Goal: Task Accomplishment & Management: Manage account settings

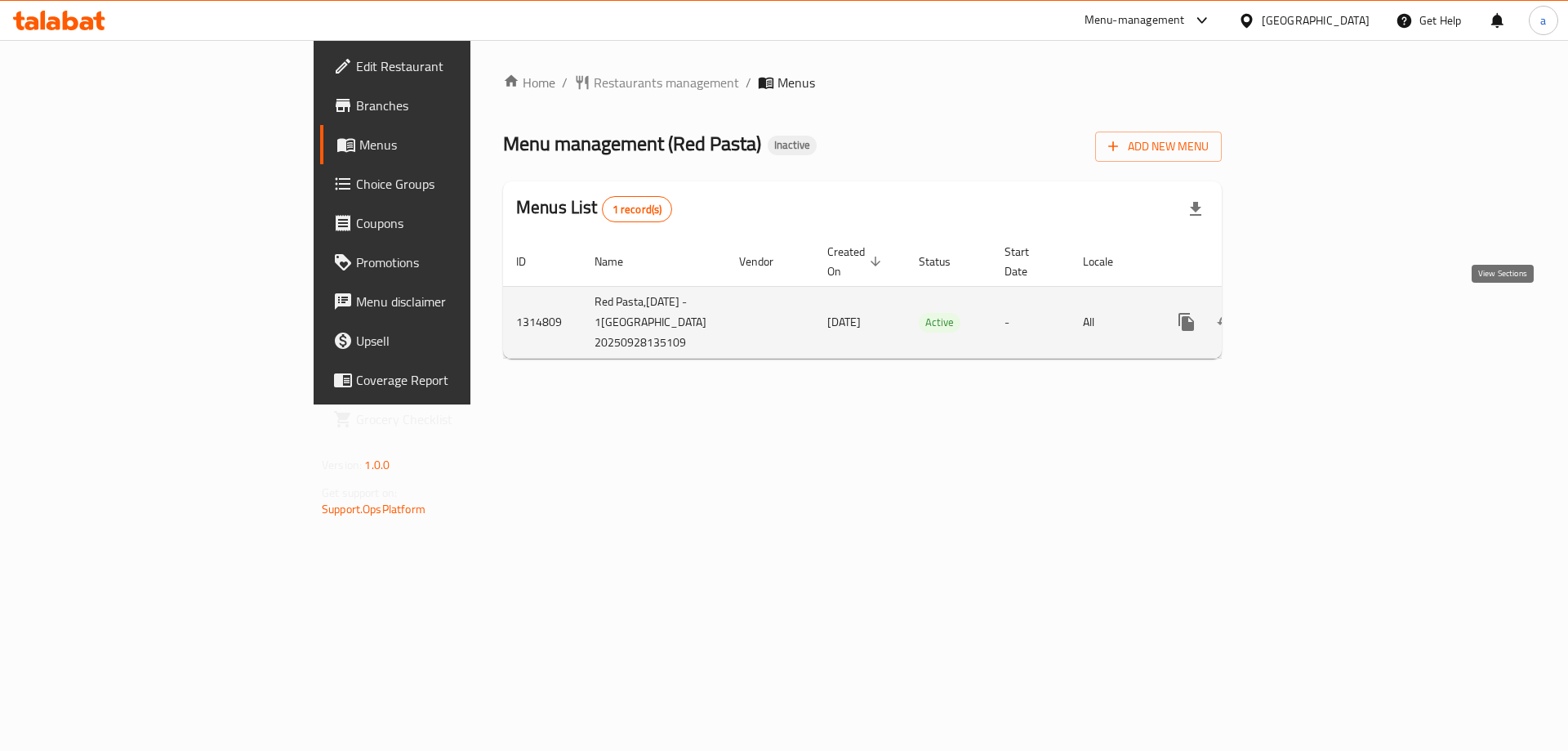
click at [1324, 316] on link "enhanced table" at bounding box center [1304, 321] width 39 height 39
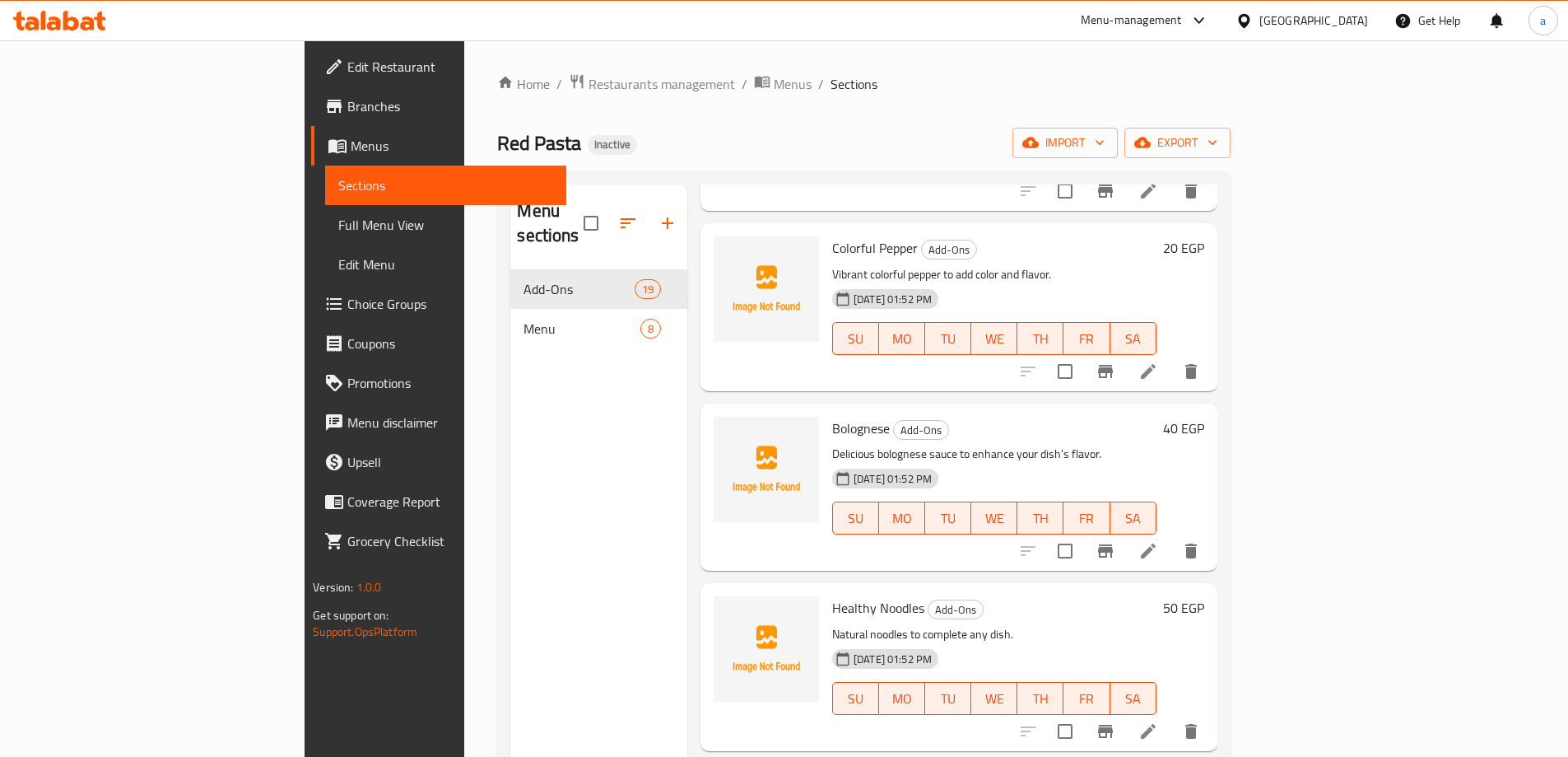
scroll to position [2043, 0]
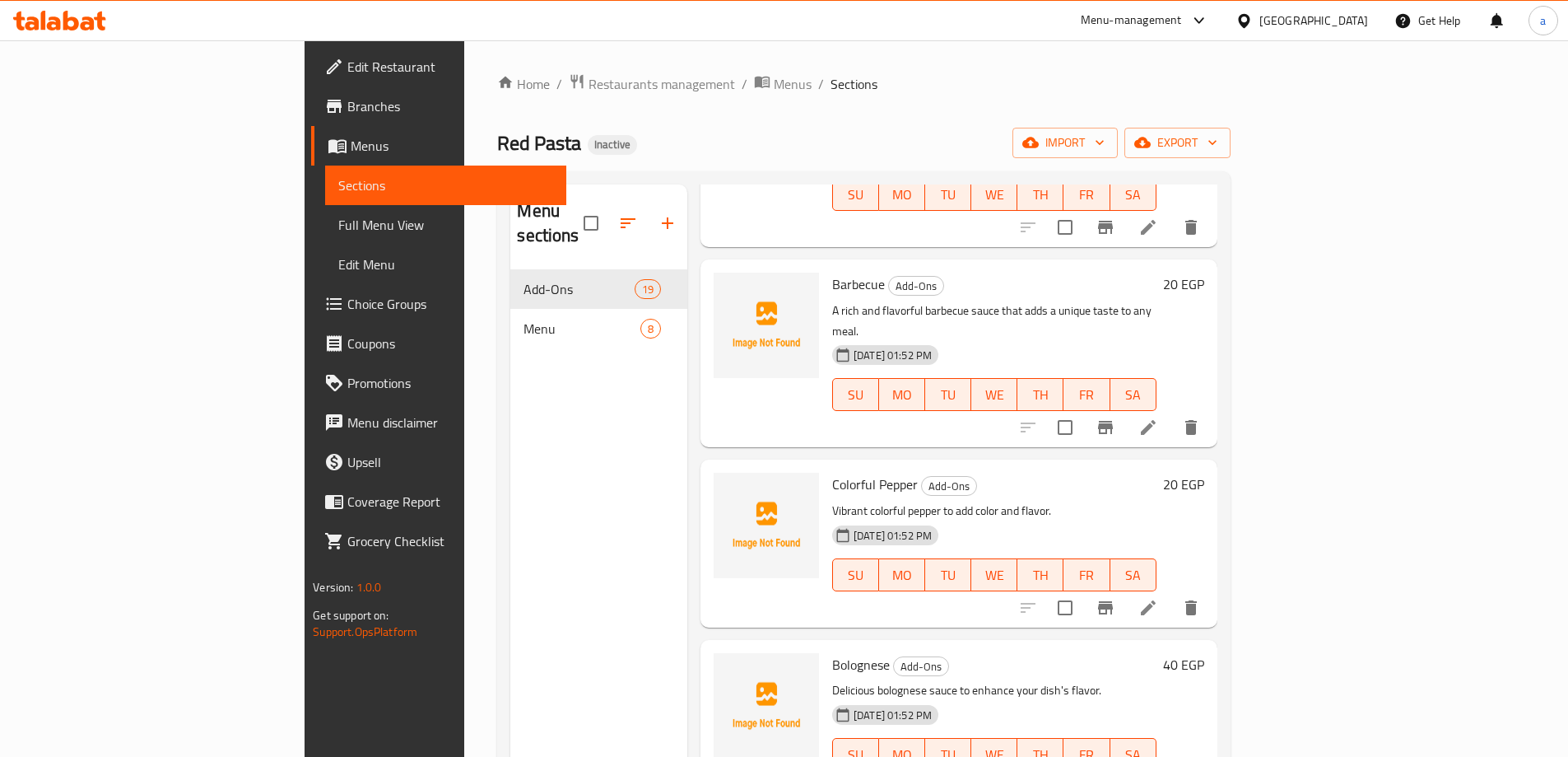
drag, startPoint x: 961, startPoint y: 415, endPoint x: 478, endPoint y: 452, distance: 484.4
click at [511, 452] on div "Menu sections Add-Ons 19 Menu 8" at bounding box center [599, 562] width 177 height 757
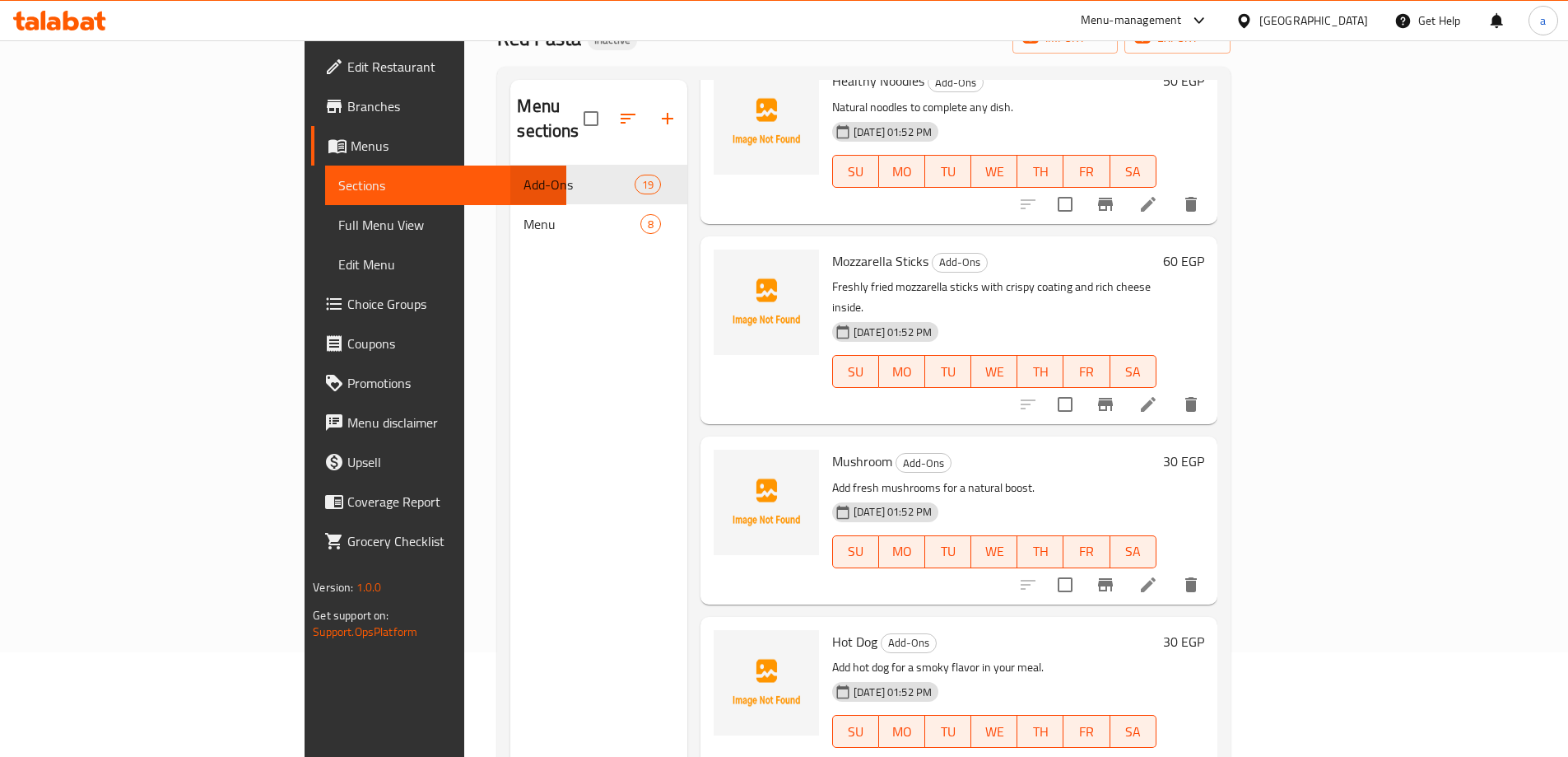
scroll to position [0, 0]
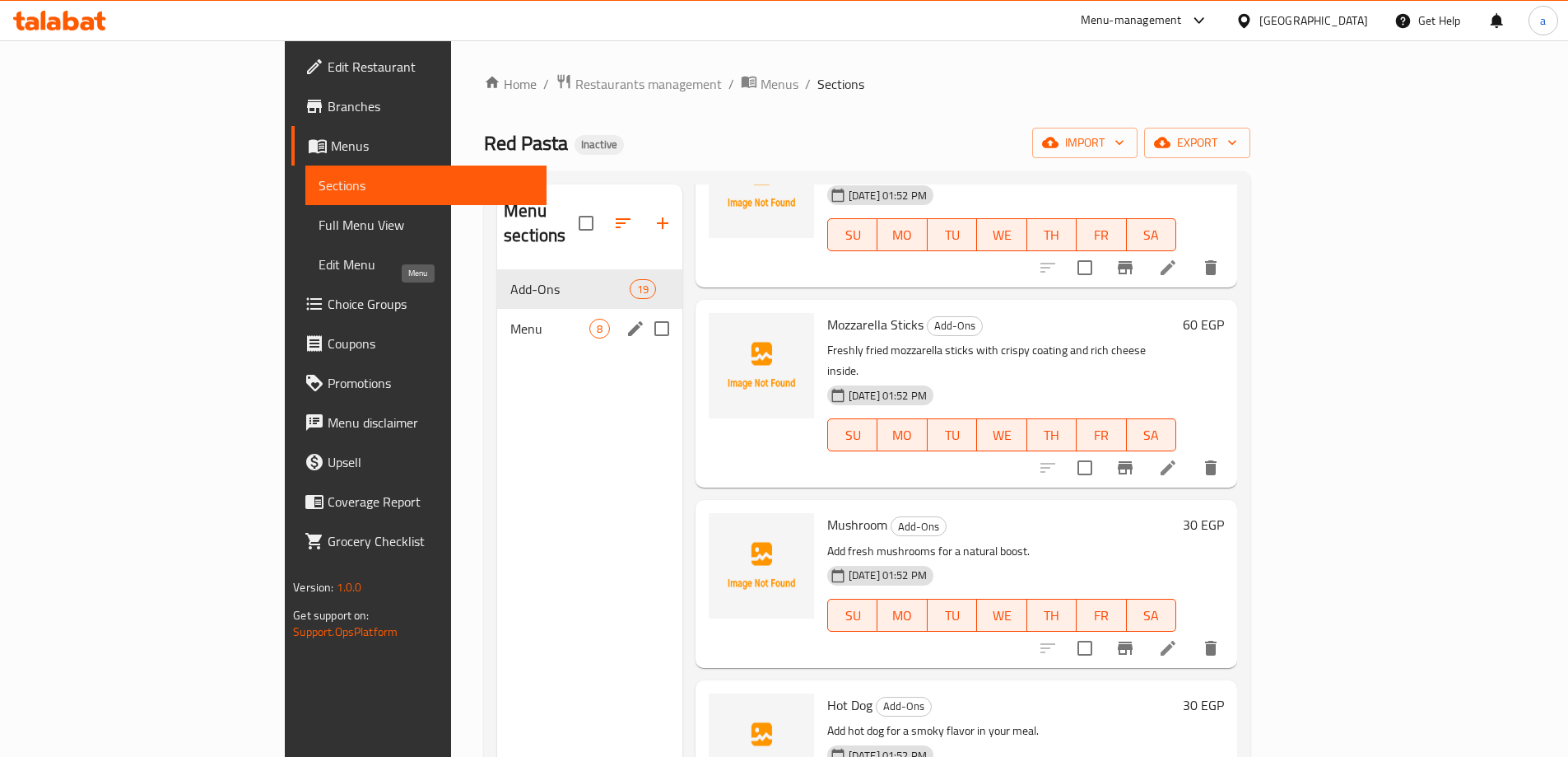
click at [511, 318] on span "Menu" at bounding box center [550, 328] width 79 height 20
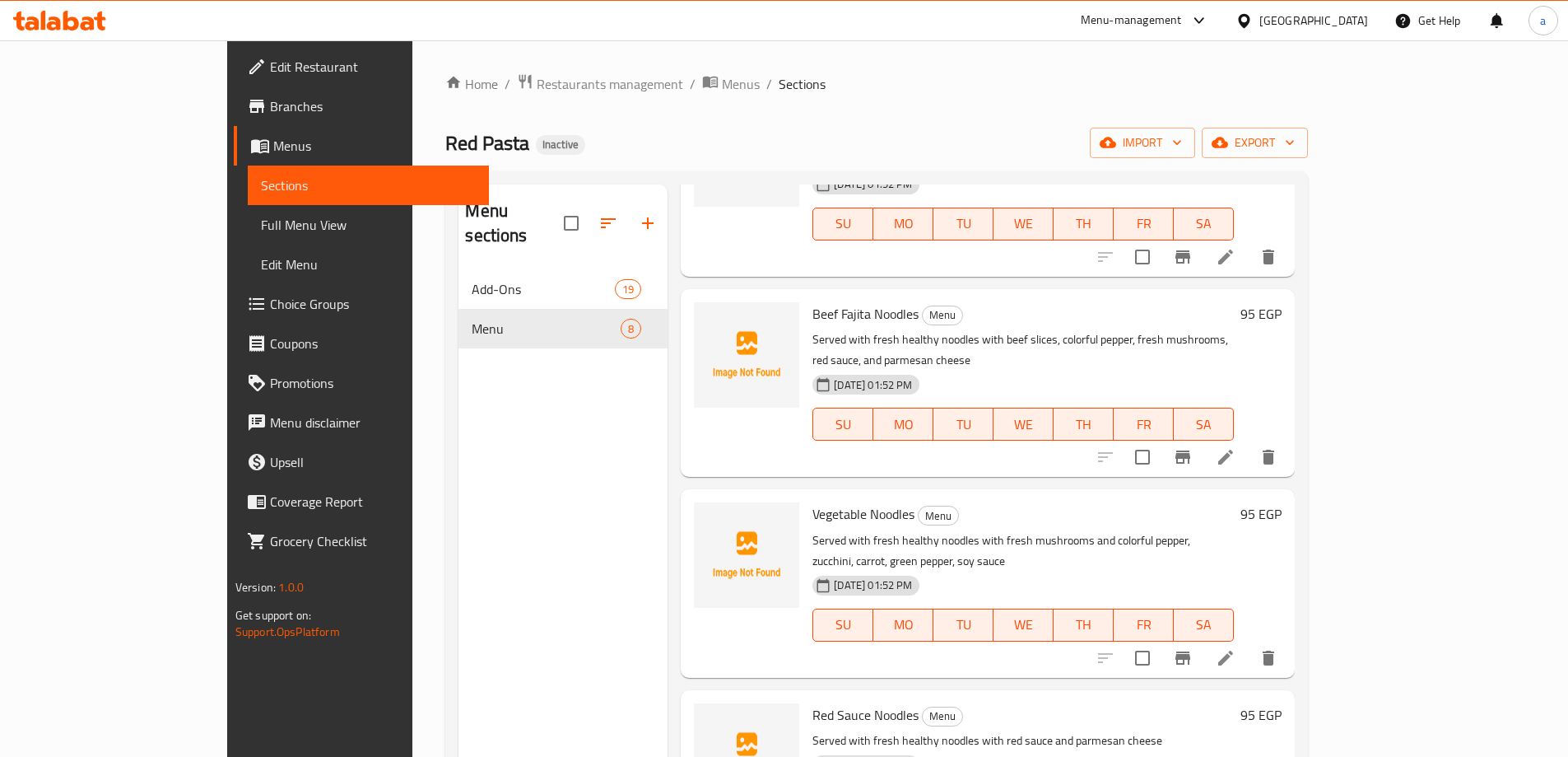
scroll to position [724, 0]
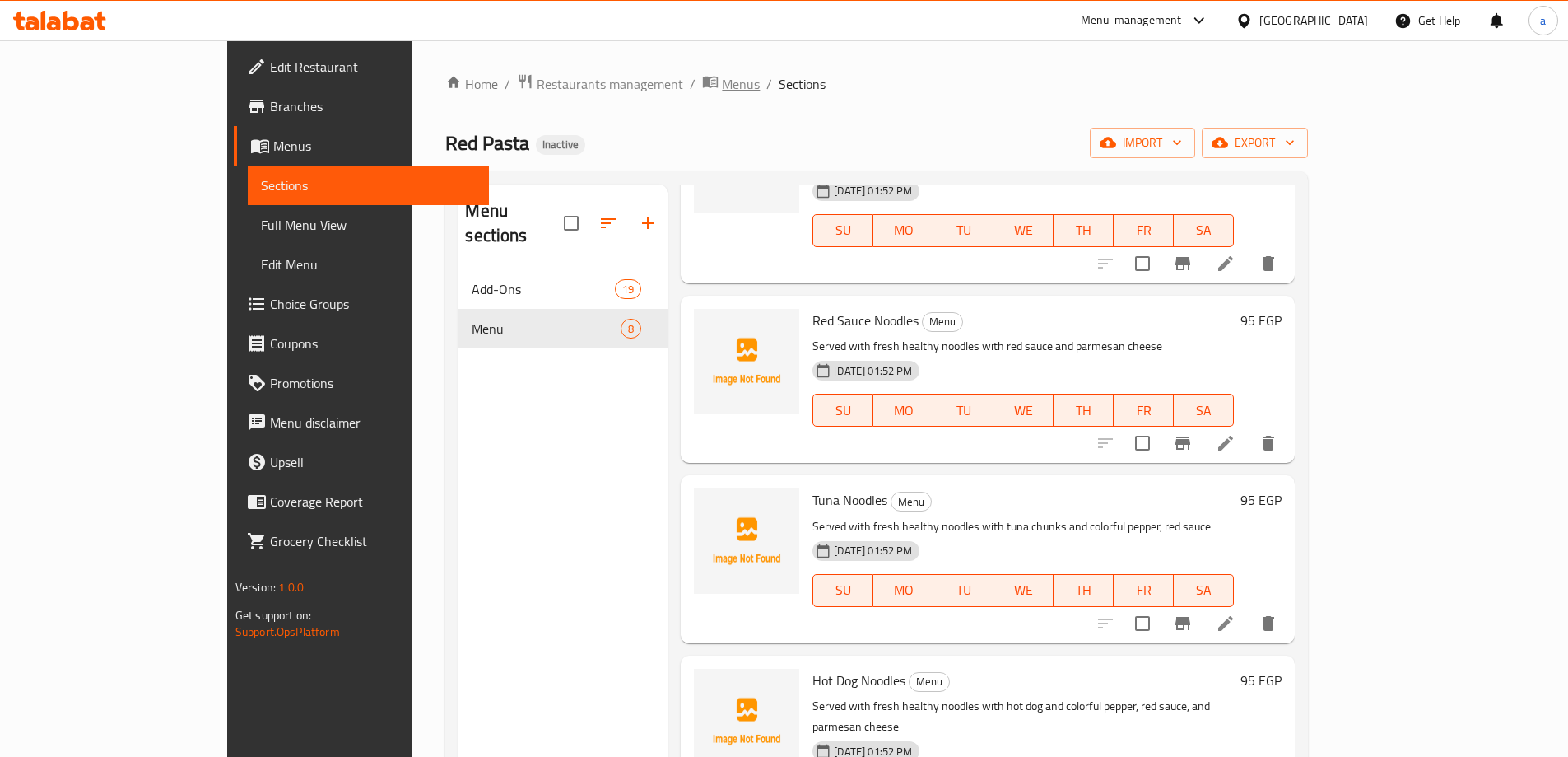
click at [722, 93] on span "Menus" at bounding box center [741, 84] width 38 height 20
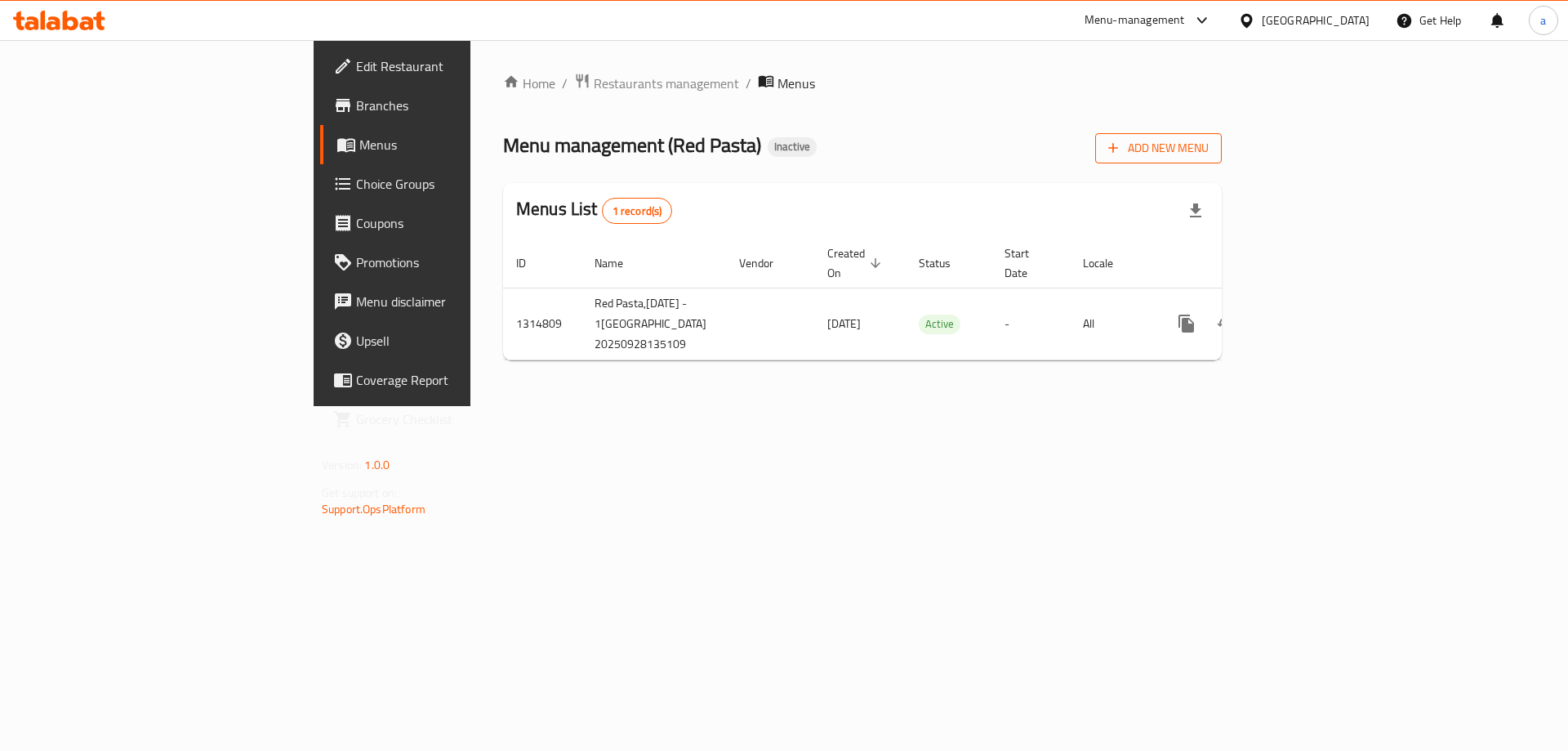
click at [1209, 154] on span "Add New Menu" at bounding box center [1159, 147] width 101 height 20
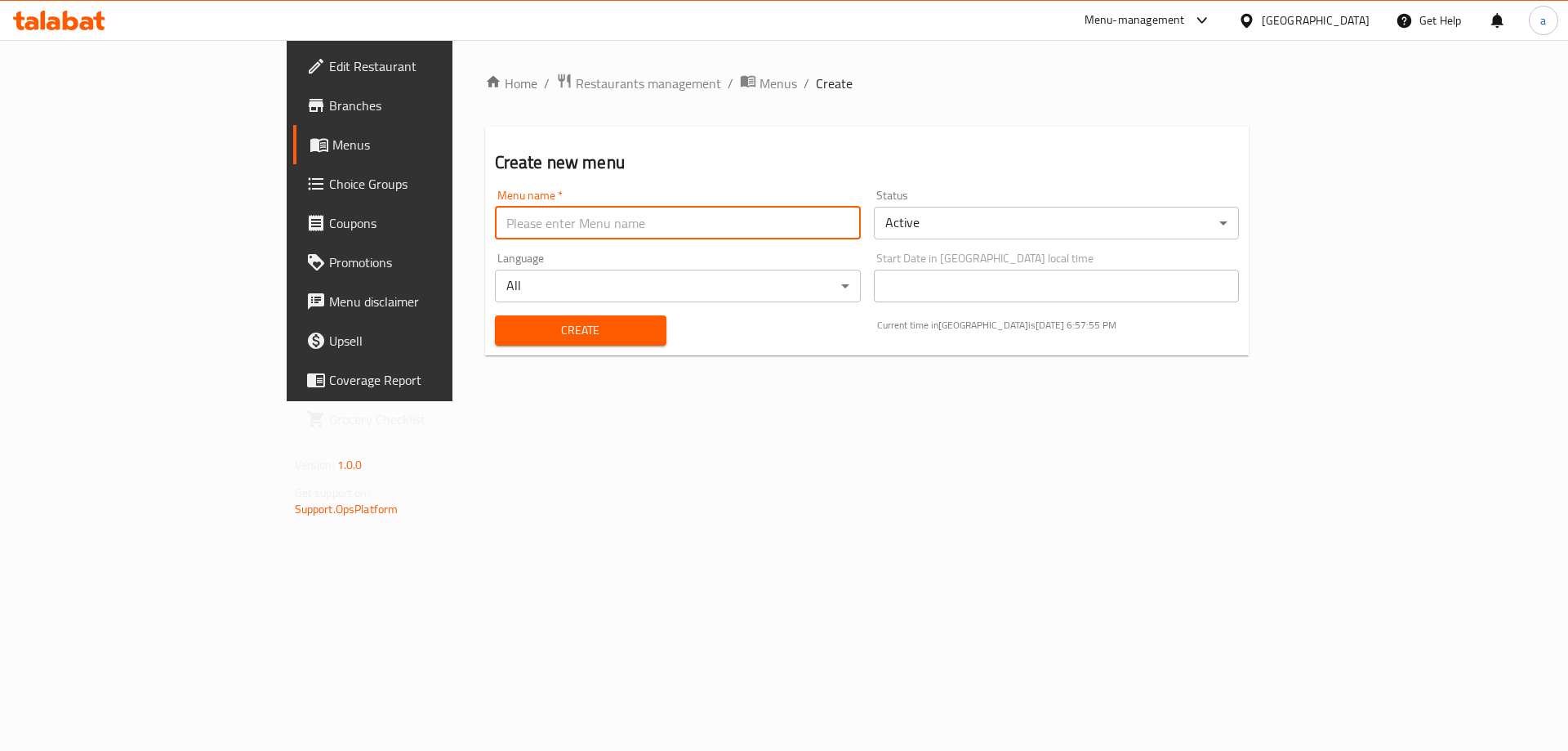
click at [495, 215] on input "text" at bounding box center [678, 222] width 366 height 33
type input "abdullah"
click at [508, 330] on span "Create" at bounding box center [581, 330] width 146 height 20
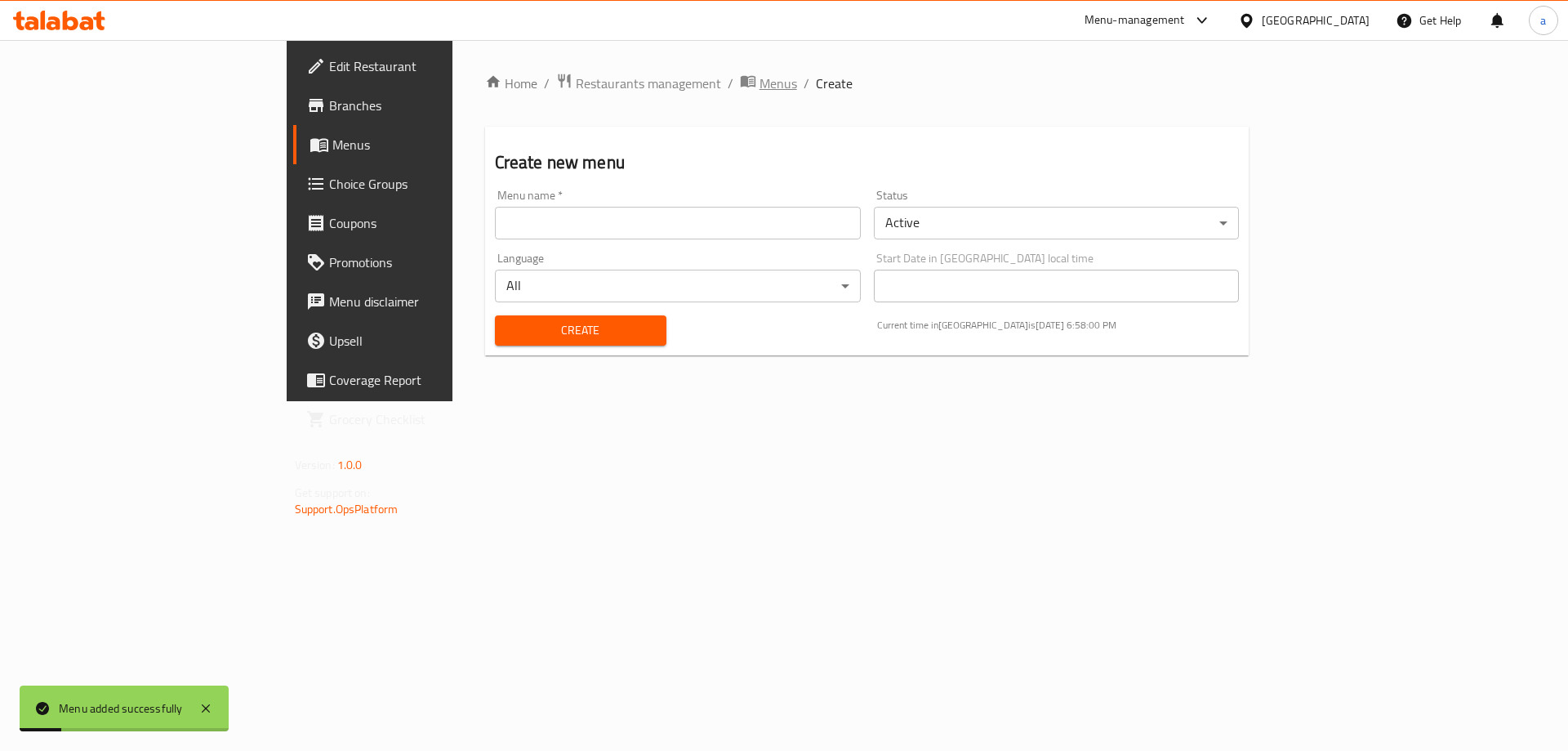
click at [740, 73] on icon "breadcrumb" at bounding box center [748, 80] width 17 height 17
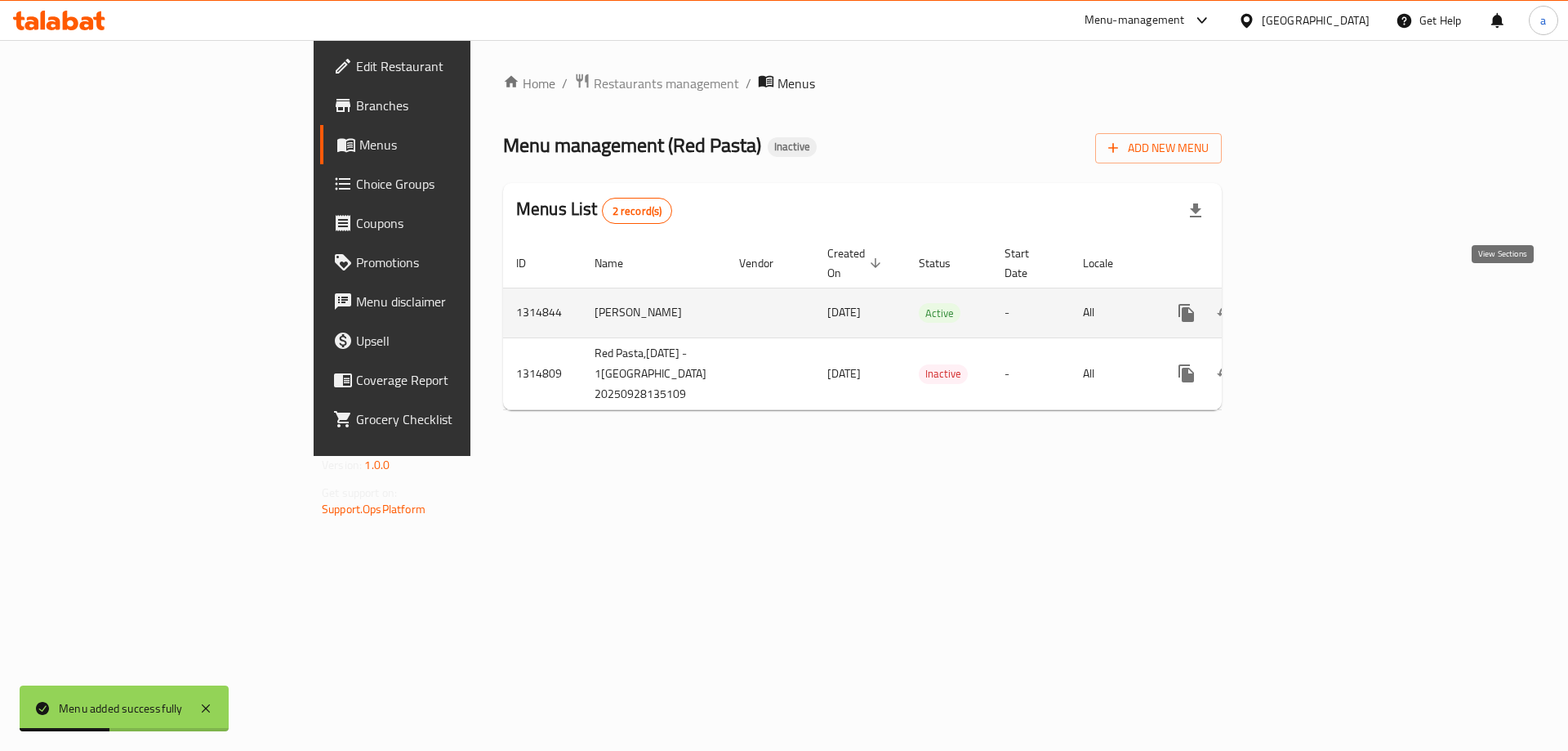
click at [1314, 303] on icon "enhanced table" at bounding box center [1304, 312] width 19 height 19
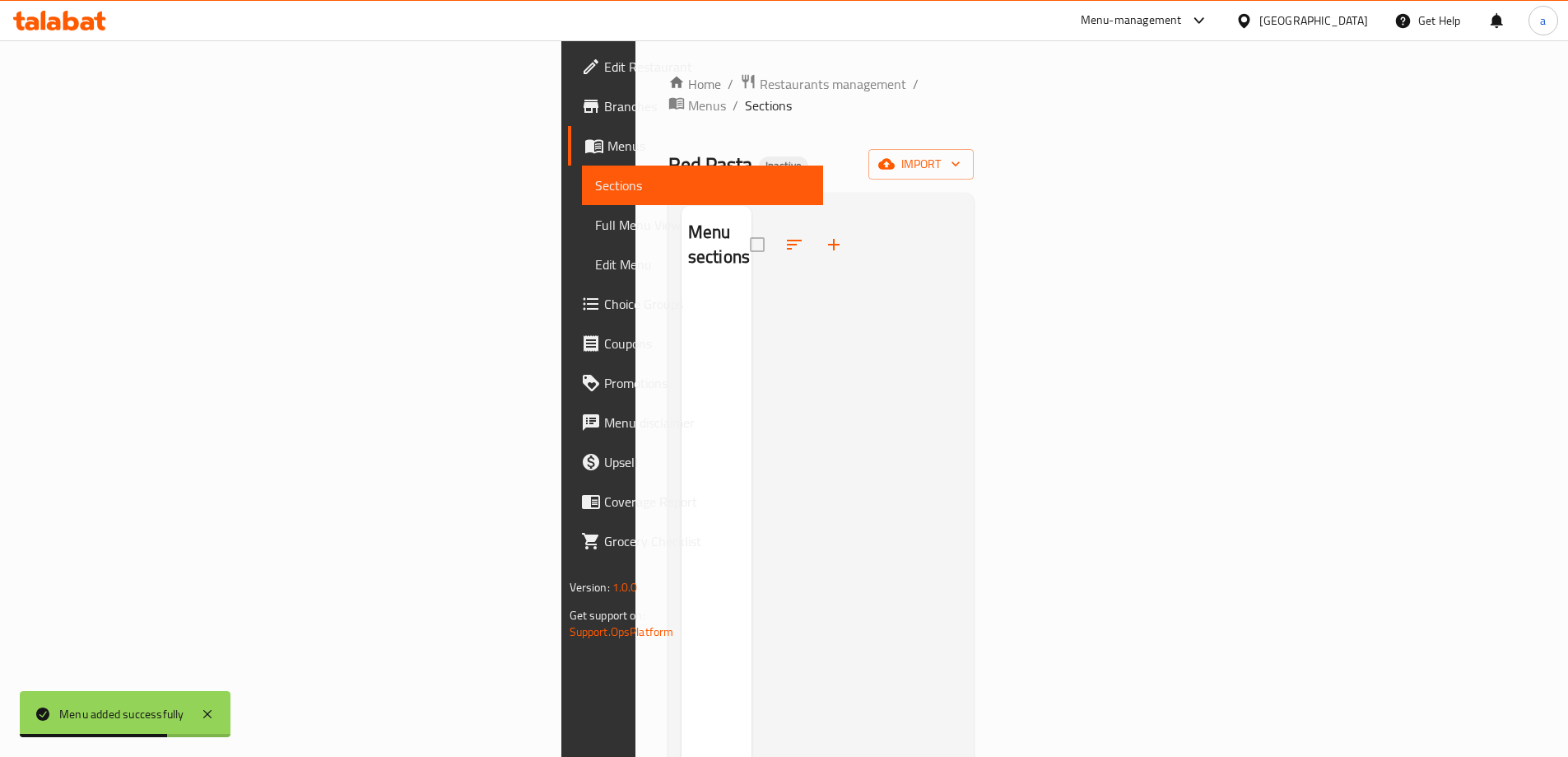
click at [975, 124] on div "Home / Restaurants management / Menus / Sections Red Pasta Inactive import Menu…" at bounding box center [822, 524] width 306 height 902
click at [975, 117] on div "Home / Restaurants management / Menus / Sections Red Pasta Inactive import Menu…" at bounding box center [822, 524] width 306 height 902
click at [975, 193] on div "Menu sections" at bounding box center [822, 584] width 306 height 783
click at [961, 154] on span "import" at bounding box center [921, 164] width 79 height 20
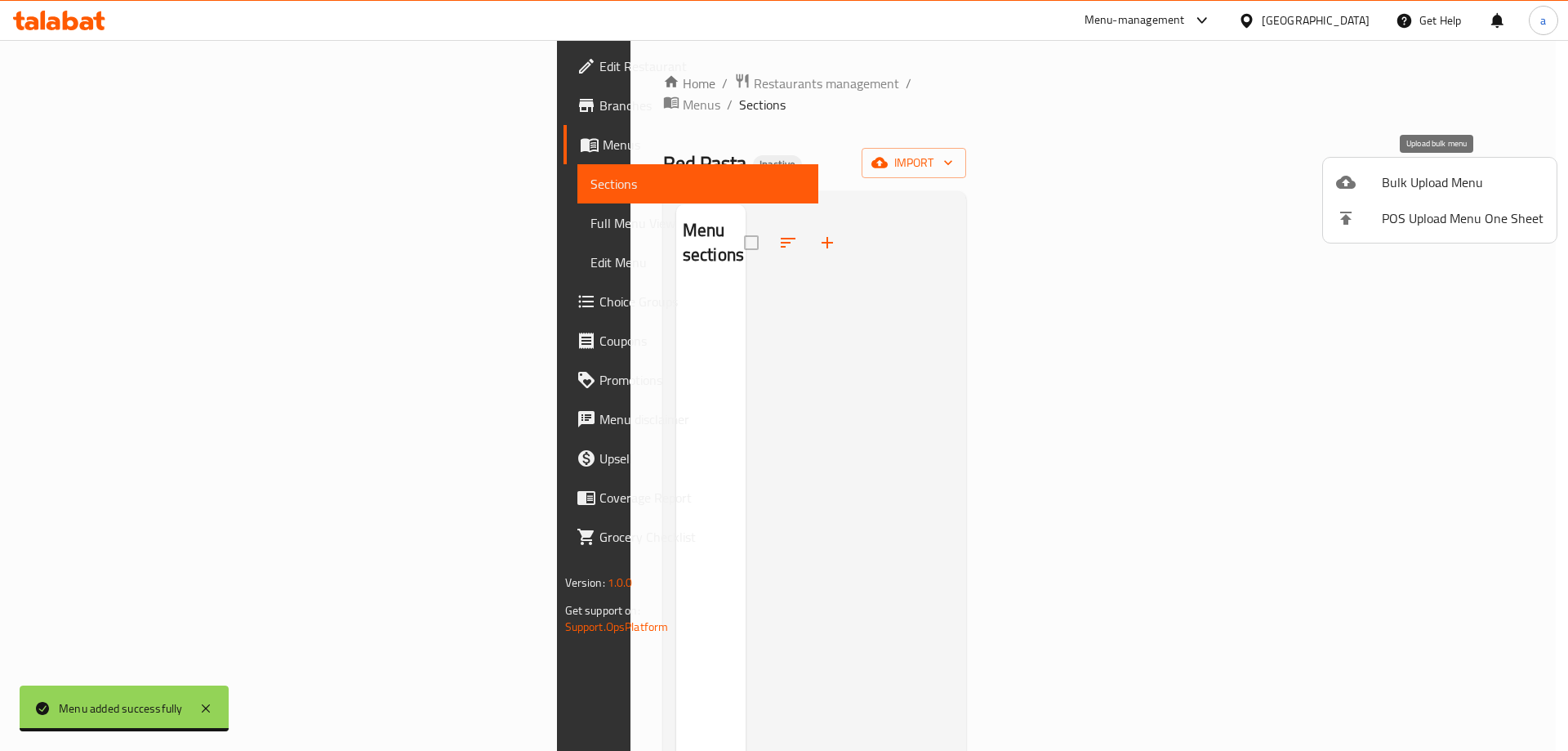
click at [1414, 178] on span "Bulk Upload Menu" at bounding box center [1462, 182] width 161 height 19
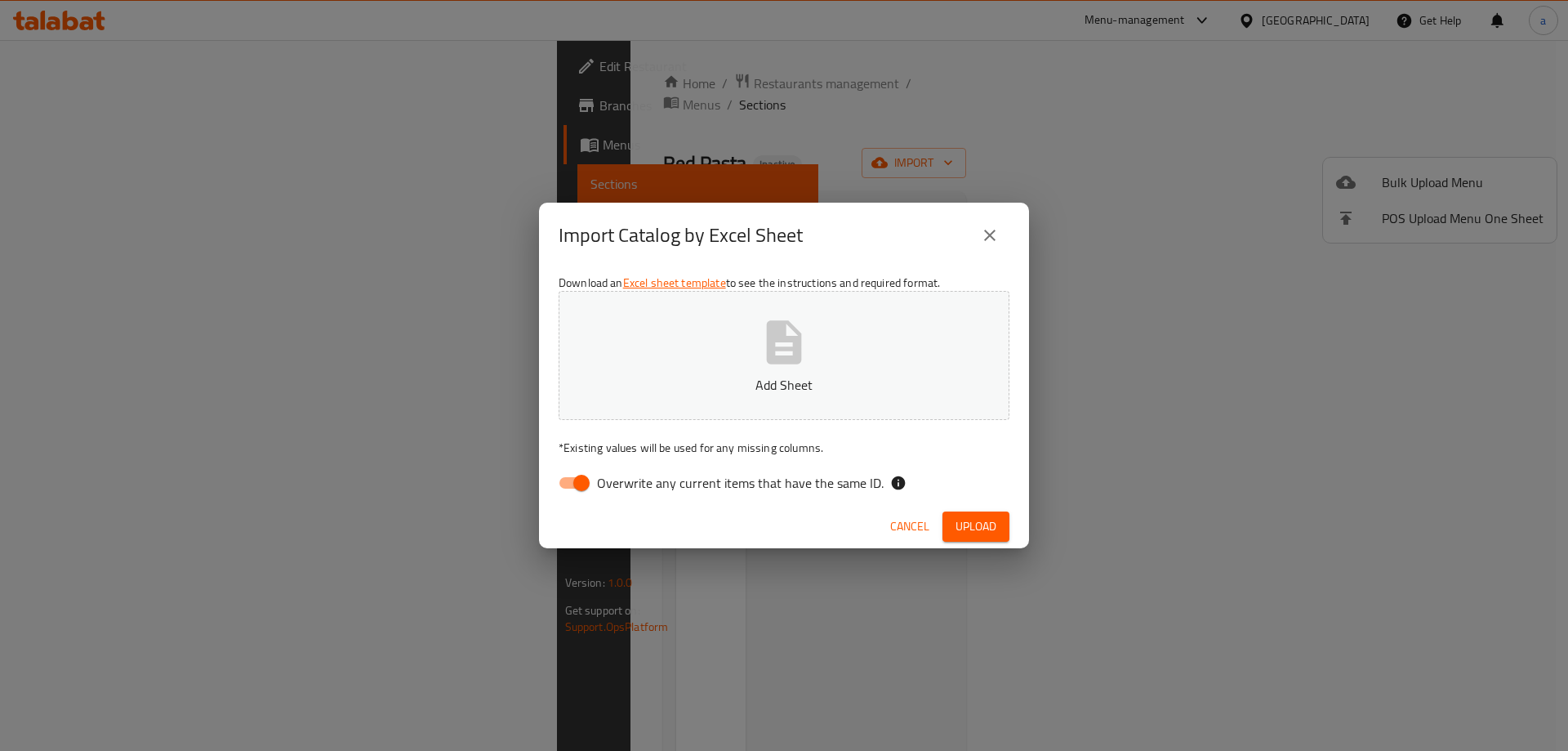
click at [578, 494] on input "Overwrite any current items that have the same ID." at bounding box center [581, 482] width 94 height 31
checkbox input "false"
click at [785, 358] on icon "button" at bounding box center [784, 342] width 35 height 43
click at [1013, 522] on div "Cancel Upload" at bounding box center [784, 526] width 490 height 43
click at [1002, 522] on button "Upload" at bounding box center [976, 526] width 67 height 30
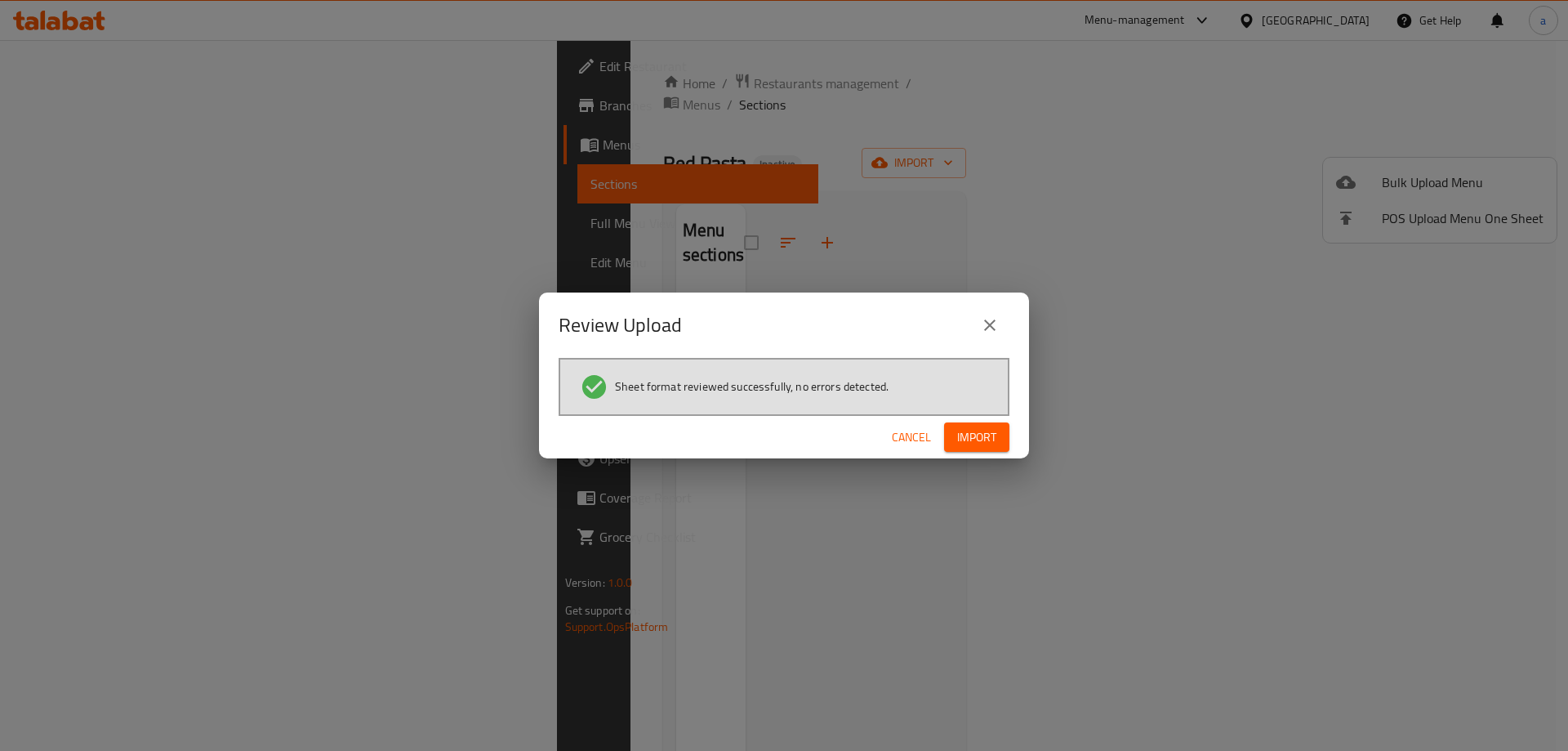
click at [972, 438] on span "Import" at bounding box center [977, 437] width 39 height 20
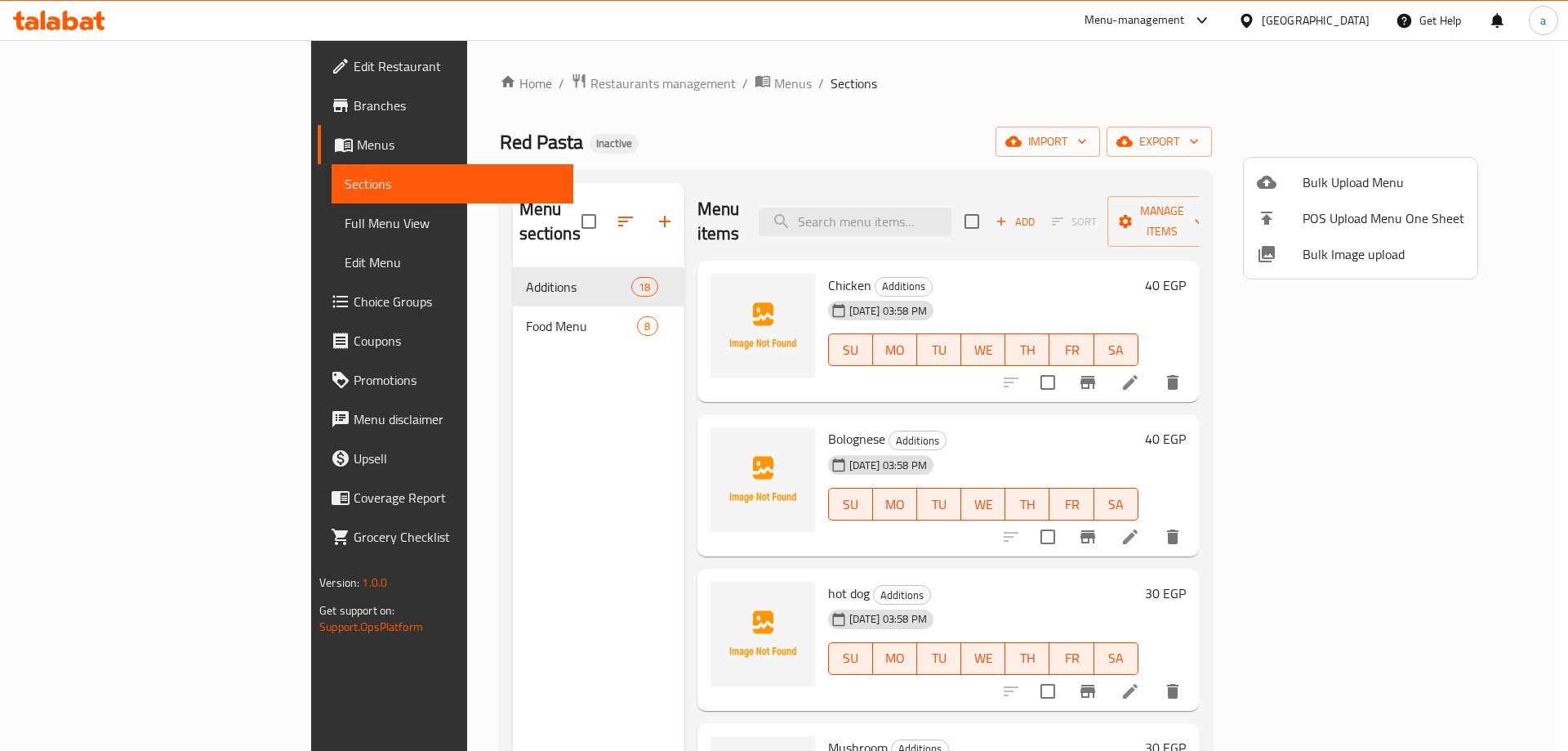
click at [647, 488] on div at bounding box center [784, 375] width 1568 height 751
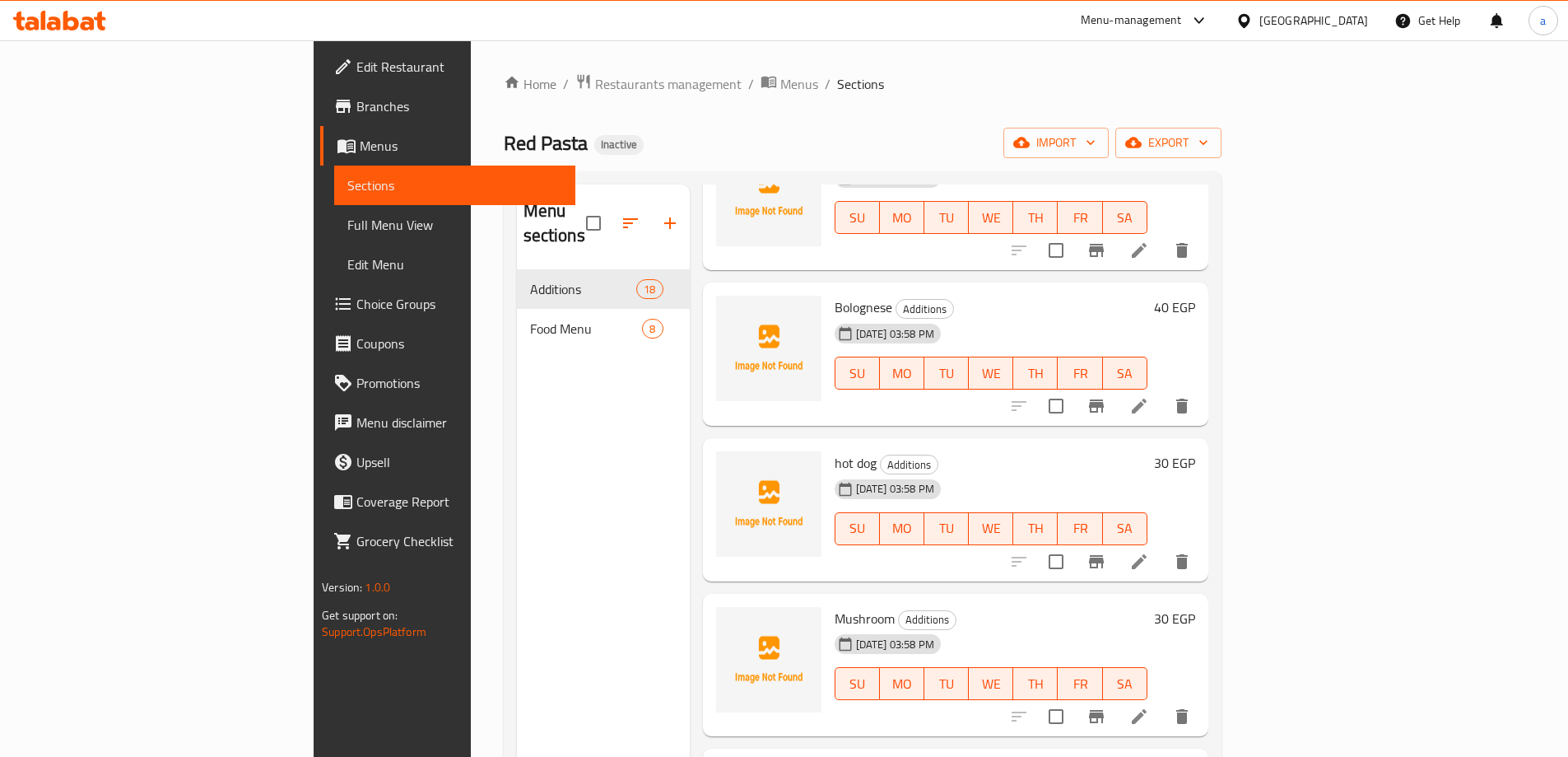
scroll to position [60, 0]
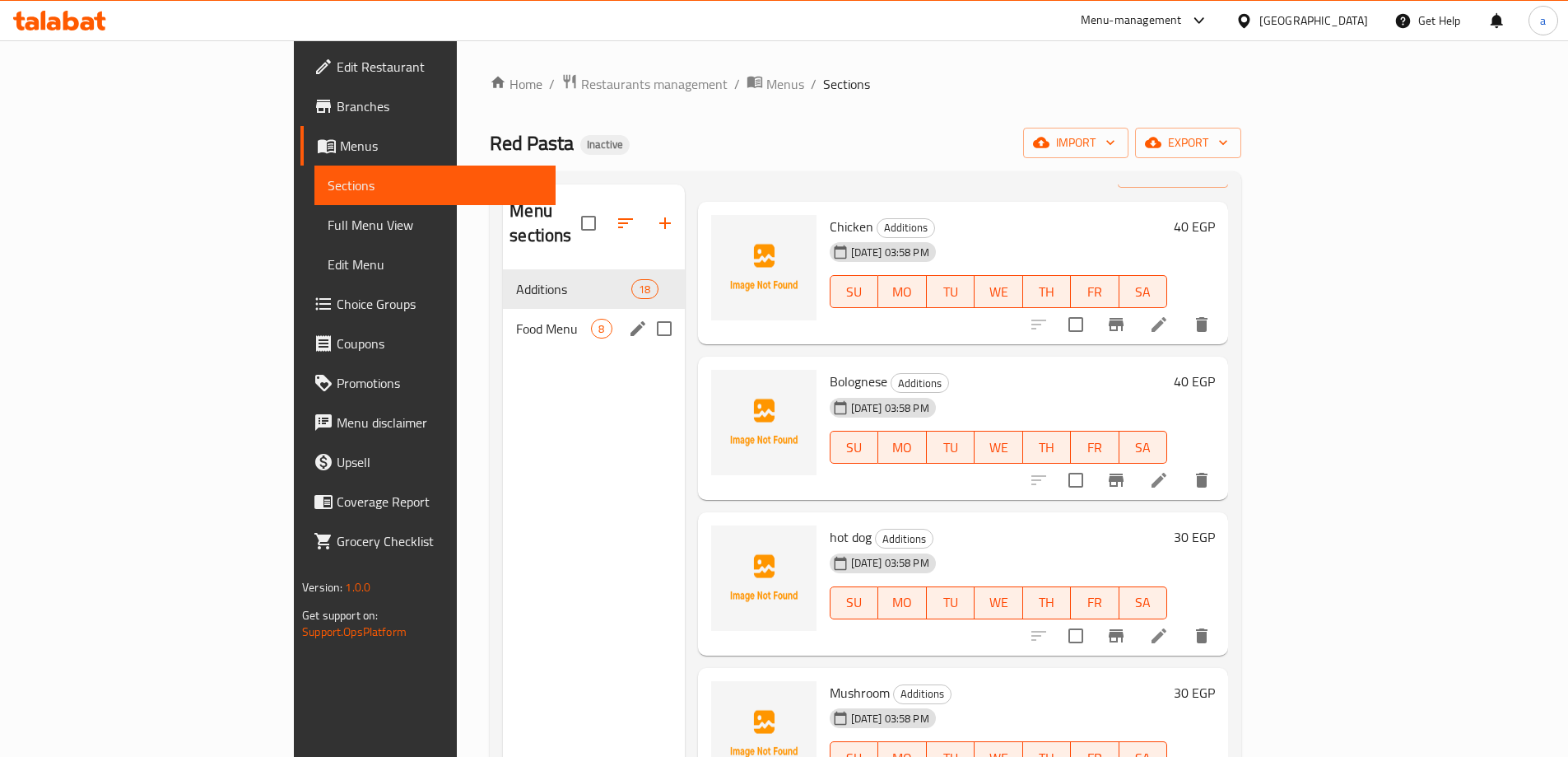
click at [503, 309] on div "Food Menu 8" at bounding box center [593, 328] width 181 height 39
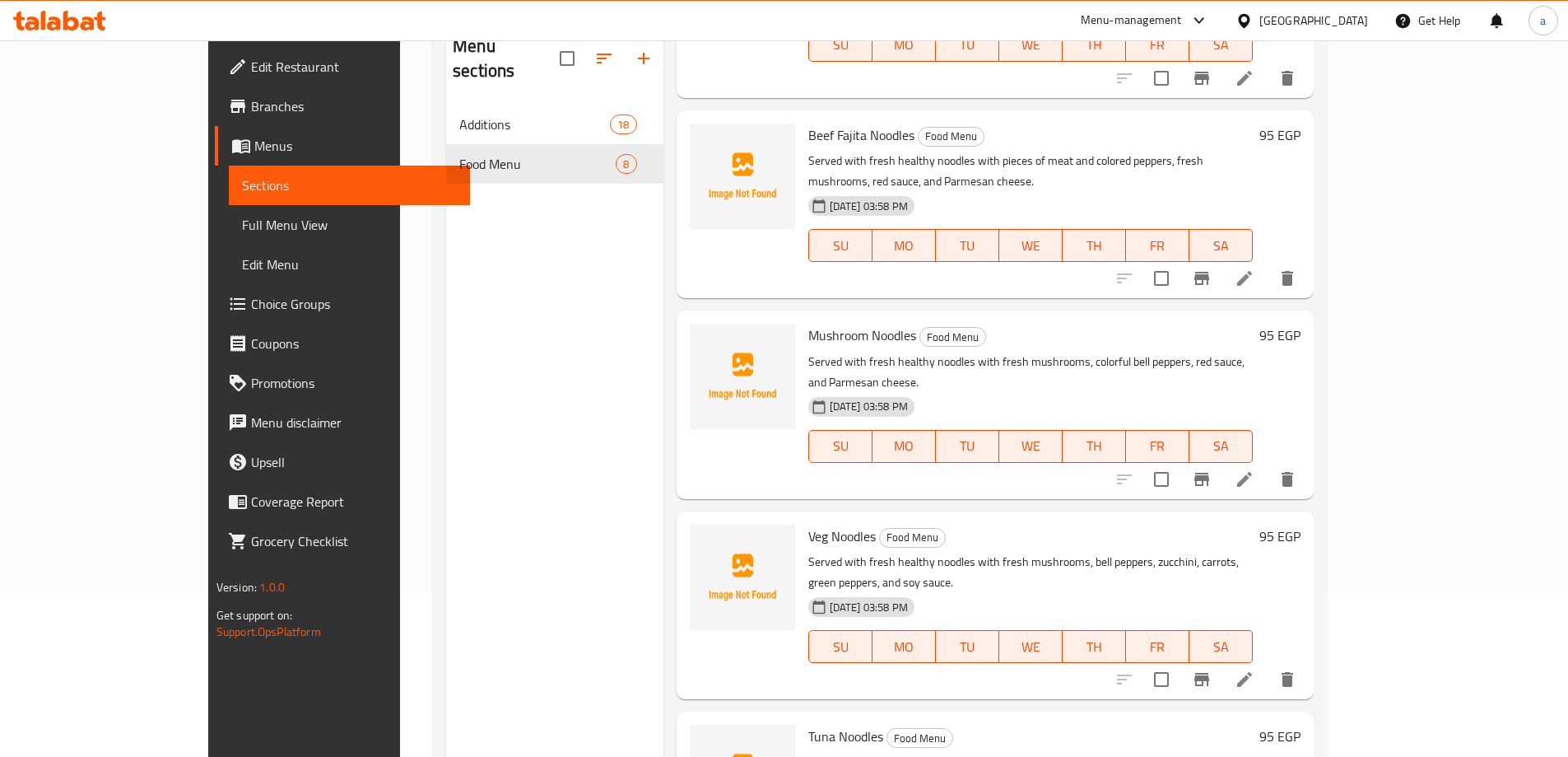
scroll to position [230, 0]
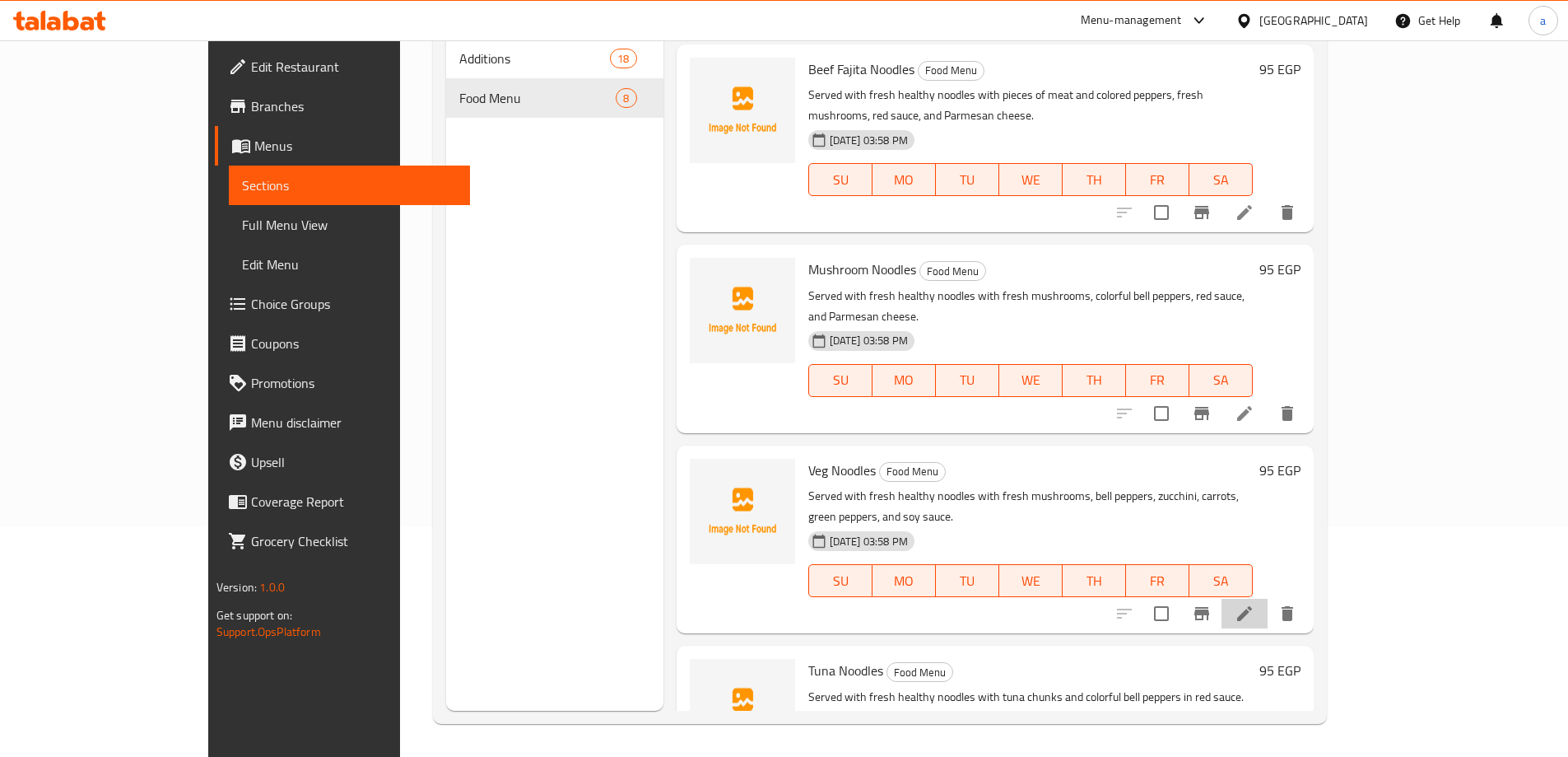
click at [1267, 599] on li at bounding box center [1244, 613] width 46 height 29
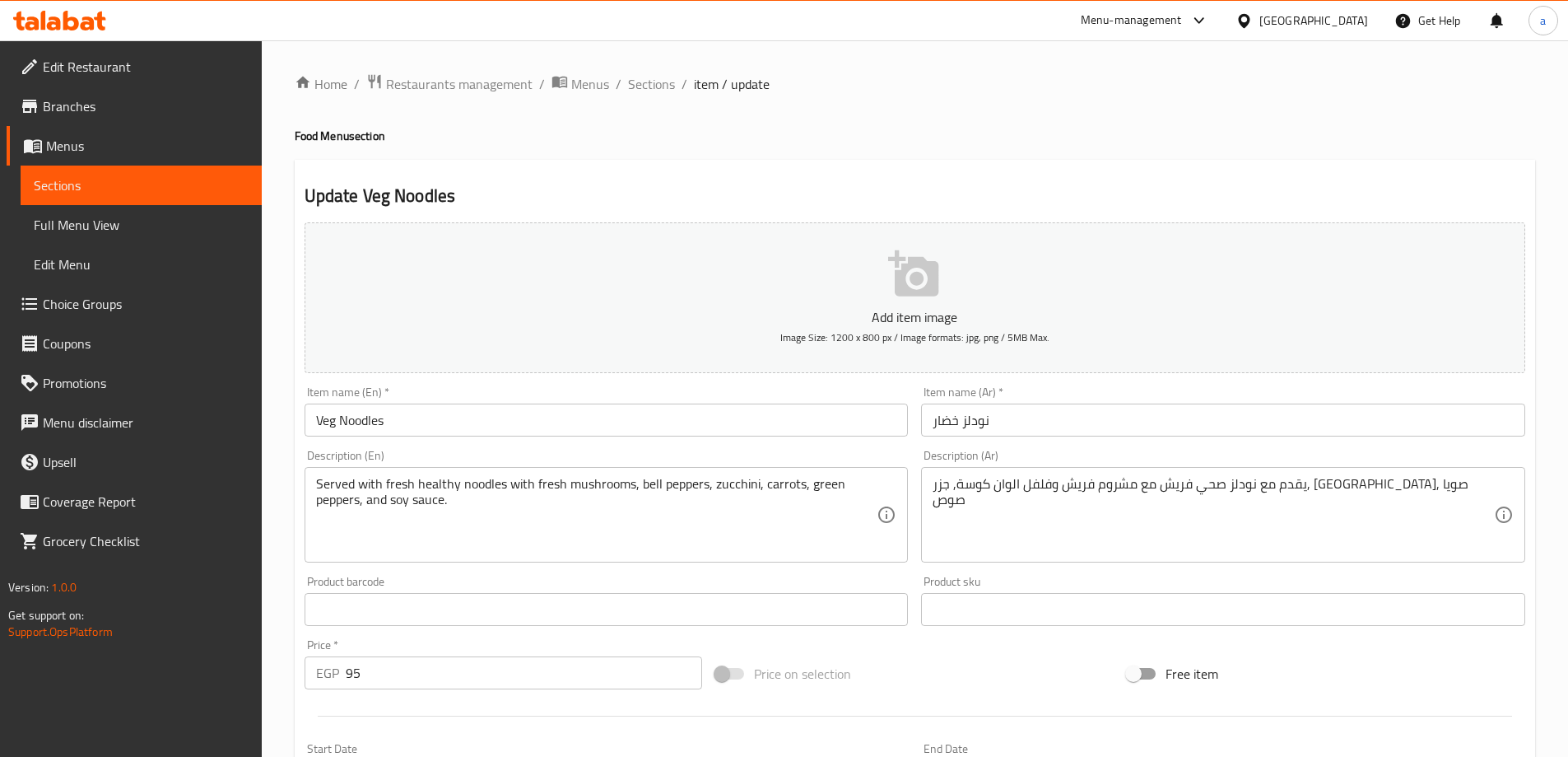
click at [326, 418] on input "Veg Noodles" at bounding box center [606, 420] width 604 height 33
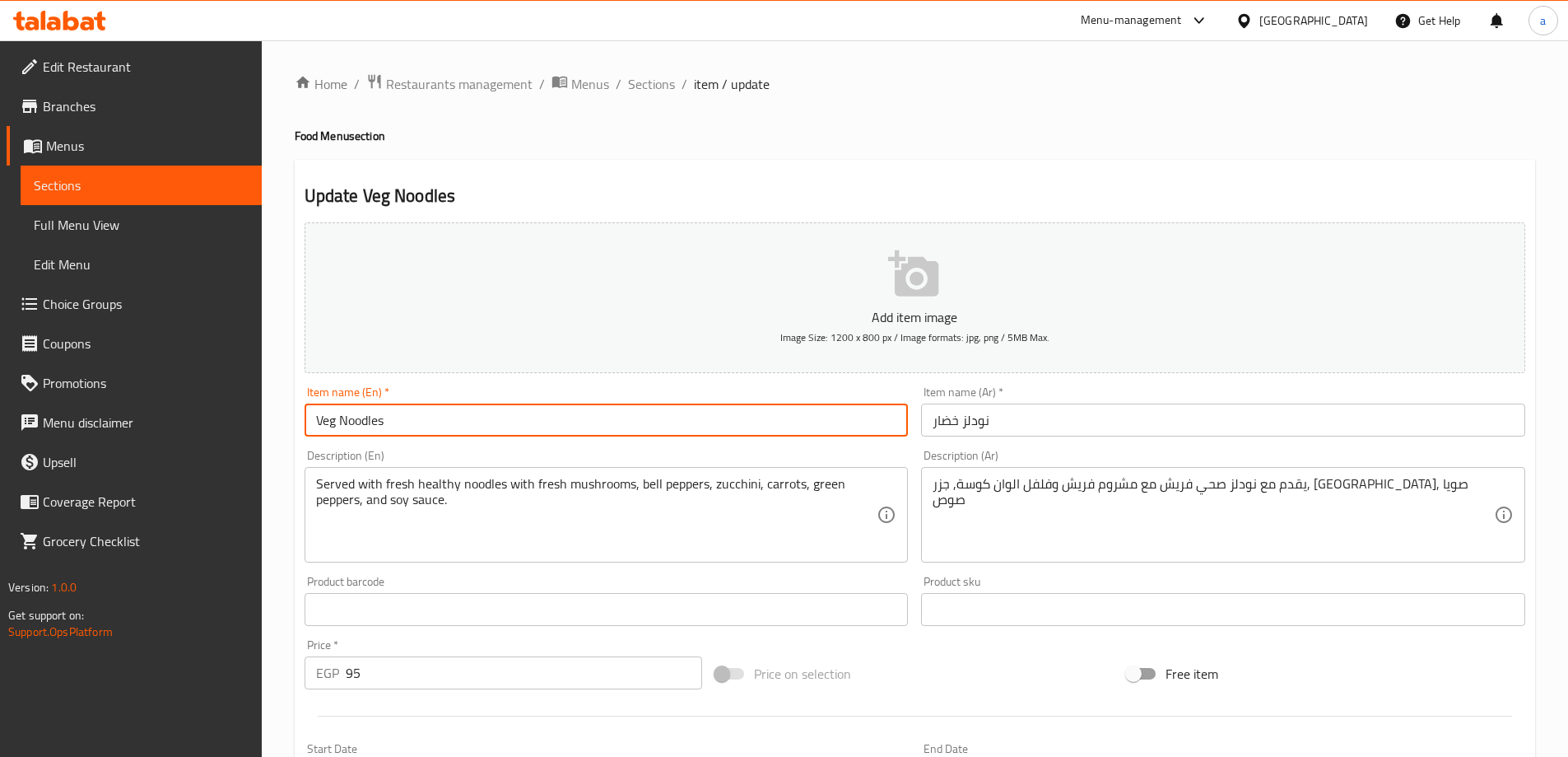
click at [336, 414] on input "Veg Noodles" at bounding box center [606, 420] width 604 height 33
click at [335, 413] on input "Veggtebals Noodles" at bounding box center [606, 420] width 604 height 33
click at [328, 409] on input "Veggtebals Noodles" at bounding box center [606, 420] width 604 height 33
click at [334, 419] on input "Veggtebals Noodles" at bounding box center [606, 420] width 604 height 33
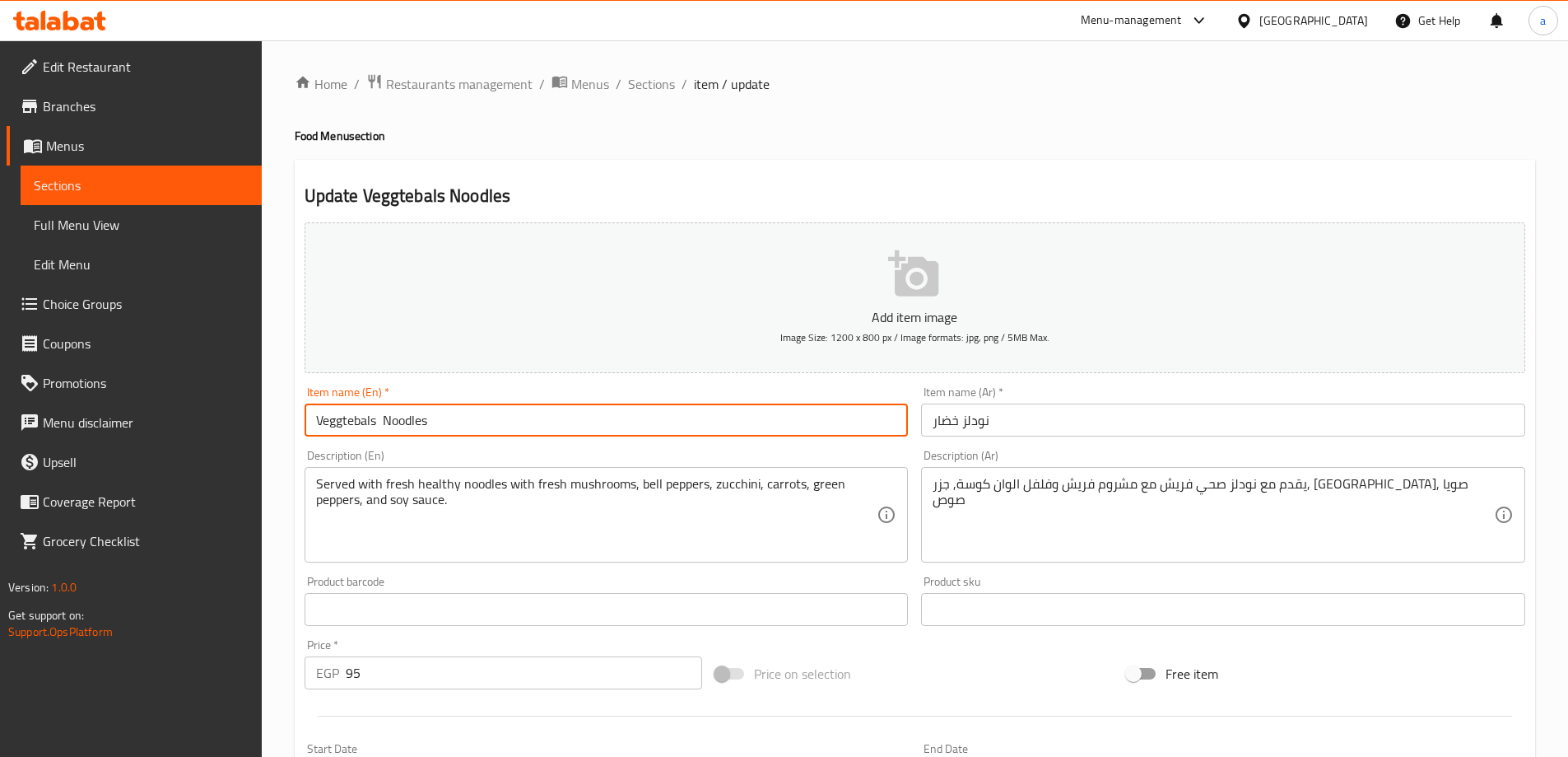
click at [338, 423] on input "Veggtebals Noodles" at bounding box center [606, 420] width 604 height 33
click at [351, 422] on input "Veggtebals Noodles" at bounding box center [606, 420] width 604 height 33
paste input "text"
click at [340, 421] on input "Veggtebals Noodles" at bounding box center [606, 420] width 604 height 33
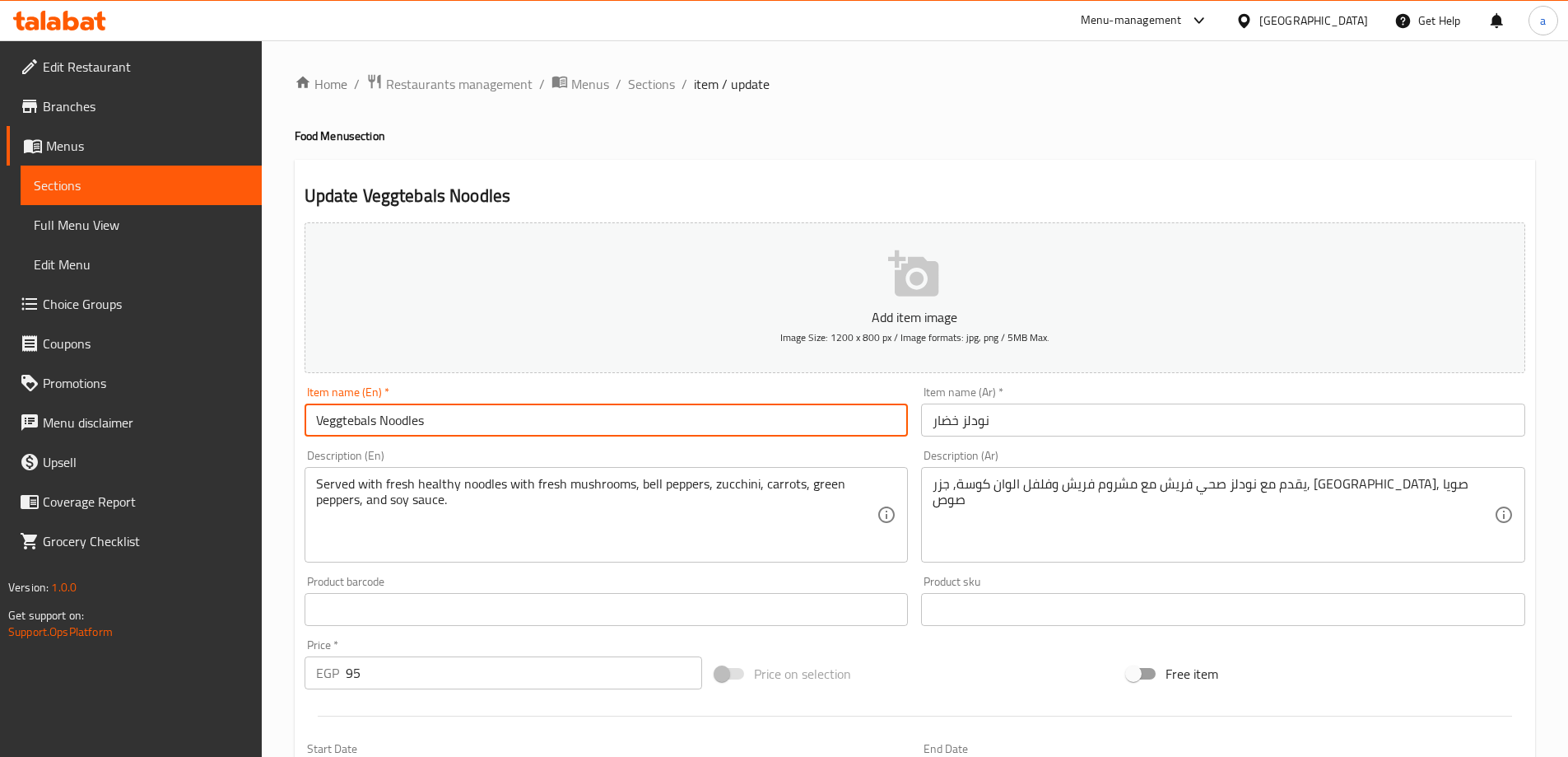
click at [340, 421] on input "Veggtebals Noodles" at bounding box center [606, 420] width 604 height 33
click at [352, 419] on input "Veggtebals Noodles" at bounding box center [606, 420] width 604 height 33
click at [350, 419] on input "Veggtebals Noodles" at bounding box center [606, 420] width 604 height 33
click at [349, 419] on input "Veggtebals Noodles" at bounding box center [606, 420] width 604 height 33
click at [370, 424] on input "Veggtebals Noodles" at bounding box center [606, 420] width 604 height 33
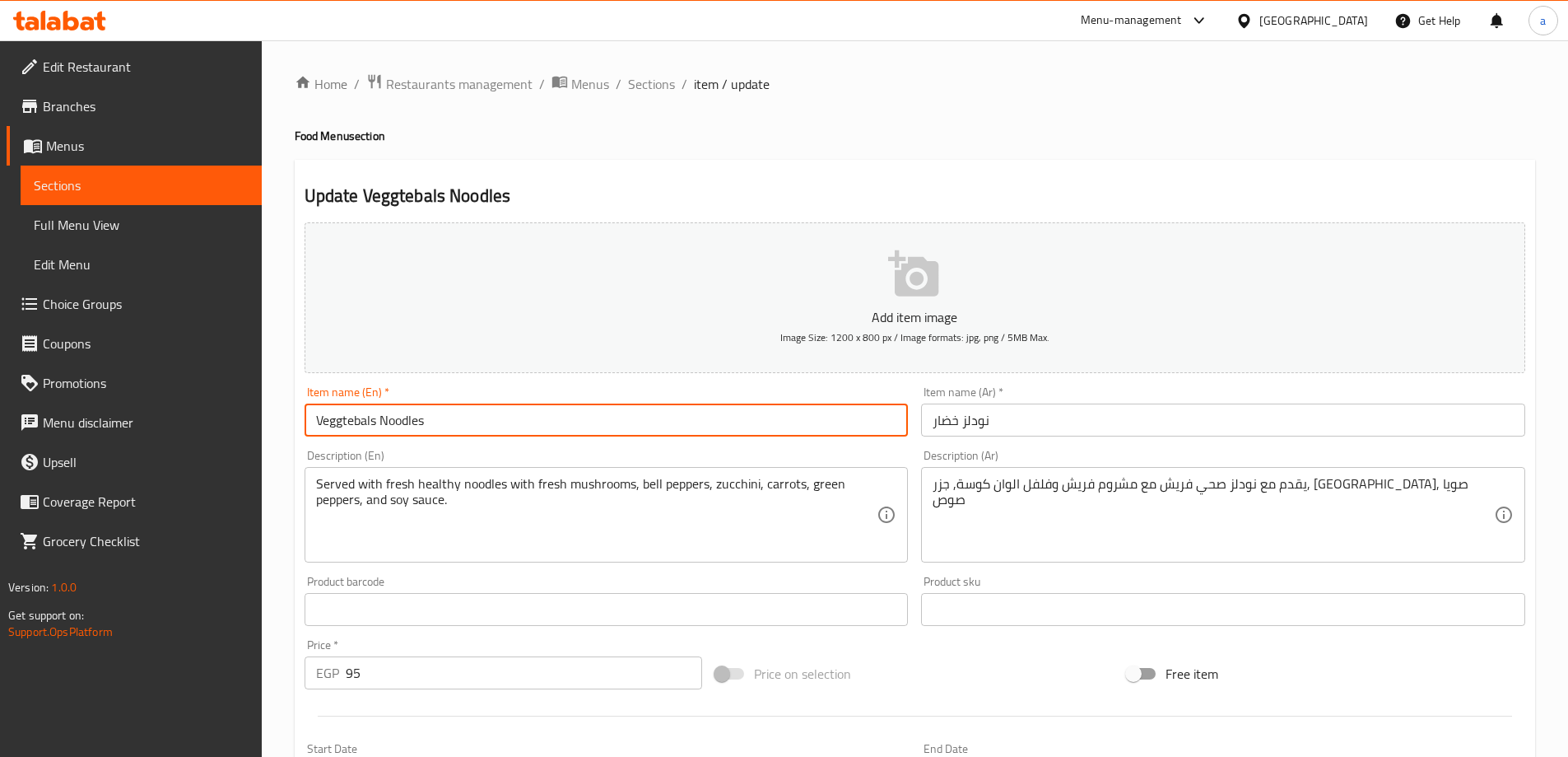
click at [370, 424] on input "Veggtebals Noodles" at bounding box center [606, 420] width 604 height 33
click at [359, 408] on input "Veggtebals Noodles" at bounding box center [606, 420] width 604 height 33
click at [358, 408] on input "Veggtebals Noodles" at bounding box center [606, 420] width 604 height 33
paste input "text"
type input "Veggtebals Noodles"
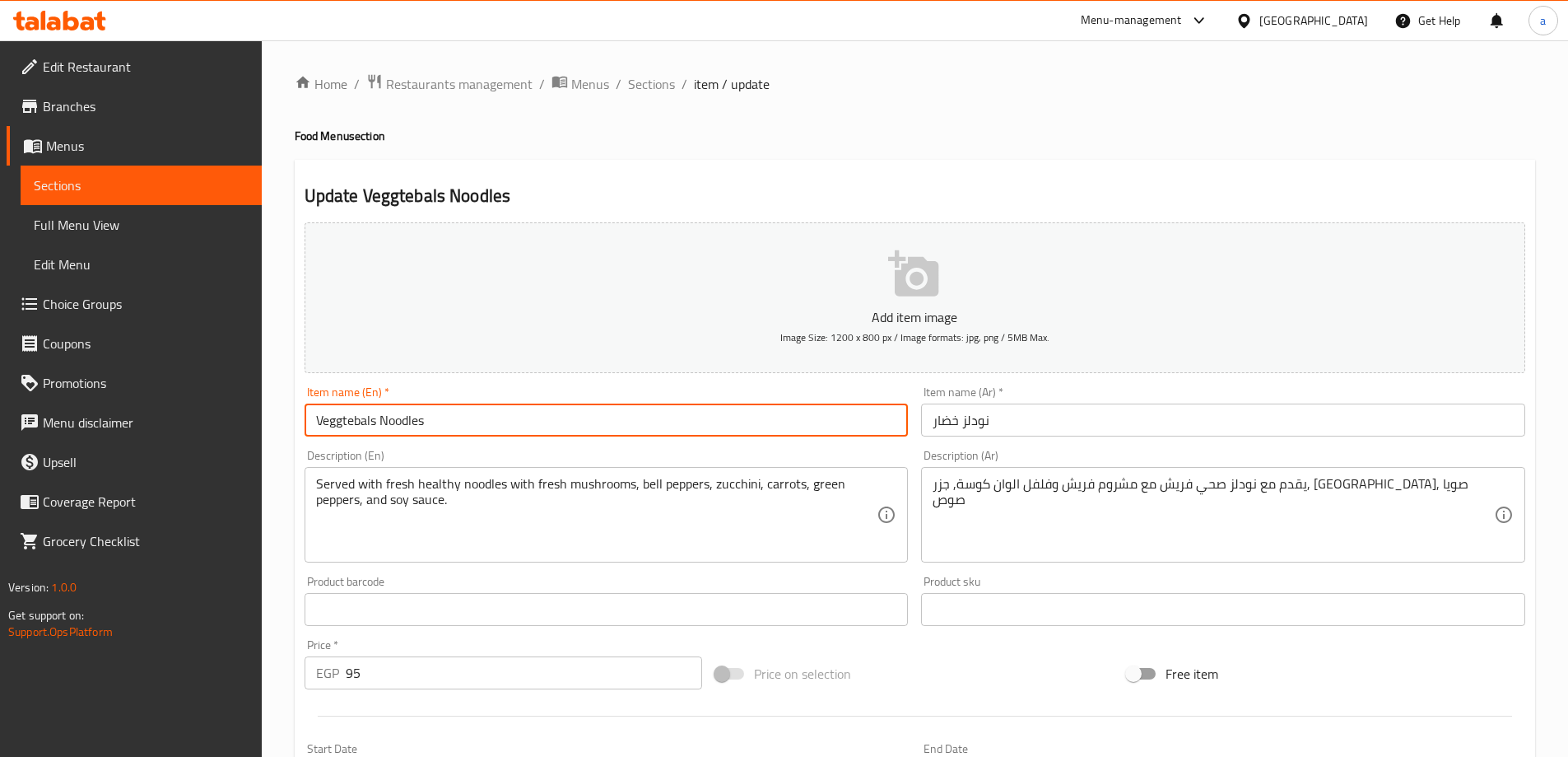
drag, startPoint x: 454, startPoint y: 519, endPoint x: 437, endPoint y: 510, distance: 19.2
click at [344, 414] on input "Veggtebals Noodles" at bounding box center [606, 420] width 604 height 33
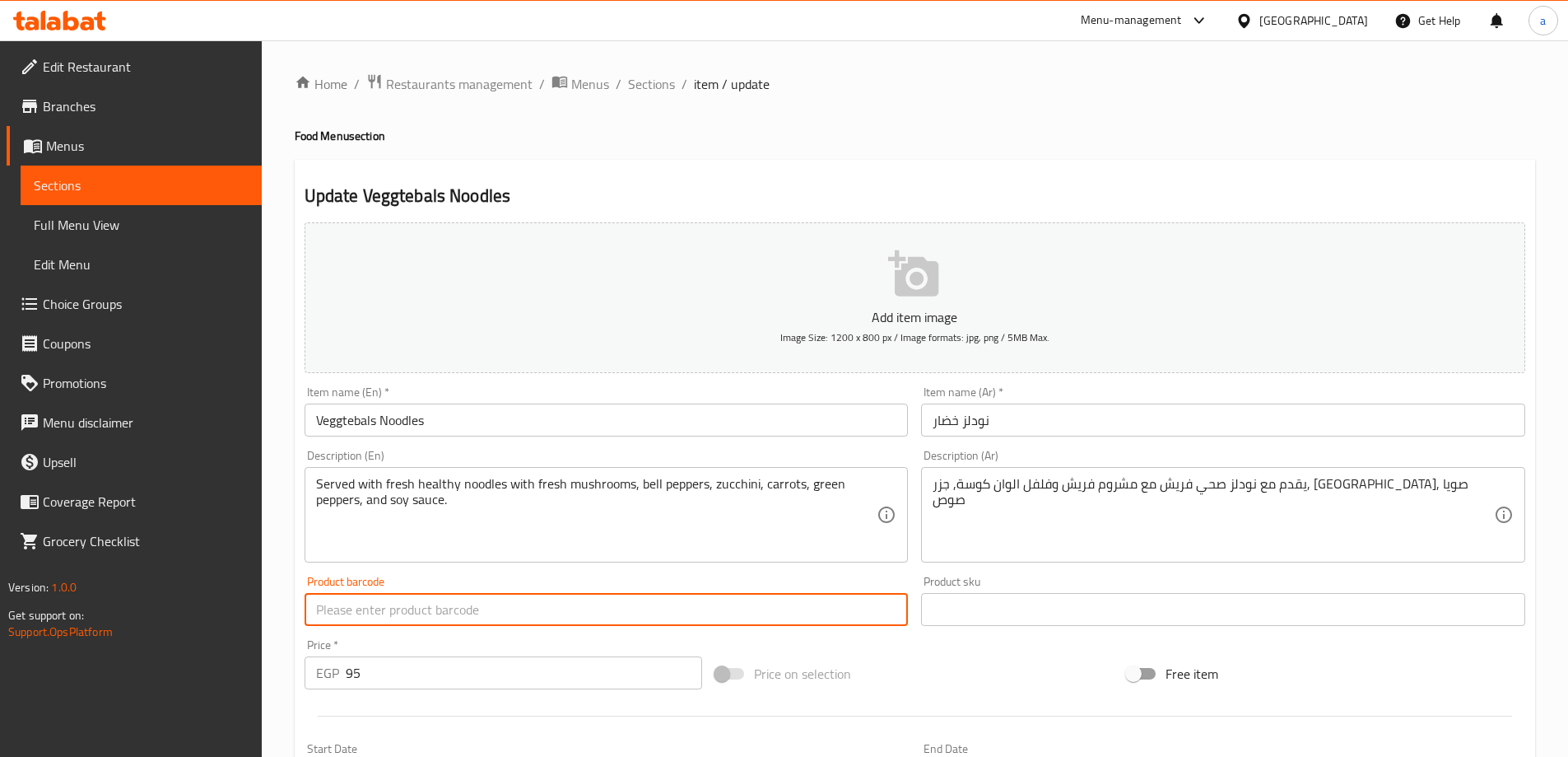
click at [497, 602] on input "text" at bounding box center [606, 608] width 604 height 33
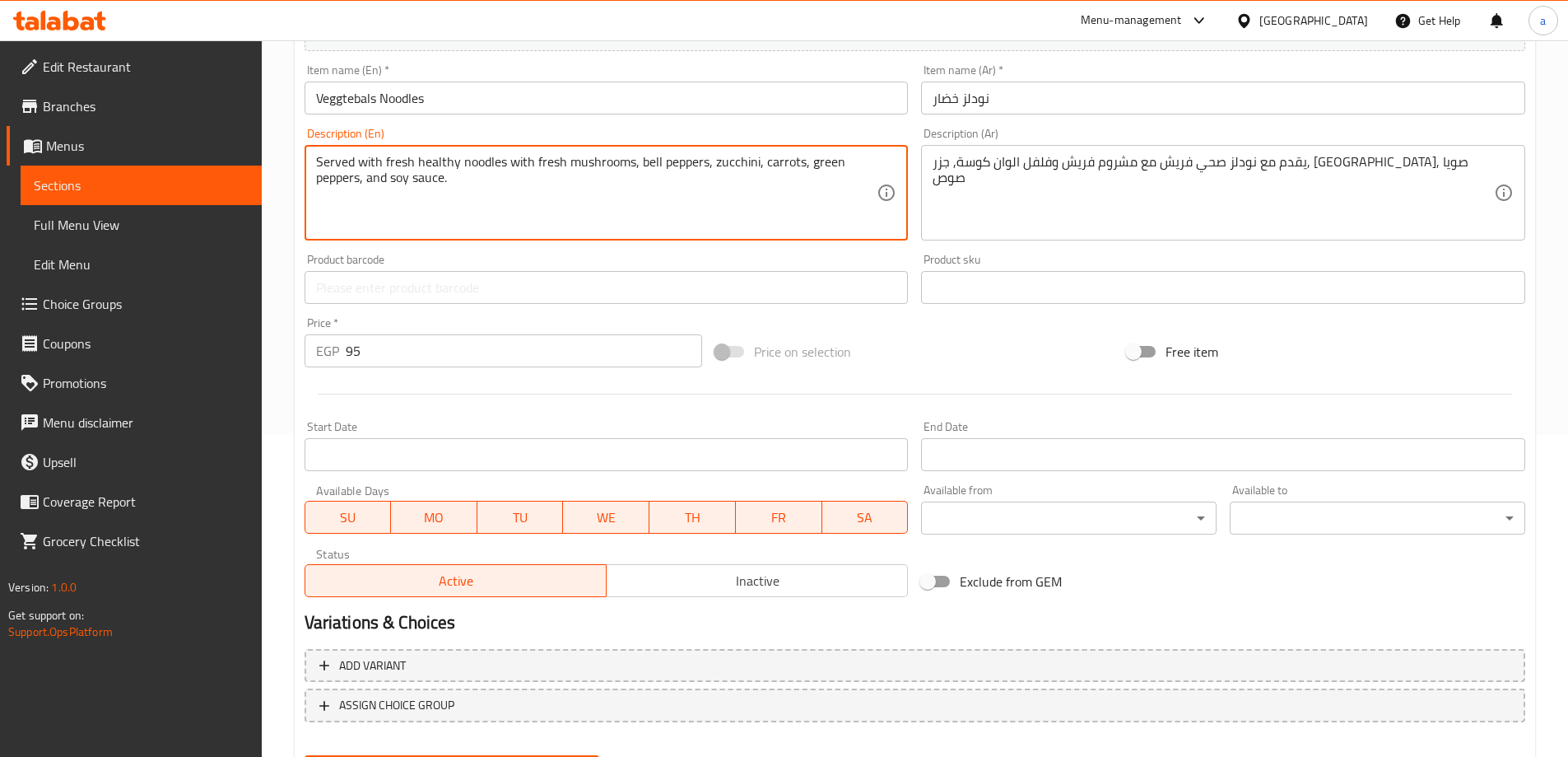
scroll to position [407, 0]
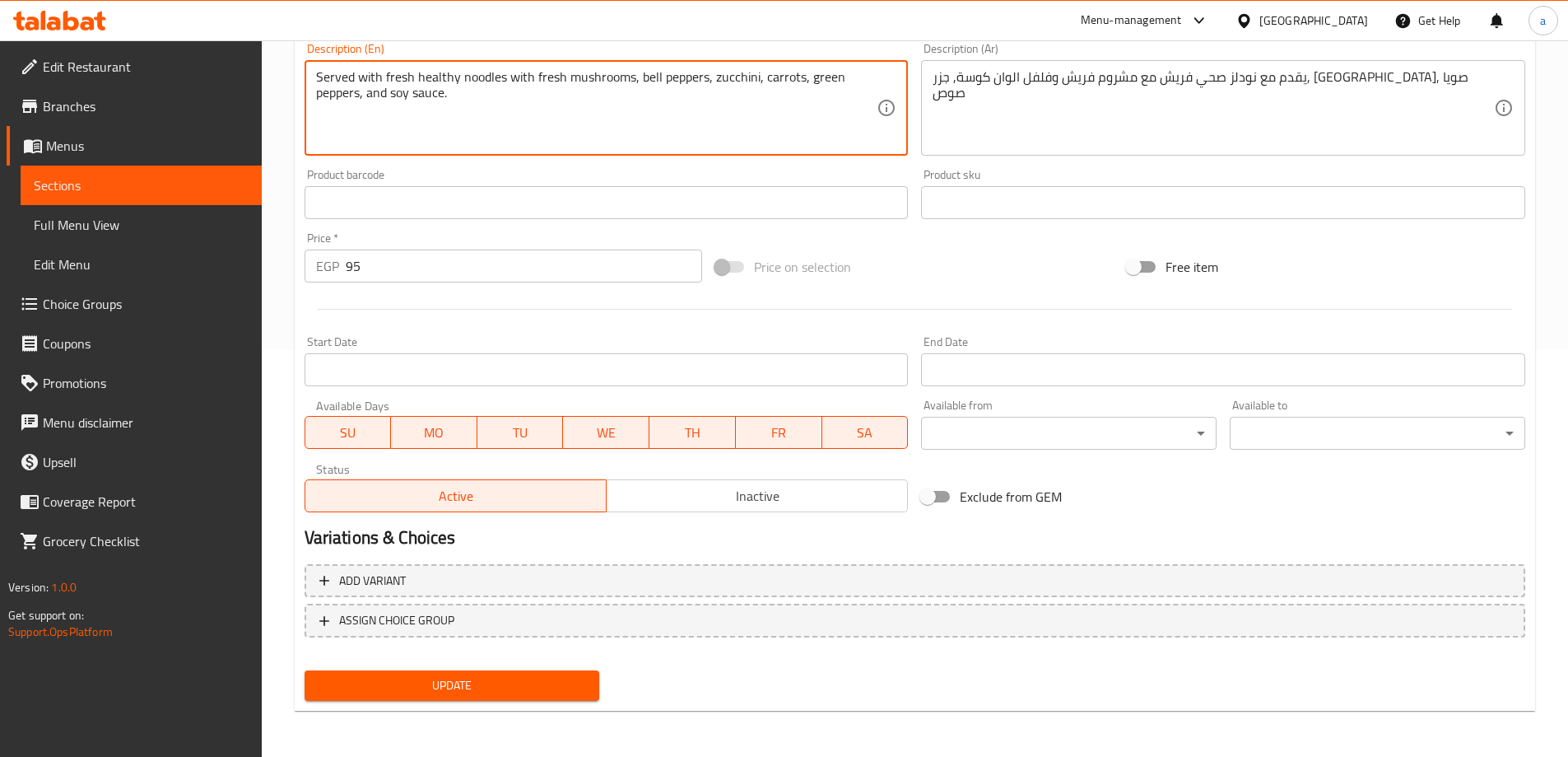
click at [475, 680] on span "Update" at bounding box center [452, 685] width 269 height 20
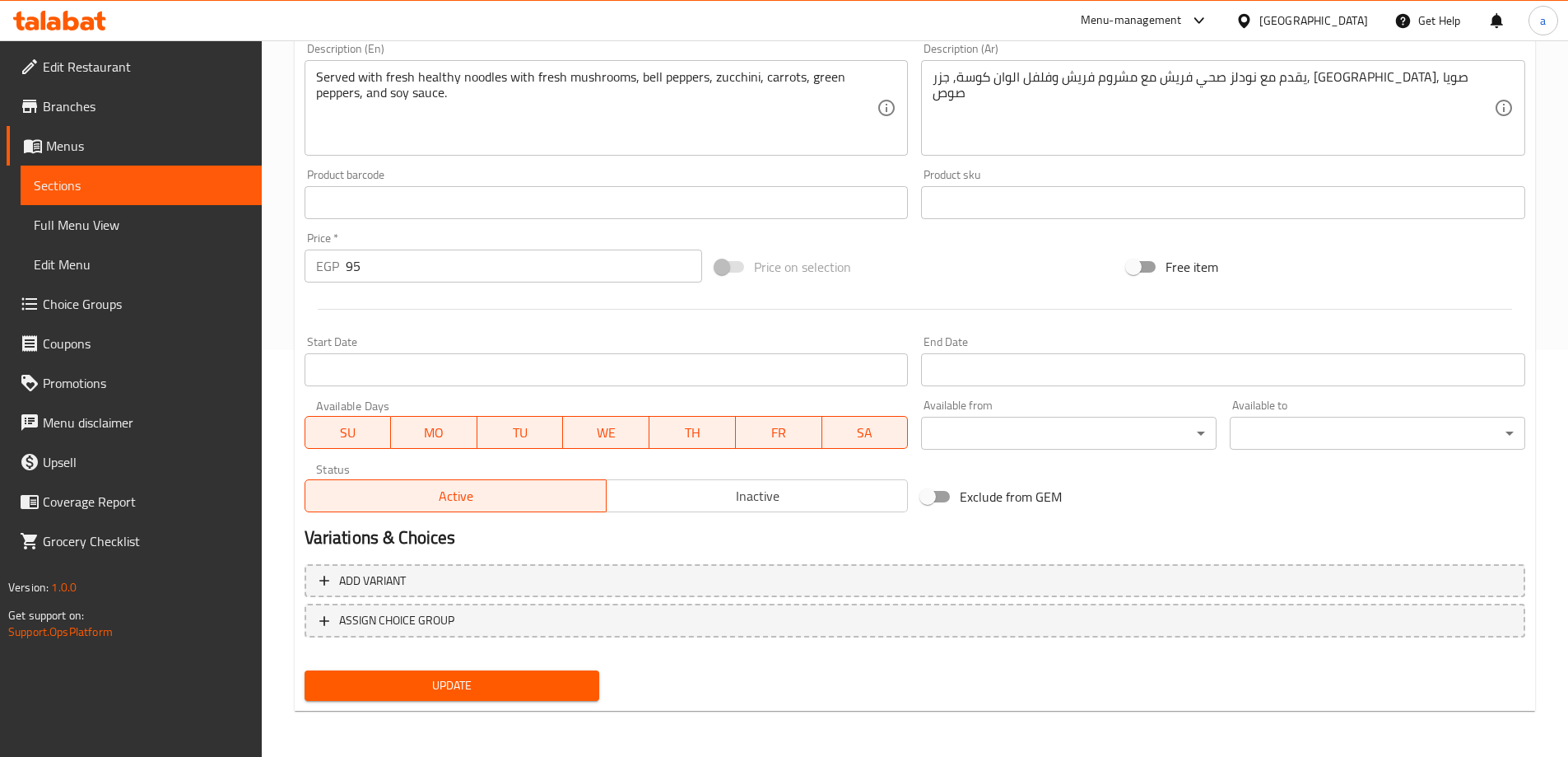
scroll to position [0, 0]
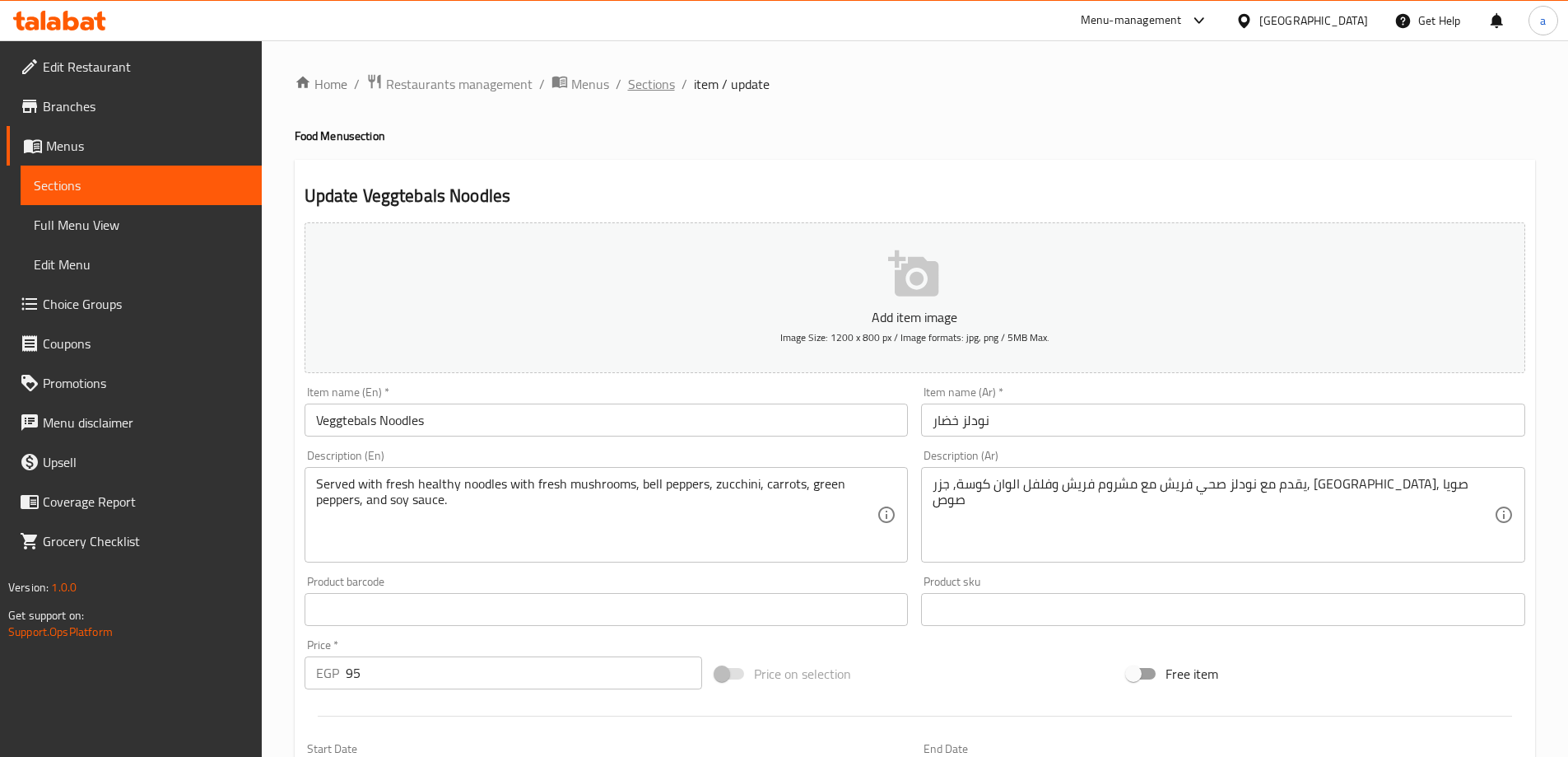
click at [638, 90] on span "Sections" at bounding box center [651, 84] width 47 height 20
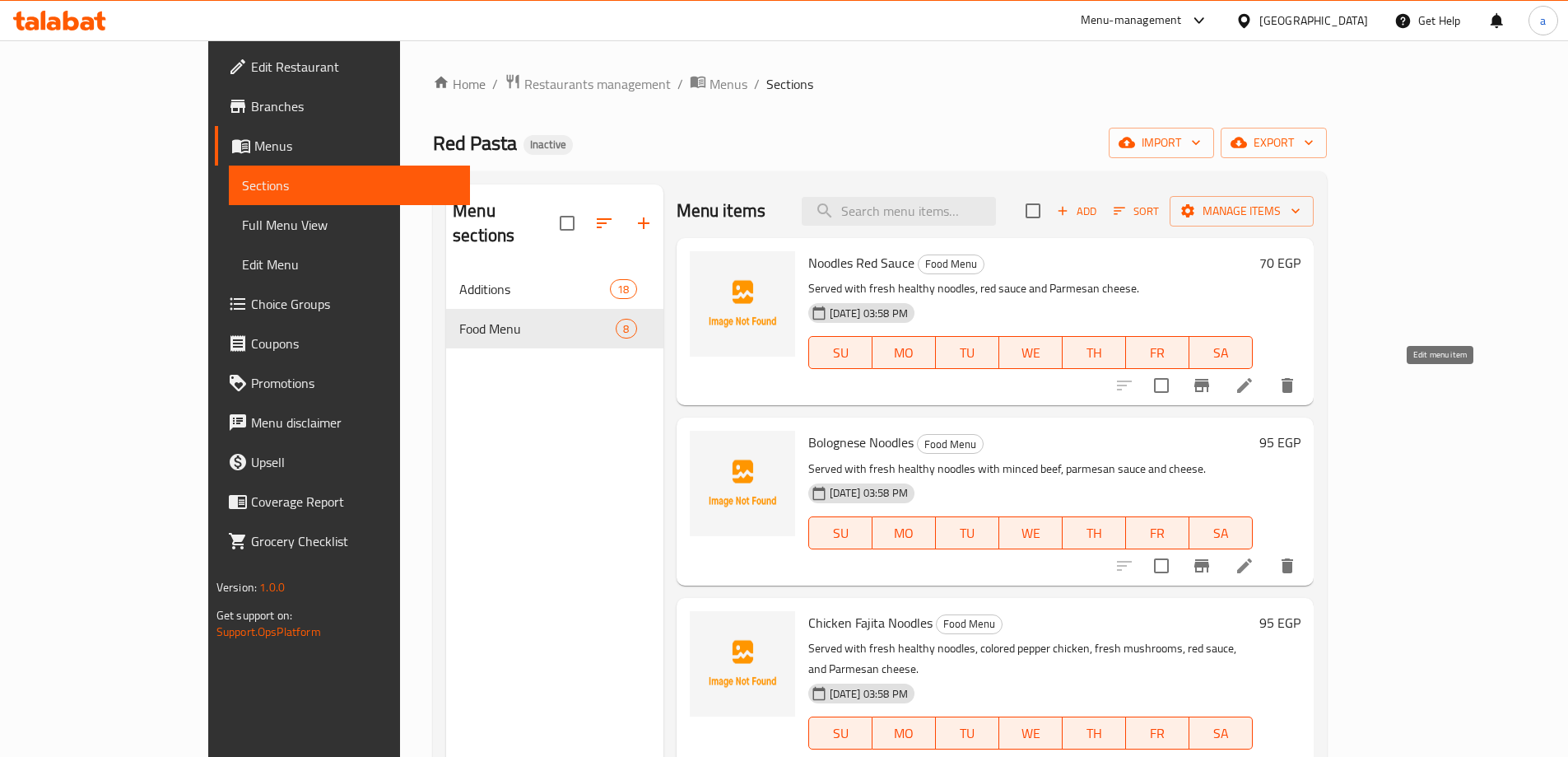
click at [1254, 383] on icon at bounding box center [1244, 385] width 20 height 20
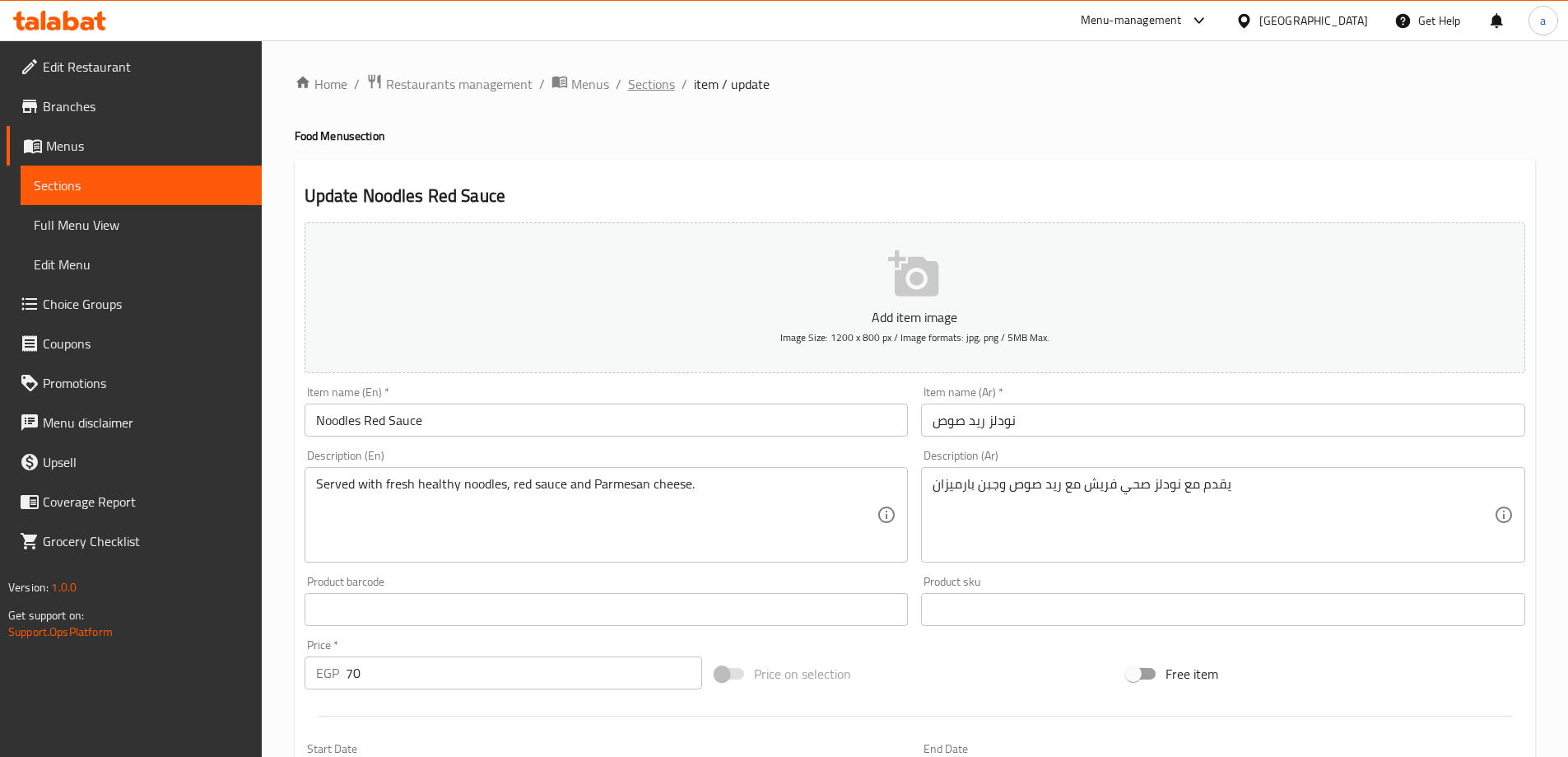
click at [648, 77] on span "Sections" at bounding box center [651, 84] width 47 height 20
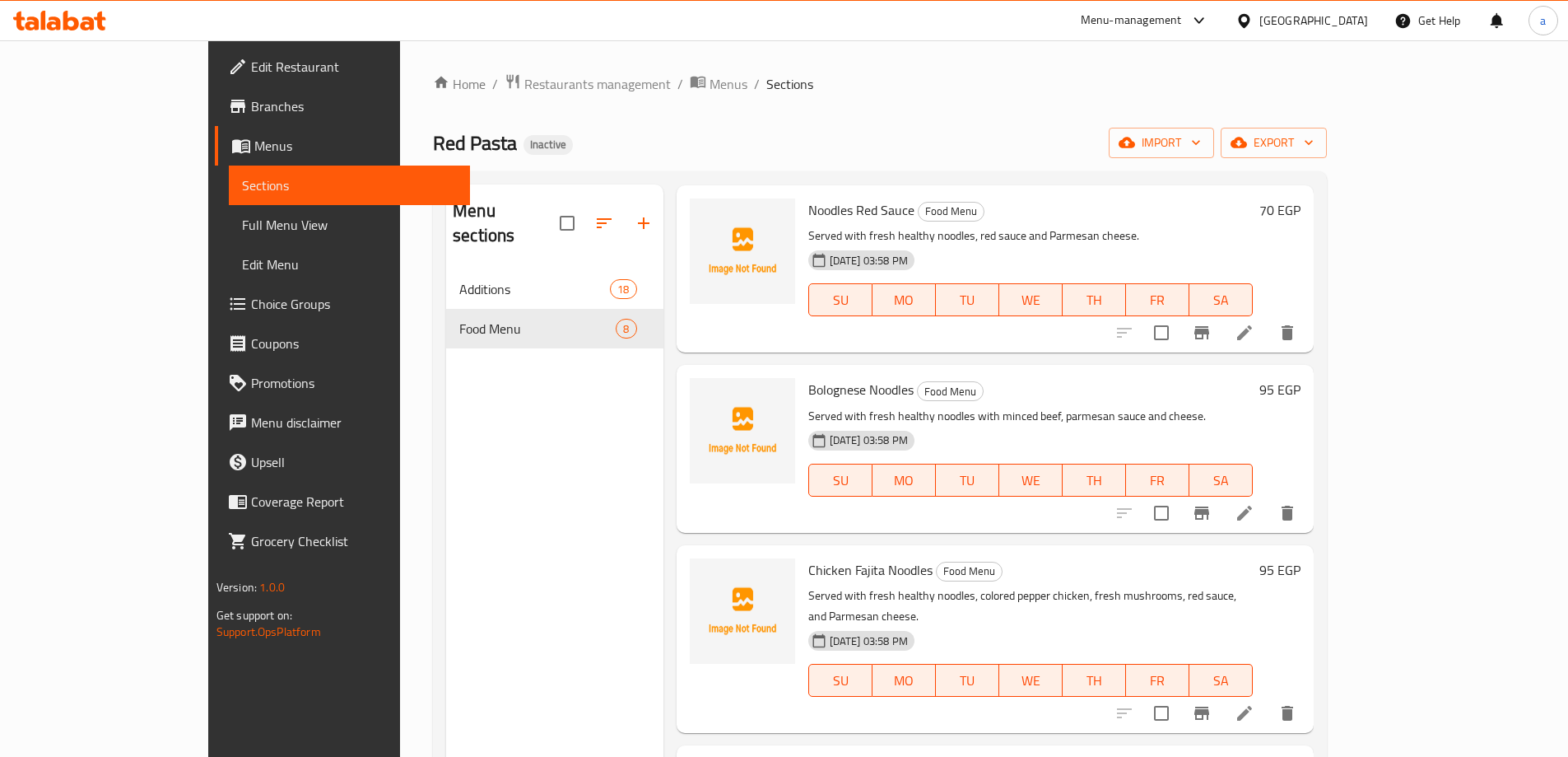
scroll to position [83, 0]
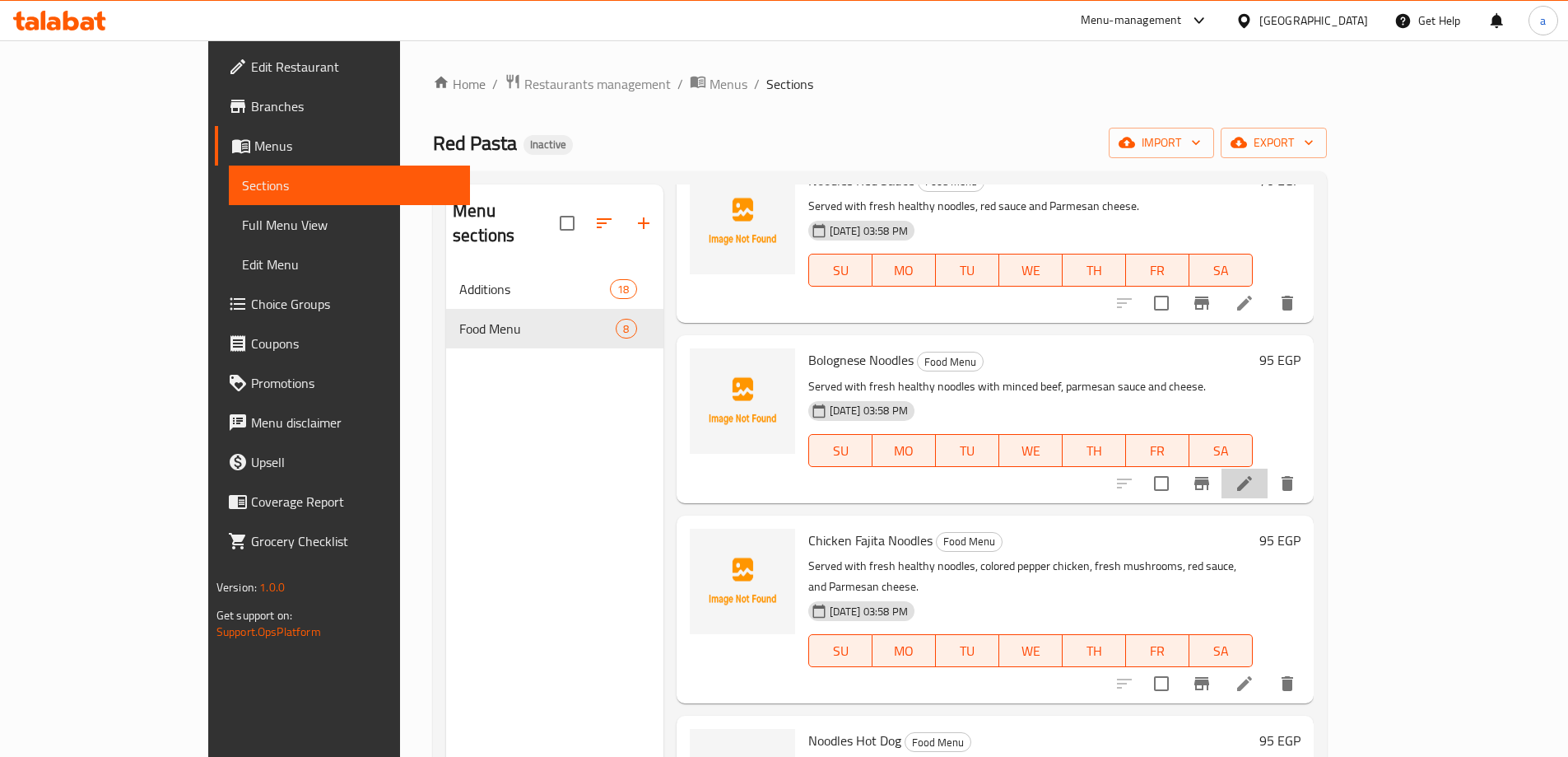
click at [1267, 487] on li at bounding box center [1244, 483] width 46 height 29
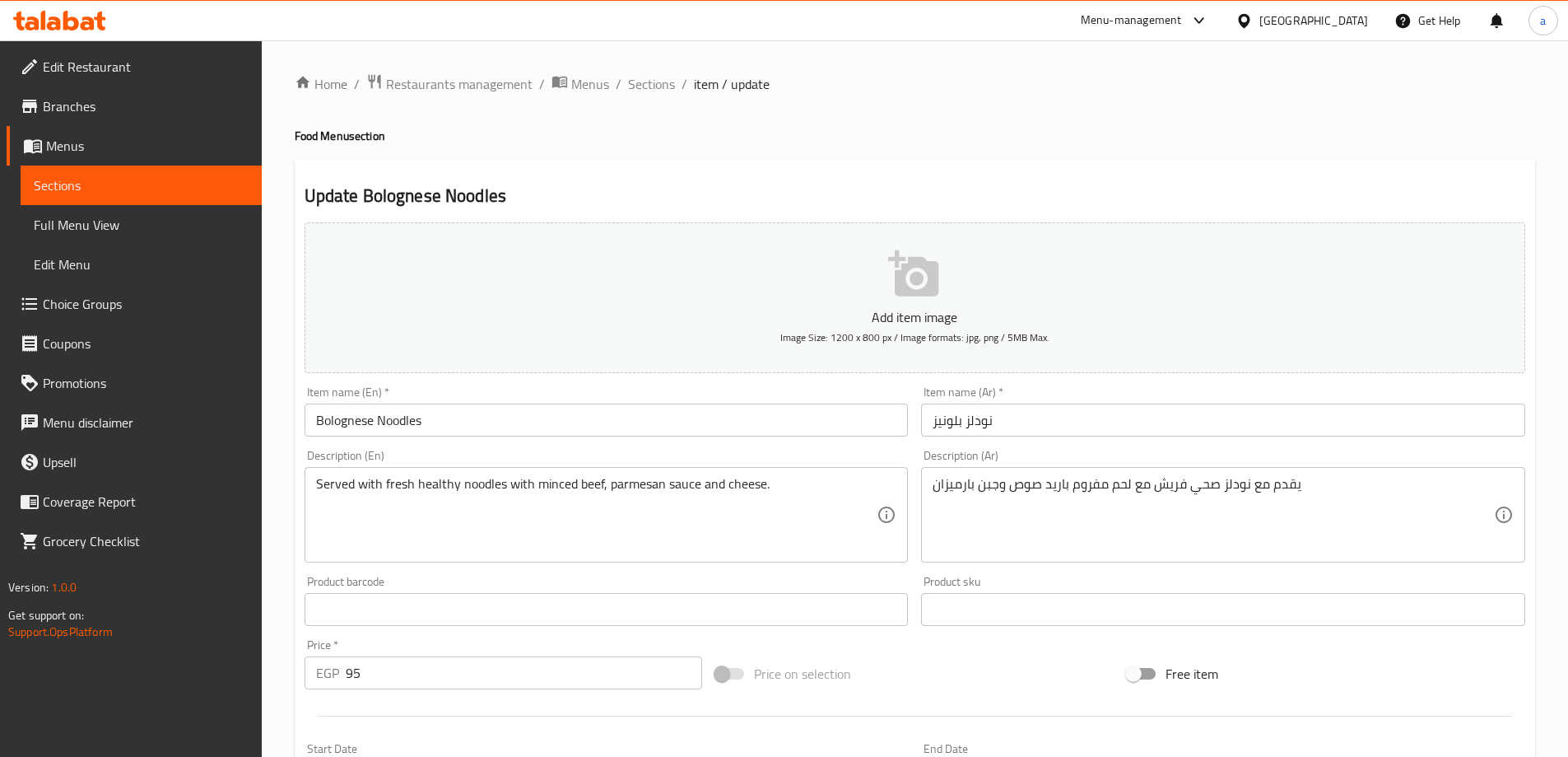
click at [945, 425] on input "نودلز بلونيز" at bounding box center [1223, 420] width 604 height 33
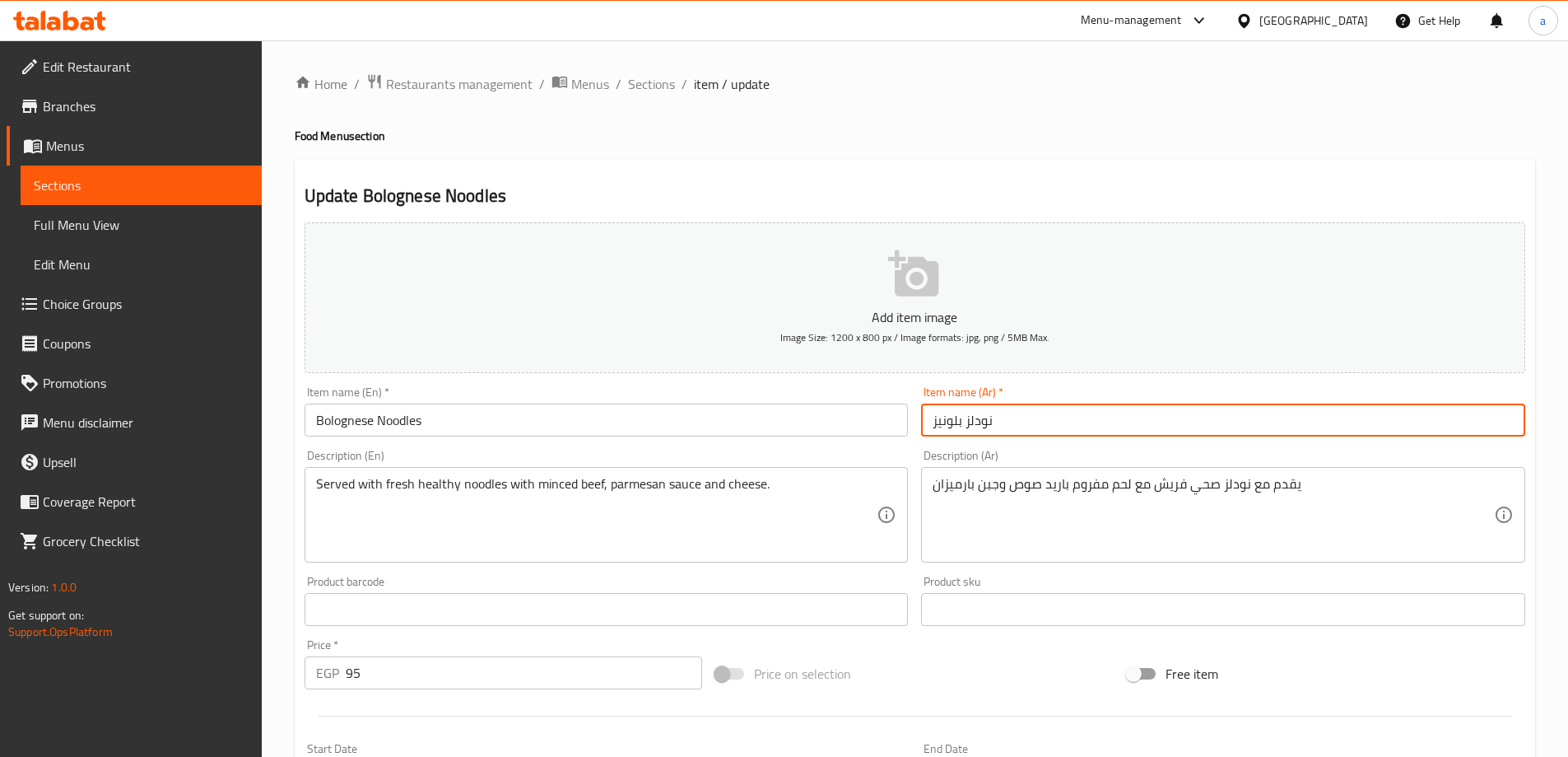
click at [945, 425] on input "نودلز بلونيز" at bounding box center [1223, 420] width 604 height 33
click at [337, 423] on input "Bolognese Noodles" at bounding box center [606, 420] width 604 height 33
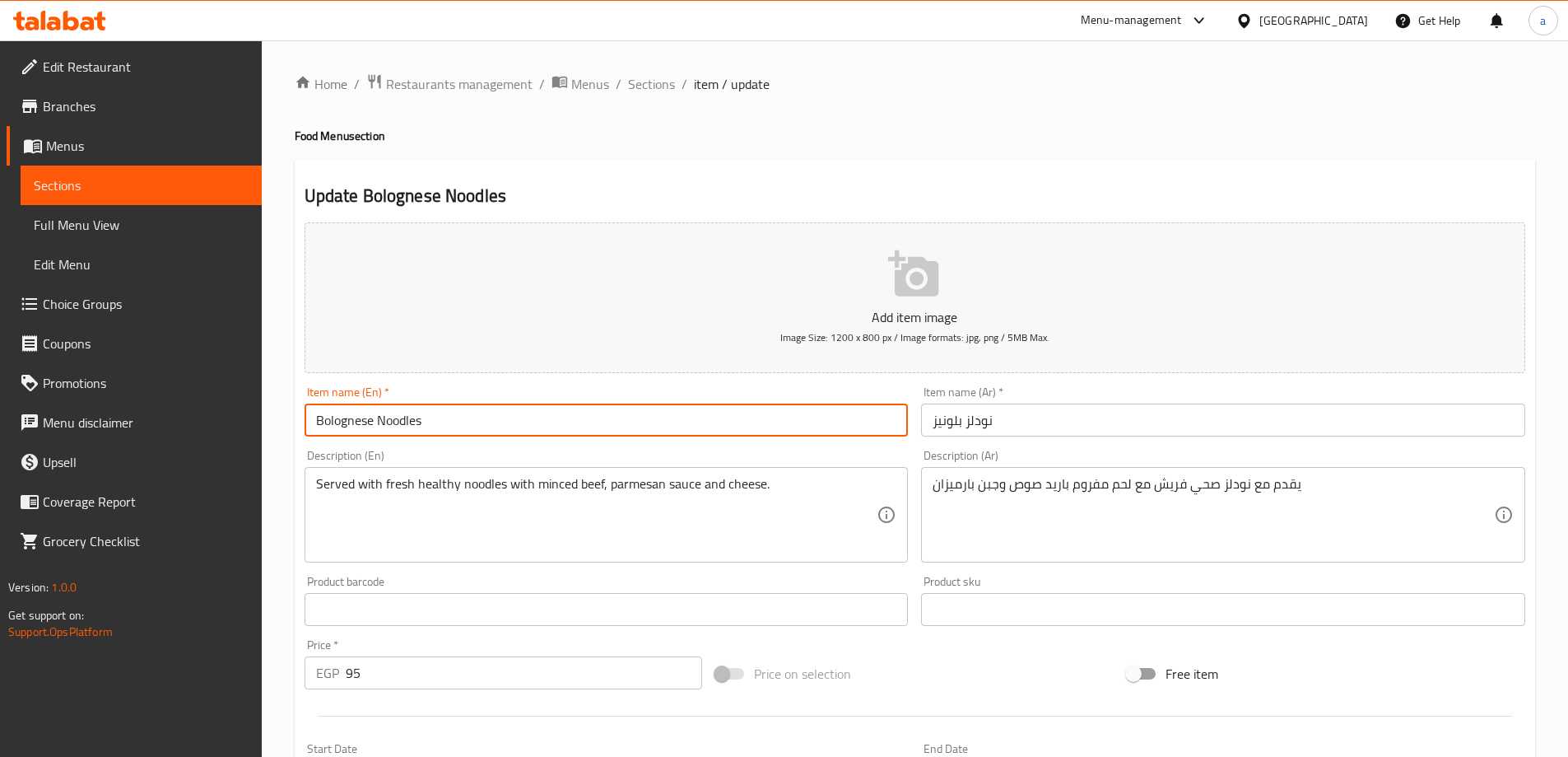
click at [337, 423] on input "Bolognese Noodles" at bounding box center [606, 420] width 604 height 33
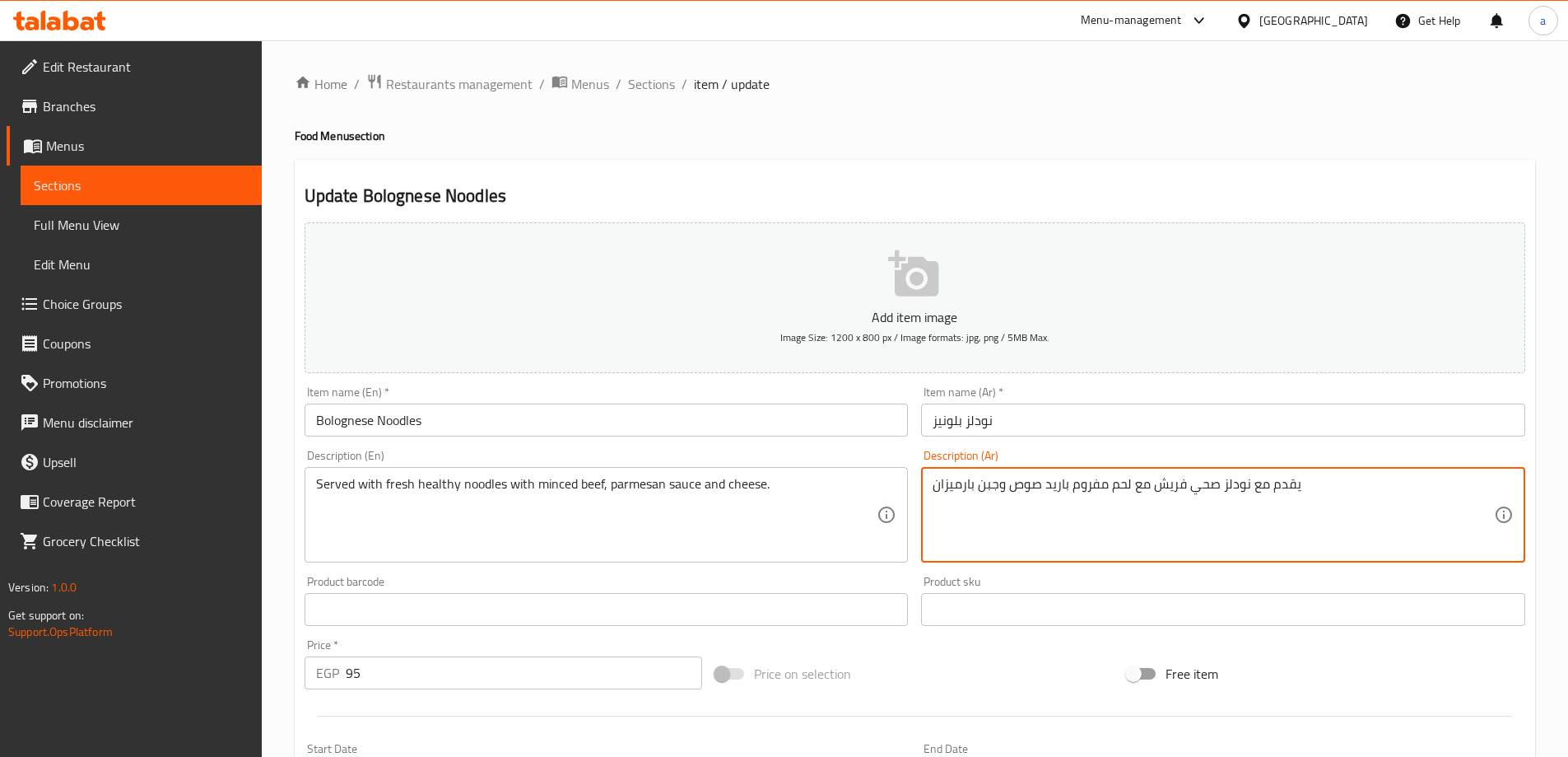
click at [1064, 476] on textarea "يقدم مع نودلز صحي فريش مع لحم مفروم باريد صوص وجبن بارميزان" at bounding box center [1213, 515] width 561 height 78
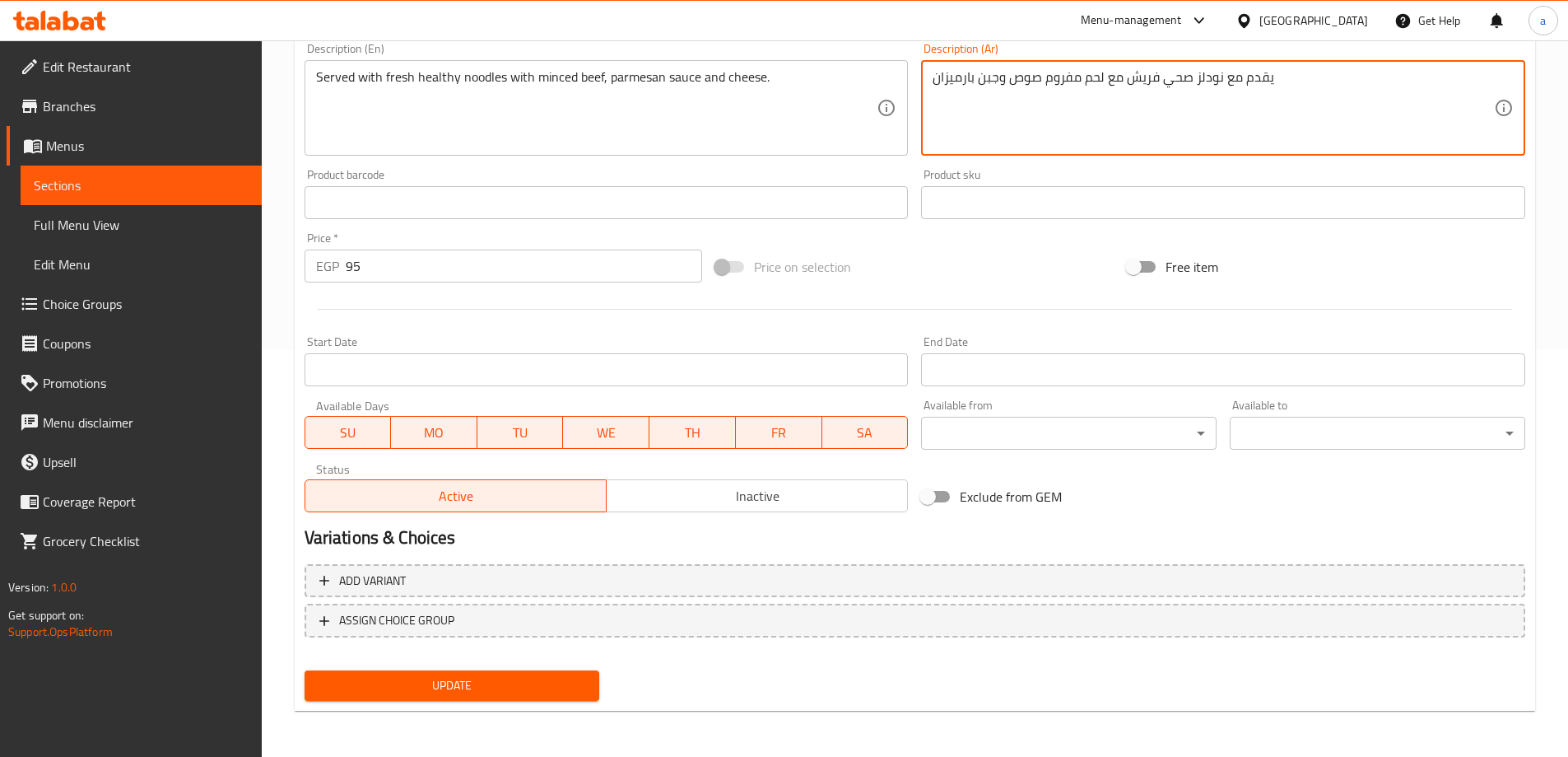
type textarea "يقدم مع نودلز صحي فريش مع لحم مفروم صوص وجبن بارميزان"
click at [527, 673] on button "Update" at bounding box center [452, 685] width 295 height 30
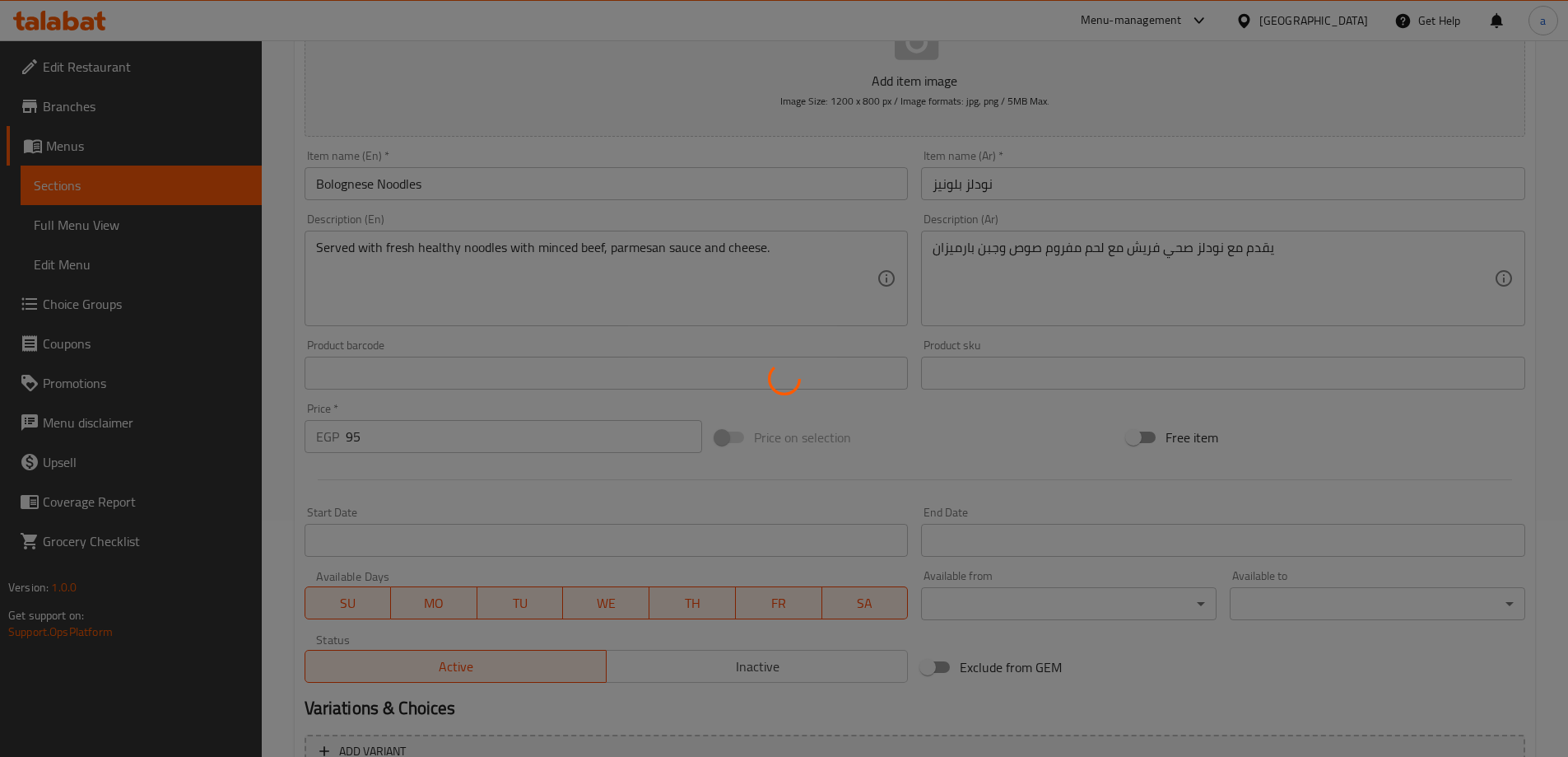
scroll to position [0, 0]
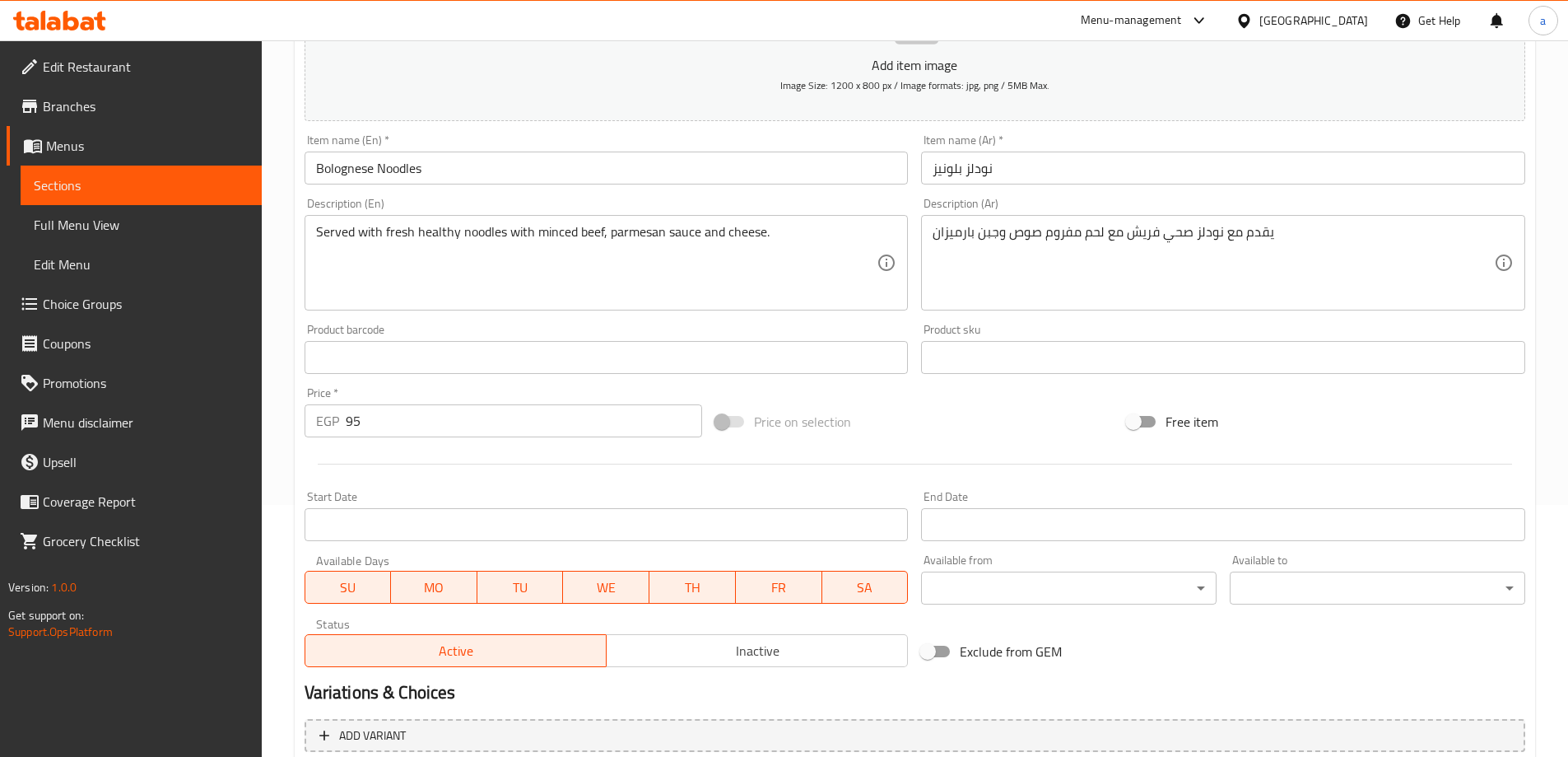
scroll to position [407, 0]
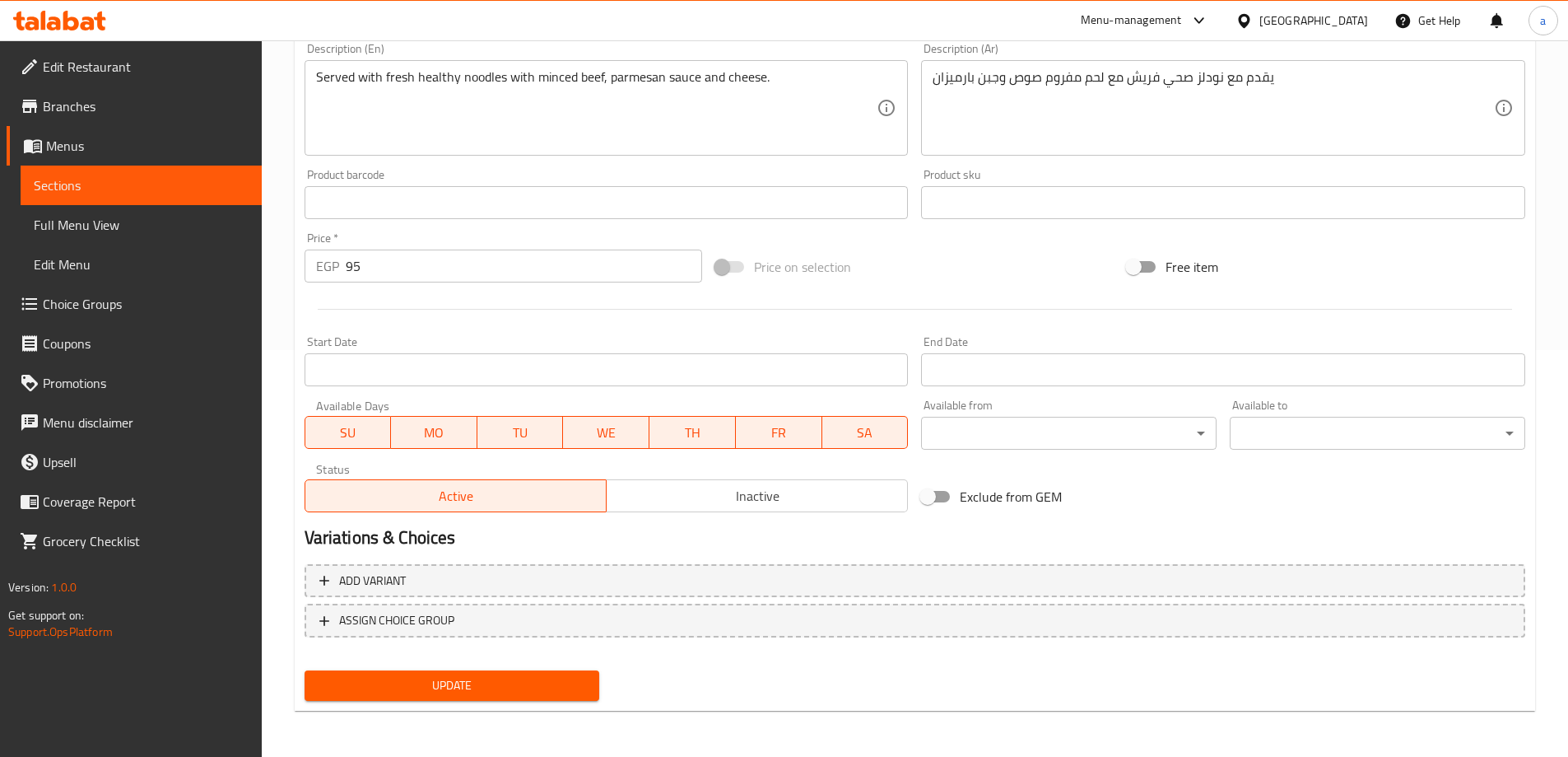
click at [390, 678] on span "Update" at bounding box center [452, 685] width 269 height 20
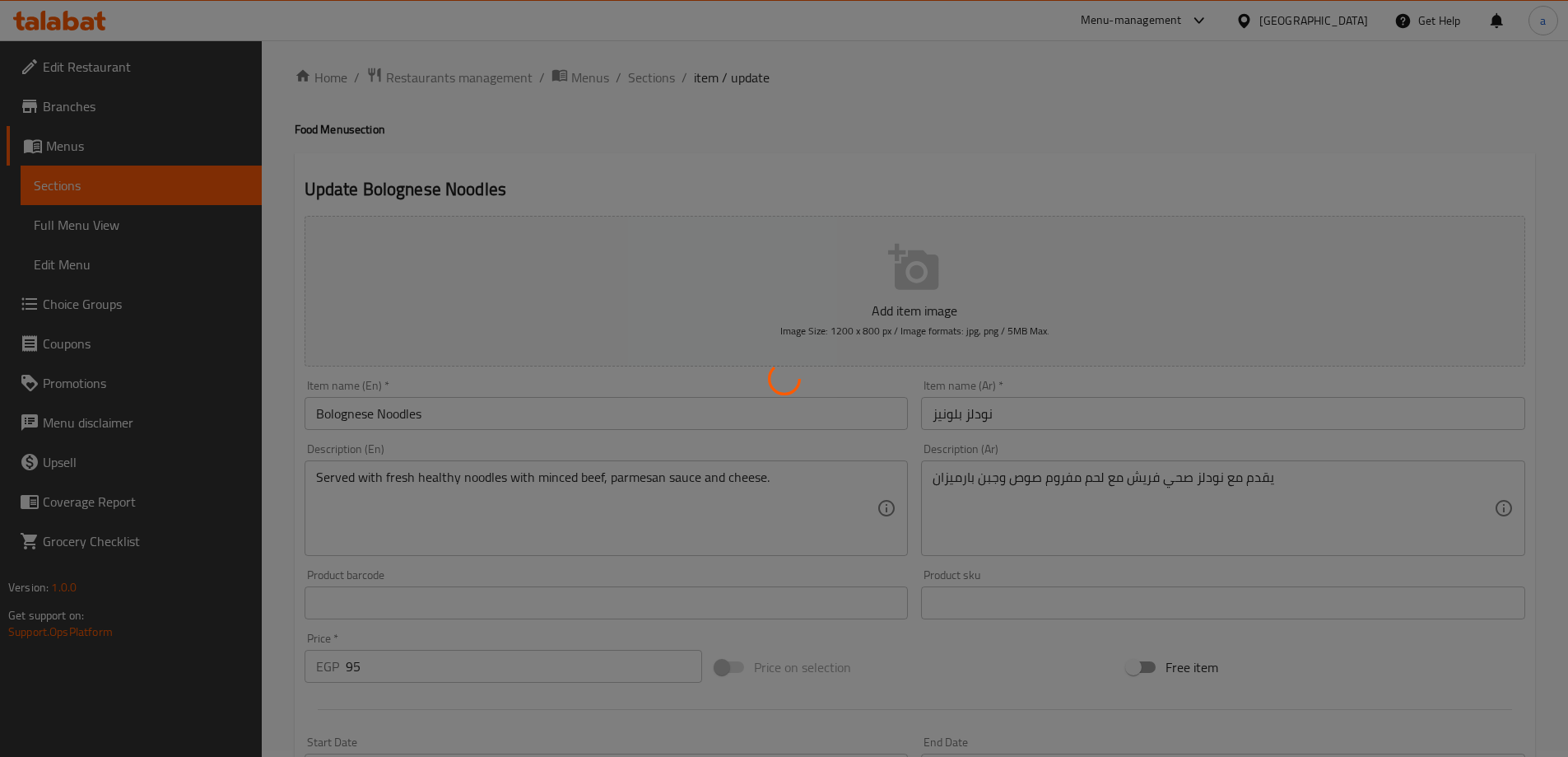
scroll to position [0, 0]
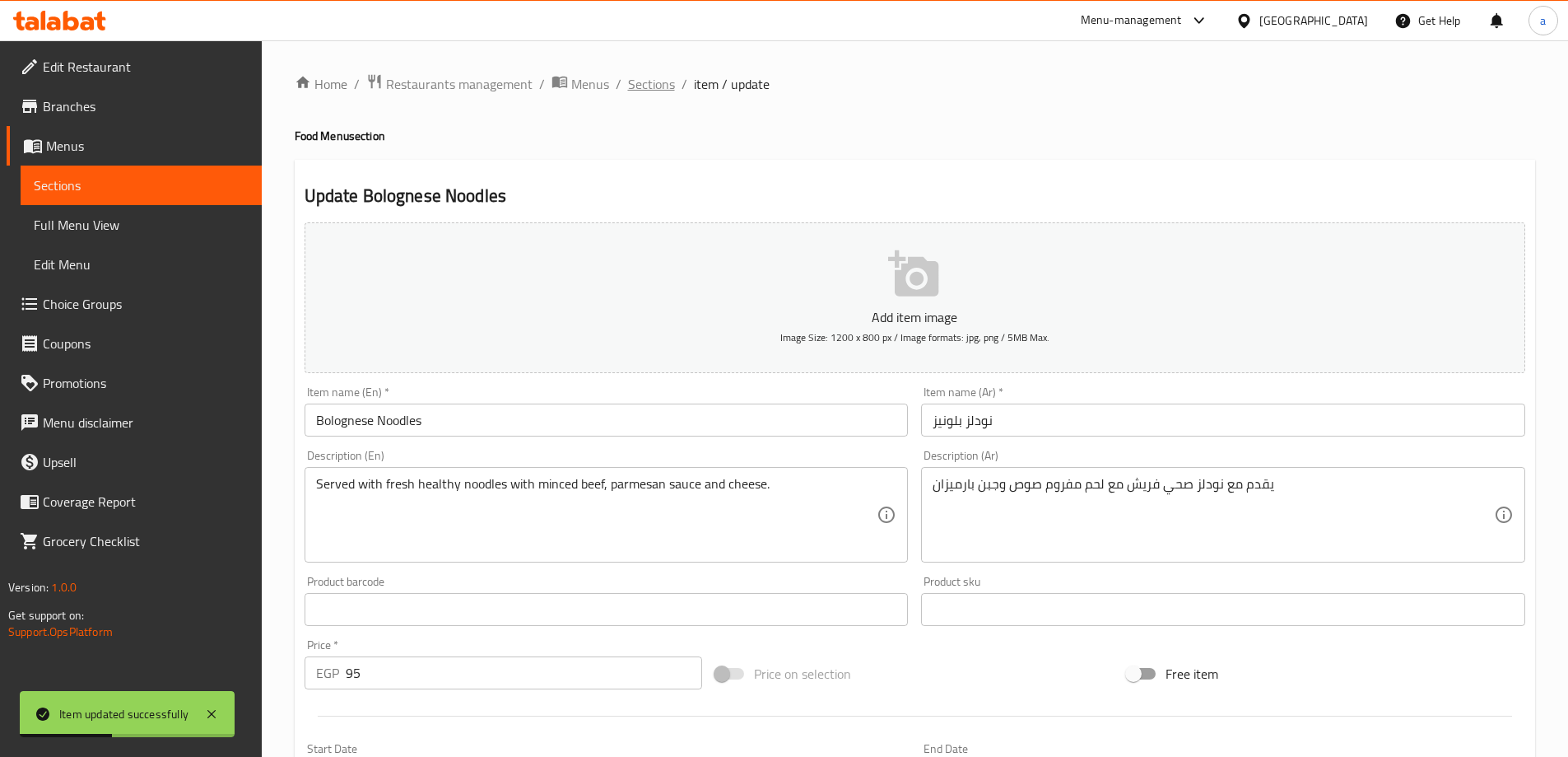
click at [636, 85] on span "Sections" at bounding box center [651, 84] width 47 height 20
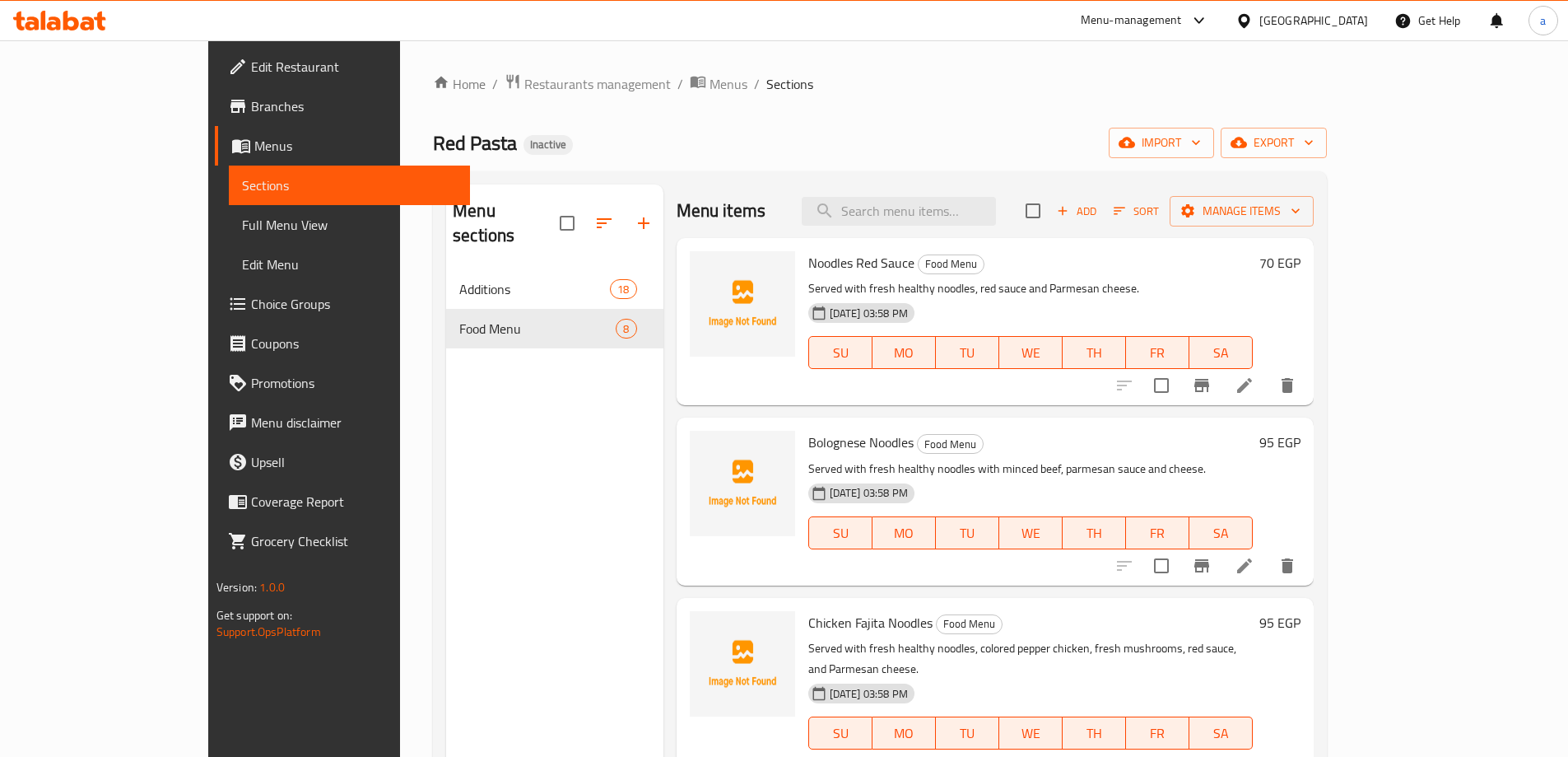
click at [1267, 557] on li at bounding box center [1244, 565] width 46 height 29
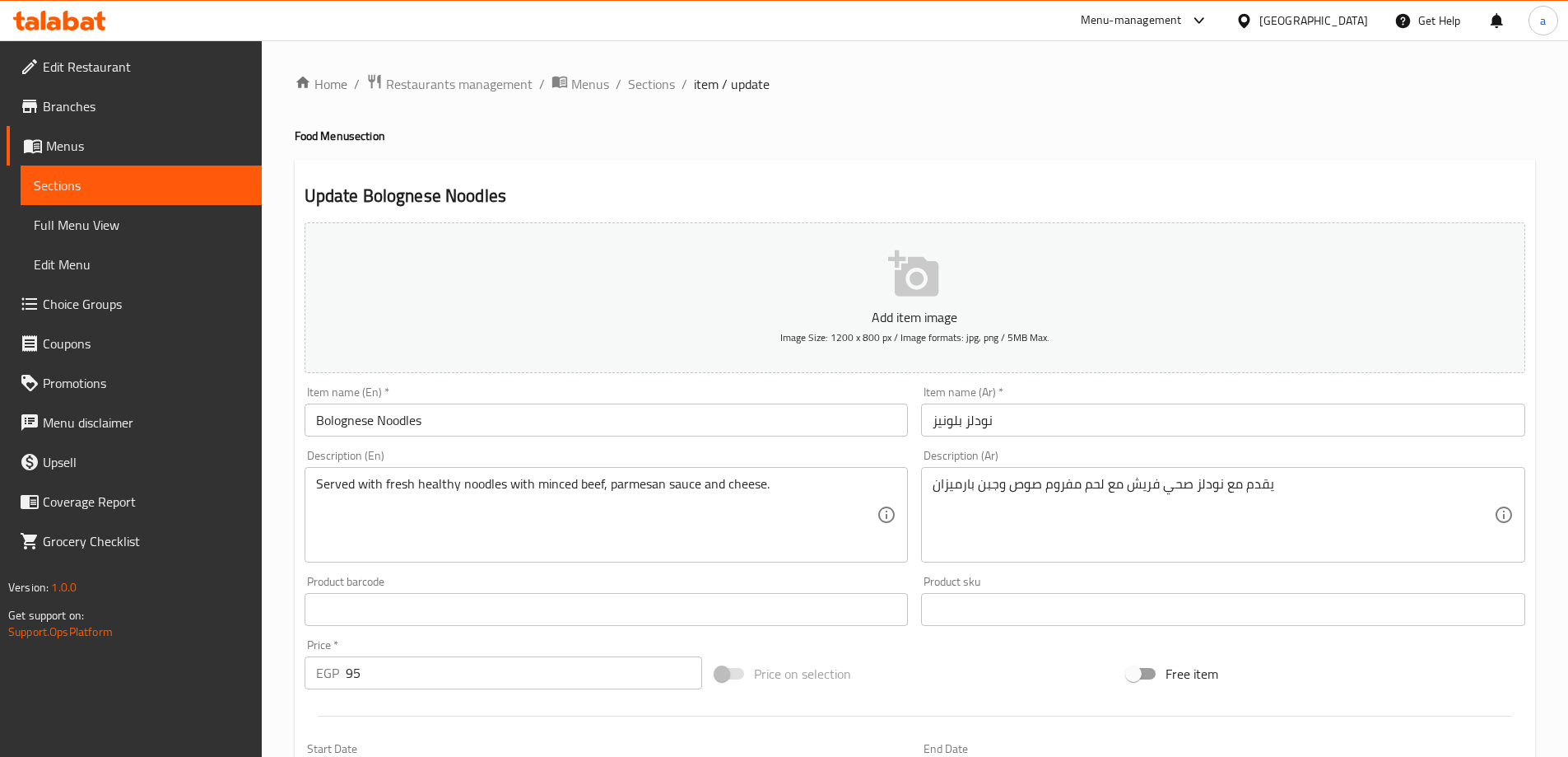
click at [958, 426] on input "نودلز بلونيز" at bounding box center [1223, 420] width 604 height 33
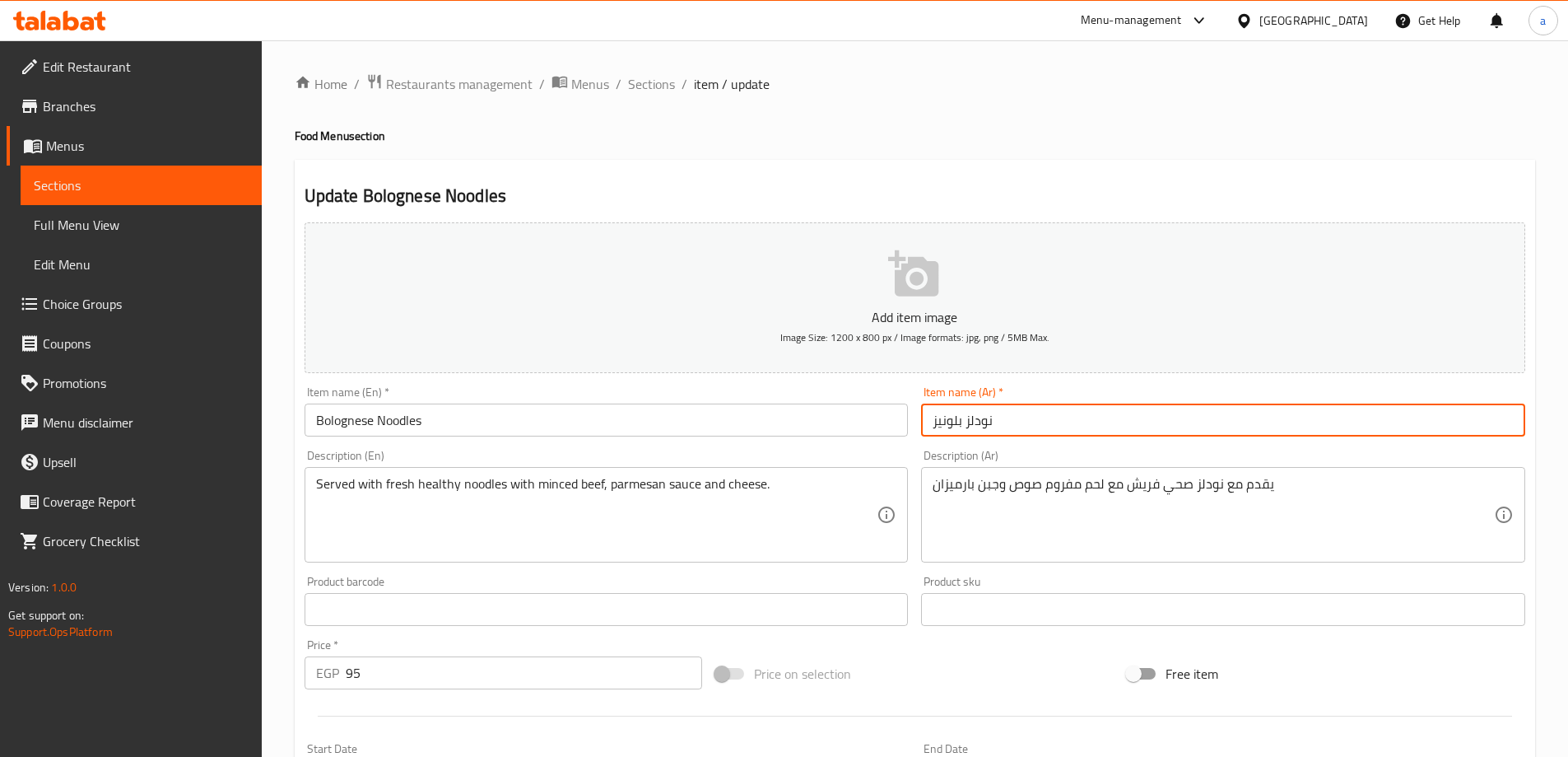
click at [958, 426] on input "نودلز بلونيز" at bounding box center [1223, 420] width 604 height 33
click at [957, 426] on input "نودلز بلونيز" at bounding box center [1223, 420] width 604 height 33
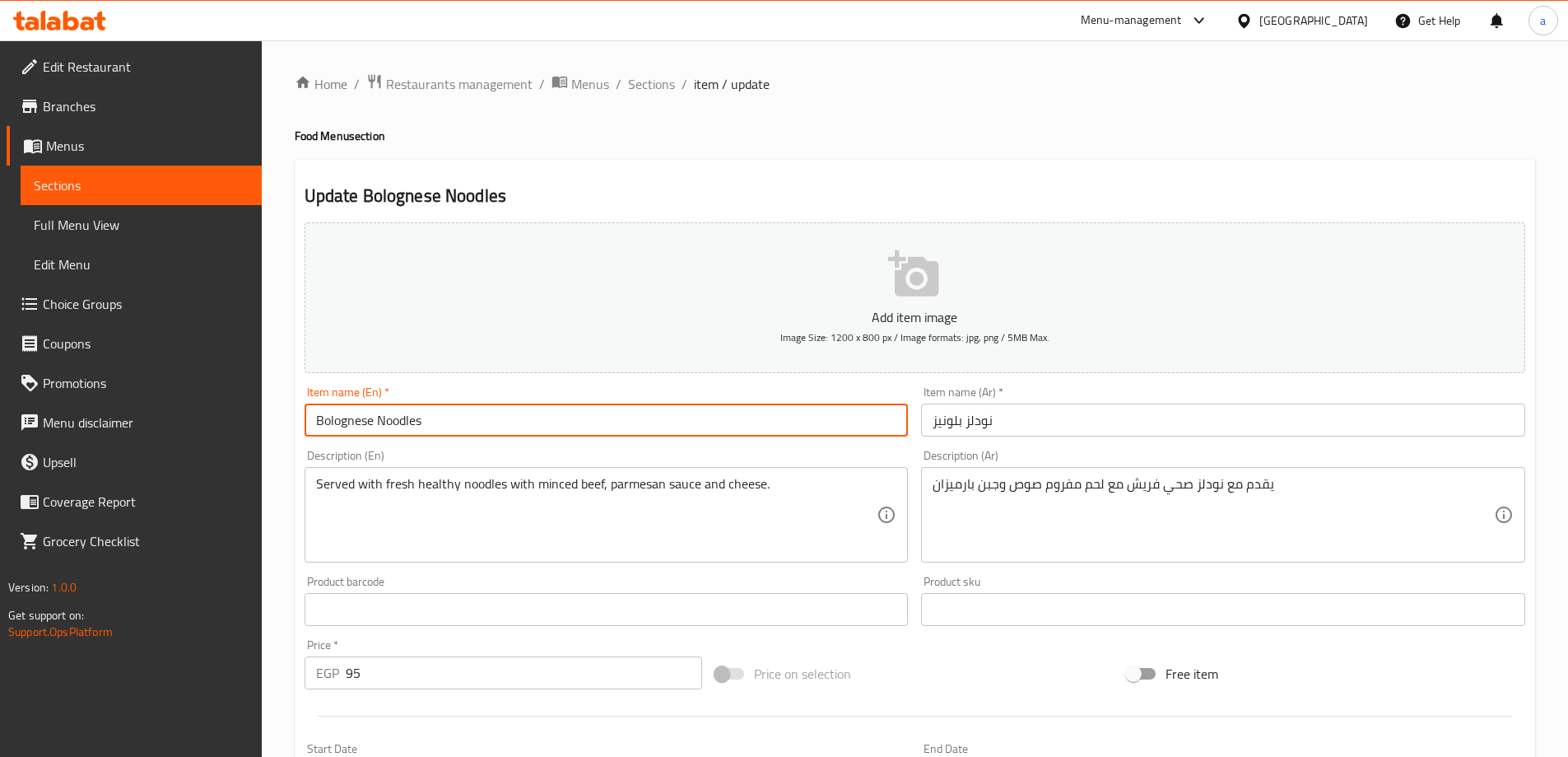
click at [449, 419] on input "Bolognese Noodles" at bounding box center [606, 420] width 604 height 33
type input "Bolognese Noodles cup"
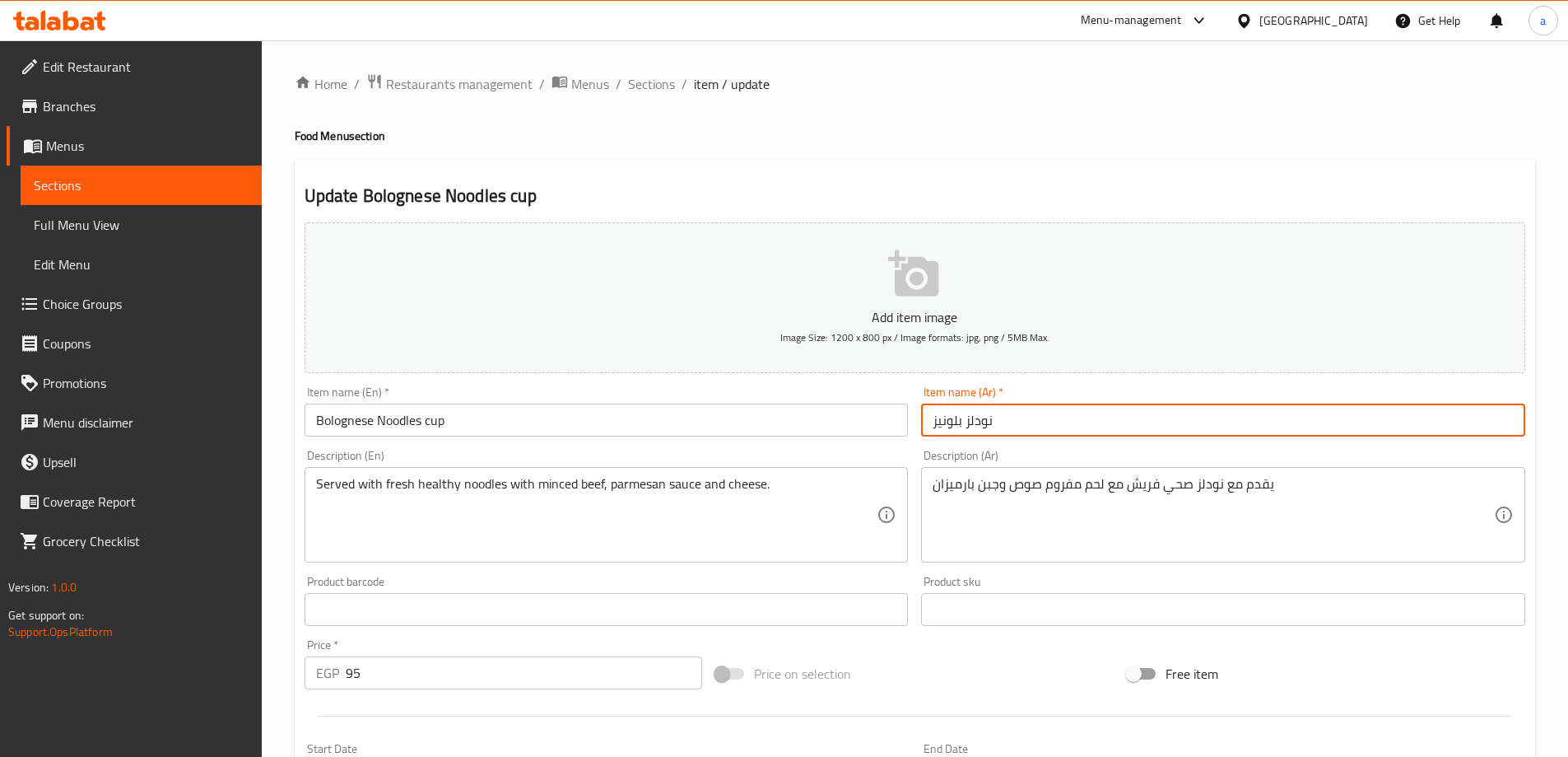
click at [1055, 434] on input "نودلز بلونيز" at bounding box center [1223, 420] width 604 height 33
type input "نودلز بلونيز كوب"
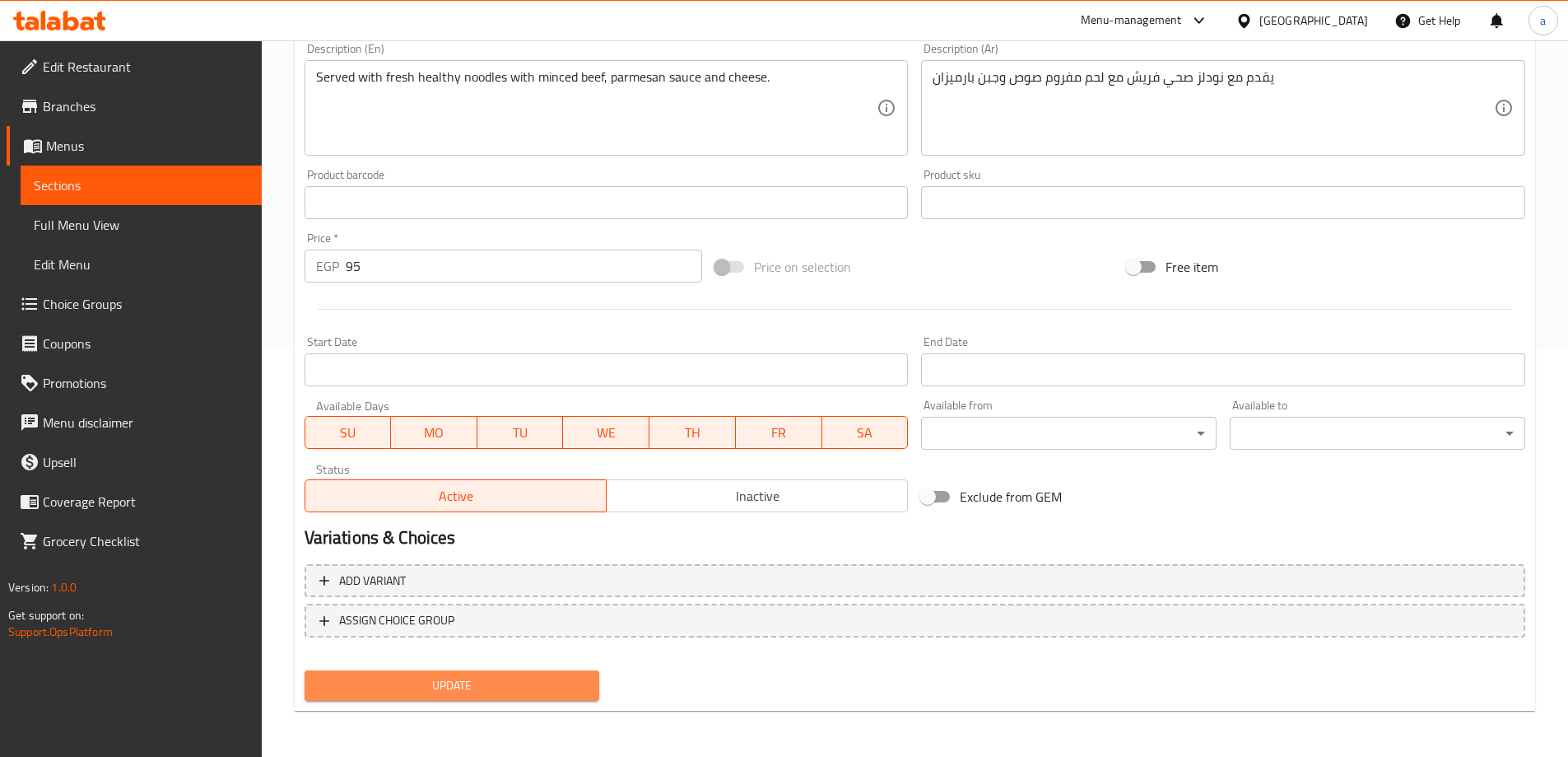
click at [470, 682] on span "Update" at bounding box center [452, 685] width 269 height 20
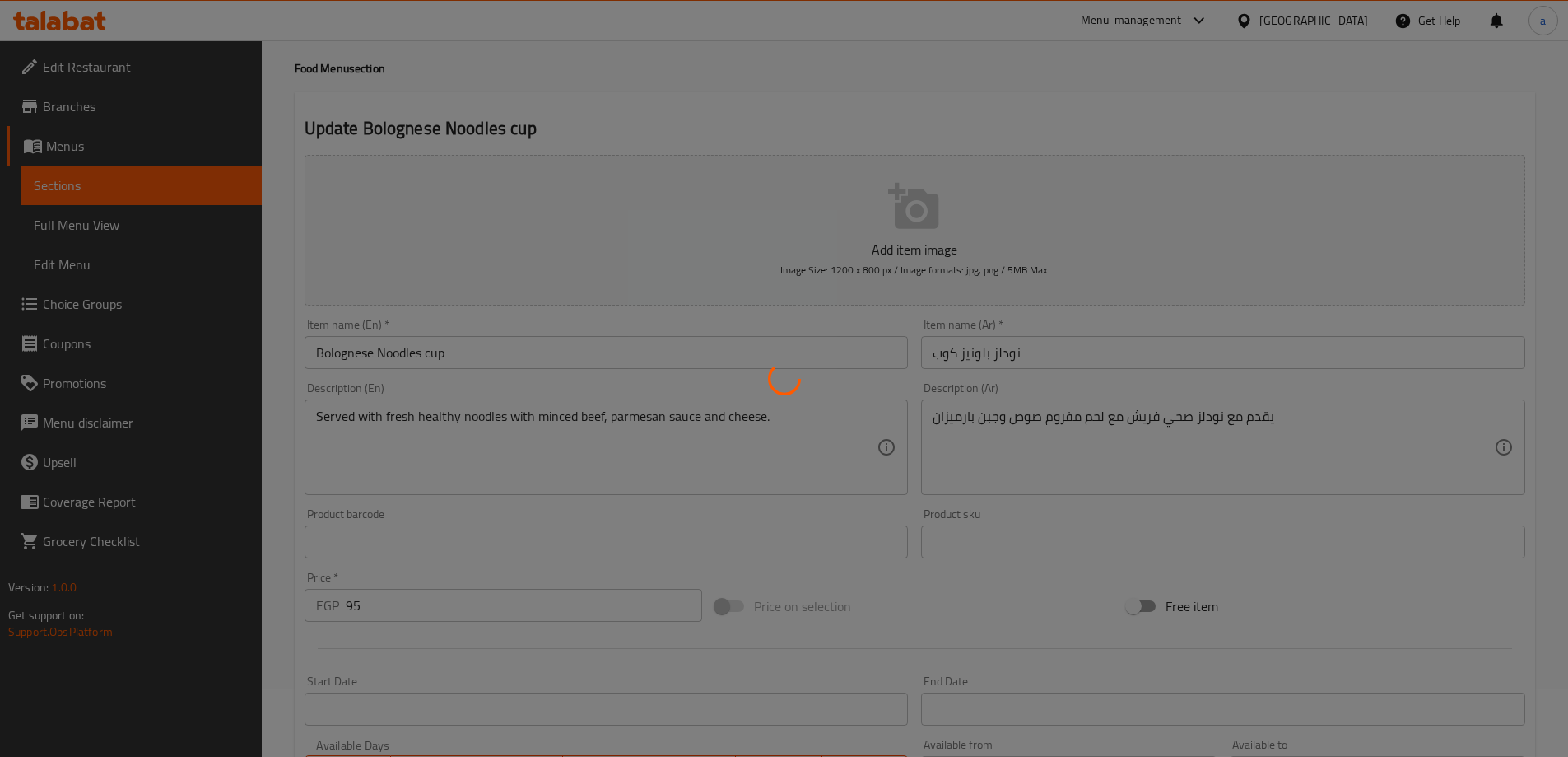
scroll to position [0, 0]
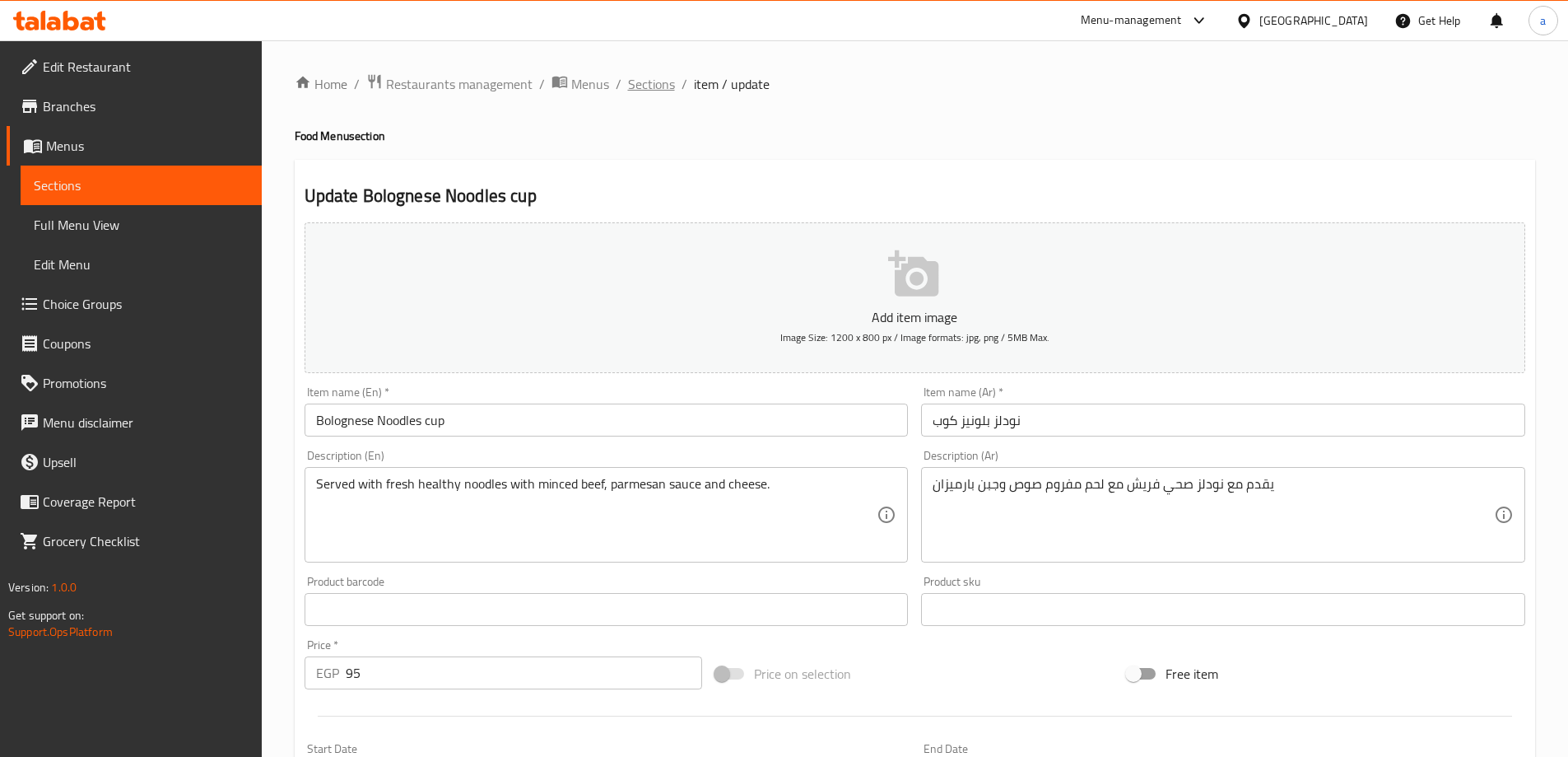
click at [639, 85] on span "Sections" at bounding box center [651, 84] width 47 height 20
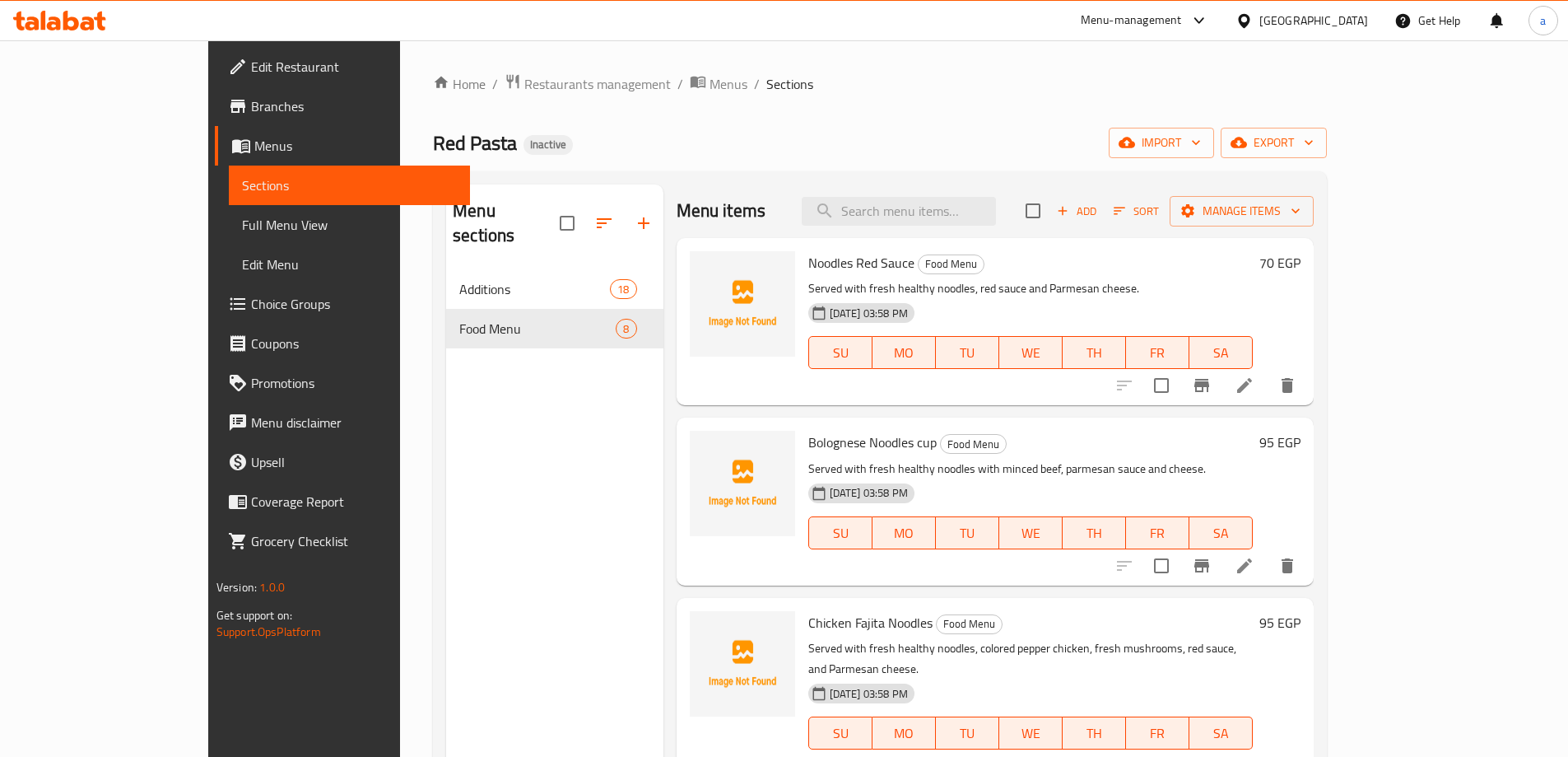
click at [1254, 382] on icon at bounding box center [1244, 385] width 20 height 20
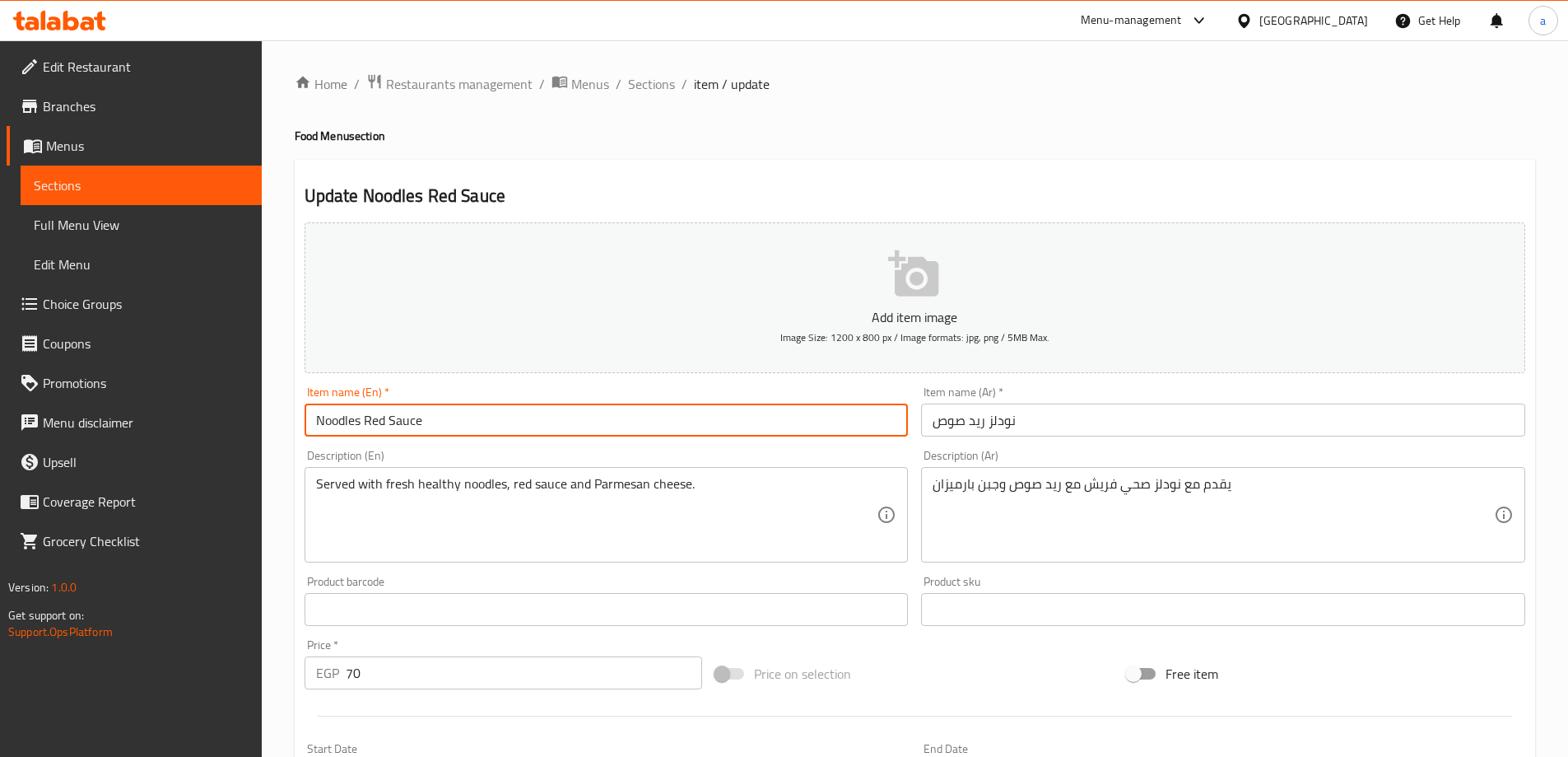
click at [542, 404] on input "Noodles Red Sauce" at bounding box center [606, 420] width 604 height 33
type input "Noodles Red Sauce"
click at [1079, 423] on input "نودلز رید صوص" at bounding box center [1223, 420] width 604 height 33
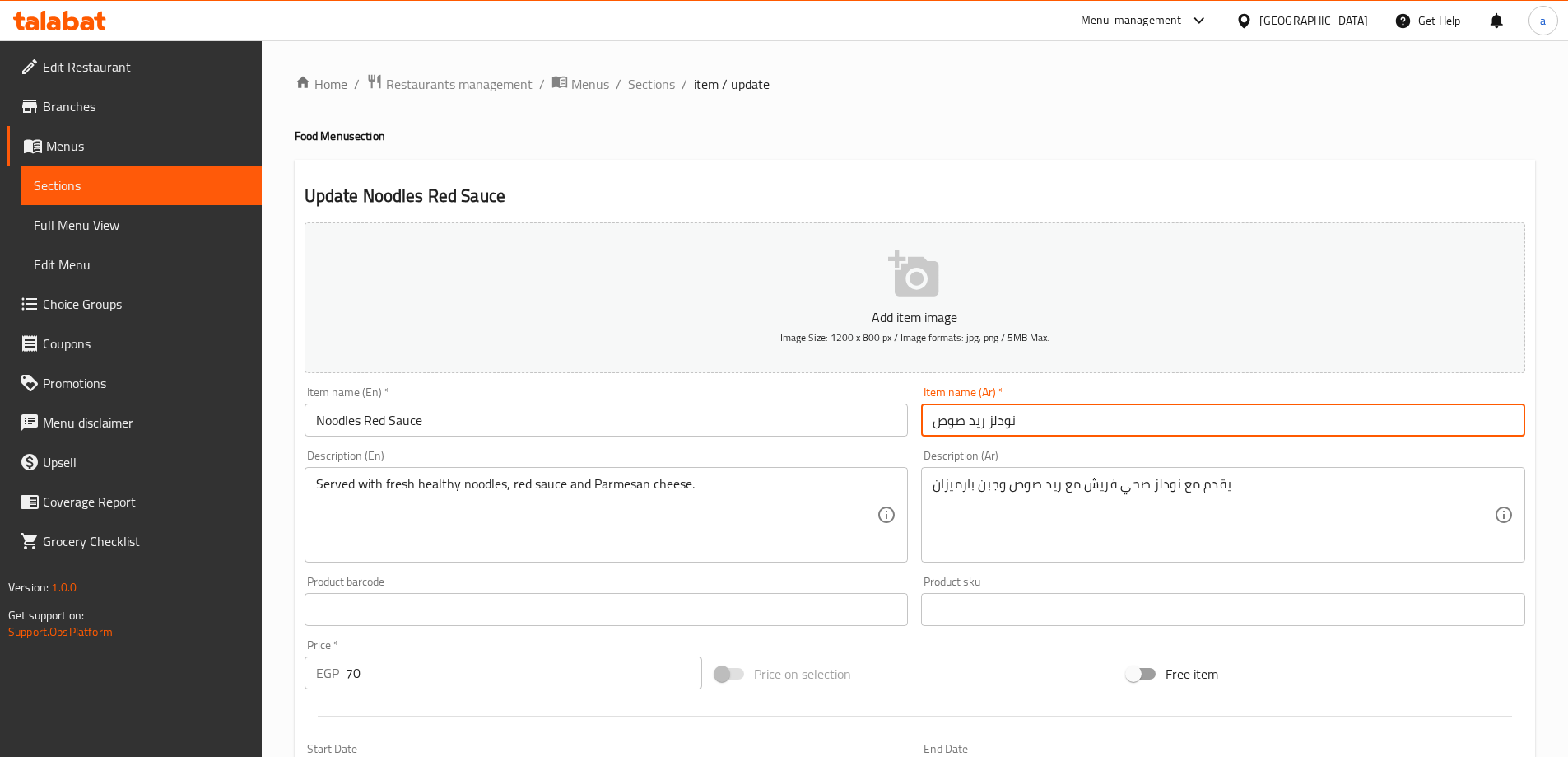
click at [934, 422] on input "نودلز رید صوص" at bounding box center [1223, 420] width 604 height 33
type input "كوب نودلز رید صوص"
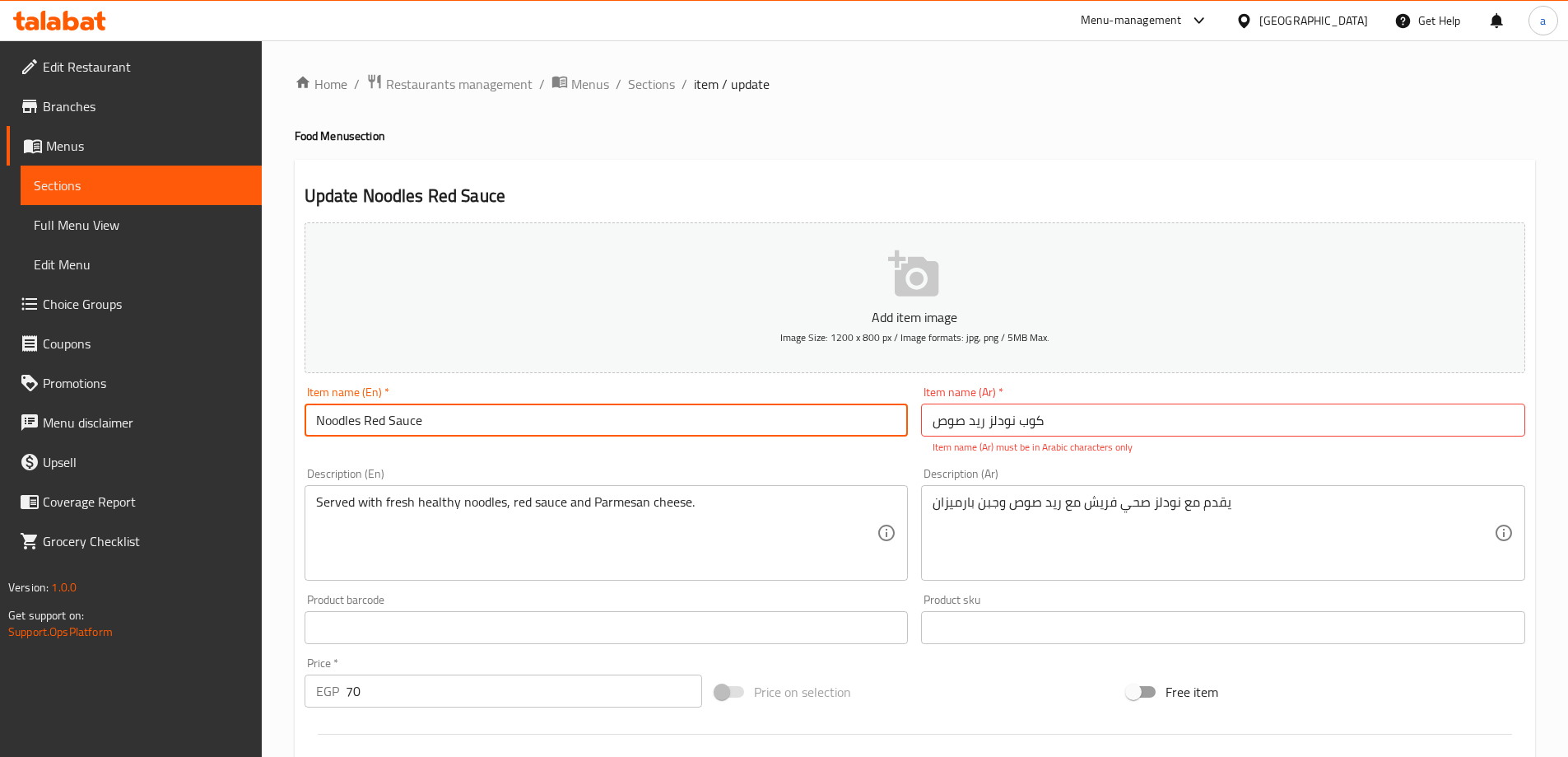
click at [662, 423] on input "Noodles Red Sauce" at bounding box center [606, 420] width 604 height 33
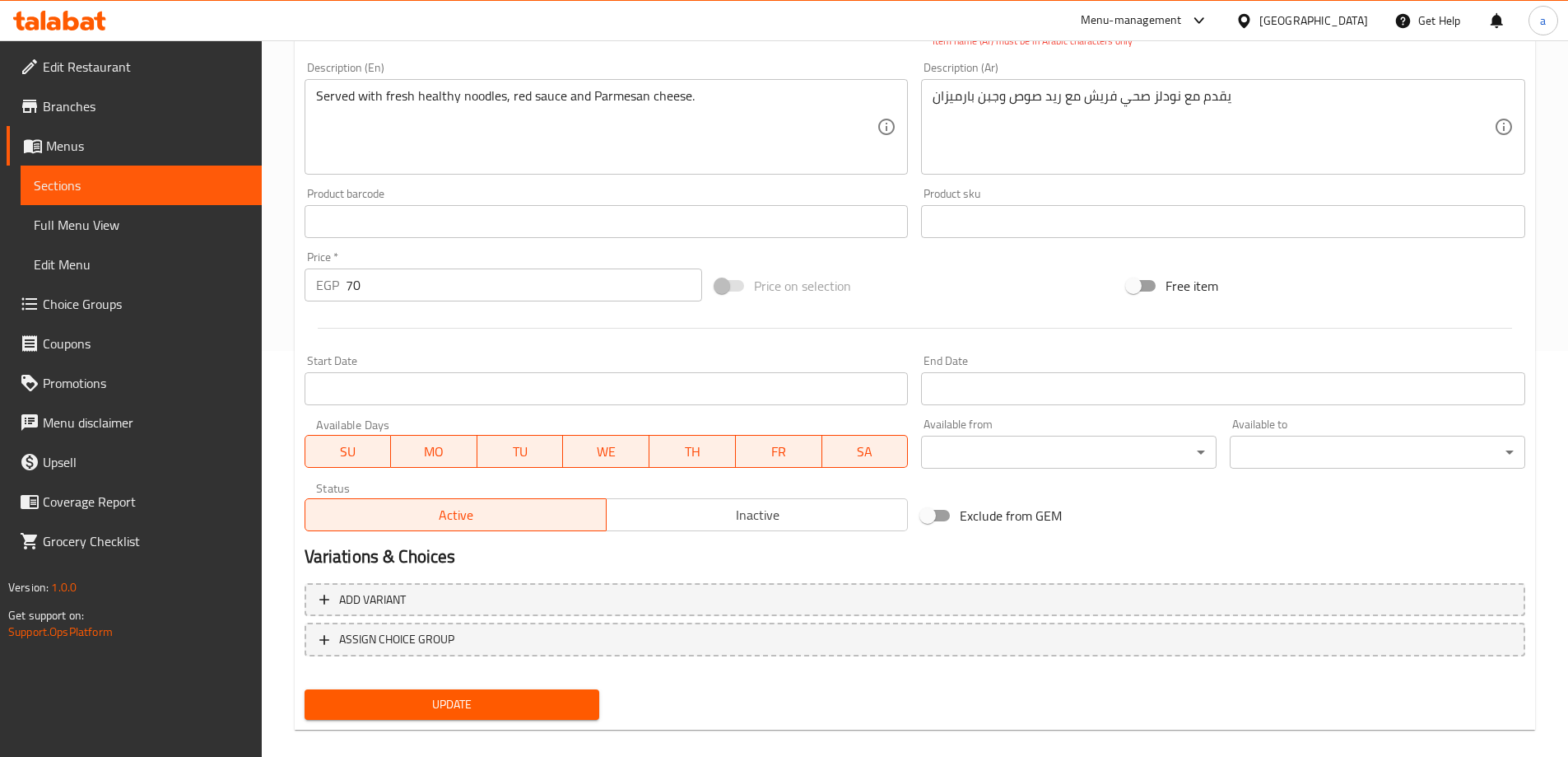
scroll to position [425, 0]
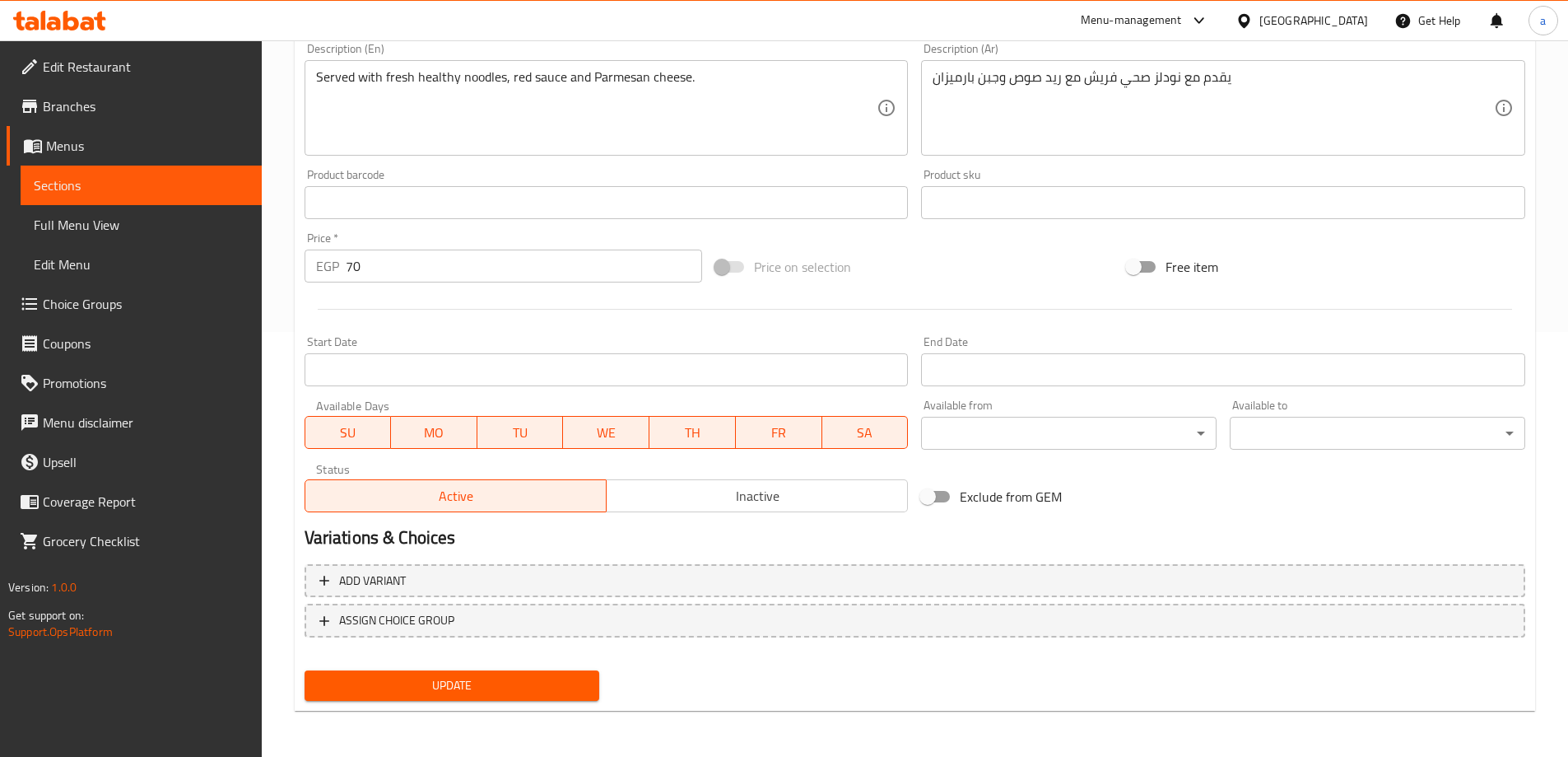
type input "Noodles Red Sauce cup"
click at [535, 697] on button "Update" at bounding box center [452, 685] width 295 height 30
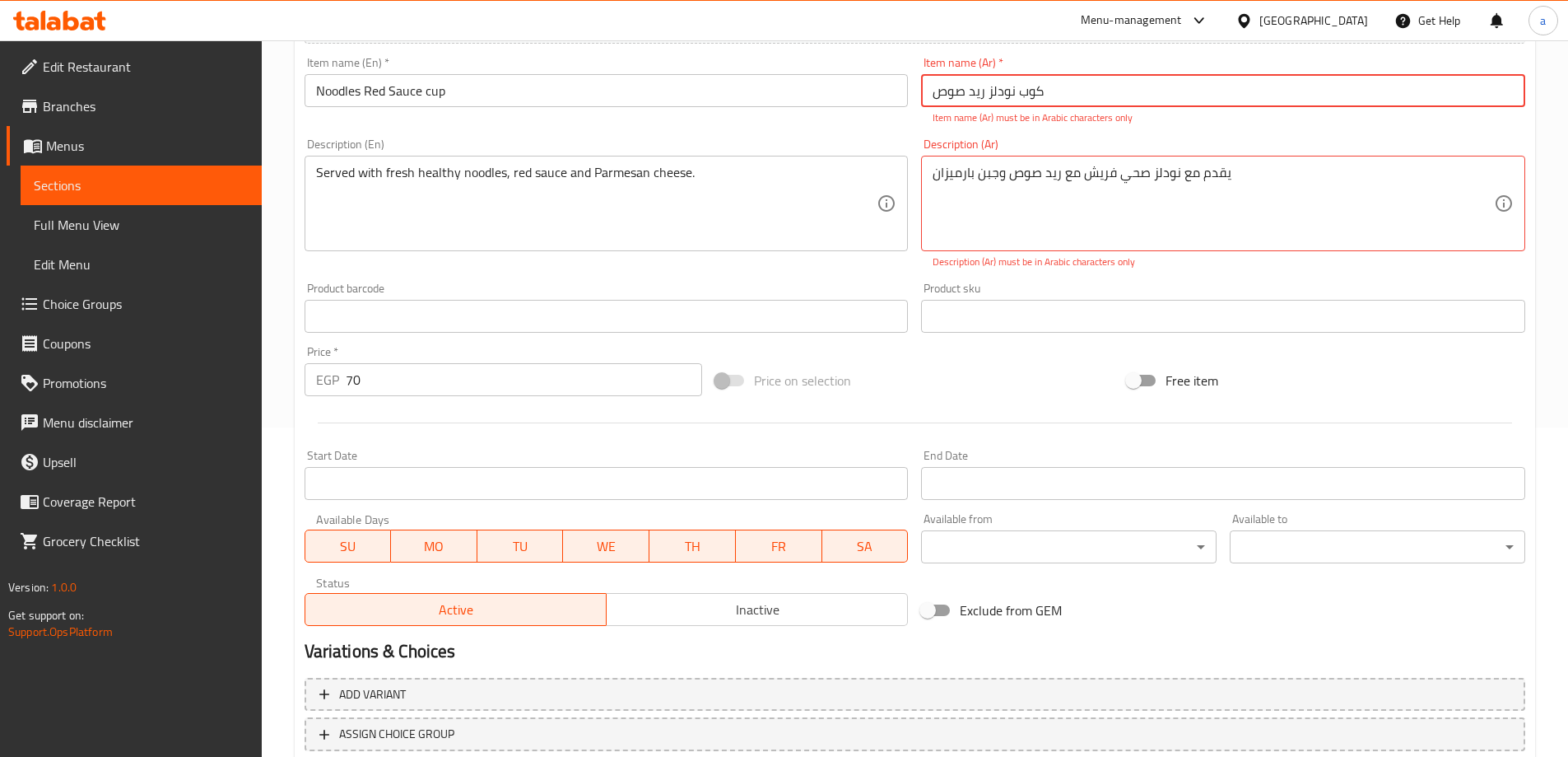
scroll to position [238, 0]
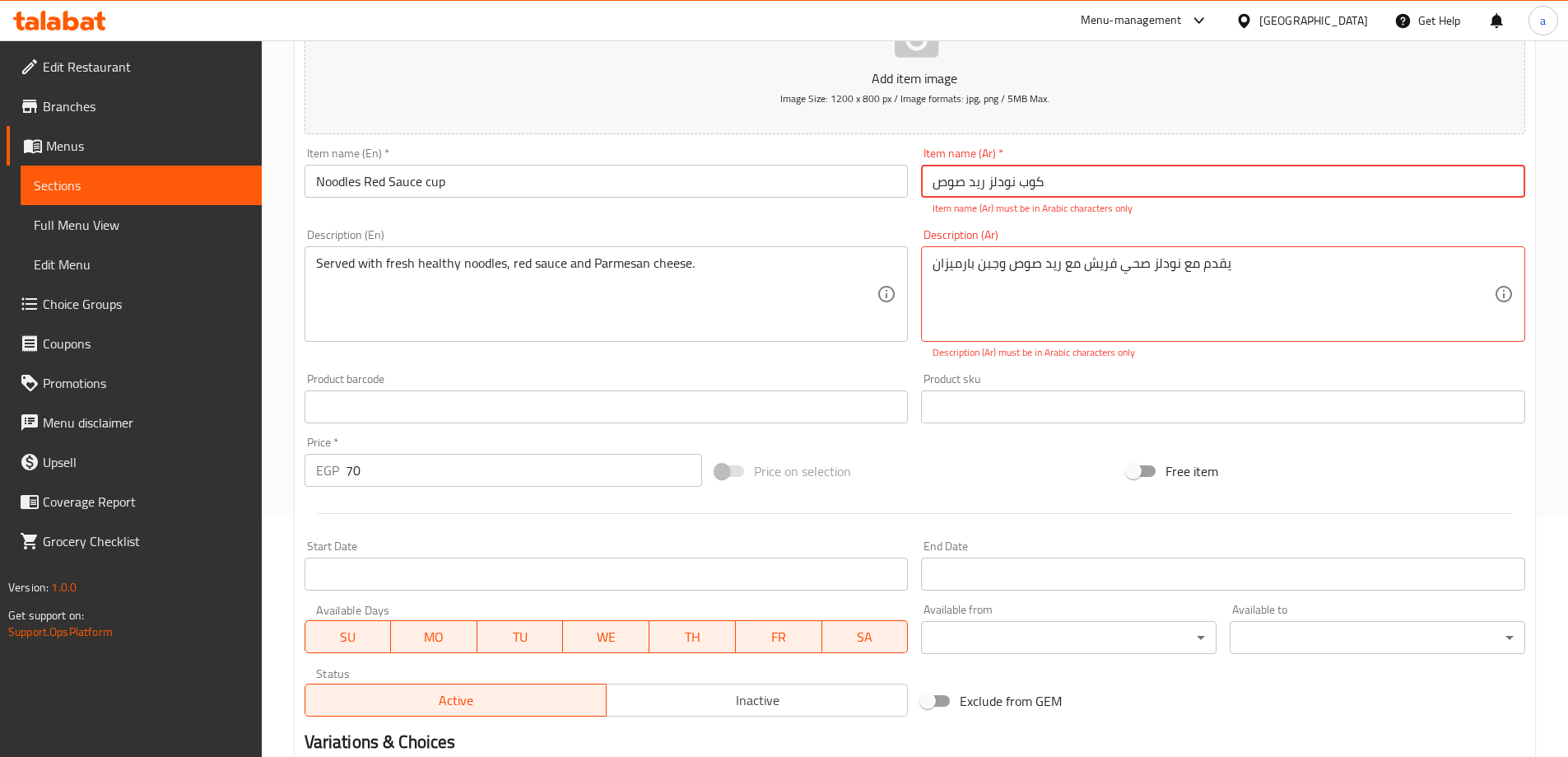
click at [983, 182] on input "كوب نودلز رید صوص" at bounding box center [1223, 181] width 604 height 33
click at [978, 182] on input "كوب نودلز رید صوص" at bounding box center [1223, 181] width 604 height 33
click at [1077, 180] on input "كوب نودلز رید صوص" at bounding box center [1223, 181] width 604 height 33
click at [934, 178] on input "كوب نودلز رید صوص" at bounding box center [1223, 181] width 604 height 33
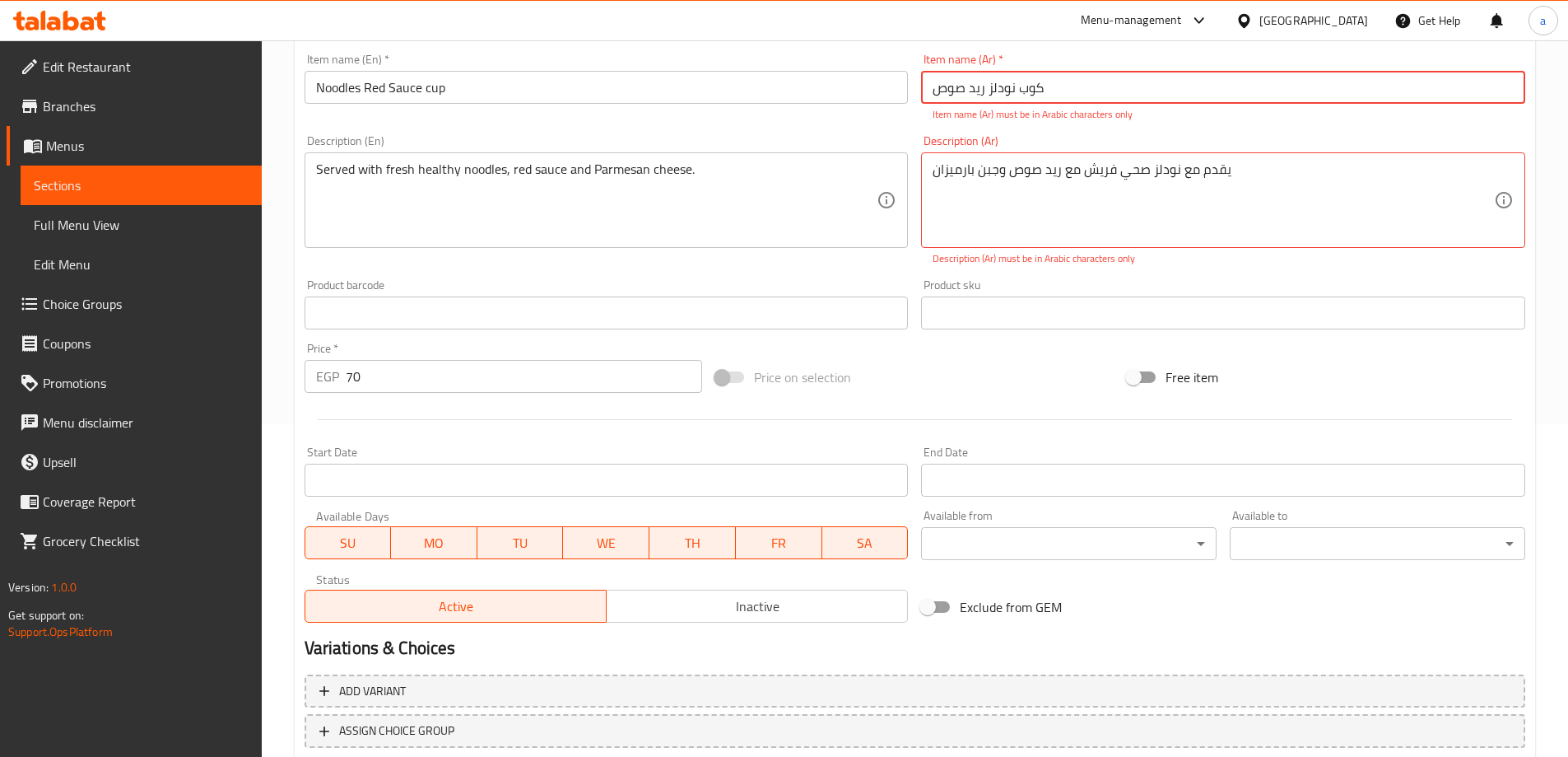
scroll to position [443, 0]
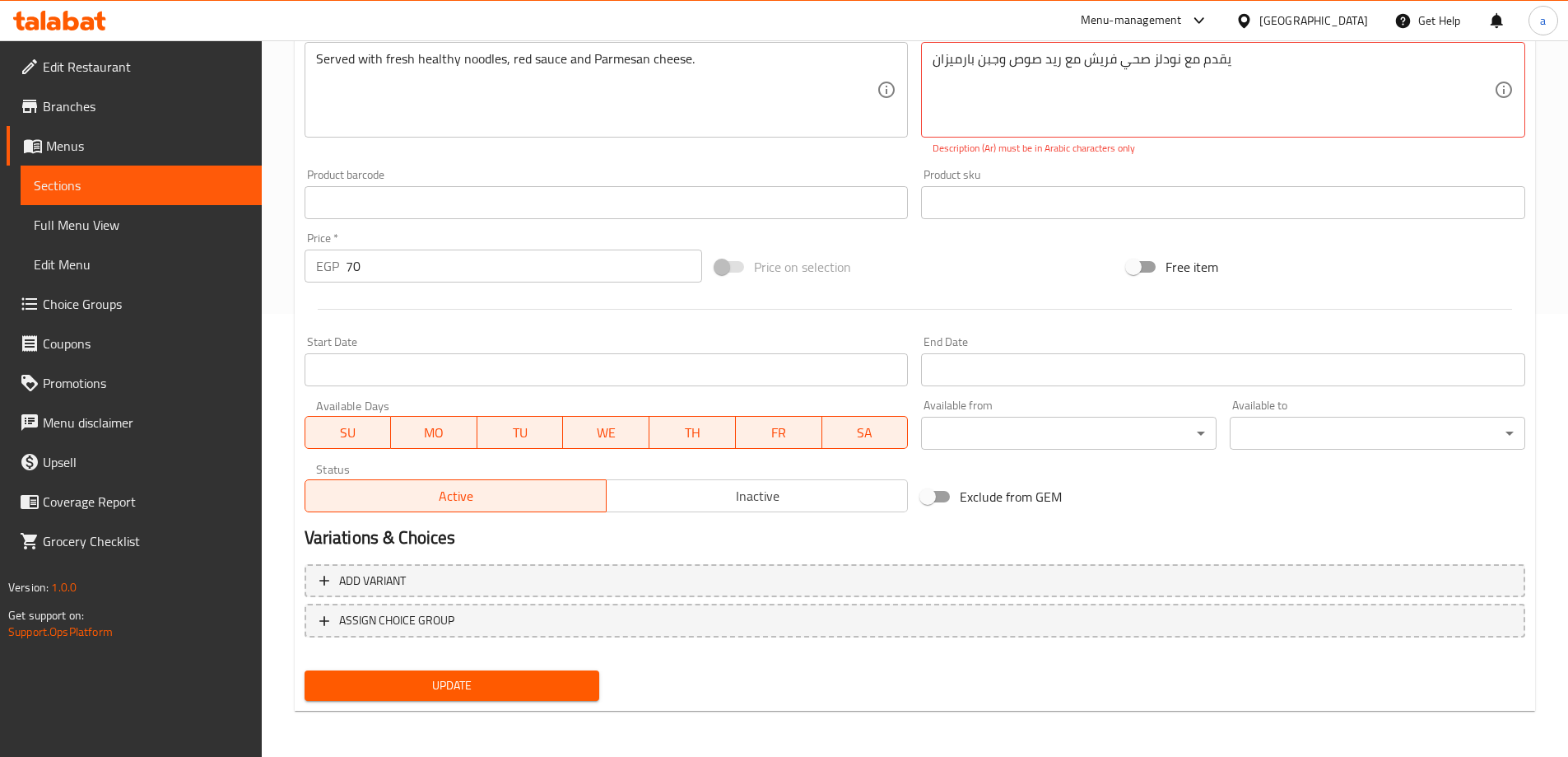
click at [1032, 236] on div "Add item image Image Size: 1200 x 800 px / Image formats: jpg, png / 5MB Max. I…" at bounding box center [914, 146] width 1234 height 746
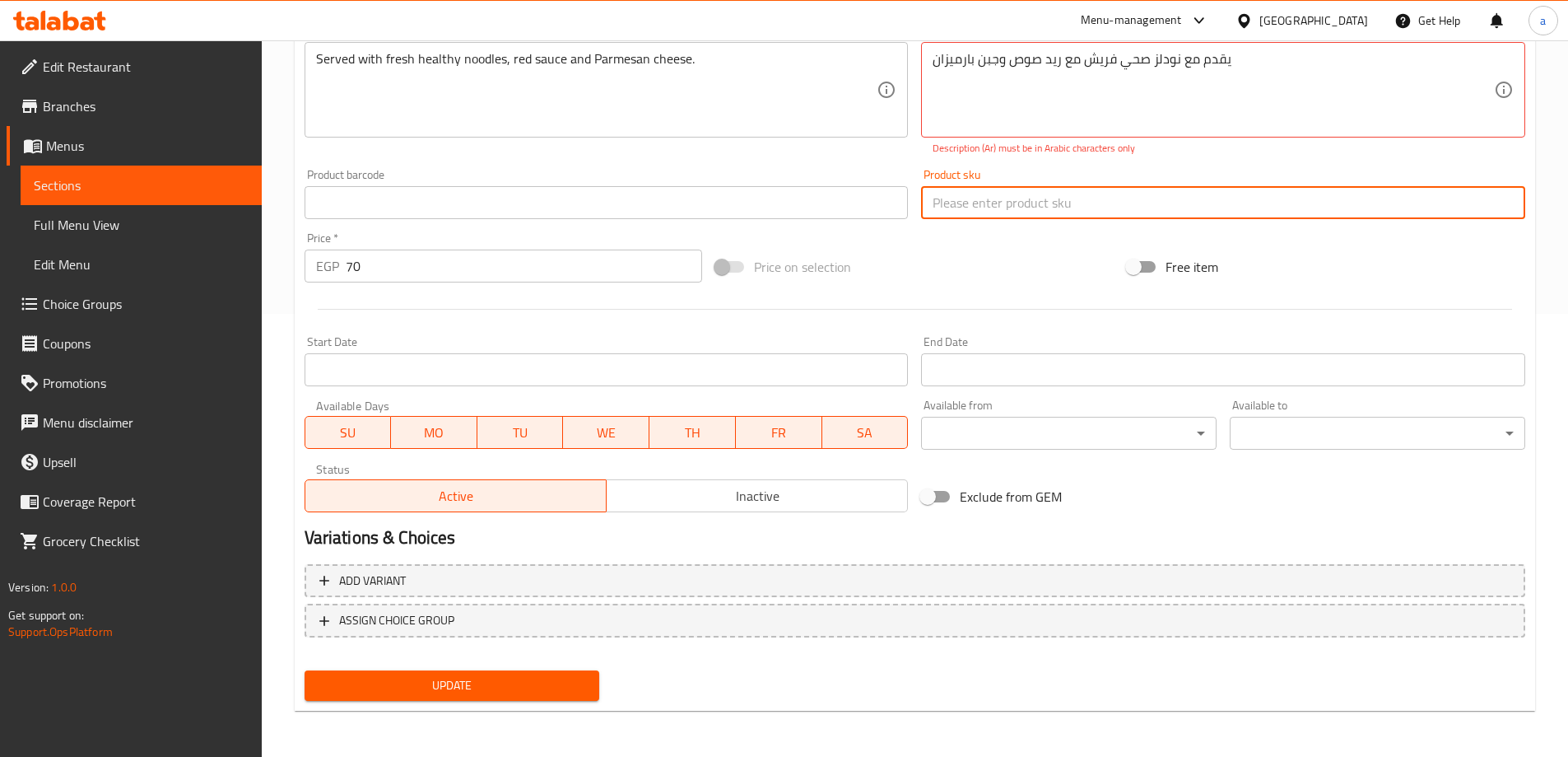
click at [1021, 195] on input "text" at bounding box center [1223, 202] width 604 height 33
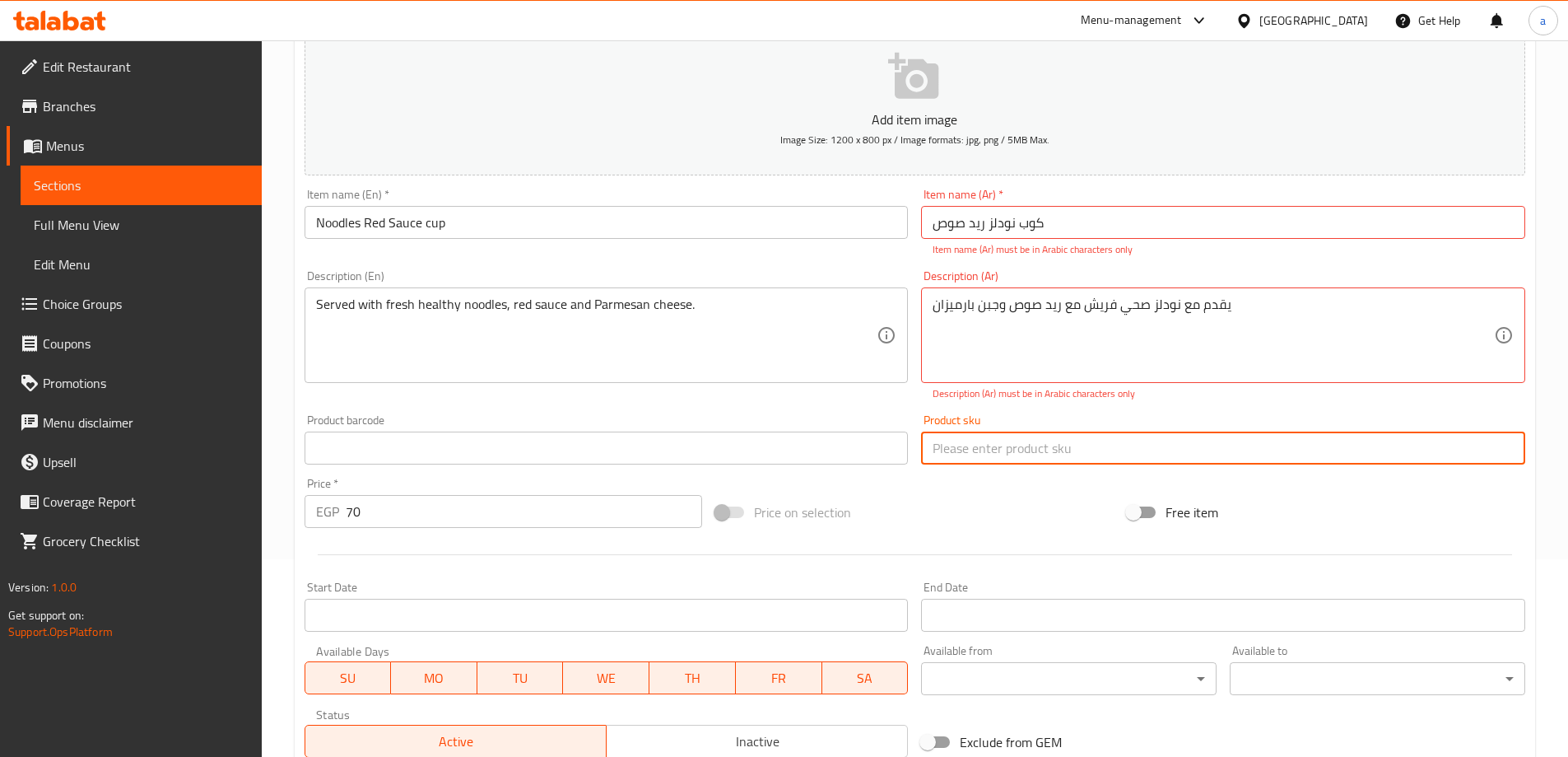
scroll to position [196, 0]
click at [1044, 230] on input "كوب نودلز رید صوص" at bounding box center [1223, 223] width 604 height 33
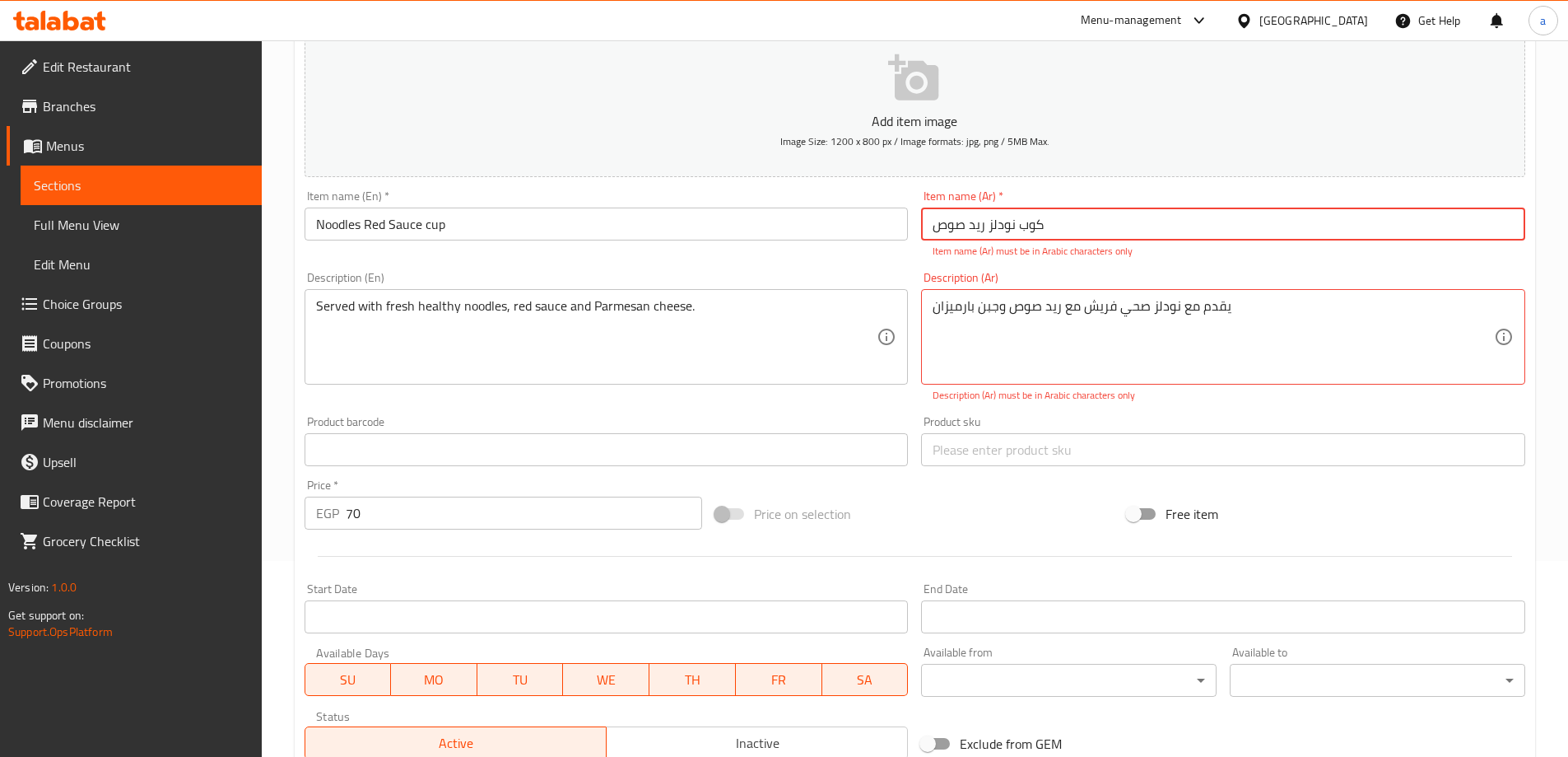
click at [1044, 230] on input "كوب نودلز رید صوص" at bounding box center [1223, 223] width 604 height 33
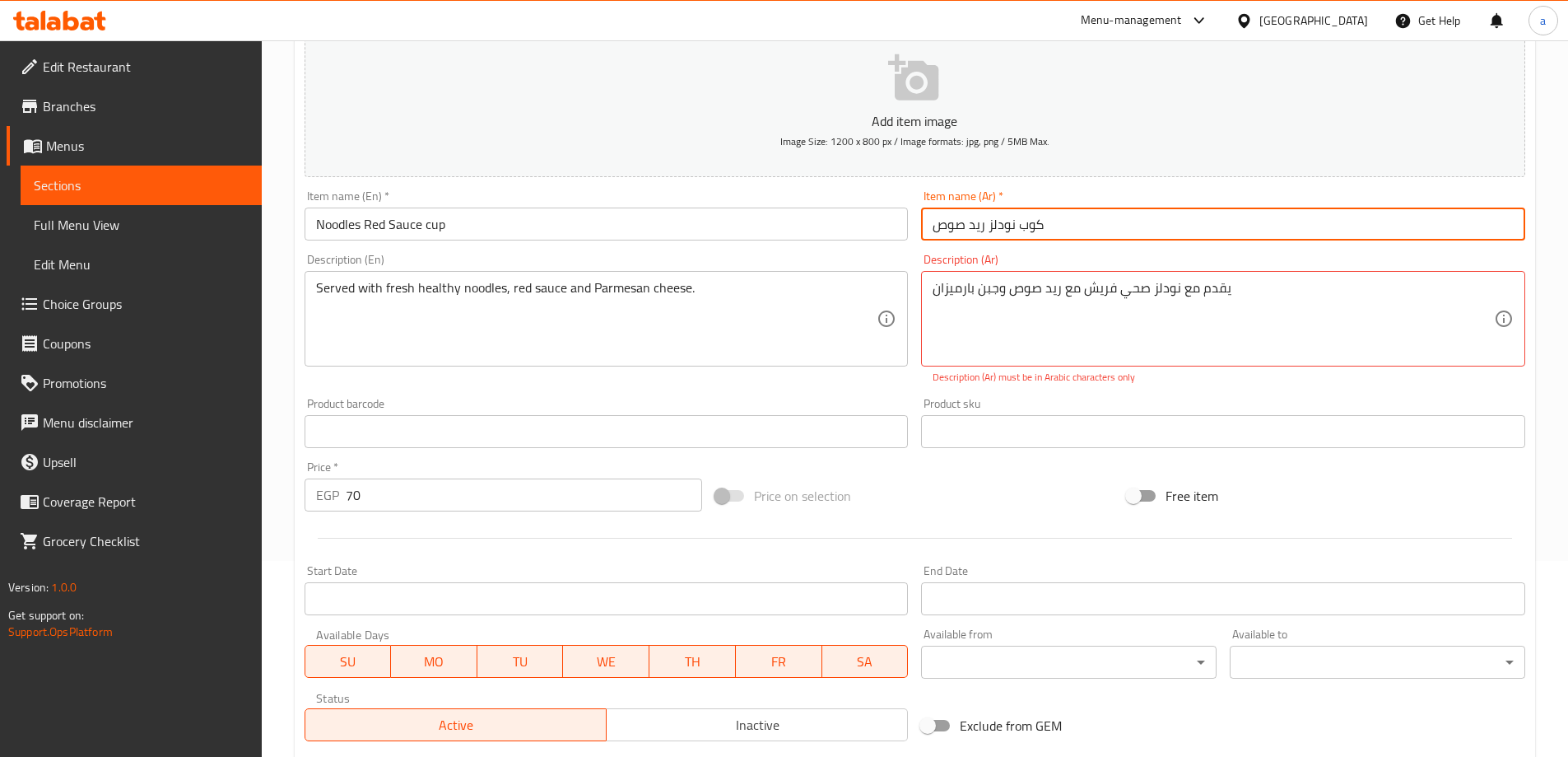
type input "كوب نودلز ريد صوص"
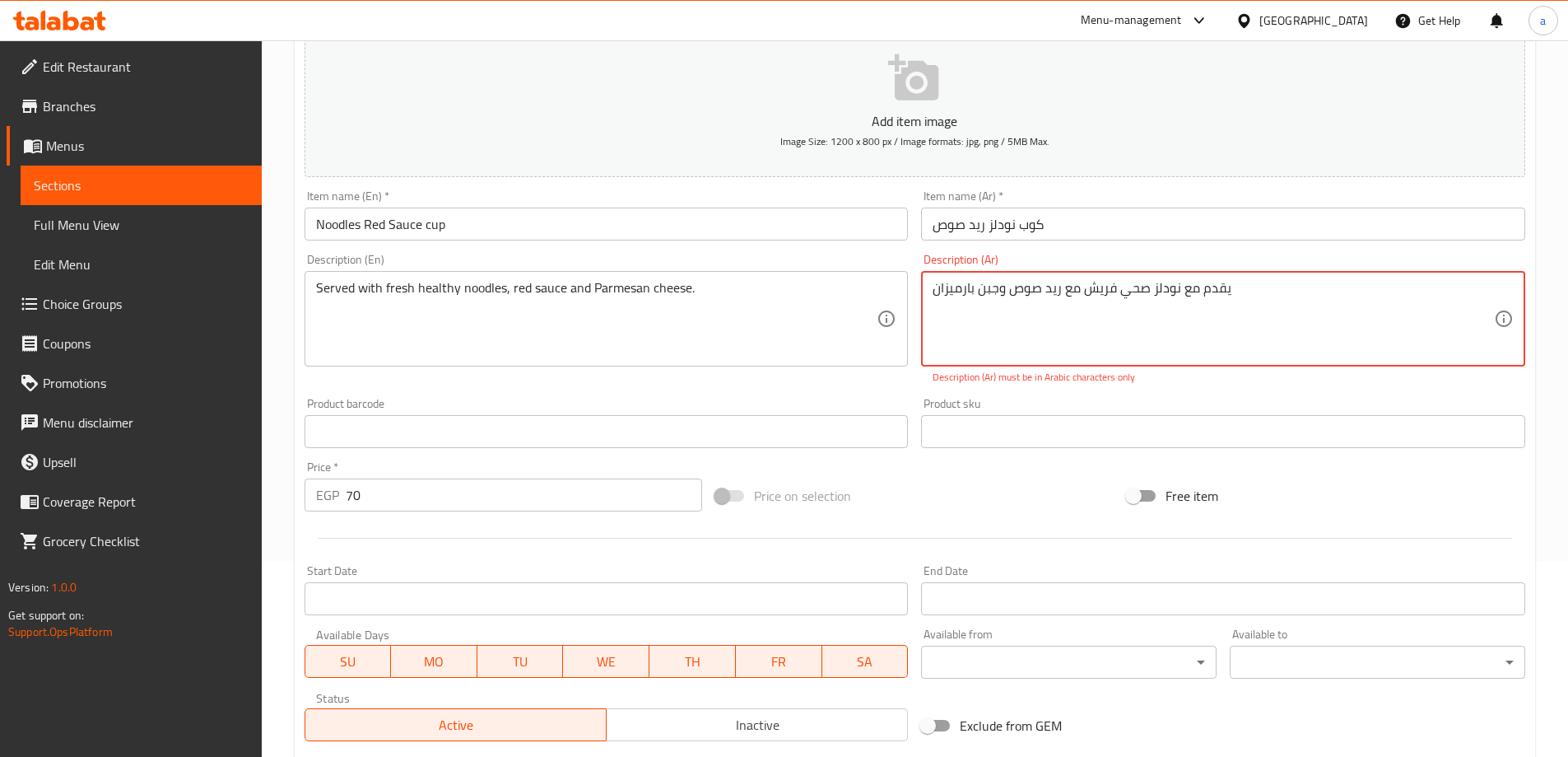
click at [1049, 455] on div "Add item image Image Size: 1200 x 800 px / Image formats: jpg, png / 5MB Max. I…" at bounding box center [914, 383] width 1234 height 728
click at [1037, 422] on input "text" at bounding box center [1223, 431] width 604 height 33
click at [990, 293] on textarea "يقدم مع نودلز صحي فريش مع ريد صوص وجبن بارمیزان" at bounding box center [1213, 319] width 561 height 78
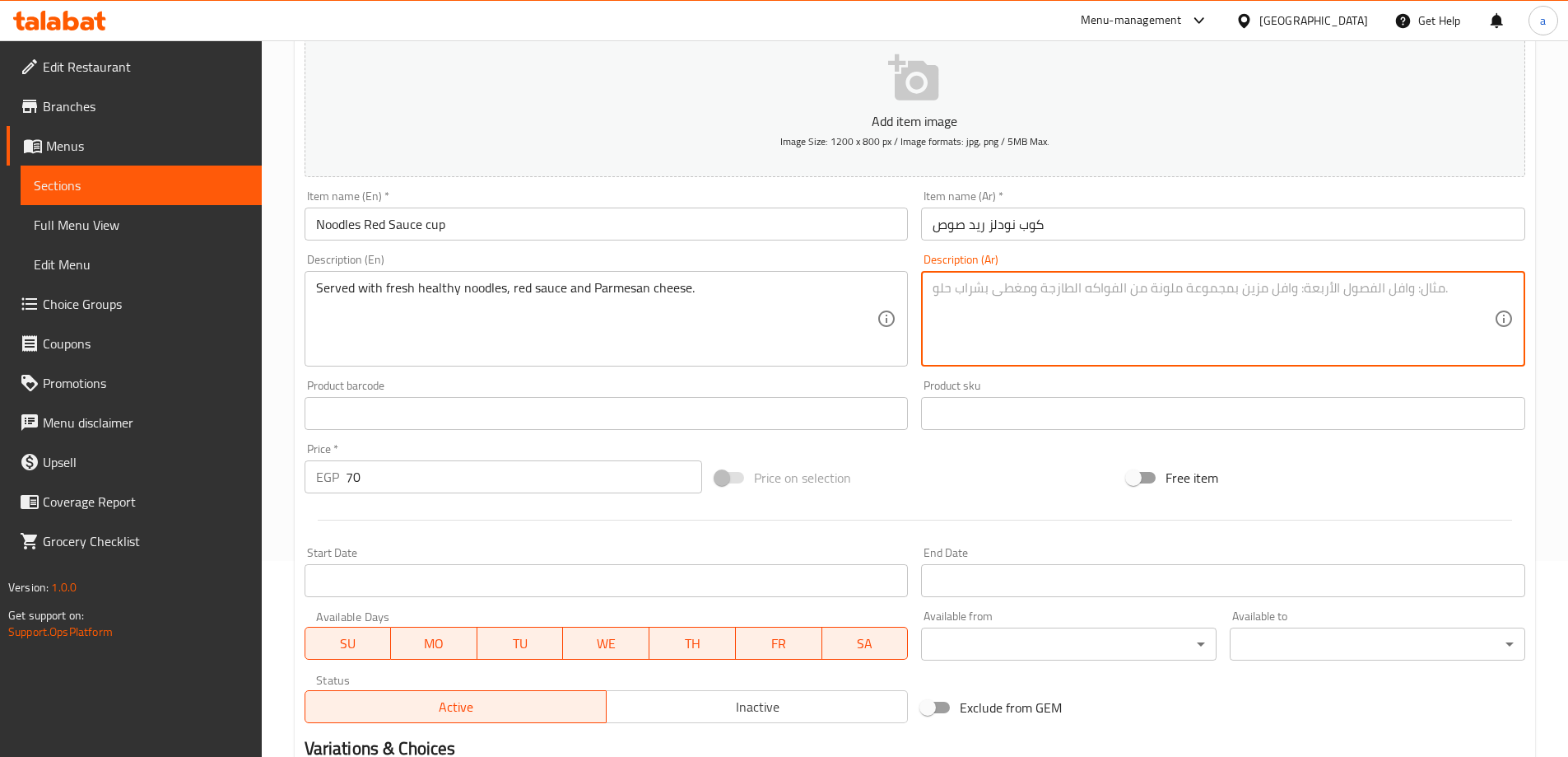
paste textarea "يقدم مع نودلز صحي فريش مع ريد صوص وجبن بارمیزان"
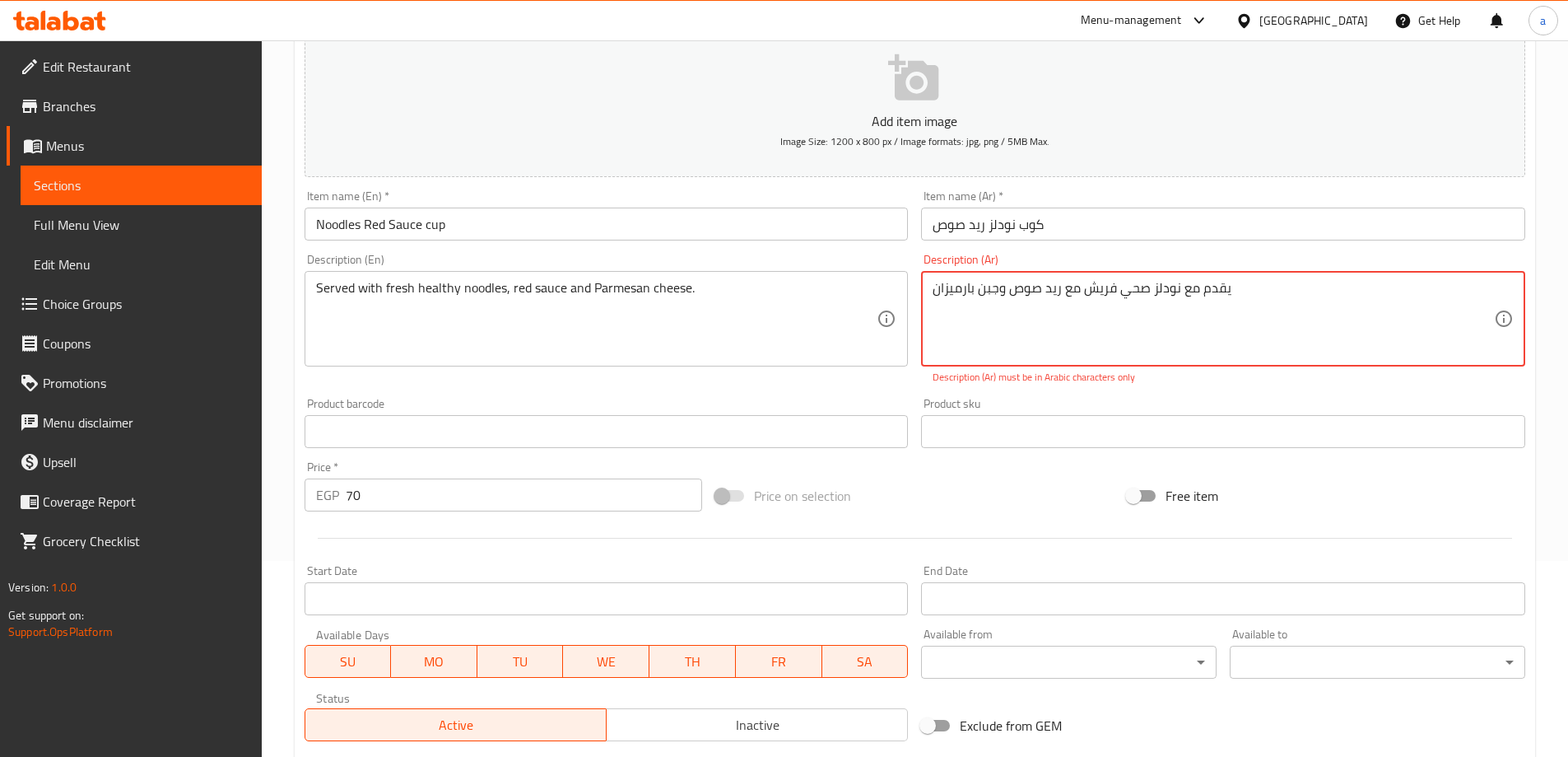
click at [1013, 437] on input "text" at bounding box center [1223, 431] width 604 height 33
click at [1024, 332] on textarea "يقدم مع نودلز صحي فريش مع ريد صوص وجبن بارمیزان" at bounding box center [1213, 319] width 561 height 78
type textarea "ي"
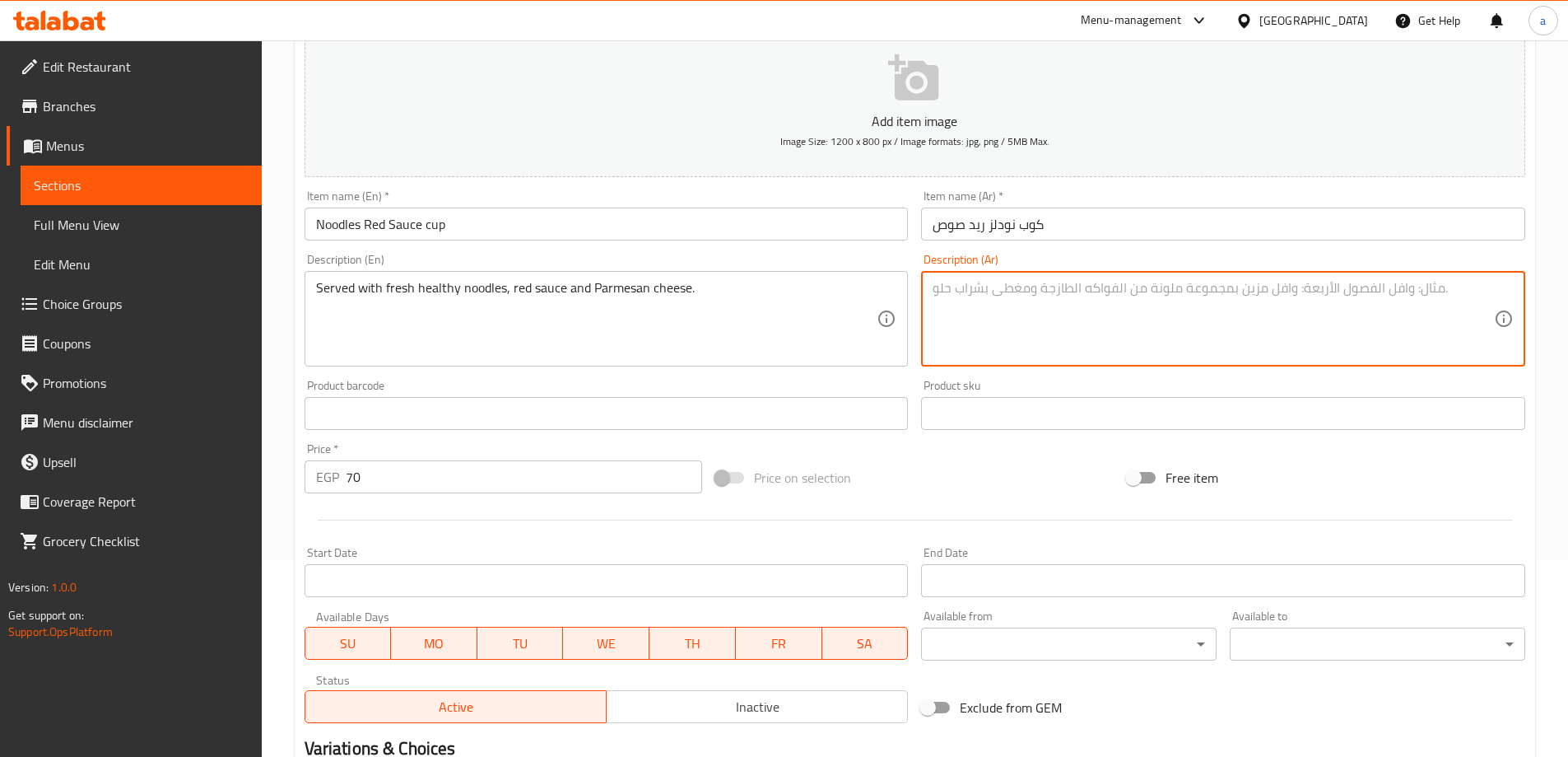
paste textarea "يقدم مع نودلز صحي فريش مع ريد صوص وجبن بارمیزان"
type textarea "يقدم مع نودلز صحي فريش مع ريد صوص وجبن بارمیزان"
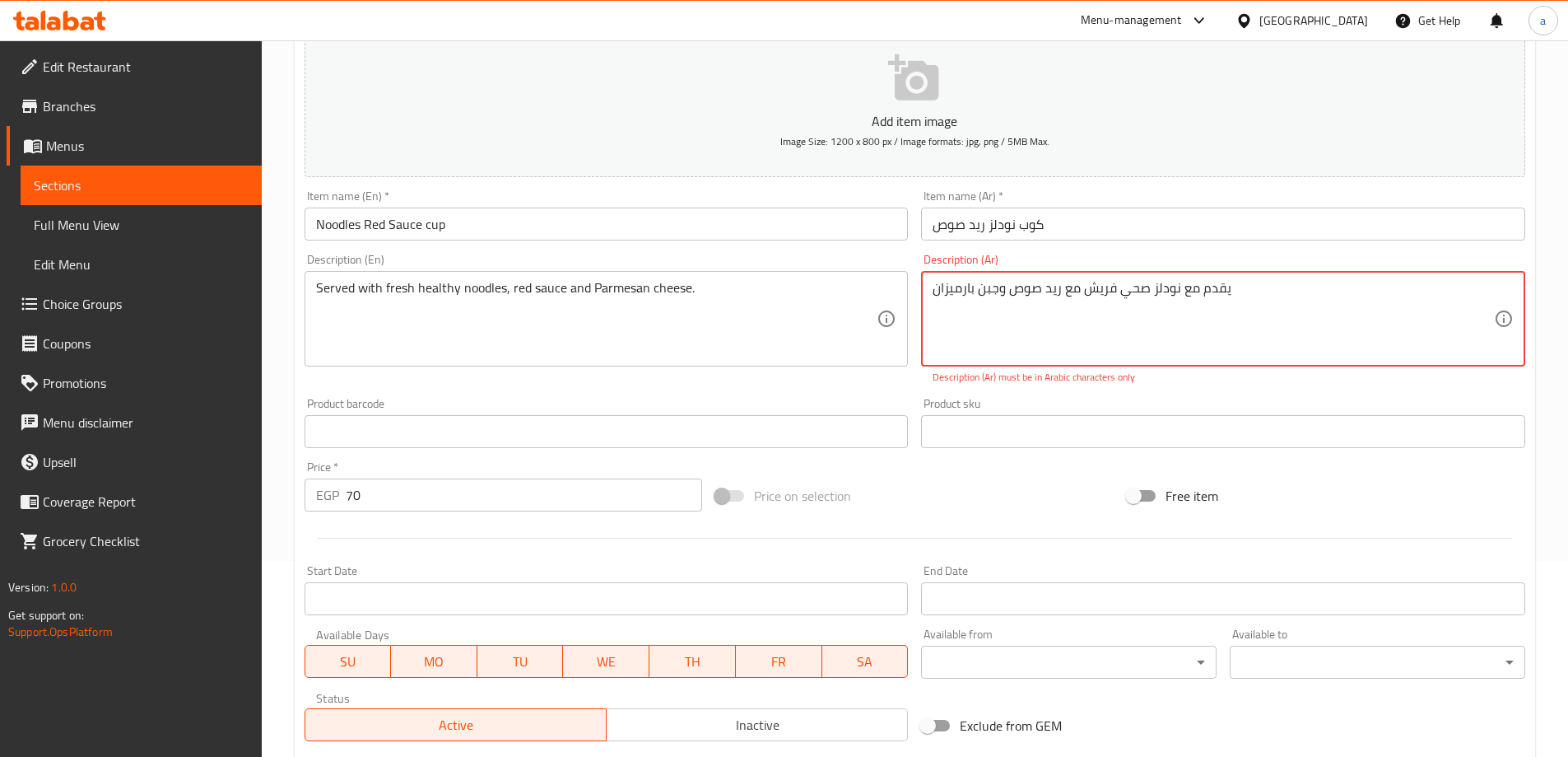
click at [1044, 438] on input "text" at bounding box center [1223, 431] width 604 height 33
click at [1032, 310] on textarea "يقدم مع نودلز صحي فريش مع ريد صوص وجبن بارمیزان" at bounding box center [1213, 319] width 561 height 78
type textarea "س"
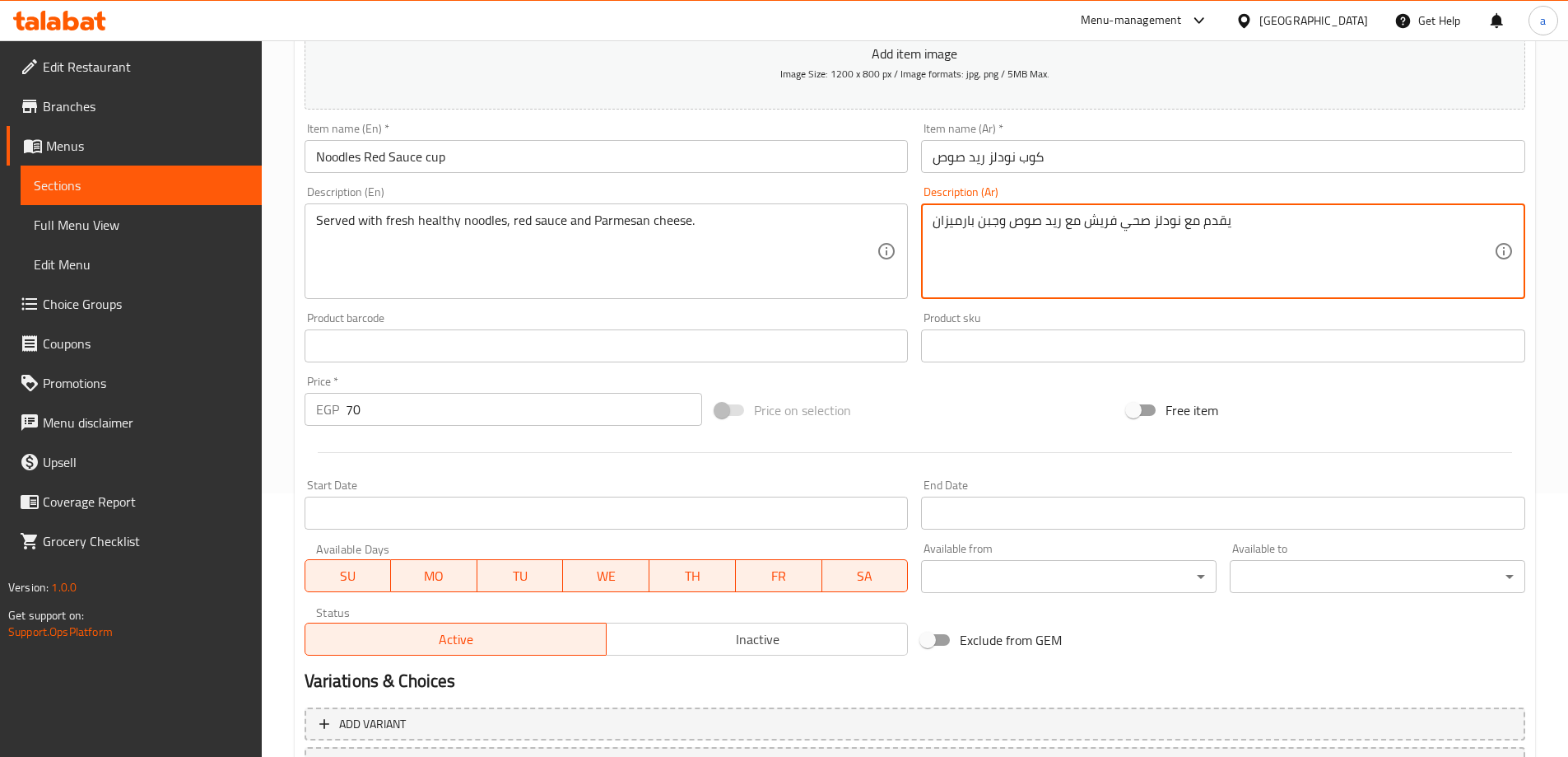
scroll to position [407, 0]
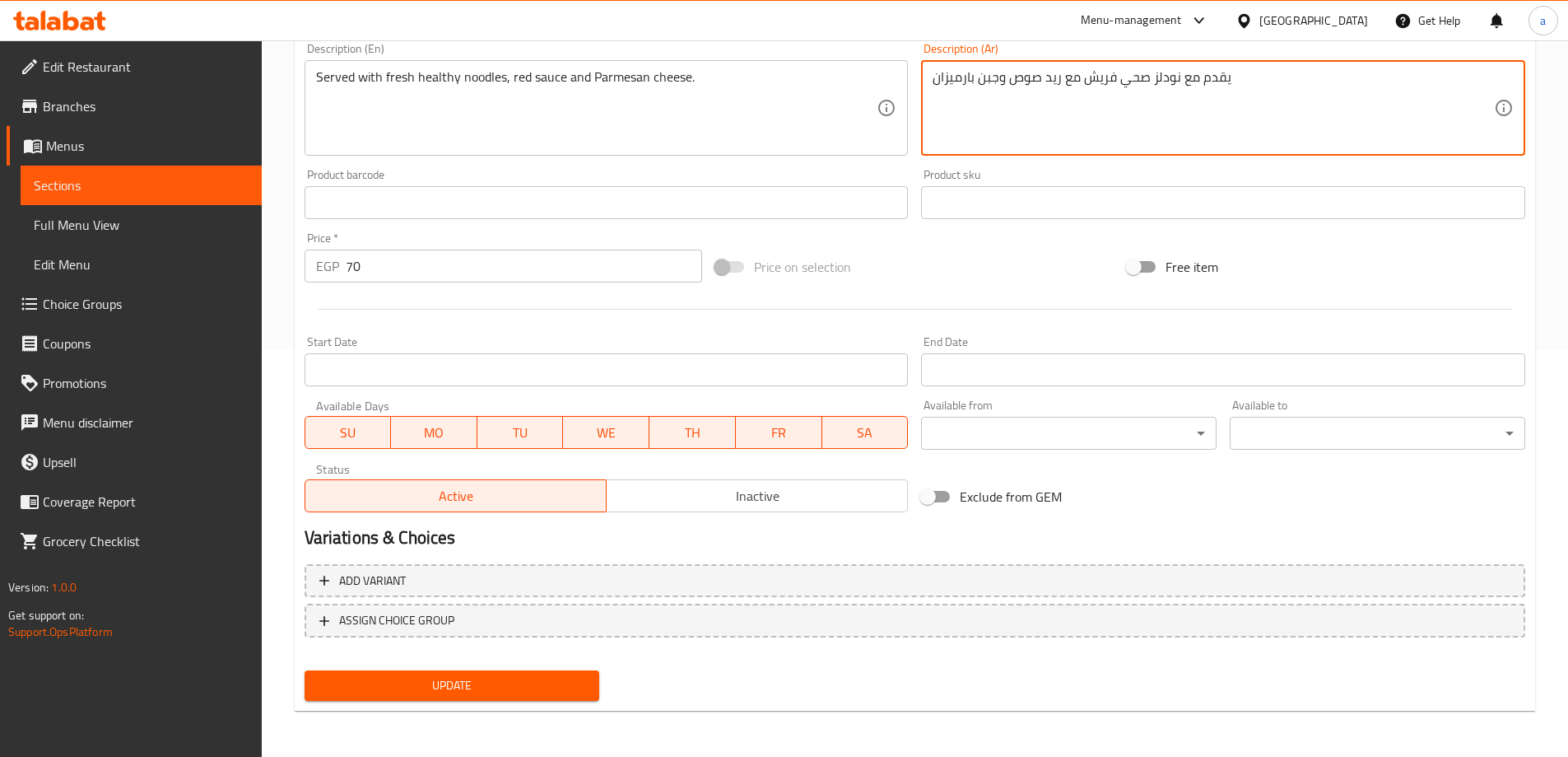
type textarea "يقدم مع نودلز صحي فريش مع ريد صوص وجبن بارميزان"
click at [477, 678] on span "Update" at bounding box center [452, 685] width 269 height 20
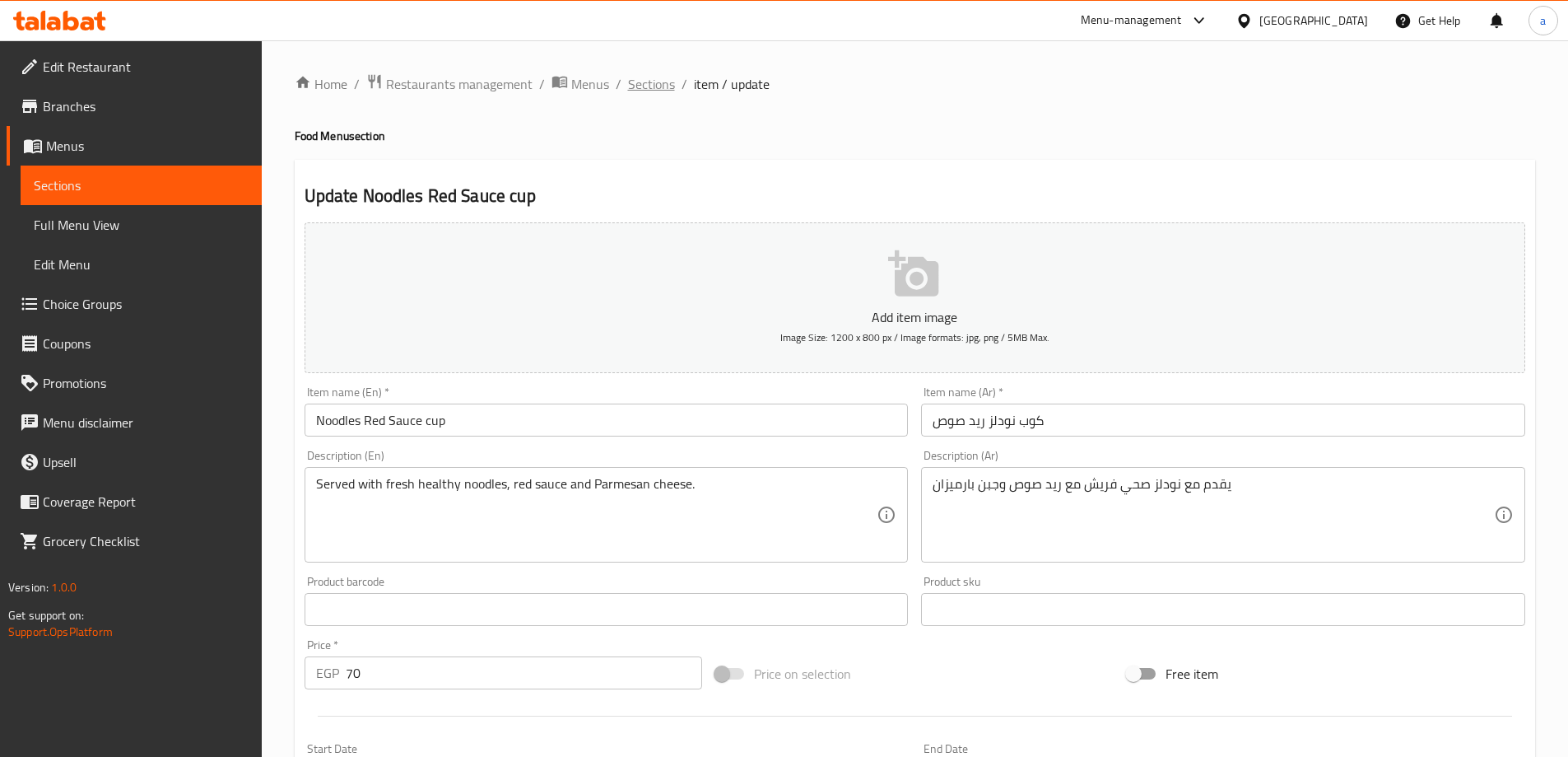
click at [643, 79] on span "Sections" at bounding box center [651, 84] width 47 height 20
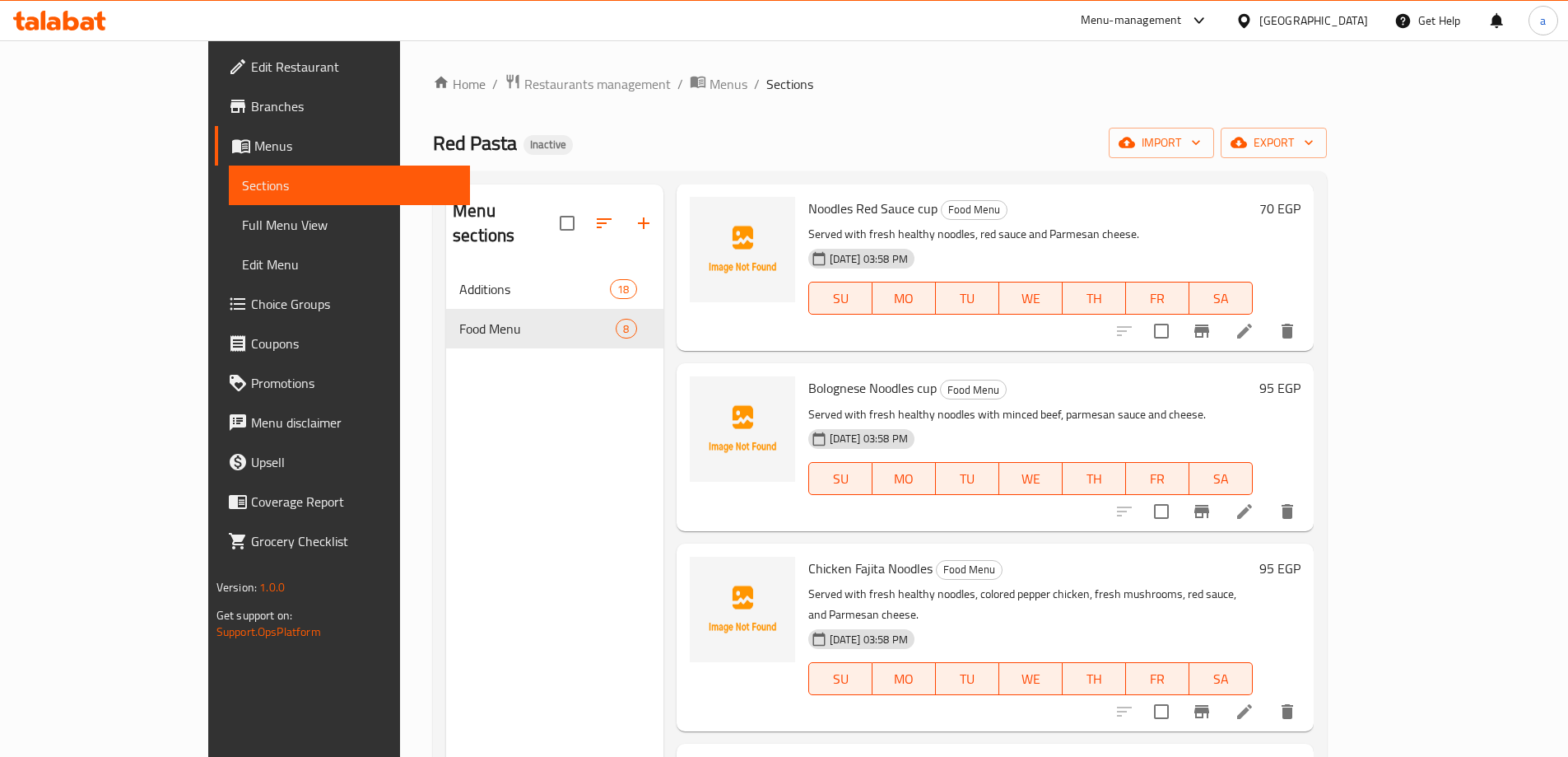
scroll to position [83, 0]
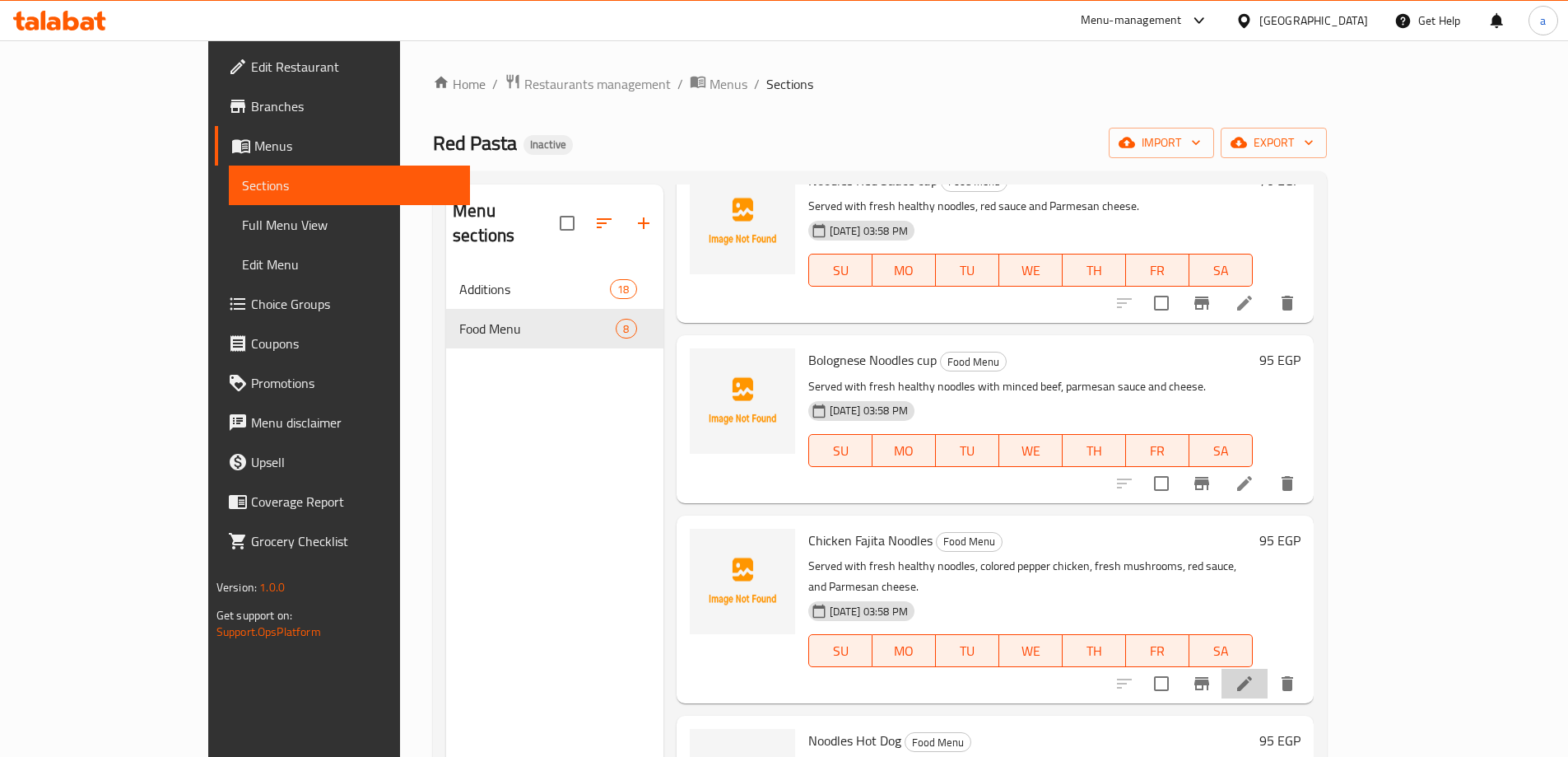
click at [1267, 669] on li at bounding box center [1244, 683] width 46 height 29
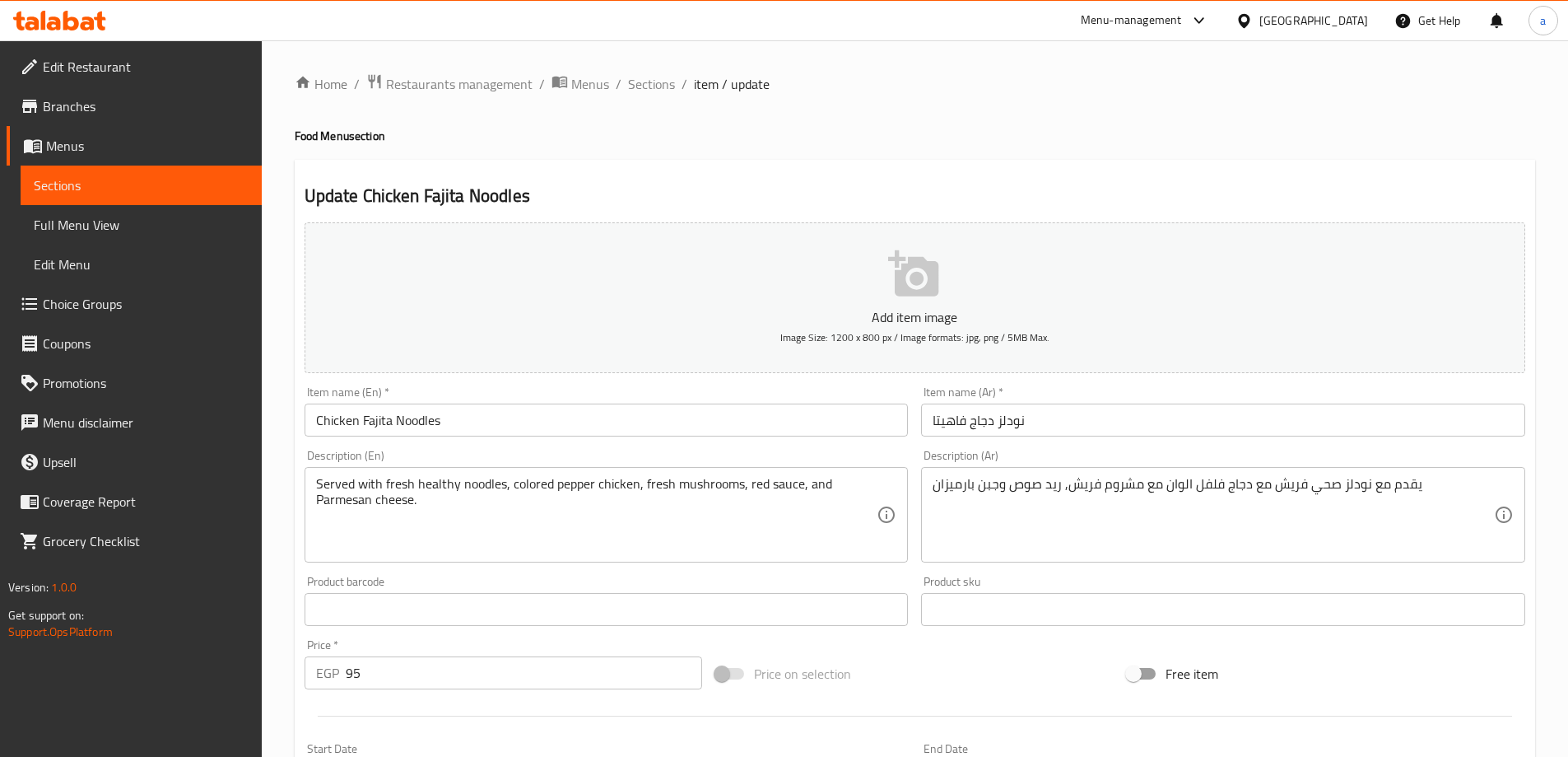
click at [532, 408] on input "Chicken Fajita Noodles" at bounding box center [606, 420] width 604 height 33
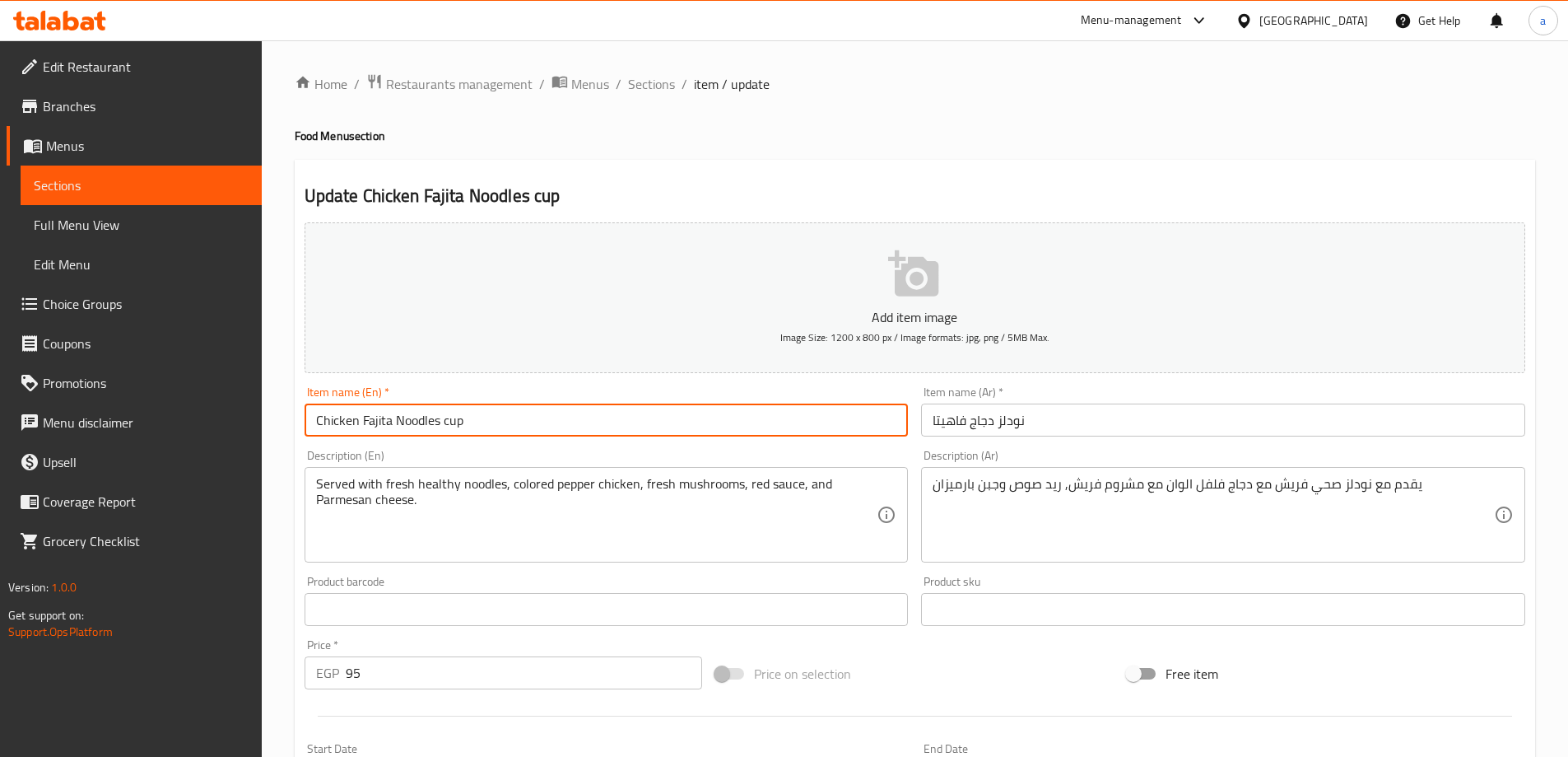
type input "Chicken Fajita Noodles cup"
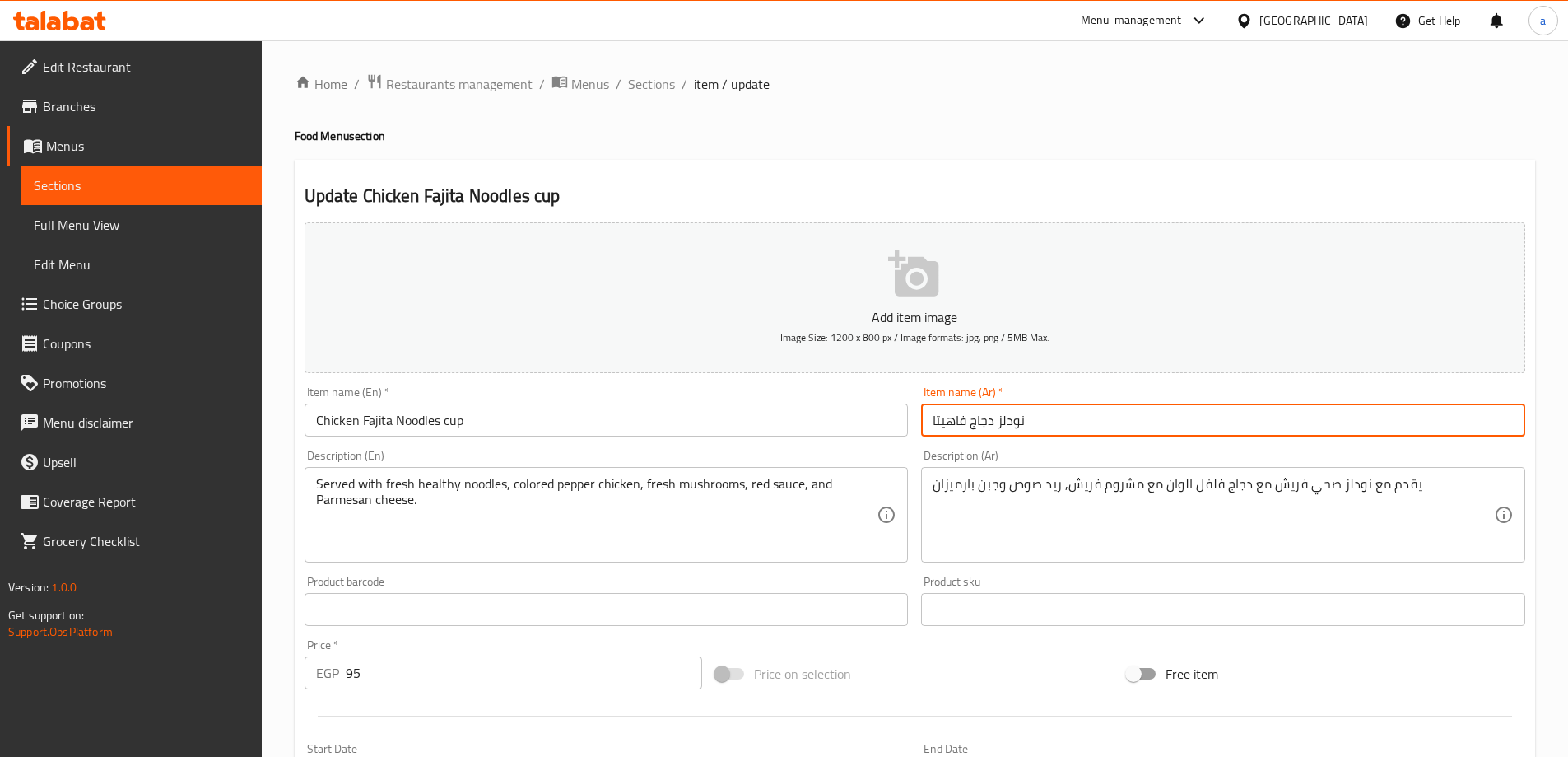
click at [1107, 421] on input "نودلز دجاج فاهيتا" at bounding box center [1223, 420] width 604 height 33
click at [948, 421] on input "نودلز دجاج فاهيتا كوب" at bounding box center [1223, 420] width 604 height 33
click at [937, 423] on input "نودلز دجاج فاهيتا" at bounding box center [1223, 420] width 604 height 33
click at [922, 414] on input "نودلز دجاج فاهيتا" at bounding box center [1223, 420] width 604 height 33
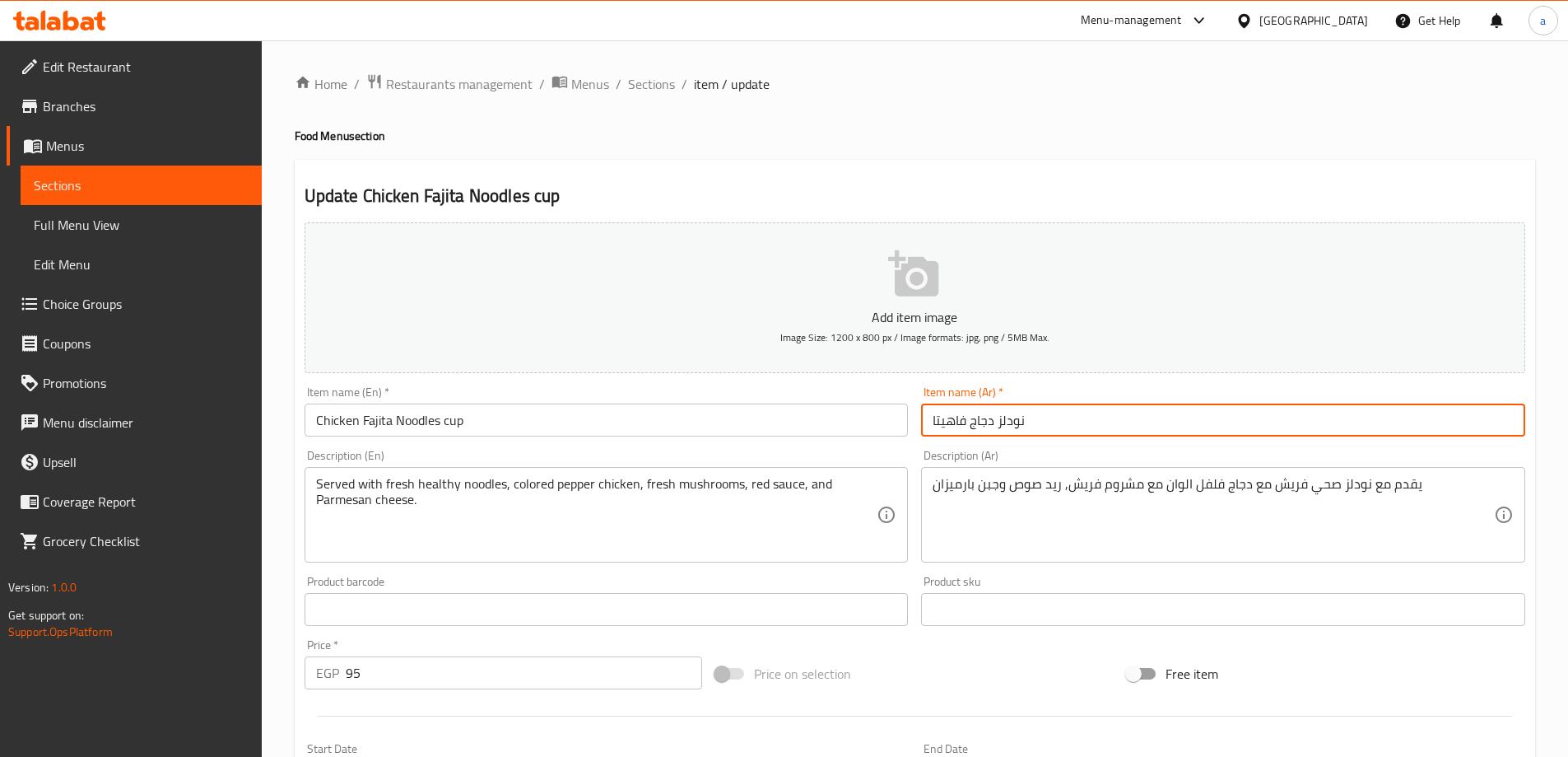
paste input "كوب"
type input "كوب نودلز دجاج فاهيتا"
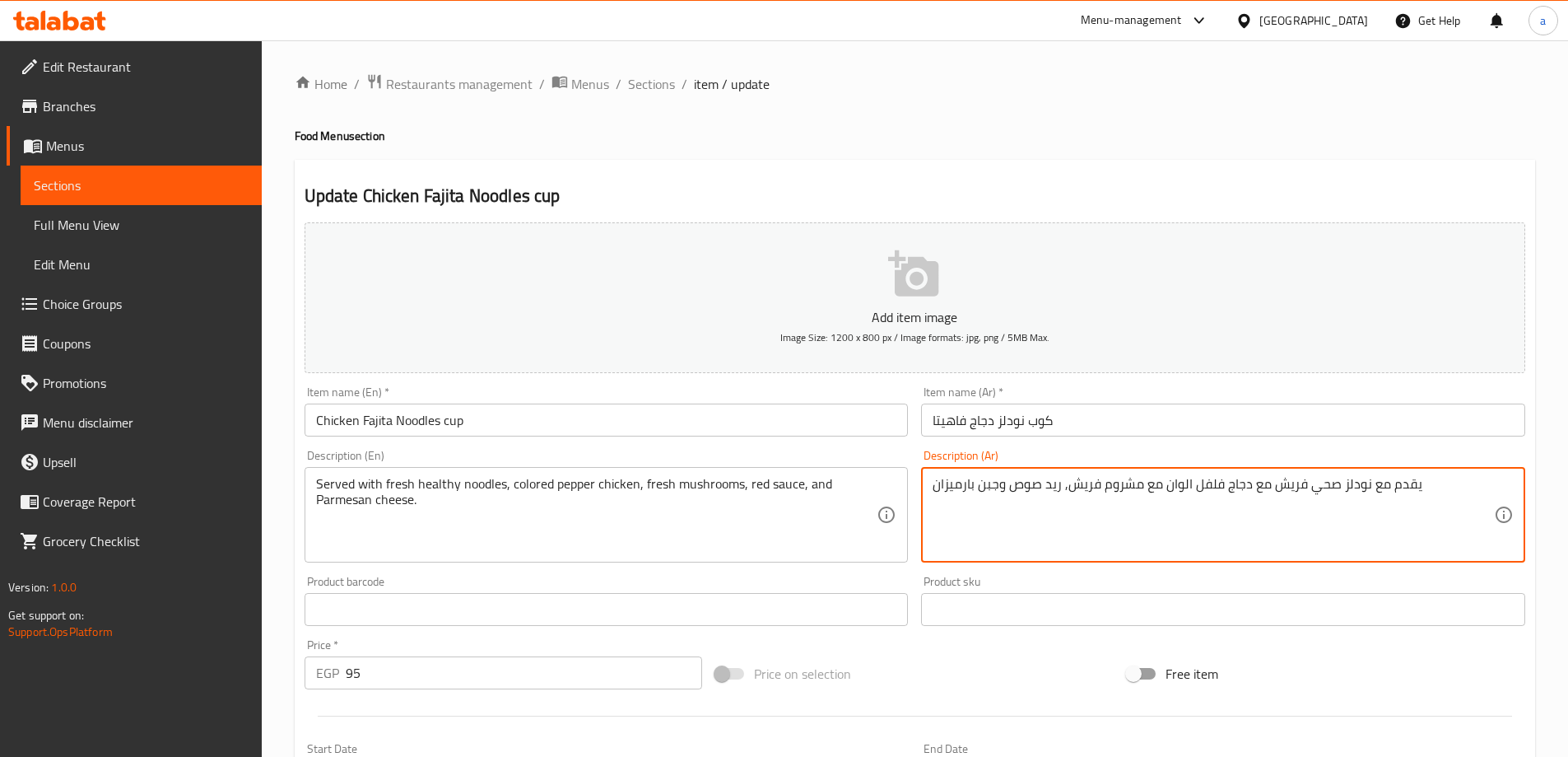
scroll to position [407, 0]
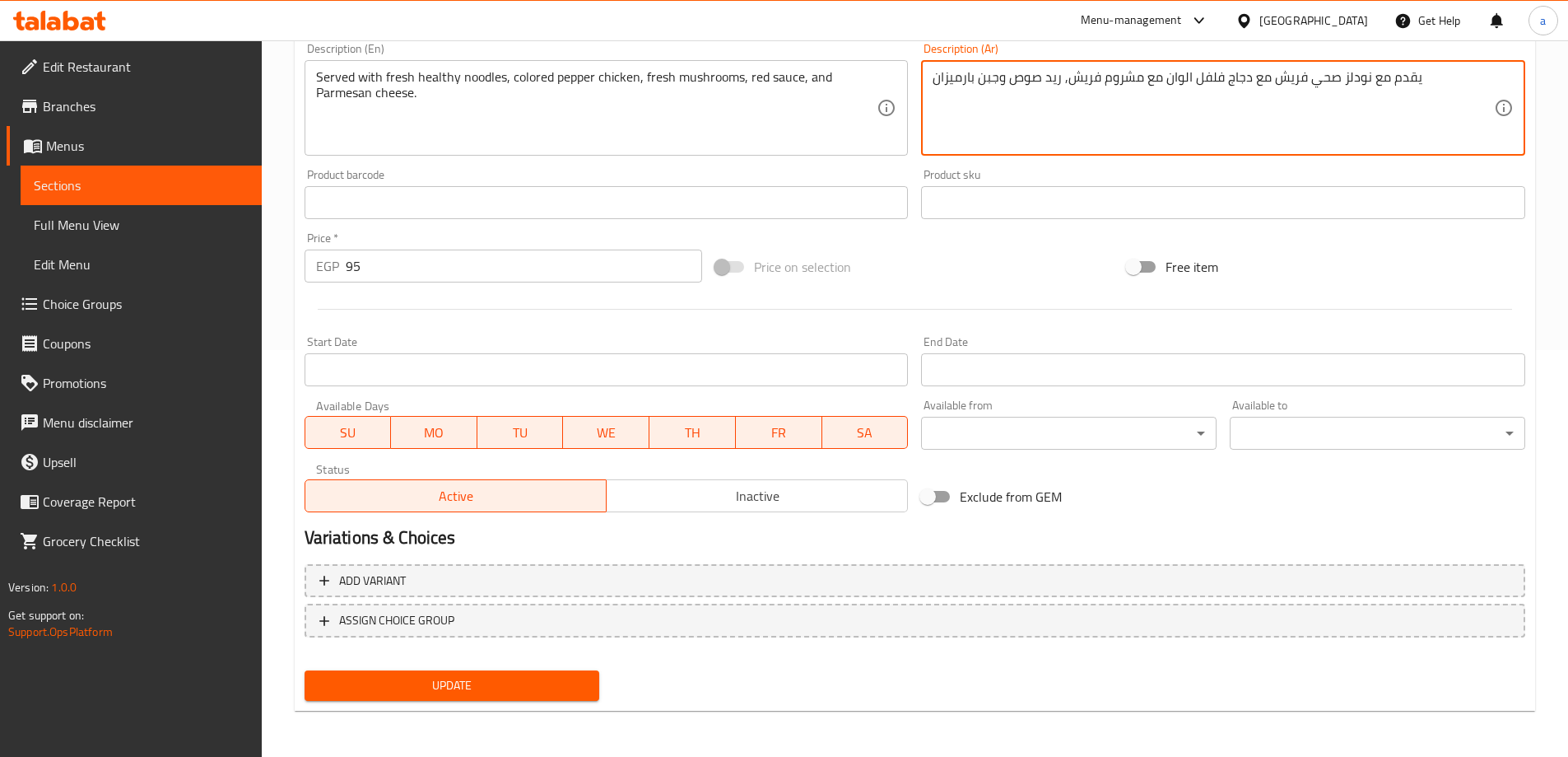
click at [468, 694] on span "Update" at bounding box center [452, 685] width 269 height 20
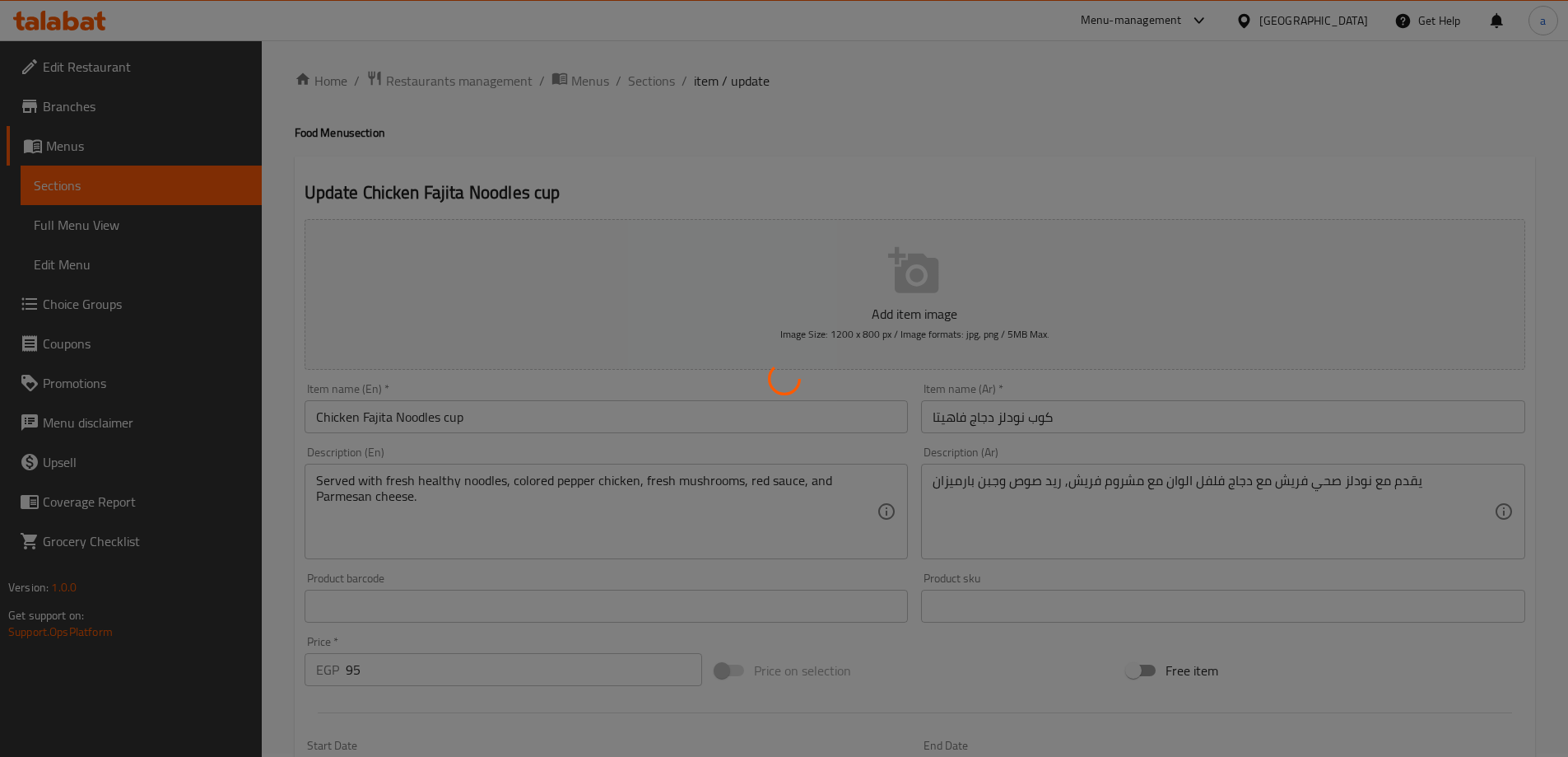
scroll to position [0, 0]
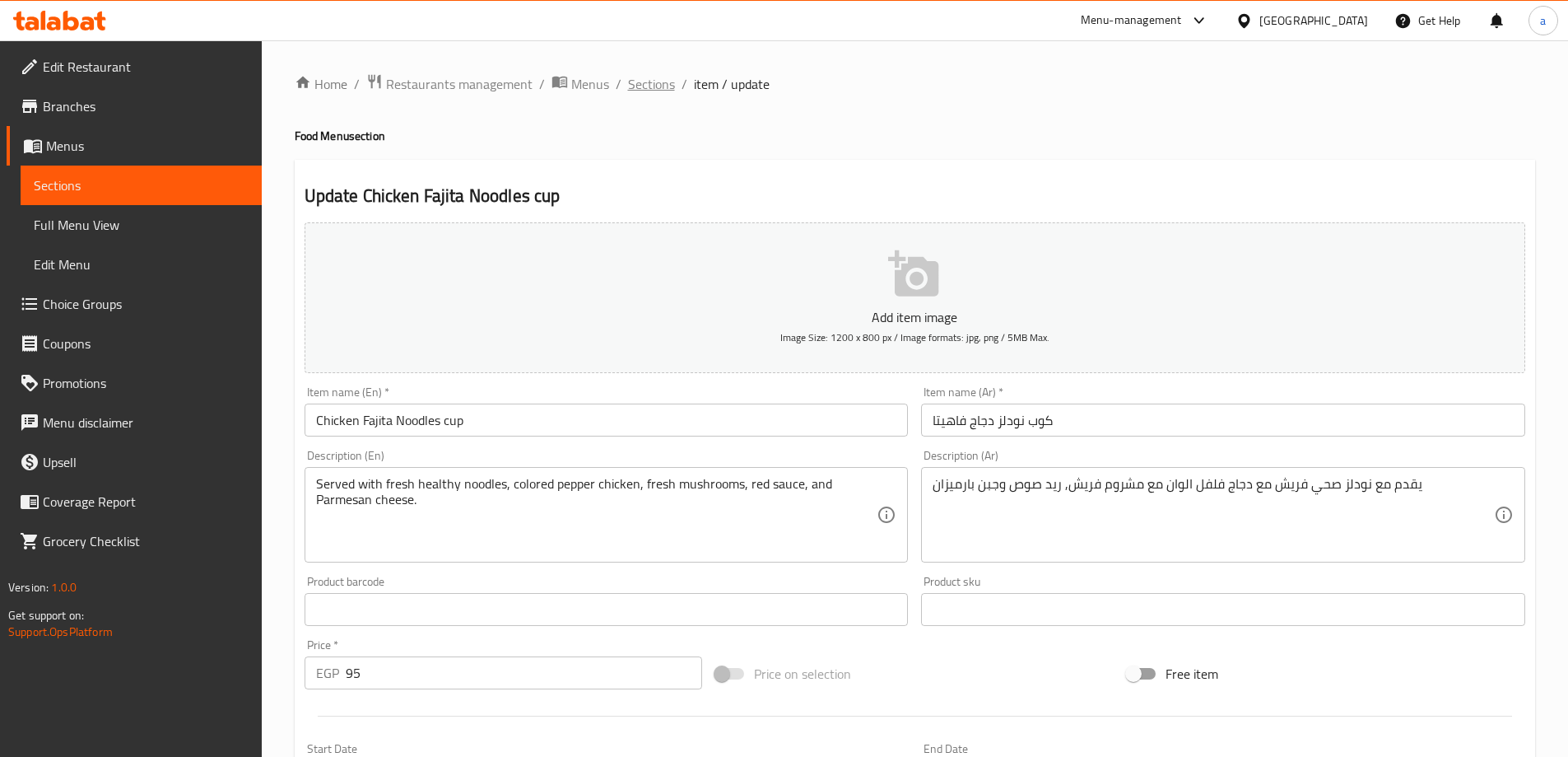
click at [639, 93] on span "Sections" at bounding box center [651, 84] width 47 height 20
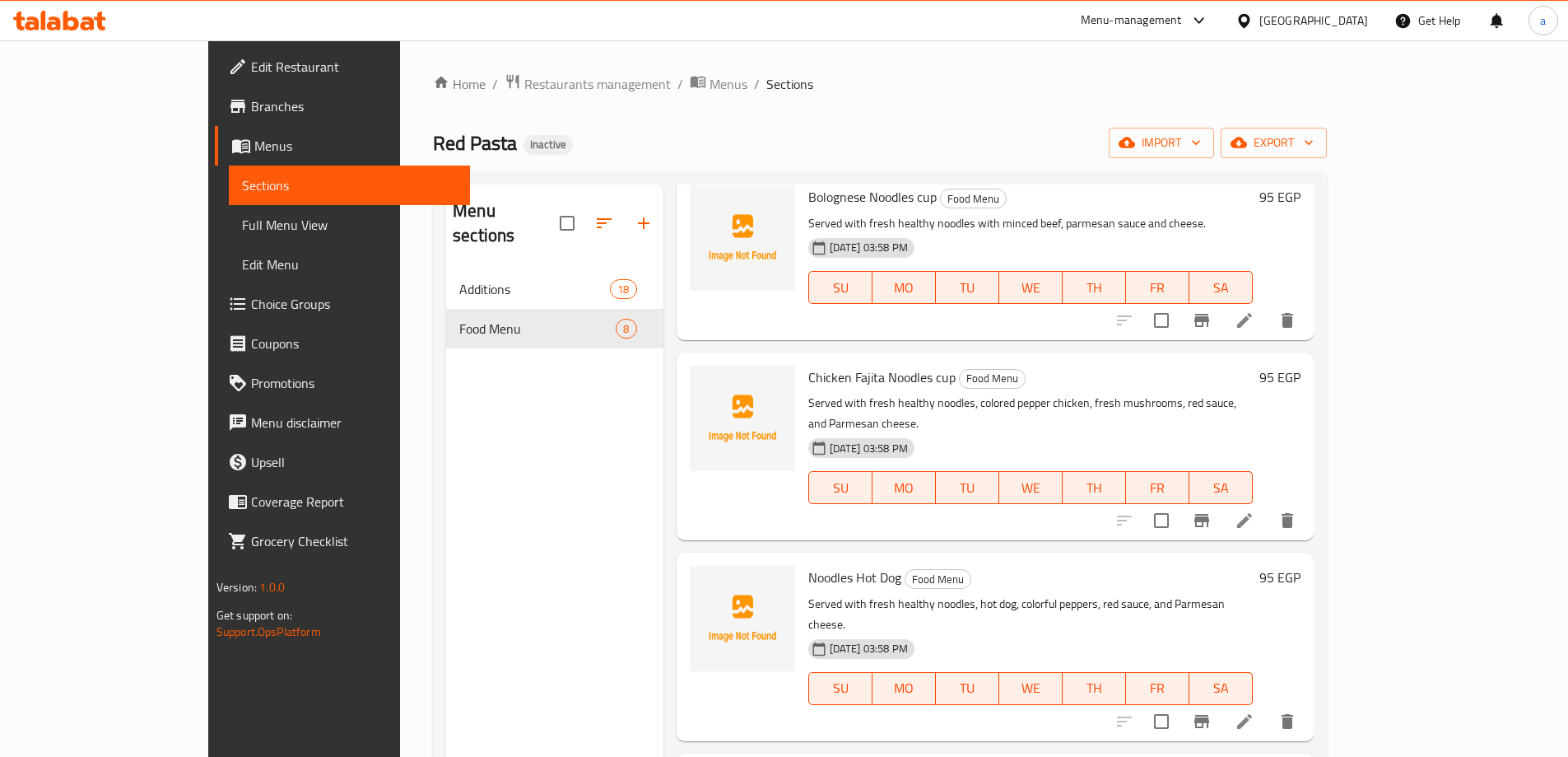
scroll to position [247, 0]
click at [1254, 327] on icon at bounding box center [1244, 318] width 20 height 20
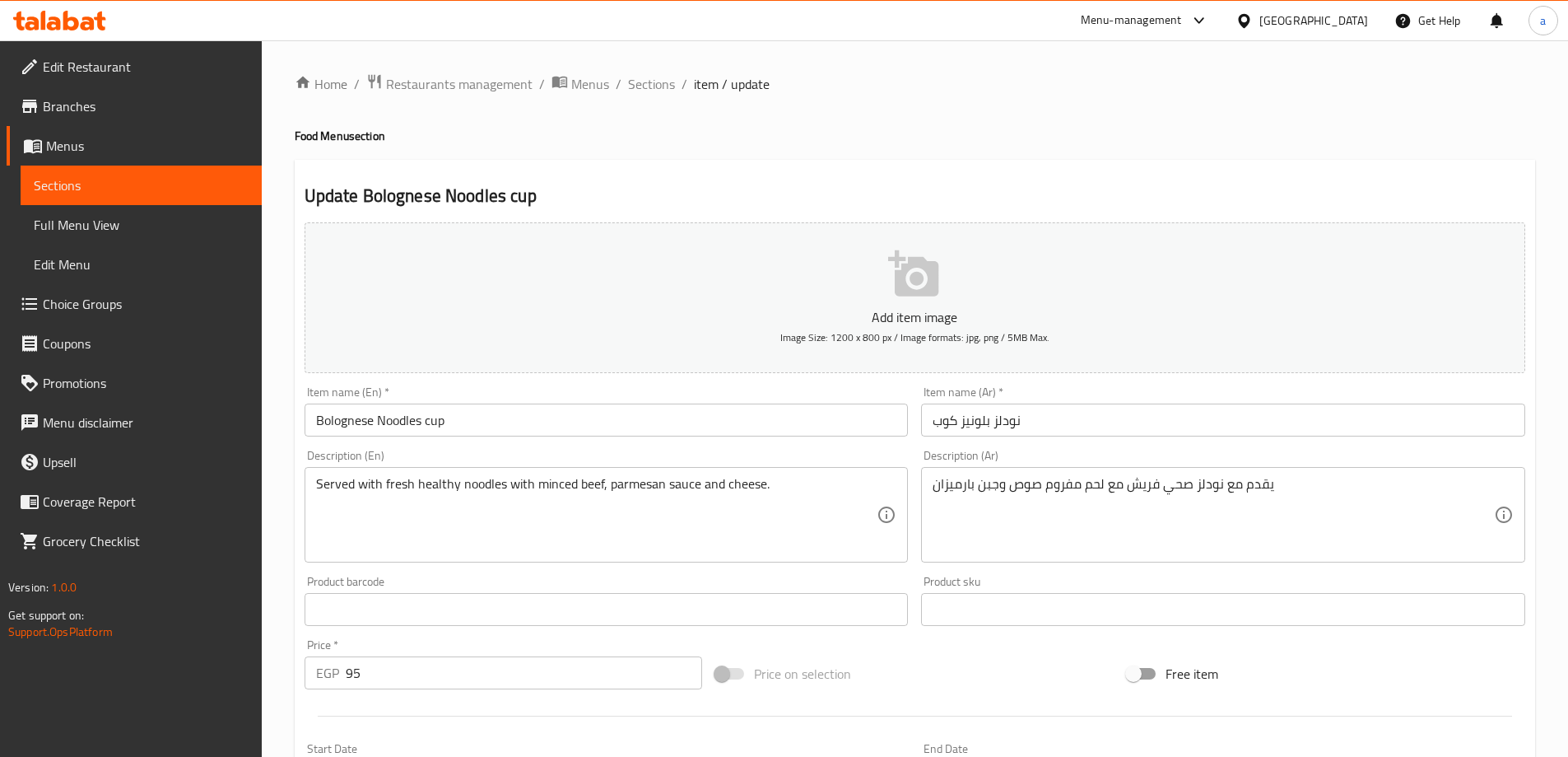
click at [945, 418] on input "نودلز بلونيز كوب" at bounding box center [1223, 420] width 604 height 33
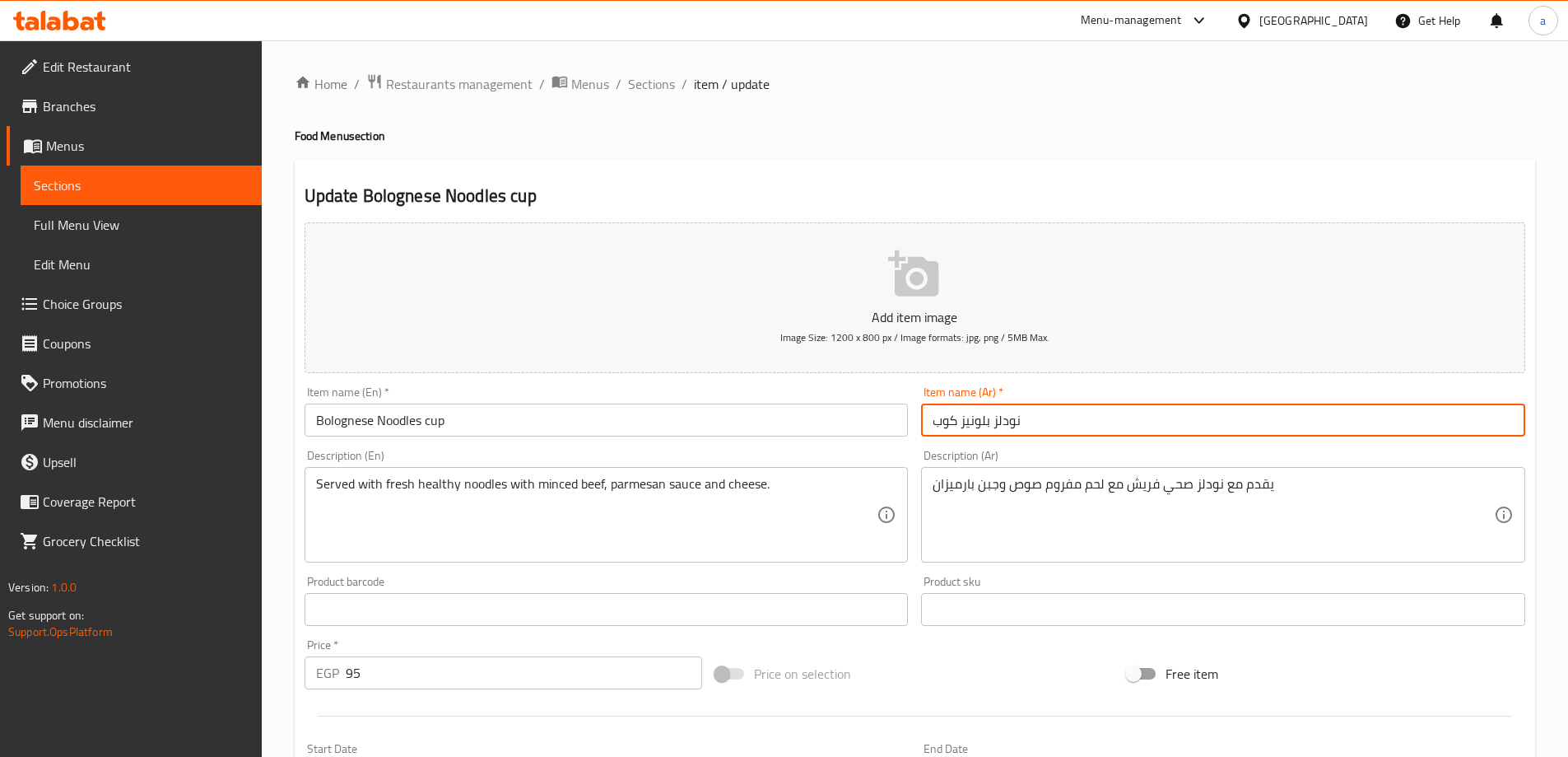
click at [944, 418] on input "نودلز بلونيز كوب" at bounding box center [1223, 420] width 604 height 33
click at [938, 415] on input "نودلز بلونيز كوب" at bounding box center [1223, 420] width 604 height 33
click at [926, 415] on input "نودلز بلونيز" at bounding box center [1223, 420] width 604 height 33
paste input "كوب"
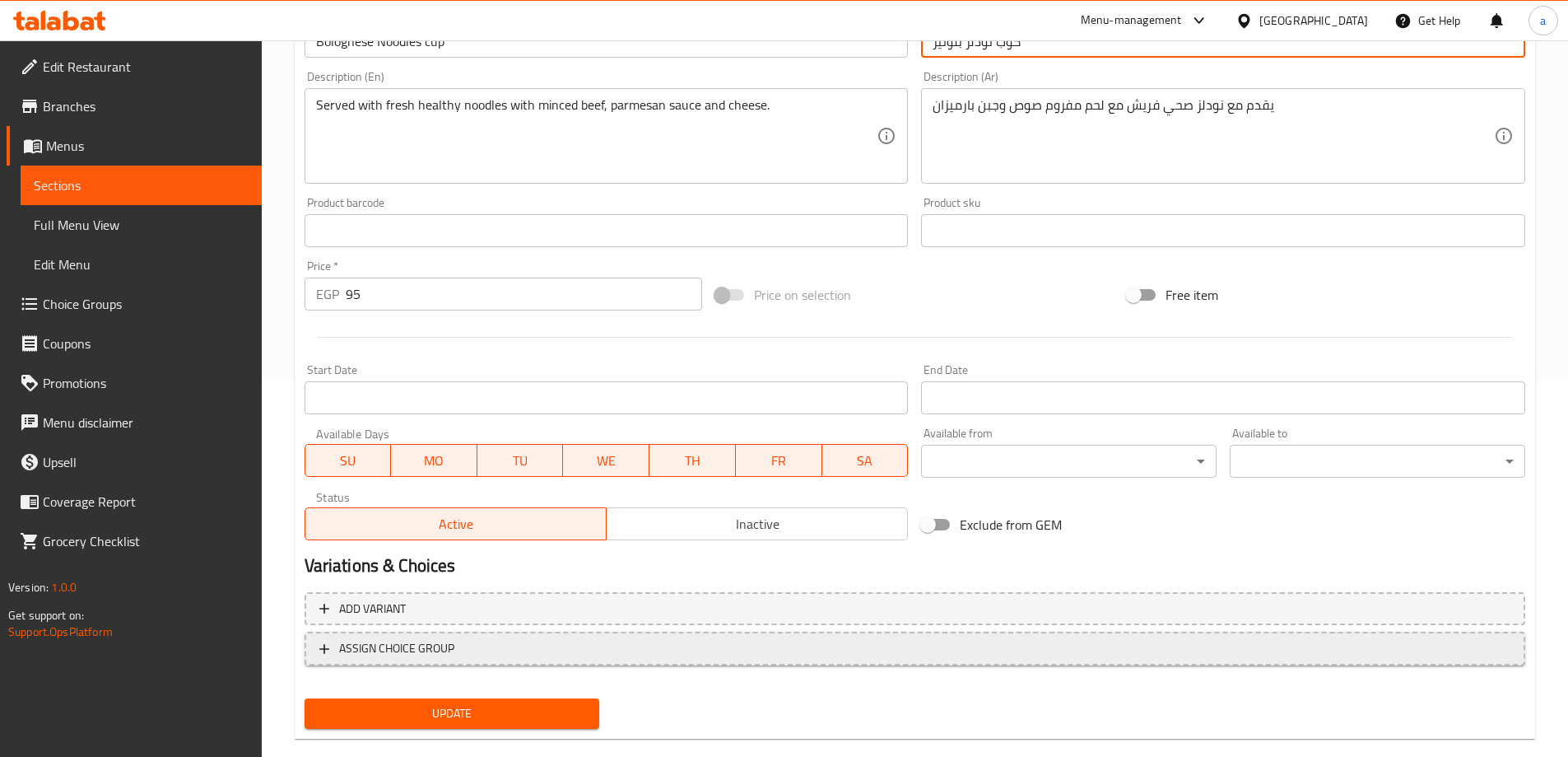
scroll to position [407, 0]
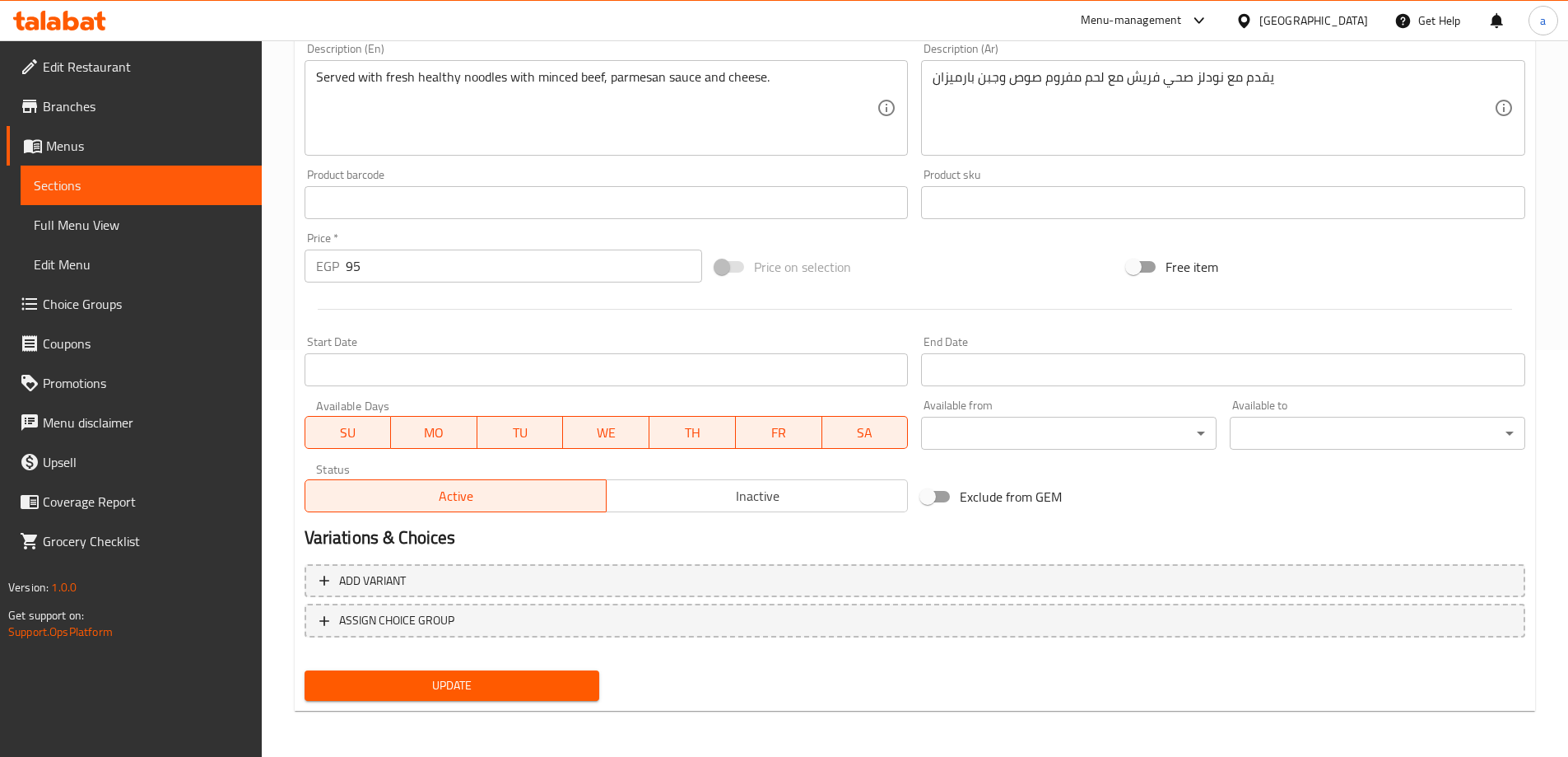
type input "كوب نودلز بلونيز"
click at [525, 679] on span "Update" at bounding box center [452, 685] width 269 height 20
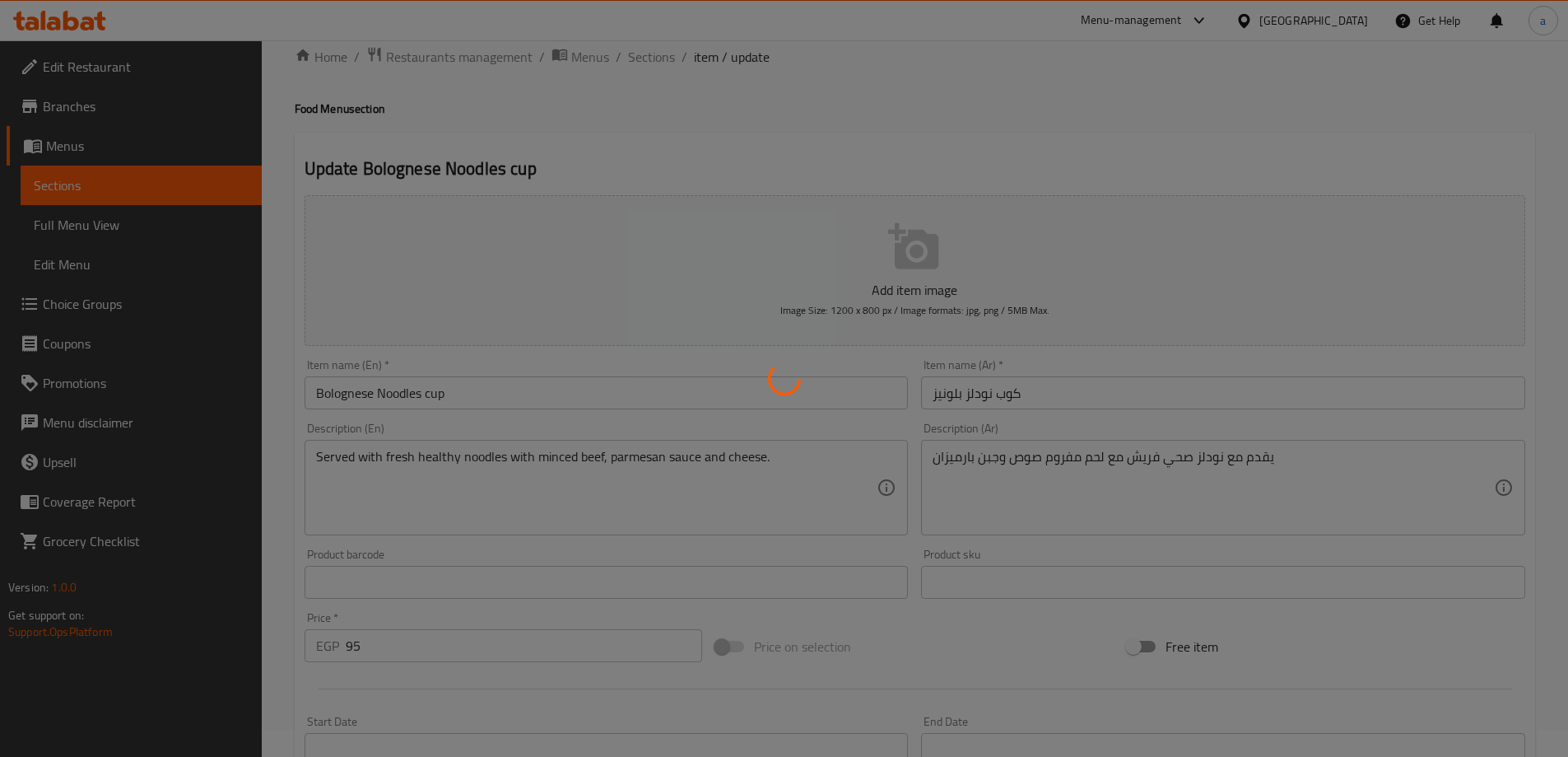
scroll to position [0, 0]
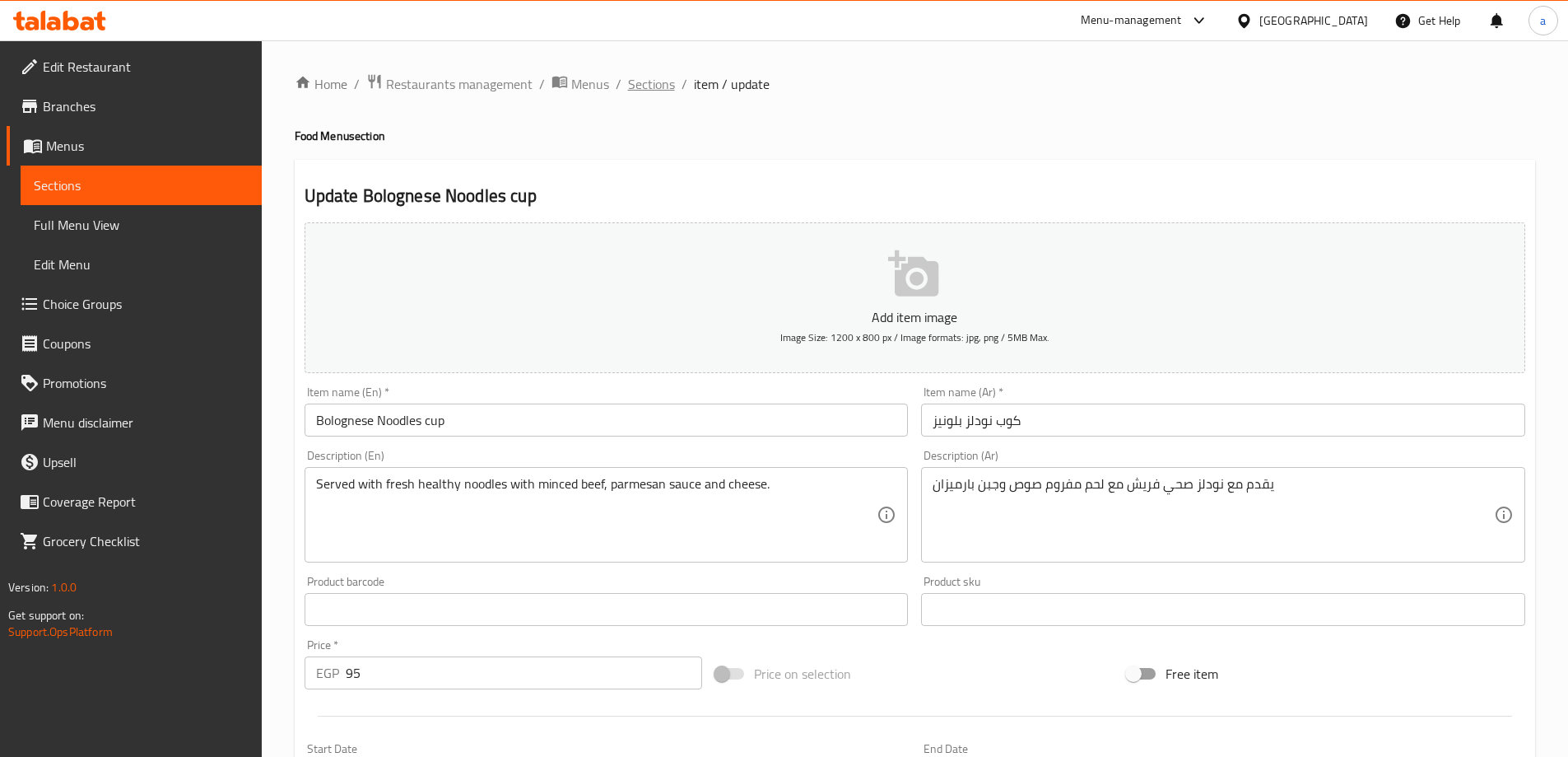
click at [656, 84] on span "Sections" at bounding box center [651, 84] width 47 height 20
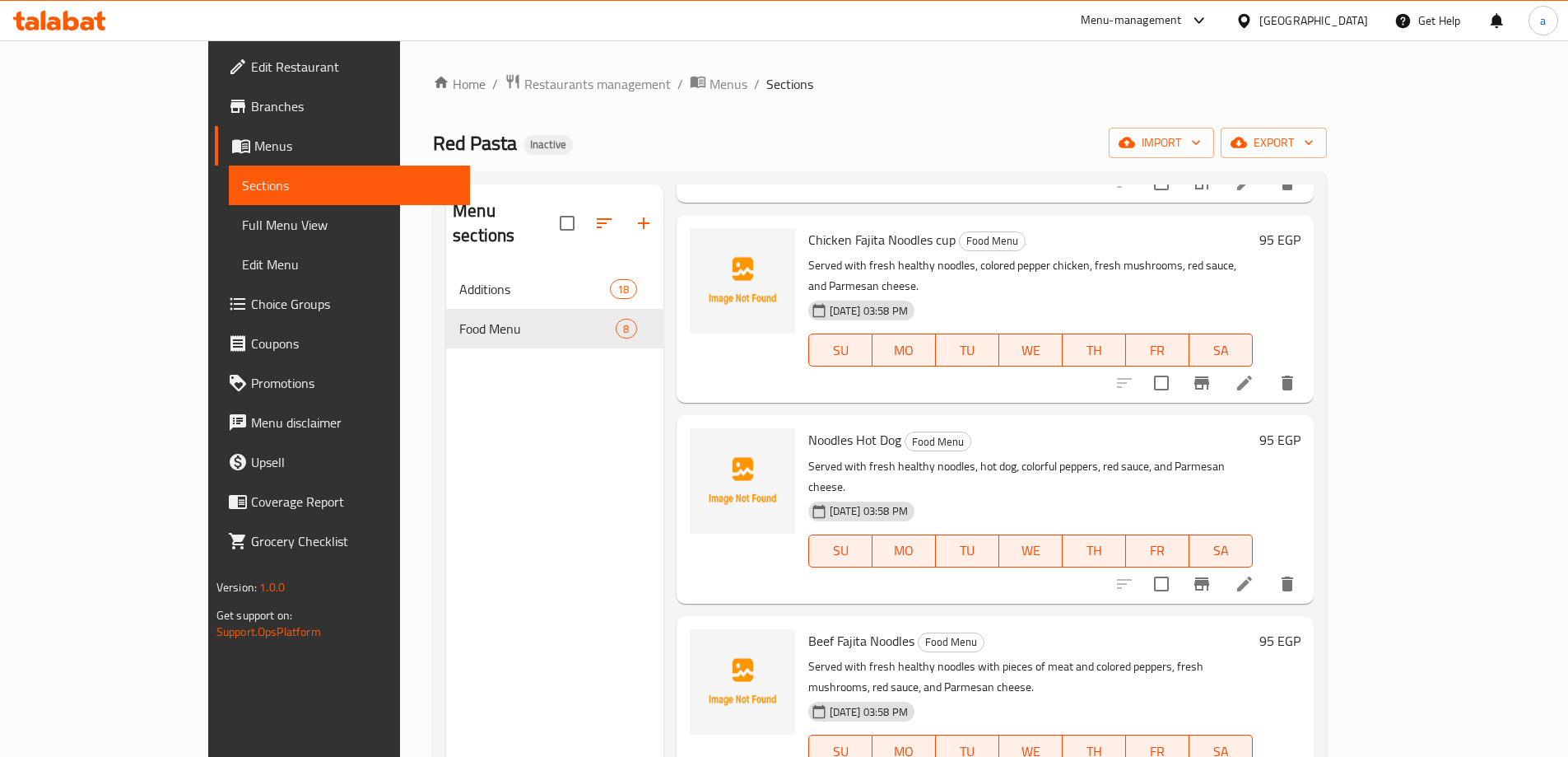
scroll to position [412, 0]
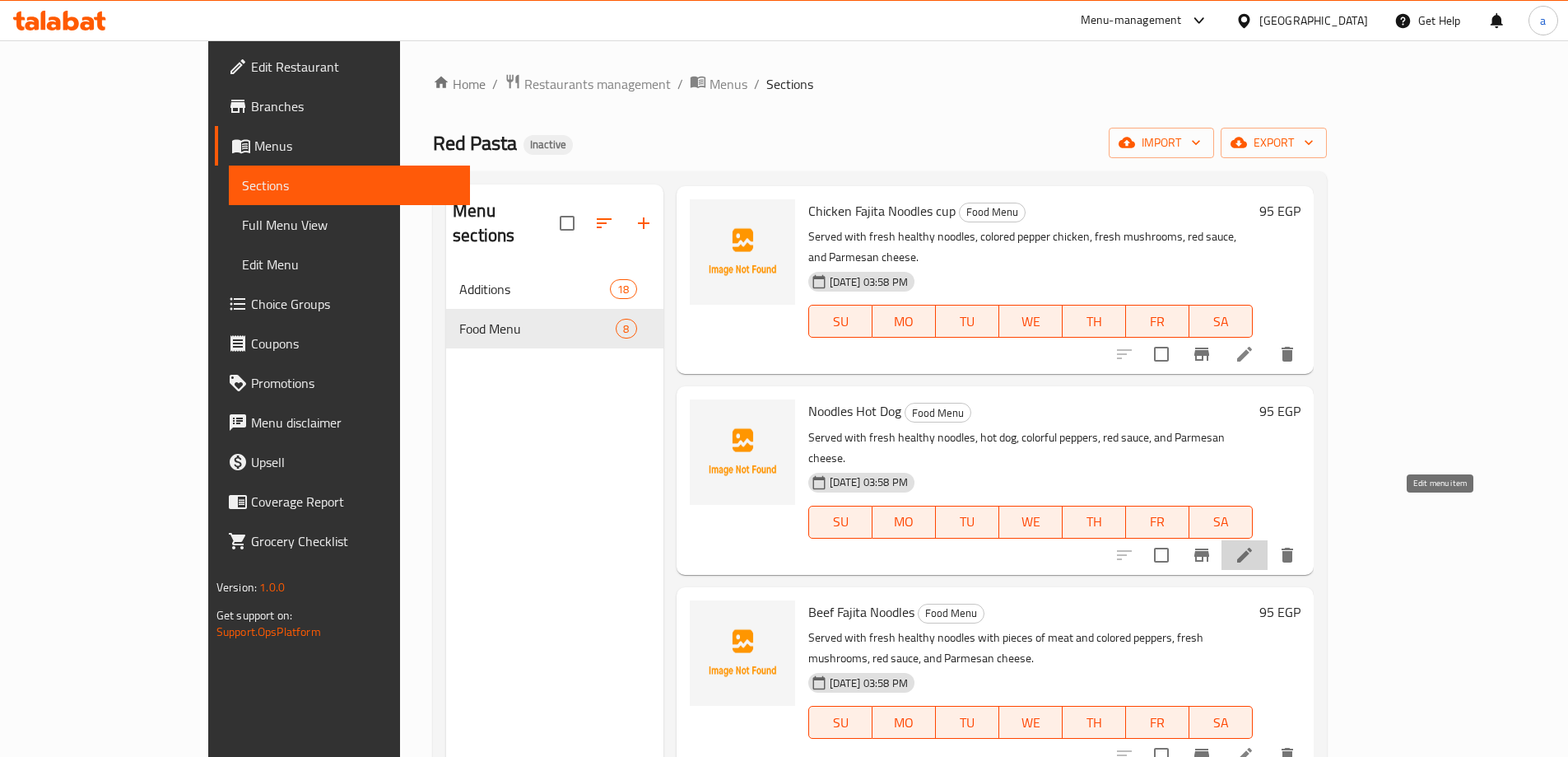
click at [1254, 545] on icon at bounding box center [1244, 555] width 20 height 20
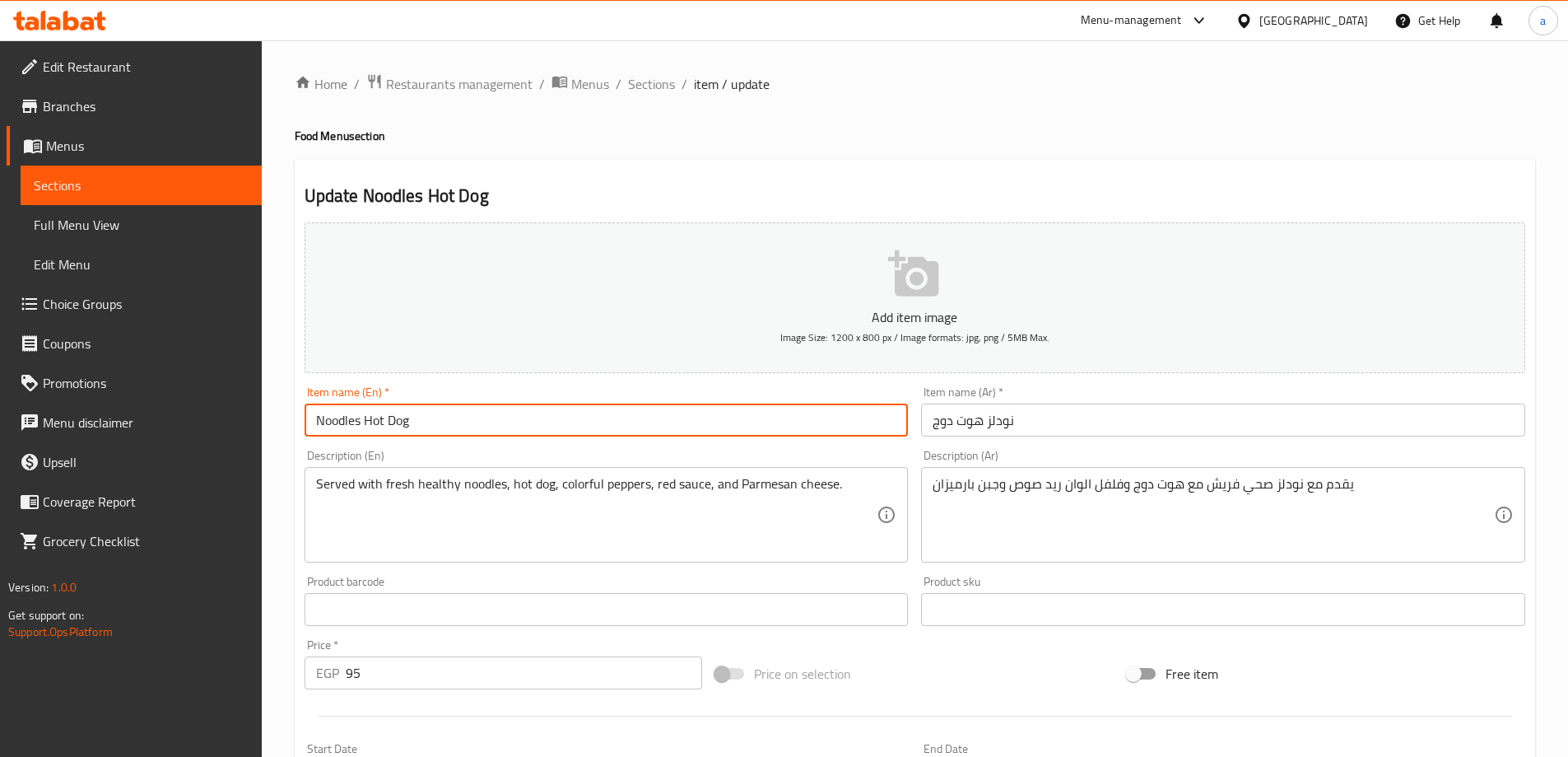
click at [690, 411] on input "Noodles Hot Dog" at bounding box center [606, 420] width 604 height 33
type input "Noodles Hot Dog cup"
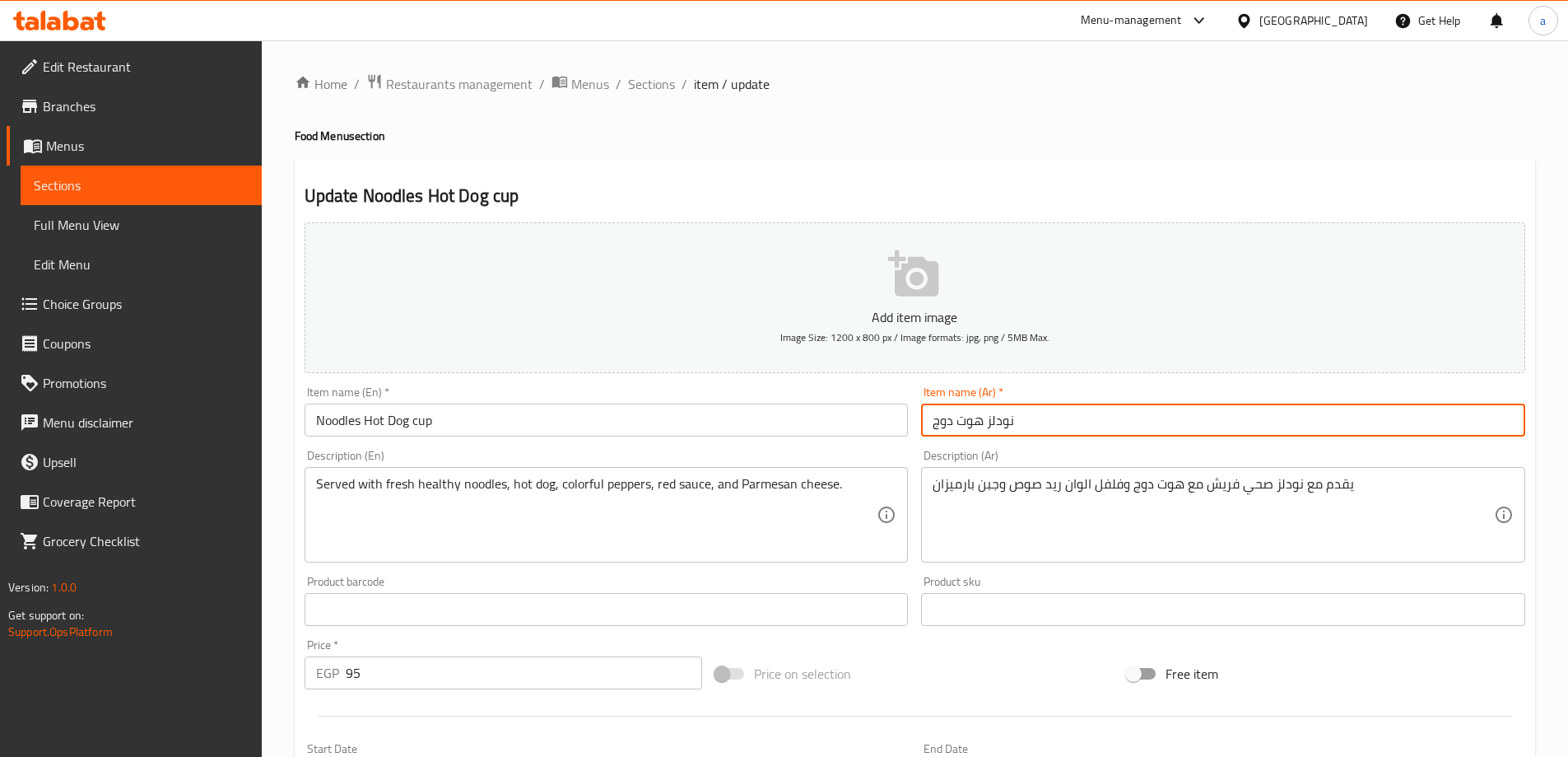
click at [1087, 421] on input "نودلز هوت دوج" at bounding box center [1223, 420] width 604 height 33
click at [928, 410] on input "نودلز هوت دوج" at bounding box center [1223, 420] width 604 height 33
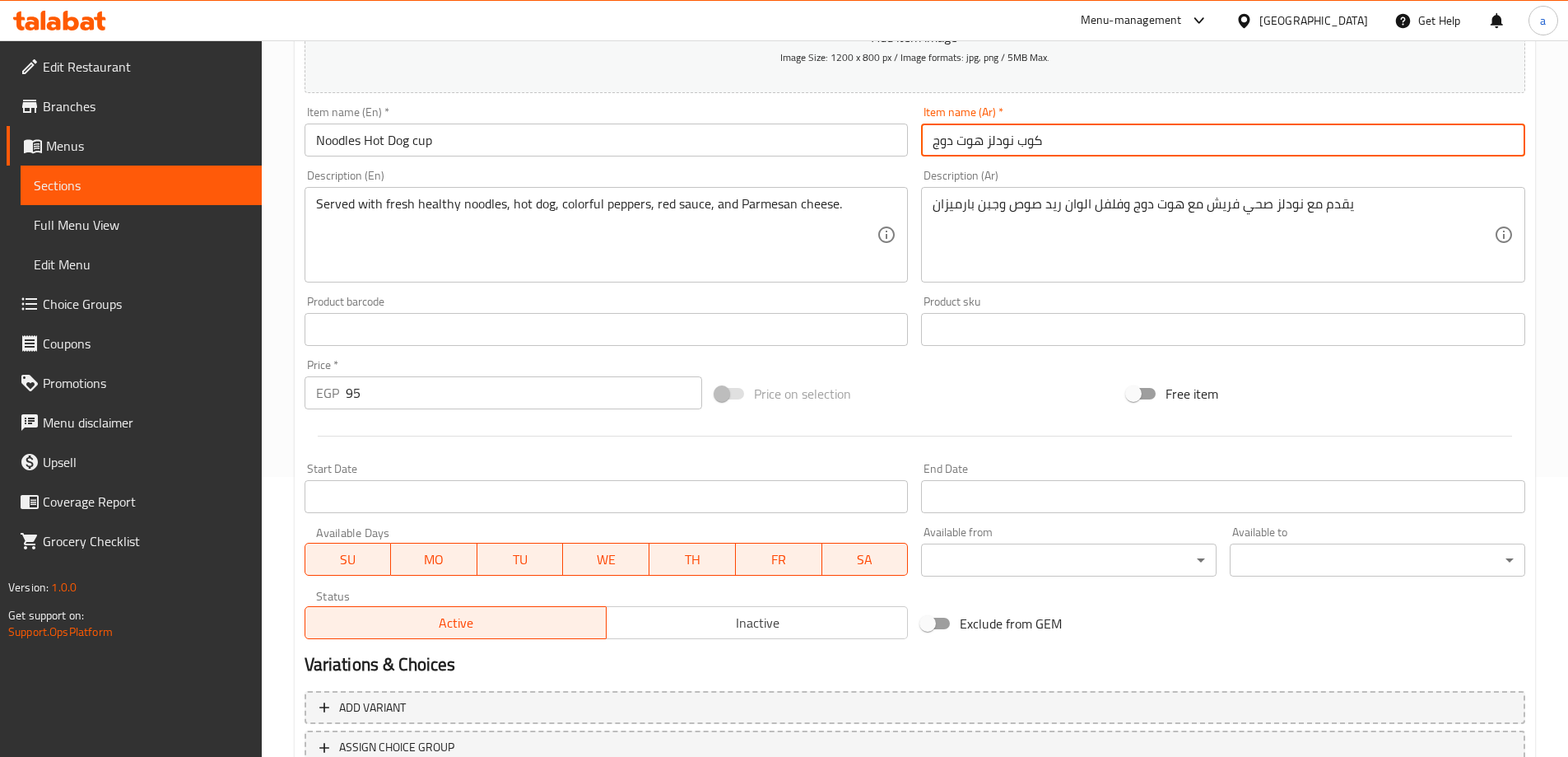
scroll to position [407, 0]
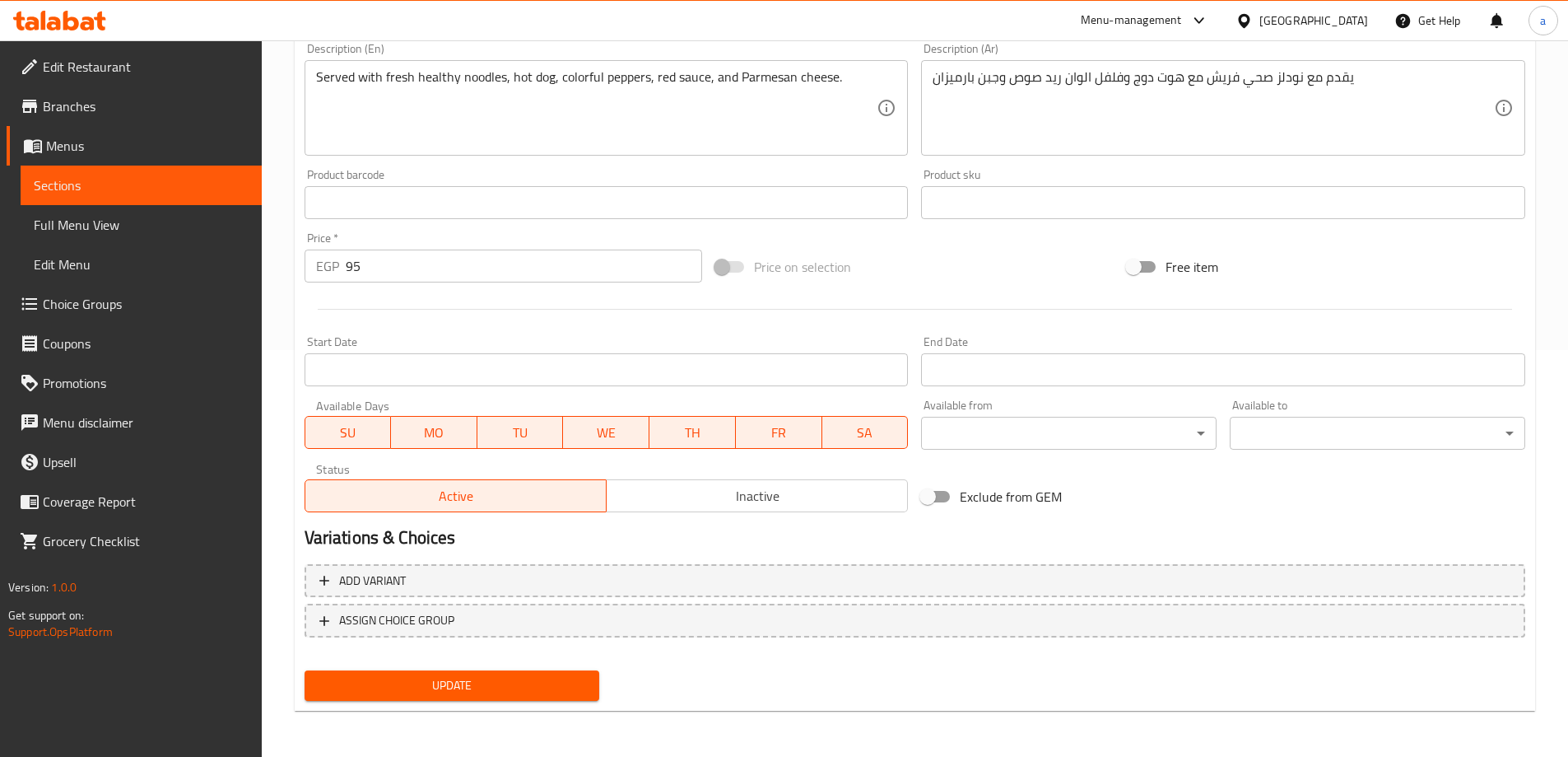
type input "كوب نودلز هوت دوج"
click at [427, 677] on span "Update" at bounding box center [452, 685] width 269 height 20
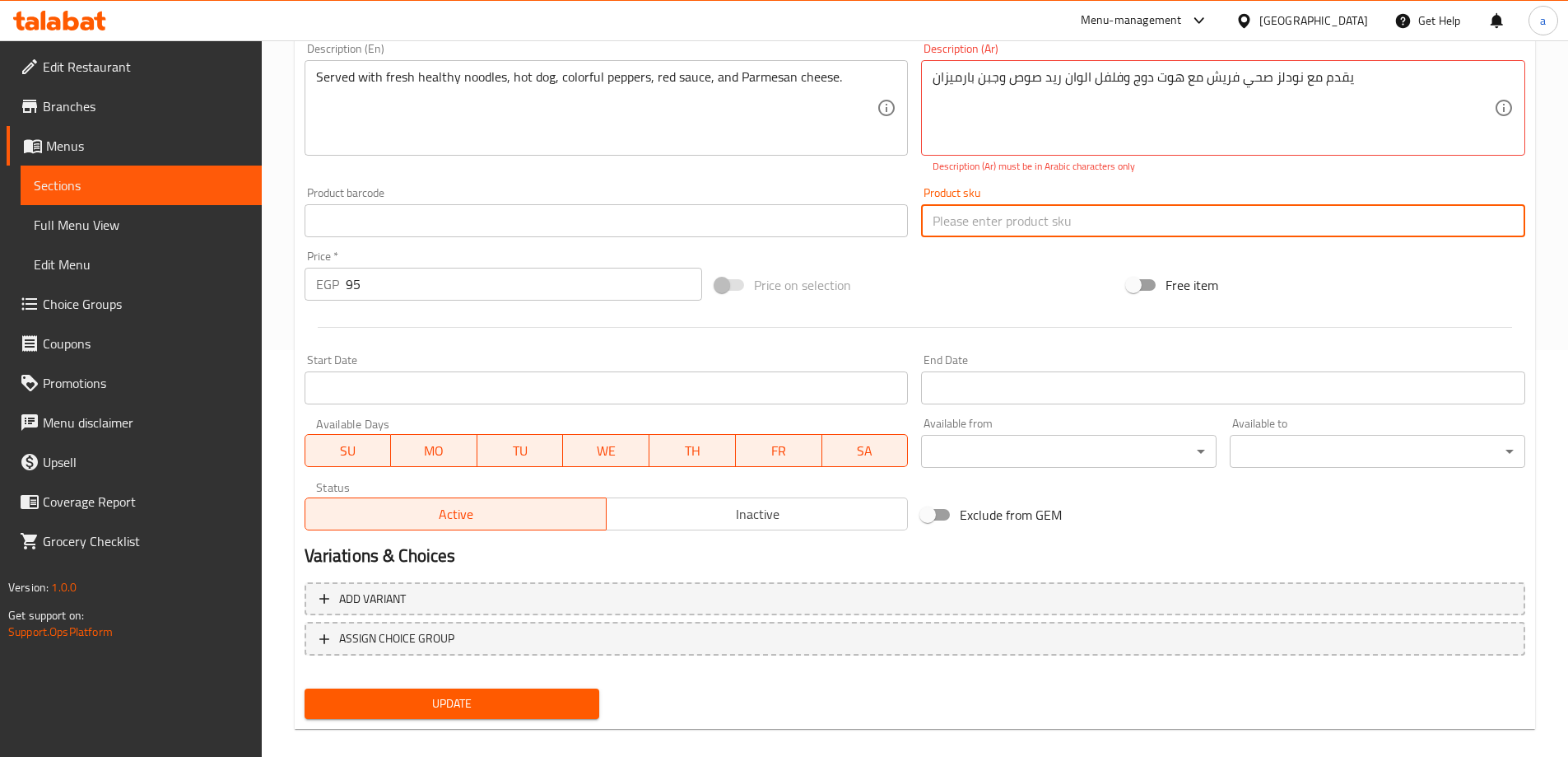
click at [1064, 229] on input "text" at bounding box center [1223, 221] width 604 height 33
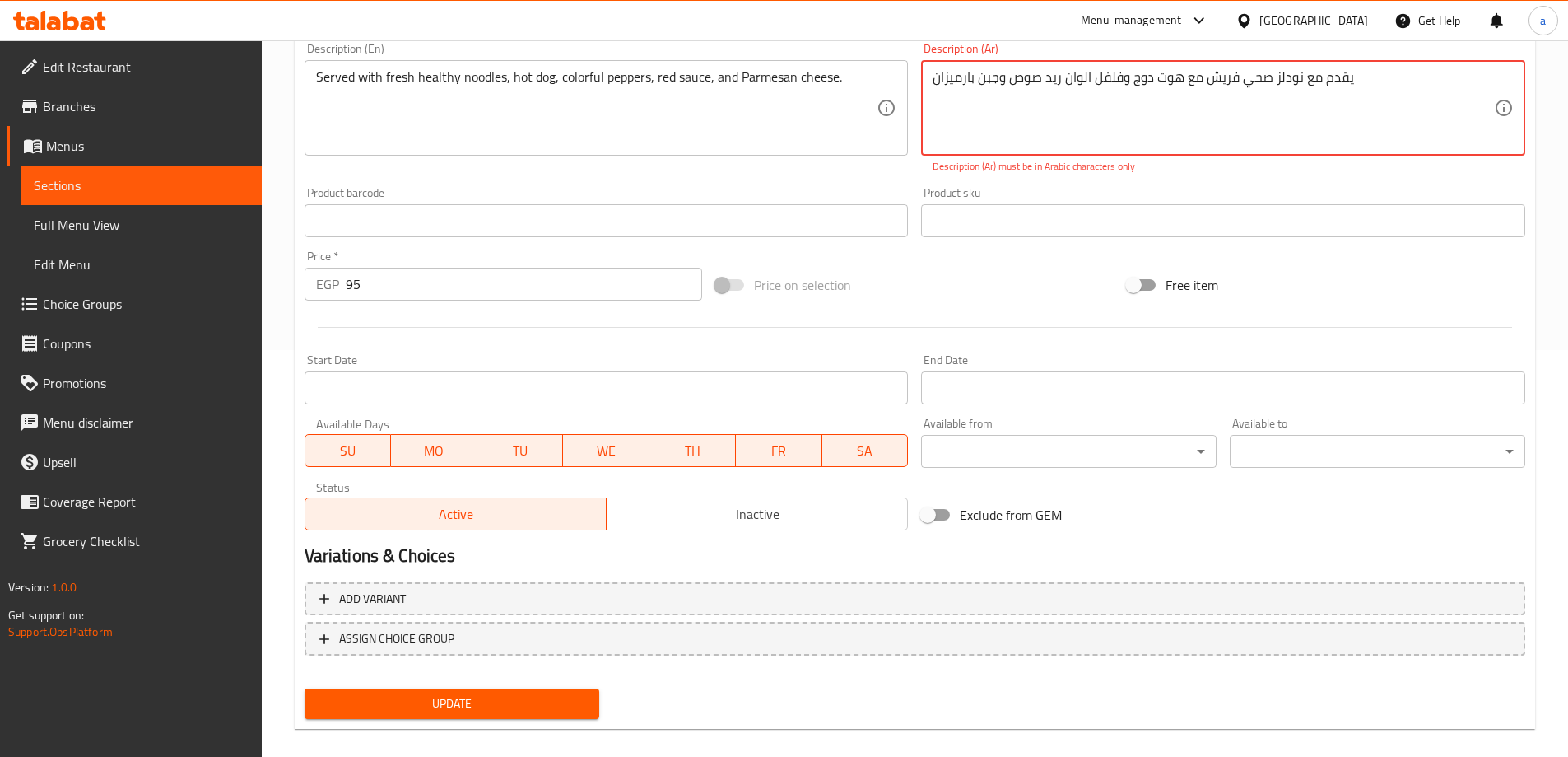
click at [1074, 141] on textarea "يقدم مع نودلز صحي فريش مع هوت دوج وفلفل الوان رید صوص وجبن بارميزان" at bounding box center [1213, 109] width 561 height 78
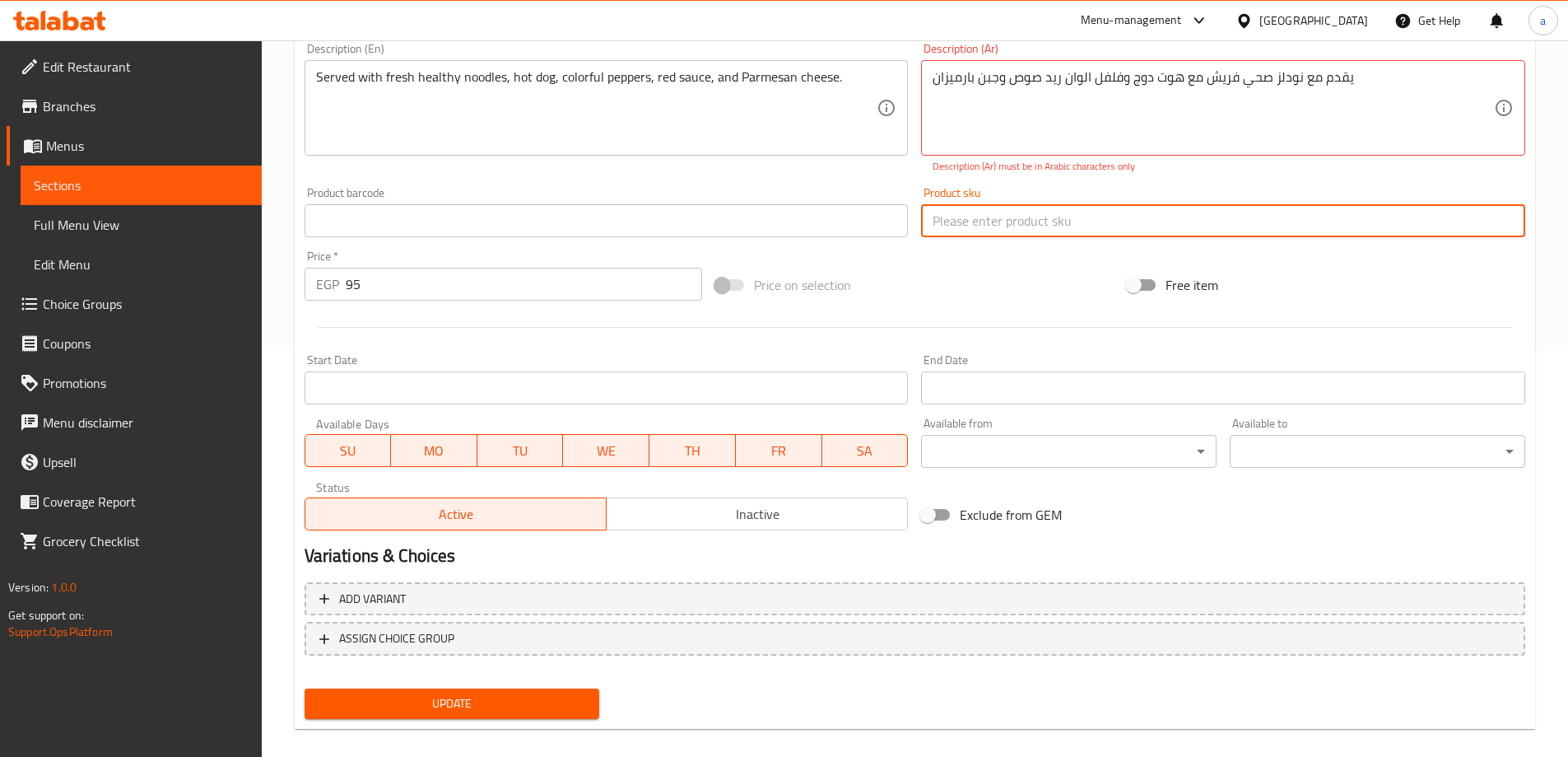
click at [964, 236] on input "text" at bounding box center [1223, 221] width 604 height 33
paste input "يقدم مع نودلز صحي فريش مع هوت دوج وفلفل الوان رید صوص وجبن بارميزان"
type input "يقدم مع نودلز صحي فريش مع هوت دوج وفلفل الوان رید صوص وجبن بارميزان"
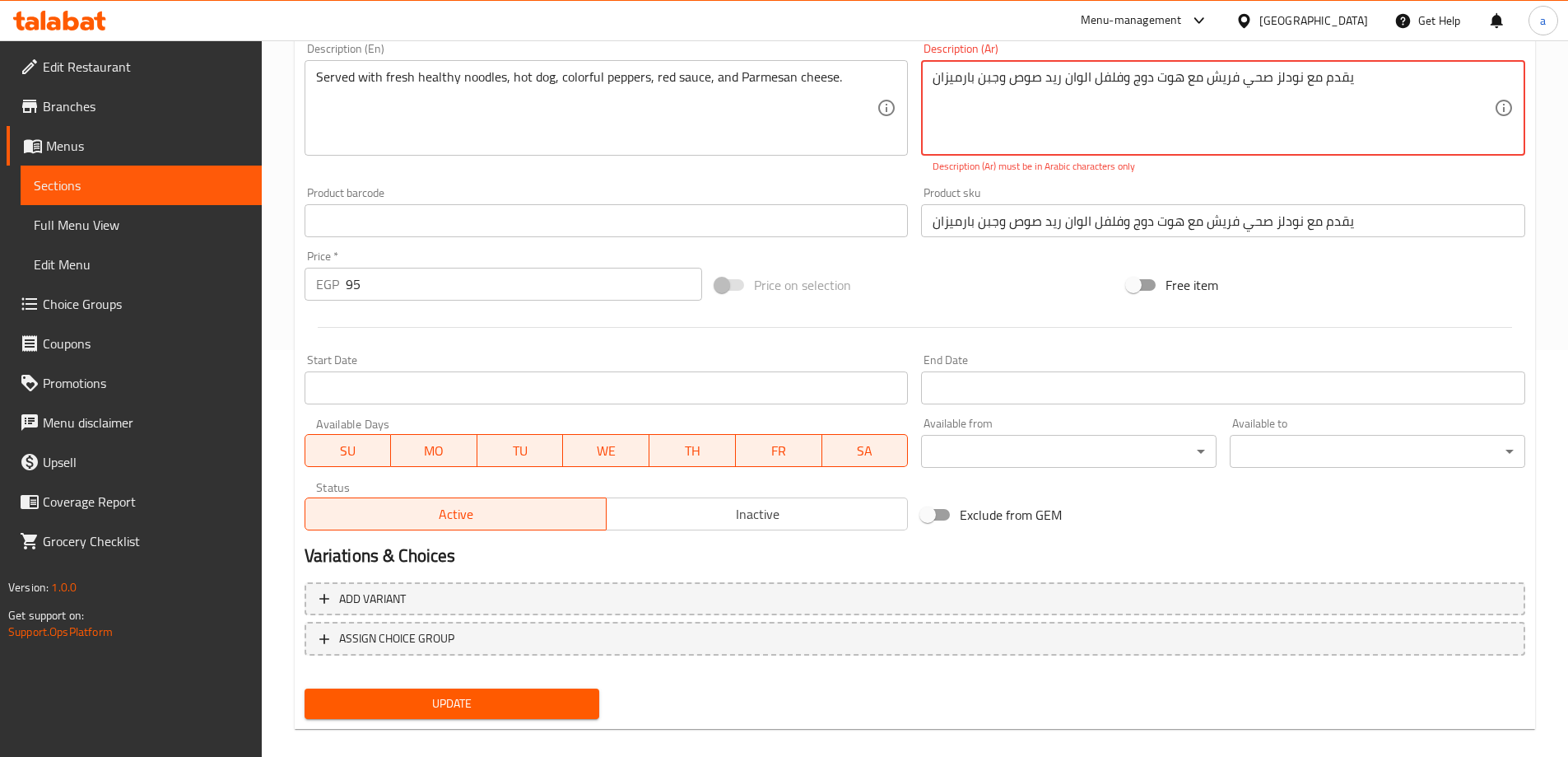
click at [1098, 141] on textarea "يقدم مع نودلز صحي فريش مع هوت دوج وفلفل الوان رید صوص وجبن بارميزان" at bounding box center [1213, 109] width 561 height 78
click at [1098, 141] on textarea "يقدم مع نودلز صحي فريش مع هوت دوج وفلفل الوان رید صوص وجبن بارميزان" at bounding box center [1213, 109] width 561 height 78
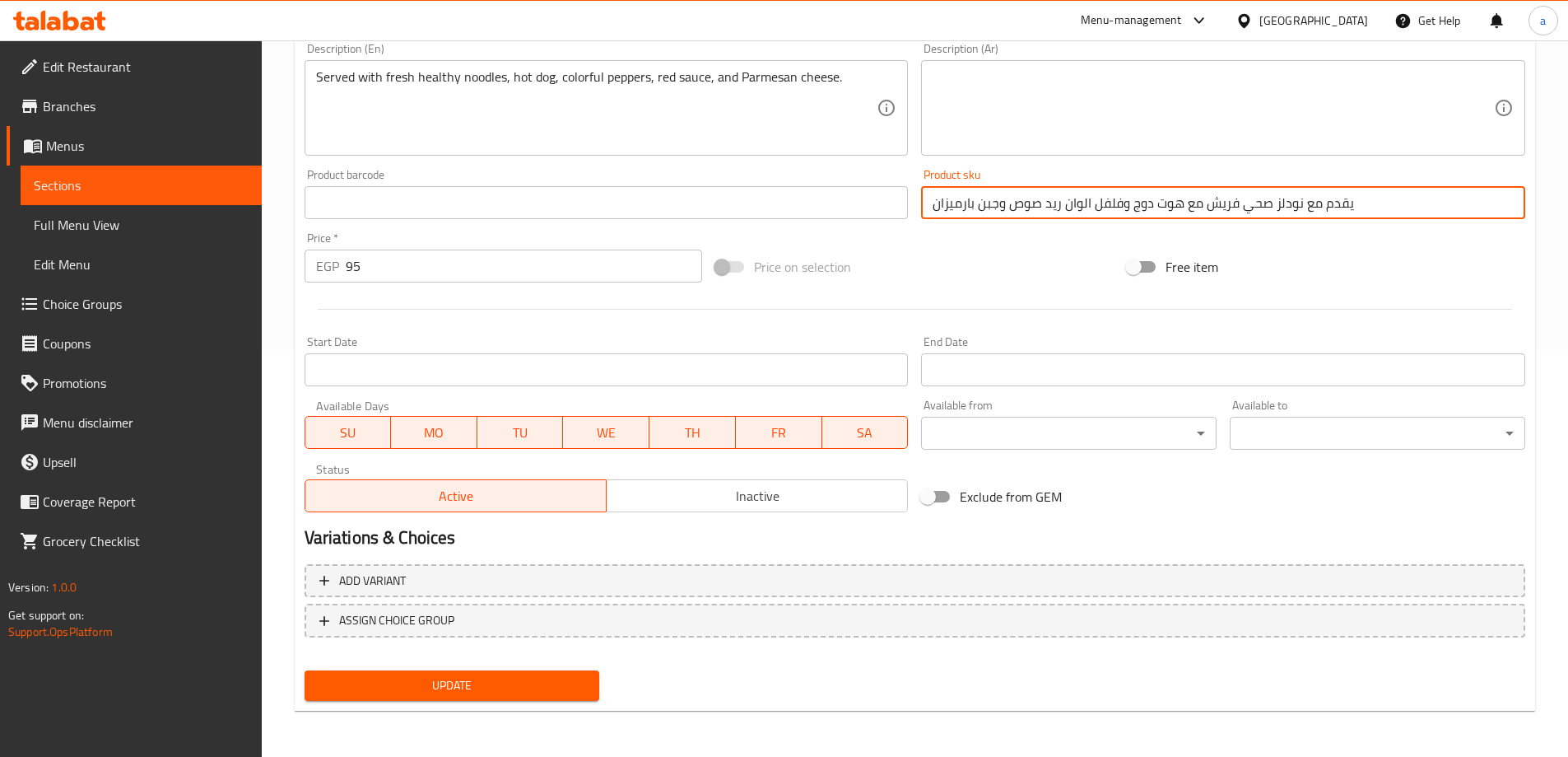
click at [1249, 205] on input "يقدم مع نودلز صحي فريش مع هوت دوج وفلفل الوان رید صوص وجبن بارميزان" at bounding box center [1223, 202] width 604 height 33
click at [1250, 205] on input "يقدم مع نودلز صحي فريش مع هوت دوج وفلفل الوان رید صوص وجبن بارميزان" at bounding box center [1223, 202] width 604 height 33
click at [1226, 86] on textarea at bounding box center [1213, 109] width 561 height 78
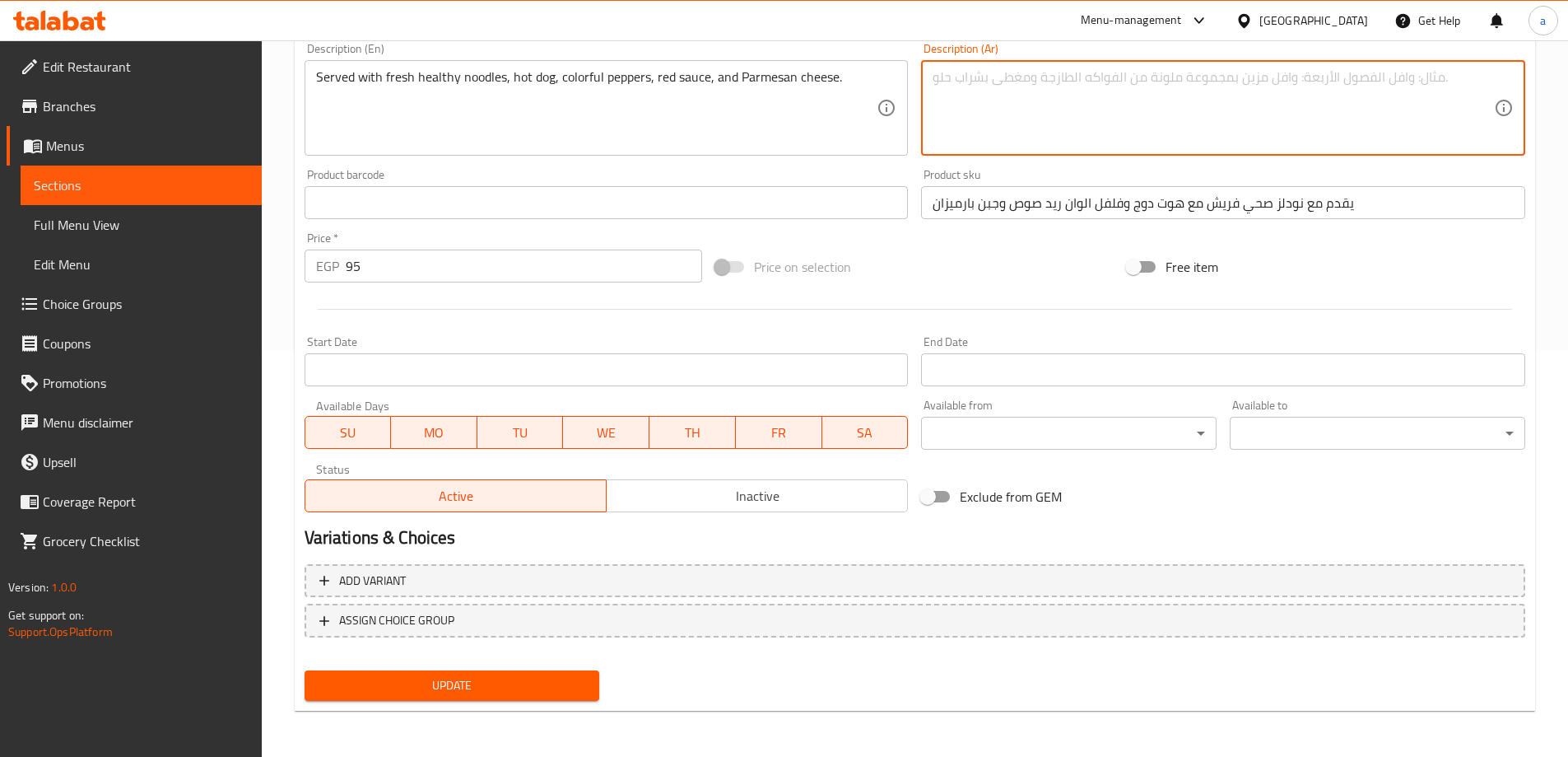
paste textarea "يقدم مع نودلز صحي فريش مع هوت دوج وفلفل الوان رید صوص وجبن بارميزان"
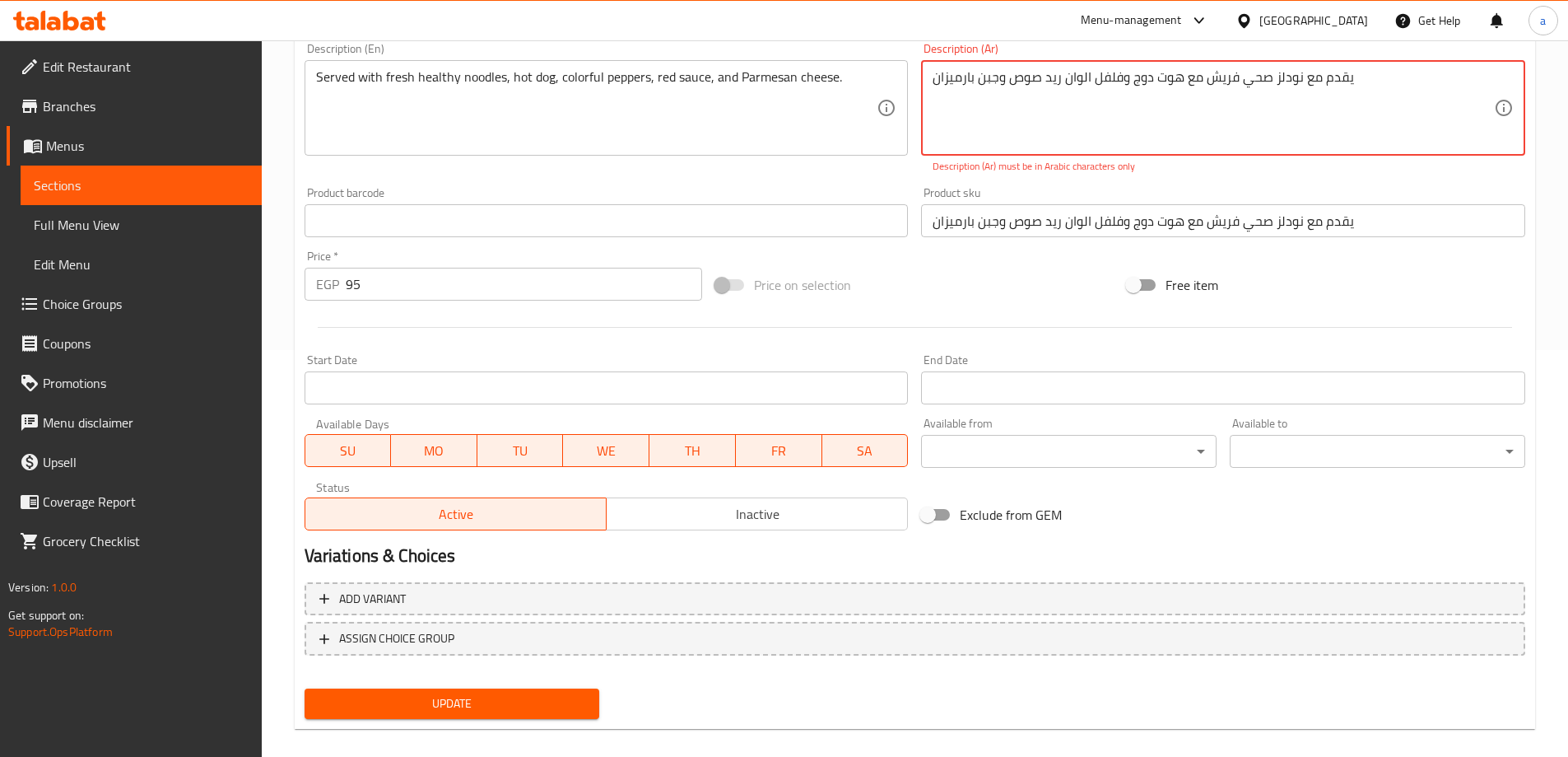
click at [1133, 79] on textarea "يقدم مع نودلز صحي فريش مع هوت دوج وفلفل الوان رید صوص وجبن بارميزان" at bounding box center [1213, 109] width 561 height 78
type textarea "يقدم مع نودلز صحي فريش مع هوت دوج وفلفل الوان رید صوص وجبن بارميزان"
click at [1110, 176] on div "Description (Ar) يقدم مع نودلز صحي فريش مع هوت دوج وفلفل الوان رید صوص وجبن بار…" at bounding box center [1223, 109] width 617 height 144
click at [1063, 134] on textarea "يقدم مع نودلز صحي فريش مع هوت دوج وفلفل الوان رید صوص وجبن بارميزان" at bounding box center [1213, 109] width 561 height 78
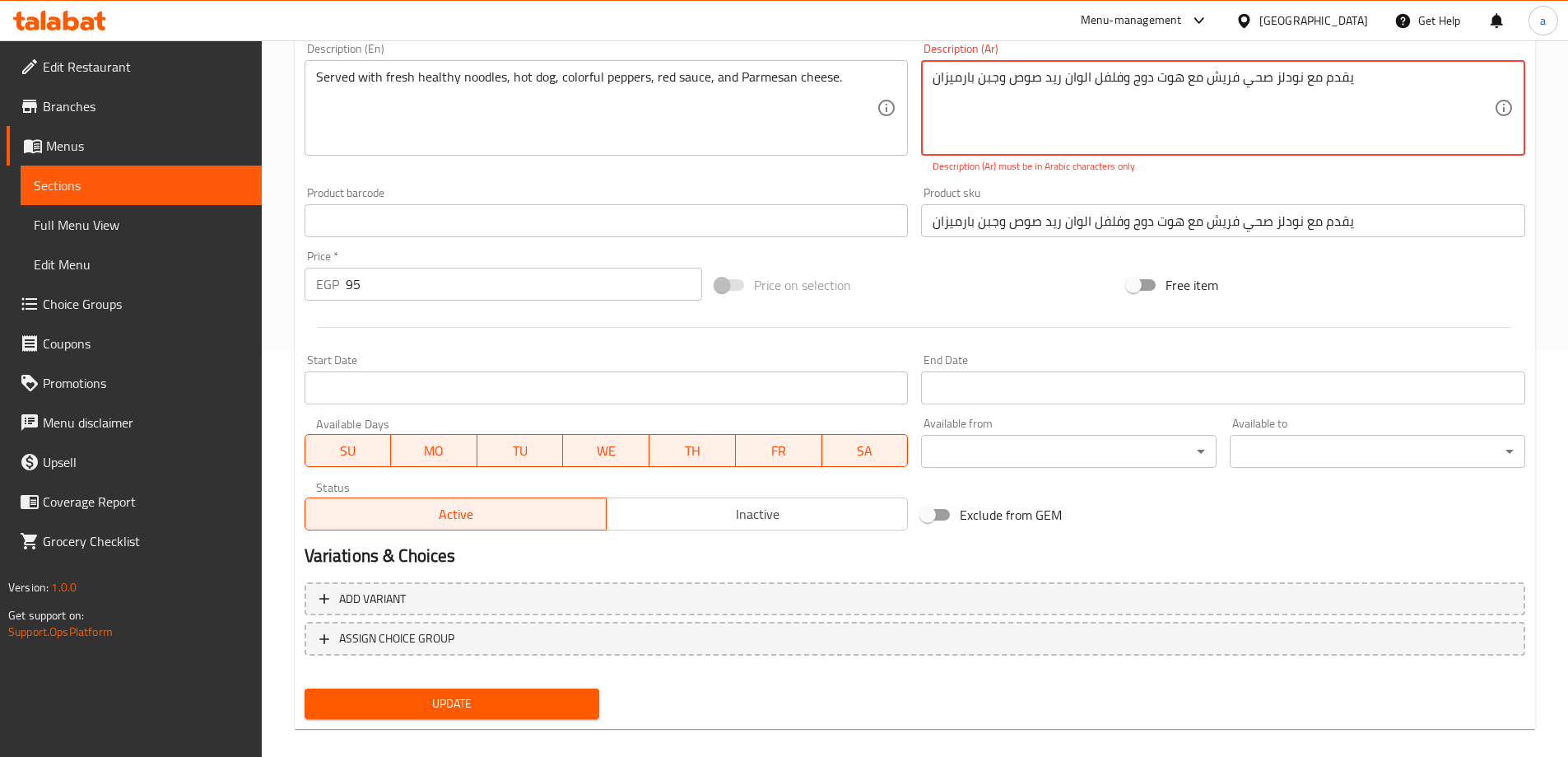
click at [1063, 134] on textarea "يقدم مع نودلز صحي فريش مع هوت دوج وفلفل الوان رید صوص وجبن بارميزان" at bounding box center [1213, 109] width 561 height 78
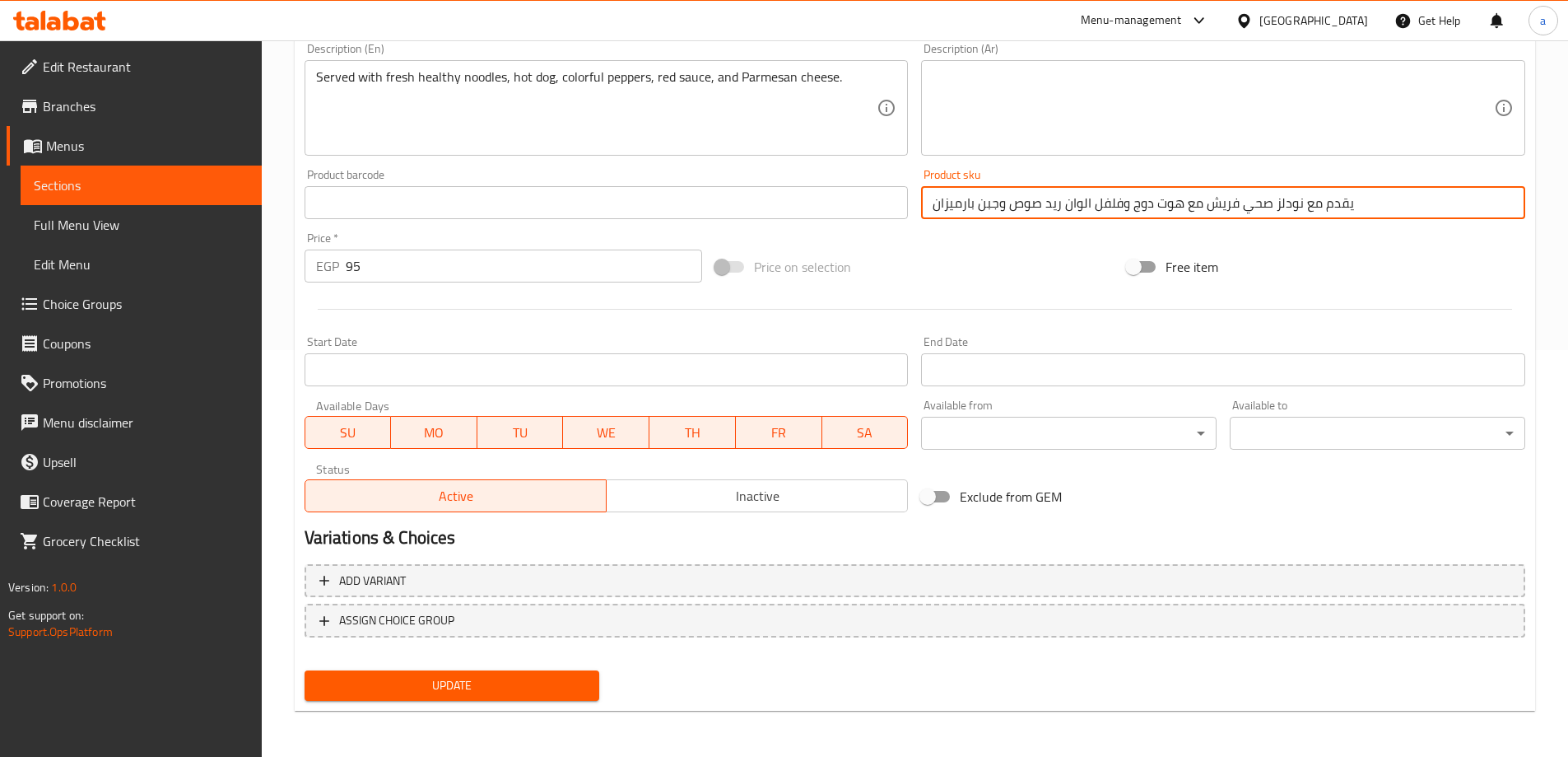
click at [1089, 208] on input "يقدم مع نودلز صحي فريش مع هوت دوج وفلفل الوان رید صوص وجبن بارميزان" at bounding box center [1223, 202] width 604 height 33
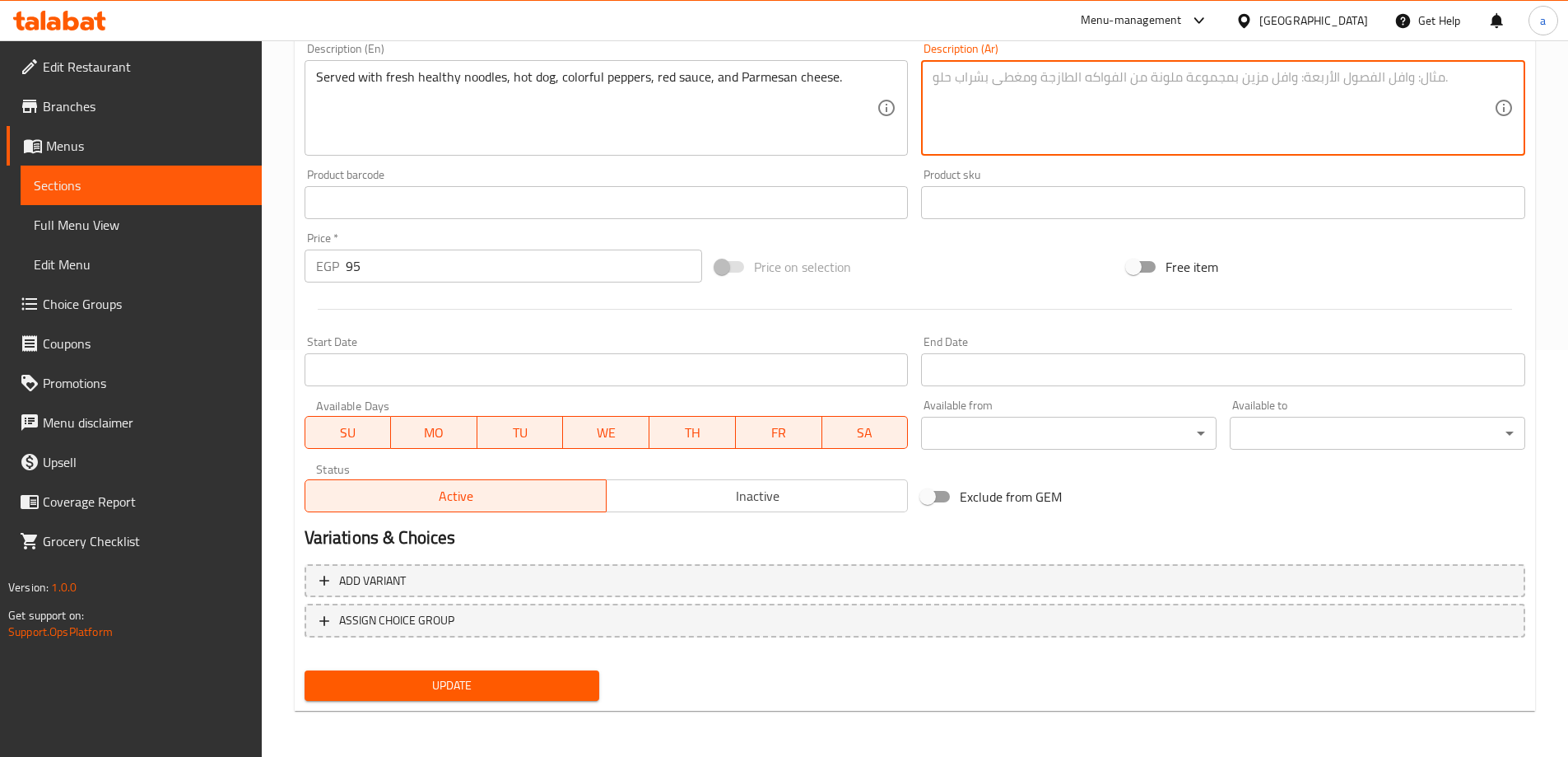
click at [1054, 145] on textarea at bounding box center [1213, 109] width 561 height 78
type textarea "يقدم مع نودلز صحي فريش مع هوتدوج وفلفل الوان ريدصوص وجبن بارميزان"
click at [538, 674] on button "Update" at bounding box center [452, 685] width 295 height 30
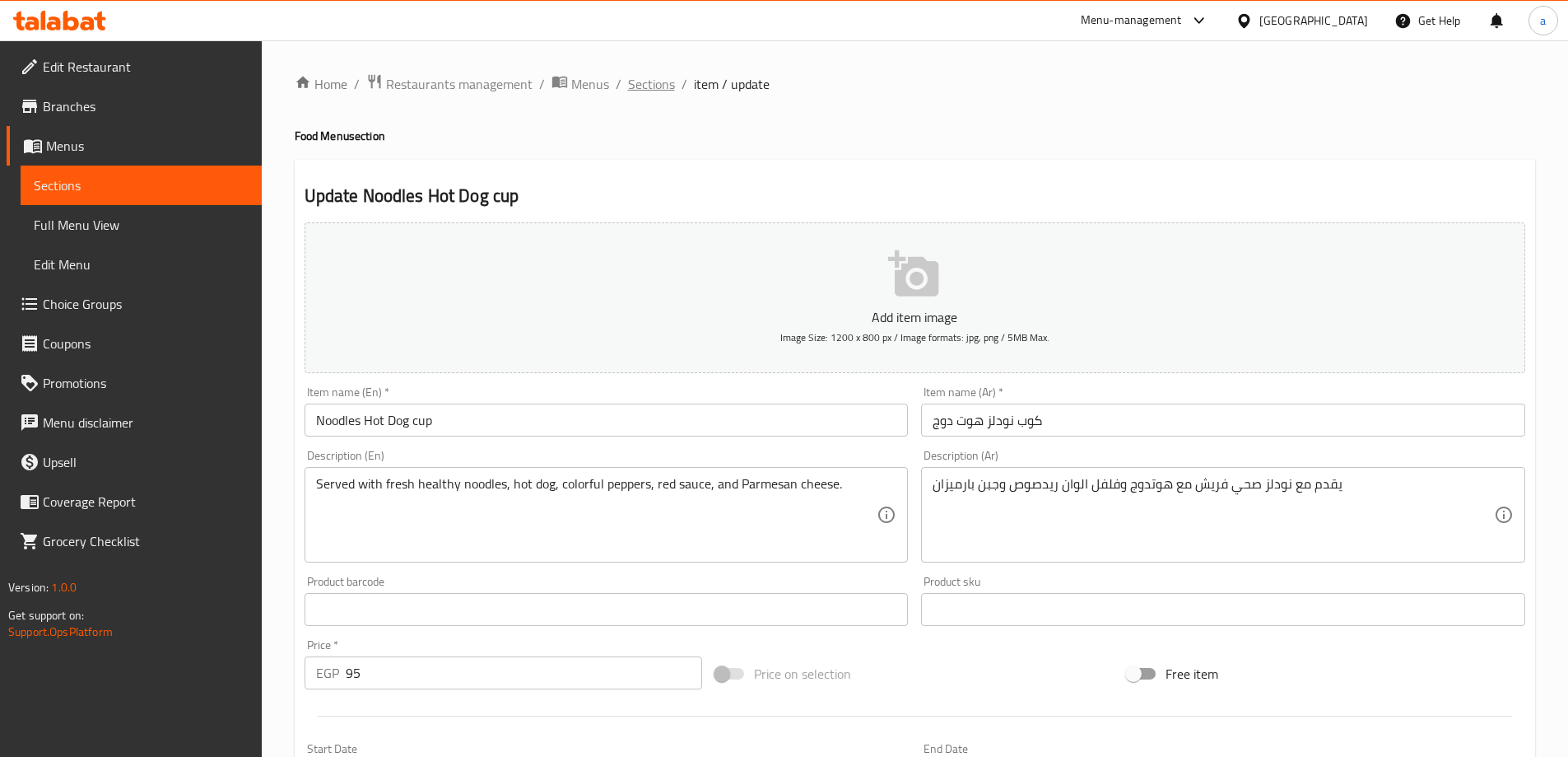
click at [662, 80] on span "Sections" at bounding box center [651, 84] width 47 height 20
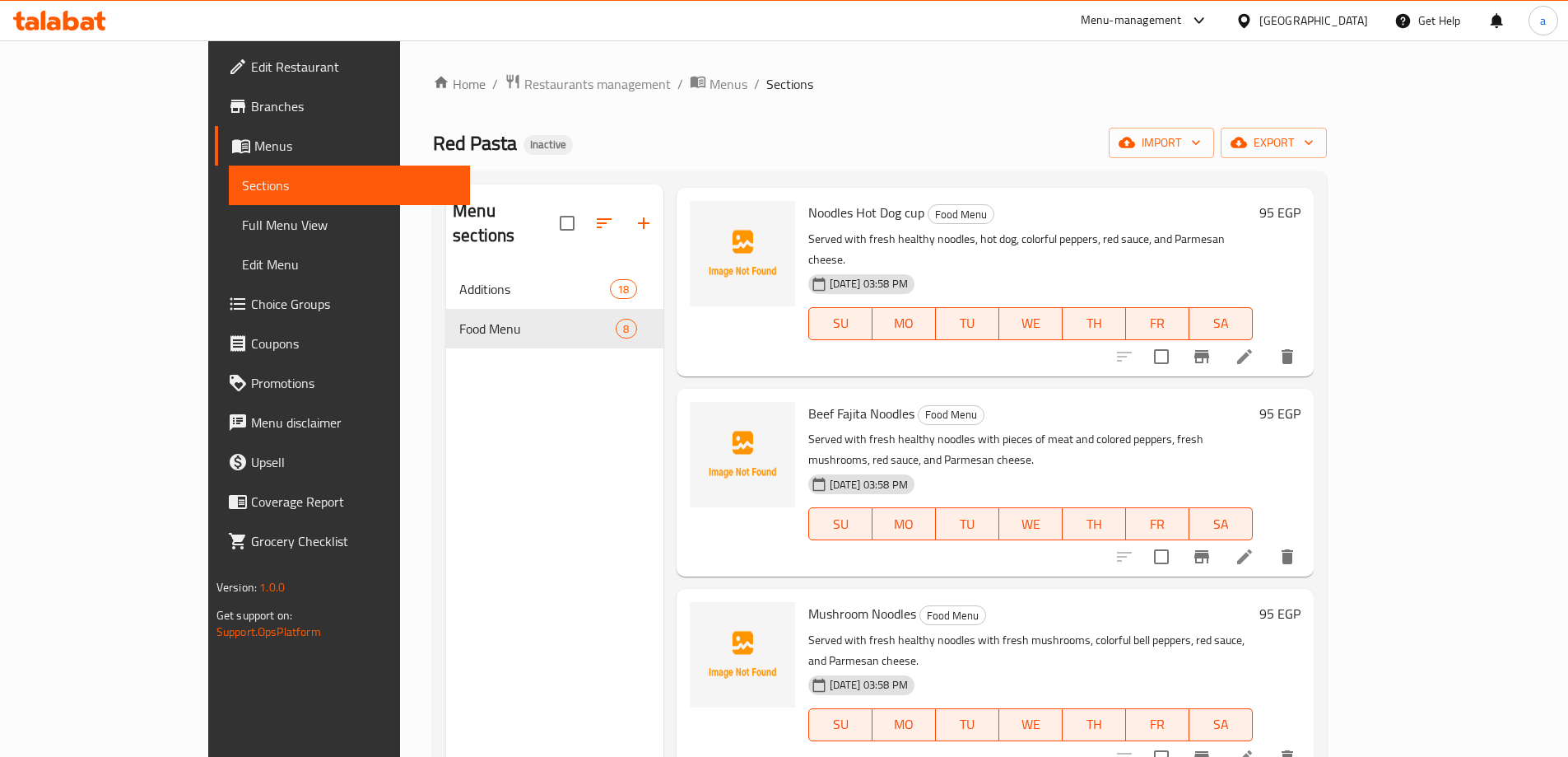
scroll to position [658, 0]
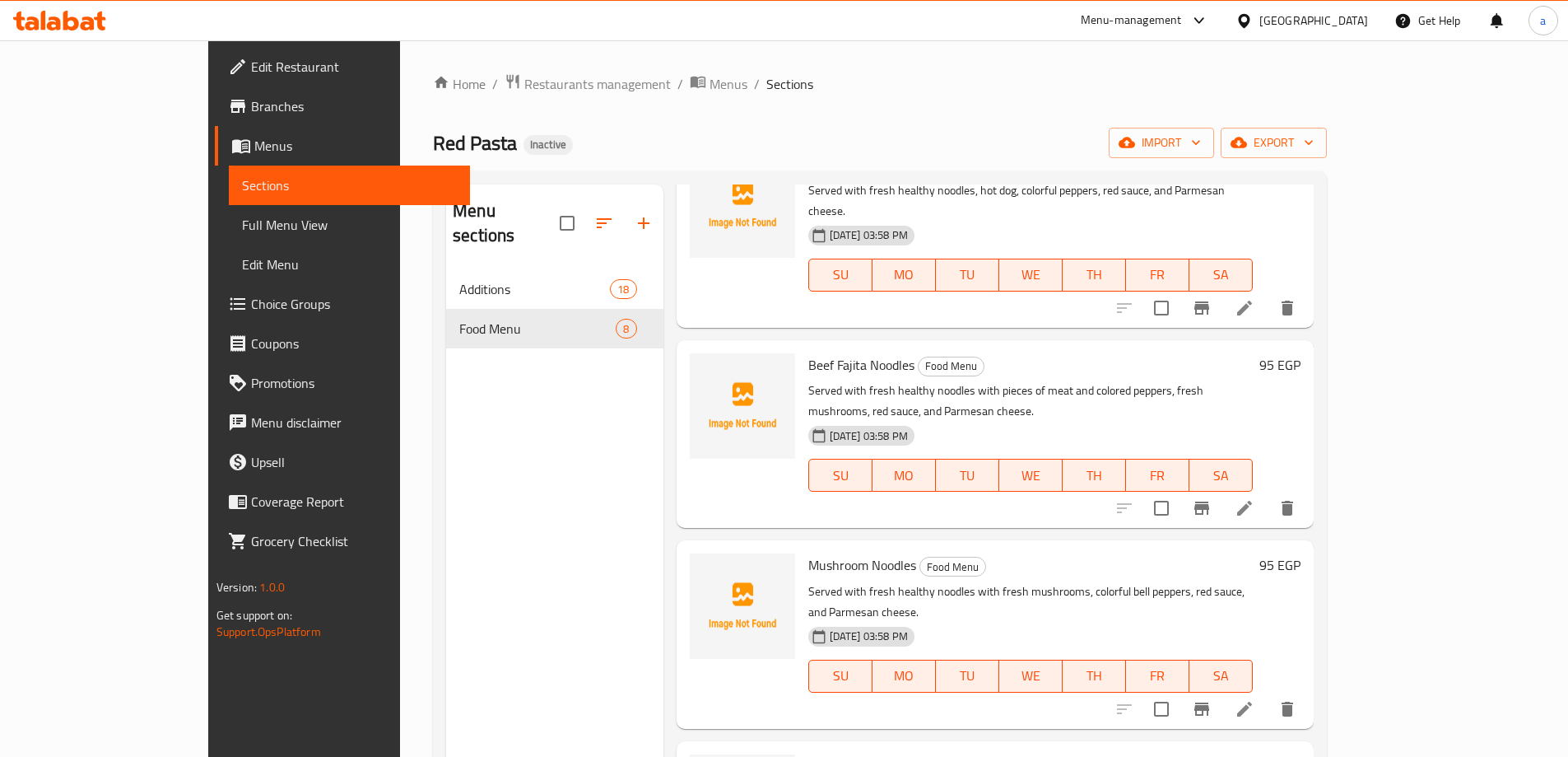
click at [1267, 493] on li at bounding box center [1244, 507] width 46 height 29
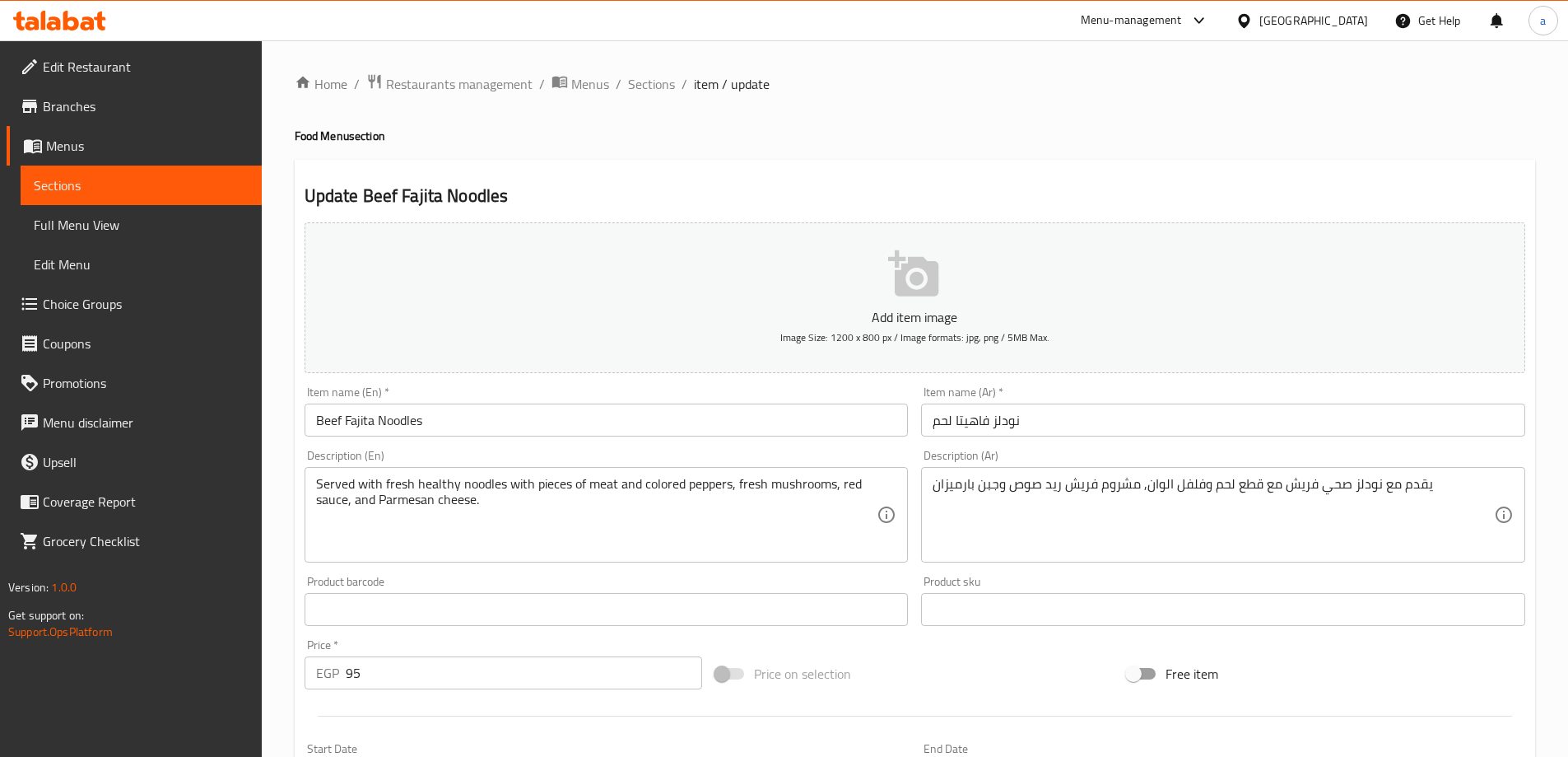
click at [1042, 423] on input "نودلز فاهيتا لحم" at bounding box center [1223, 420] width 604 height 33
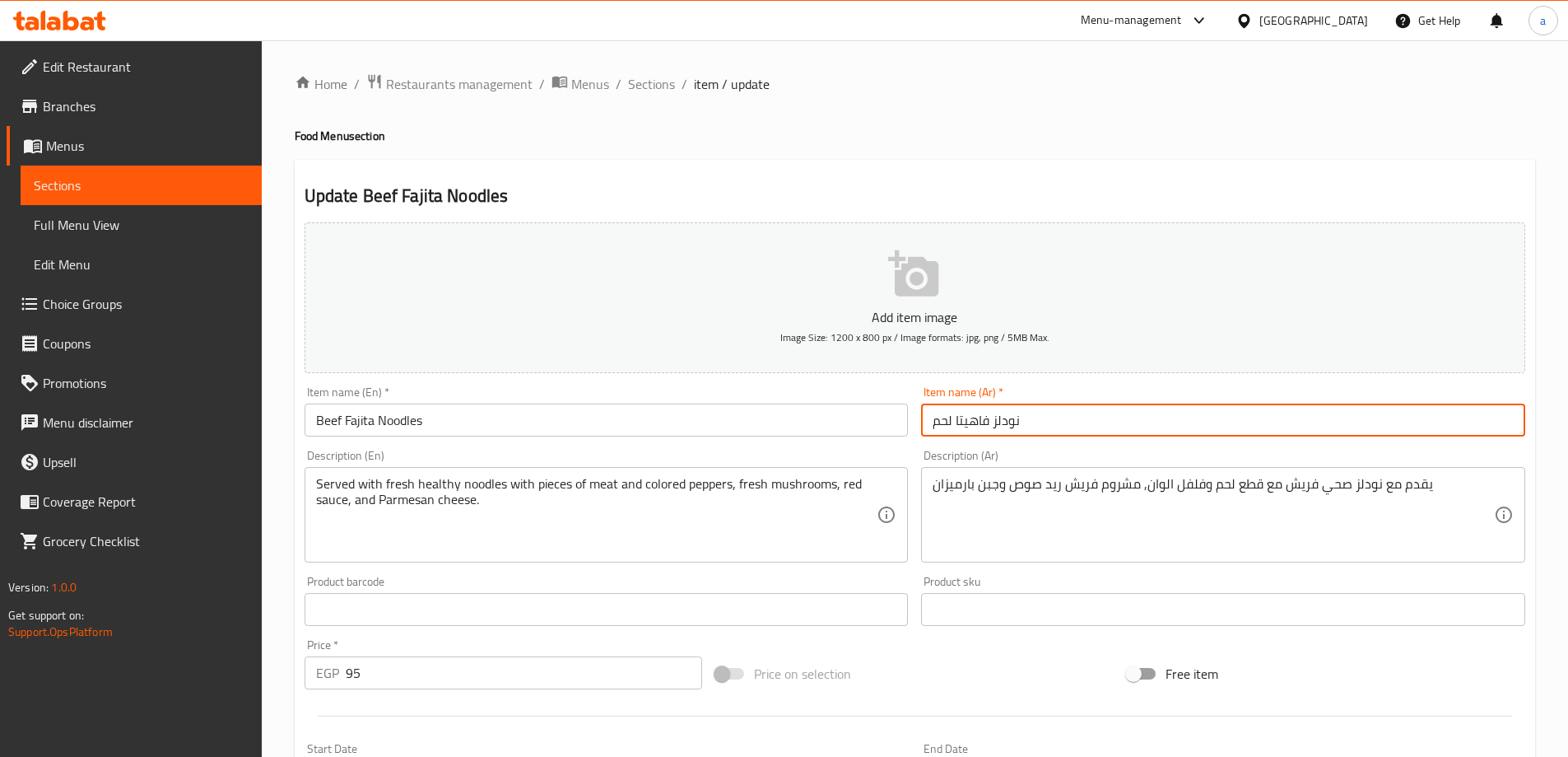
click at [927, 417] on input "نودلز فاهيتا لحم" at bounding box center [1223, 420] width 604 height 33
type input "كوب نودلز فاهيتا لحم"
click at [485, 448] on div "Description (En) Served with fresh healthy noodles with pieces of meat and colo…" at bounding box center [607, 506] width 617 height 126
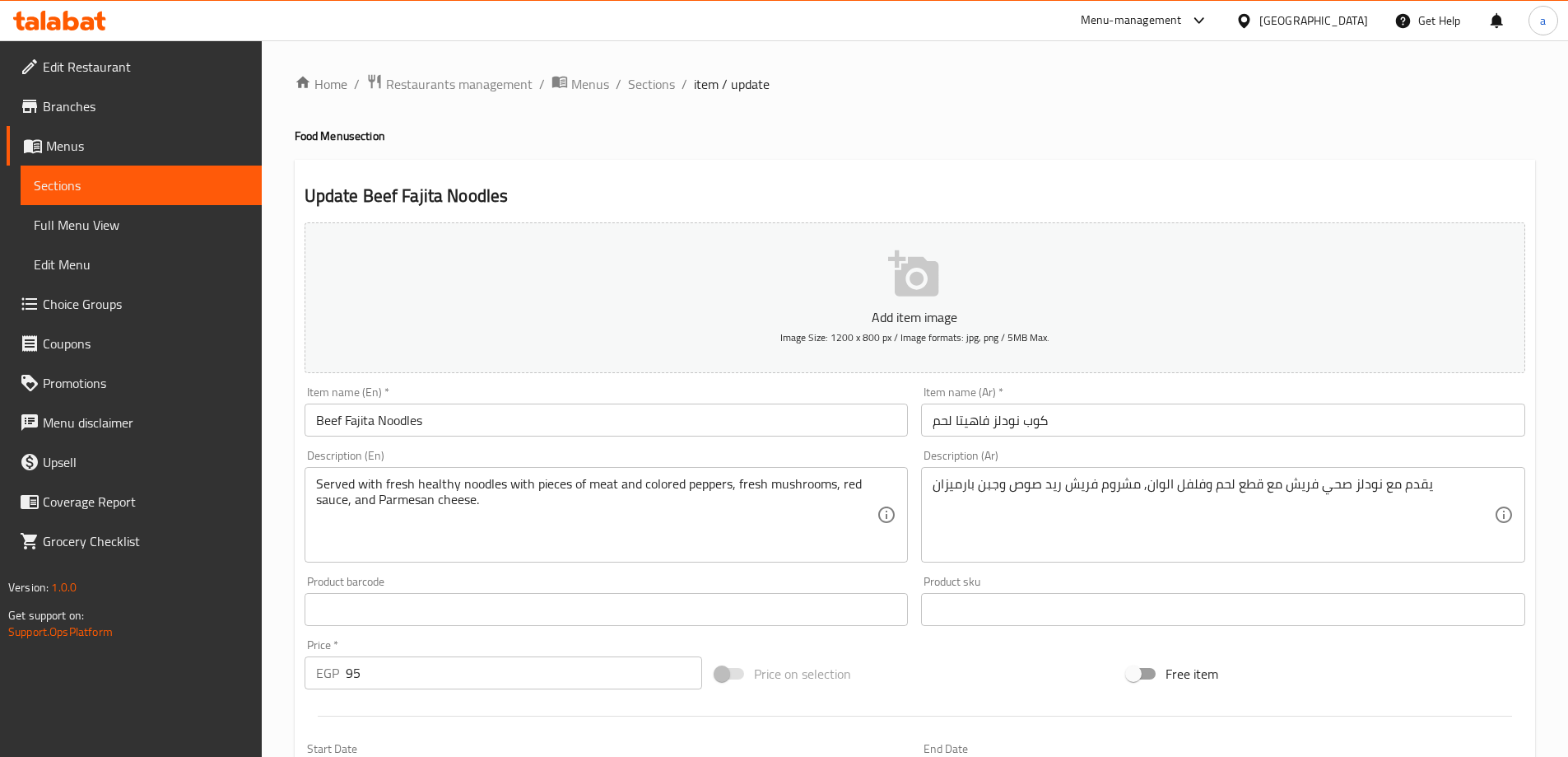
click at [503, 419] on input "Beef Fajita Noodles" at bounding box center [606, 420] width 604 height 33
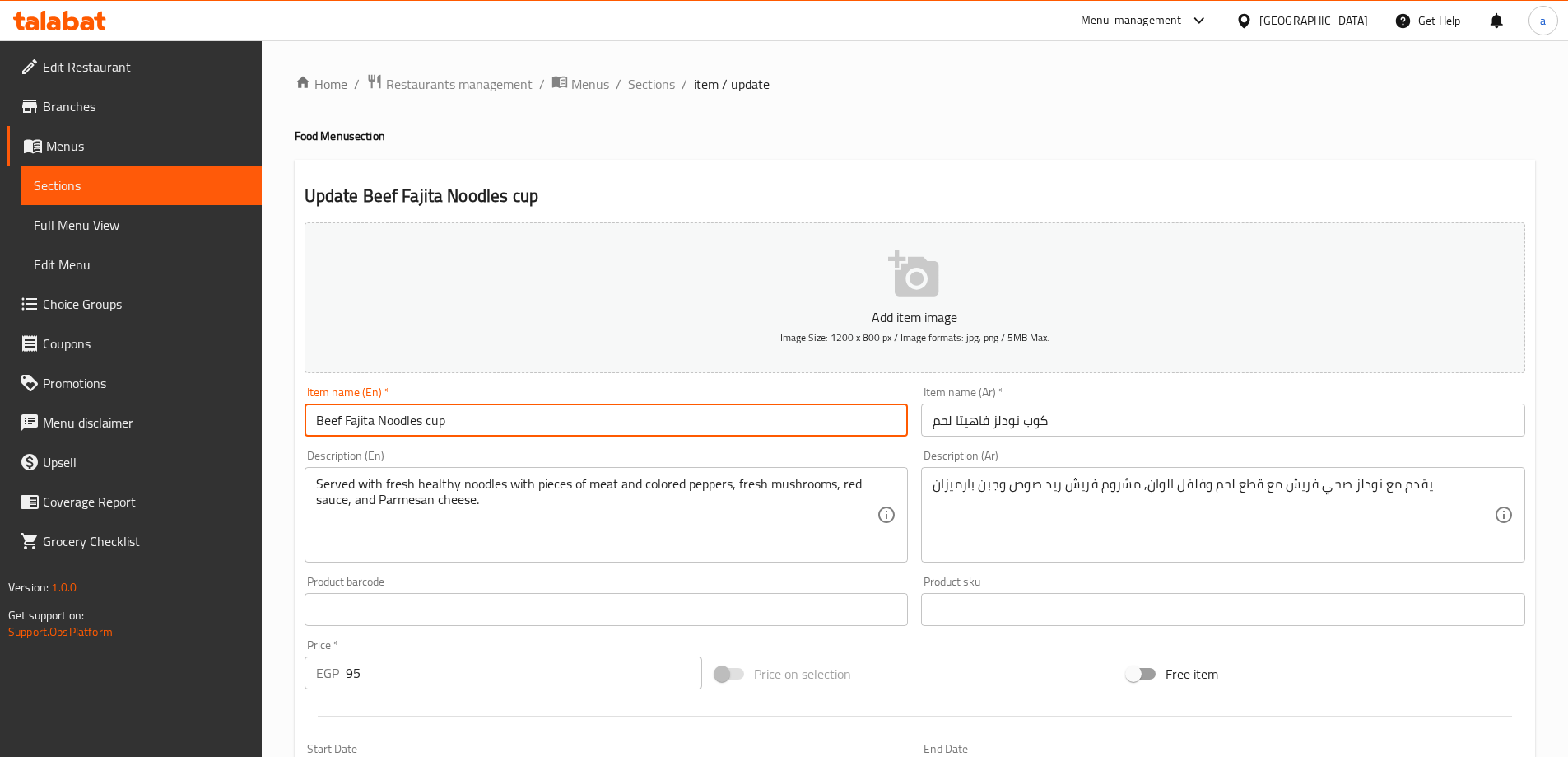
scroll to position [407, 0]
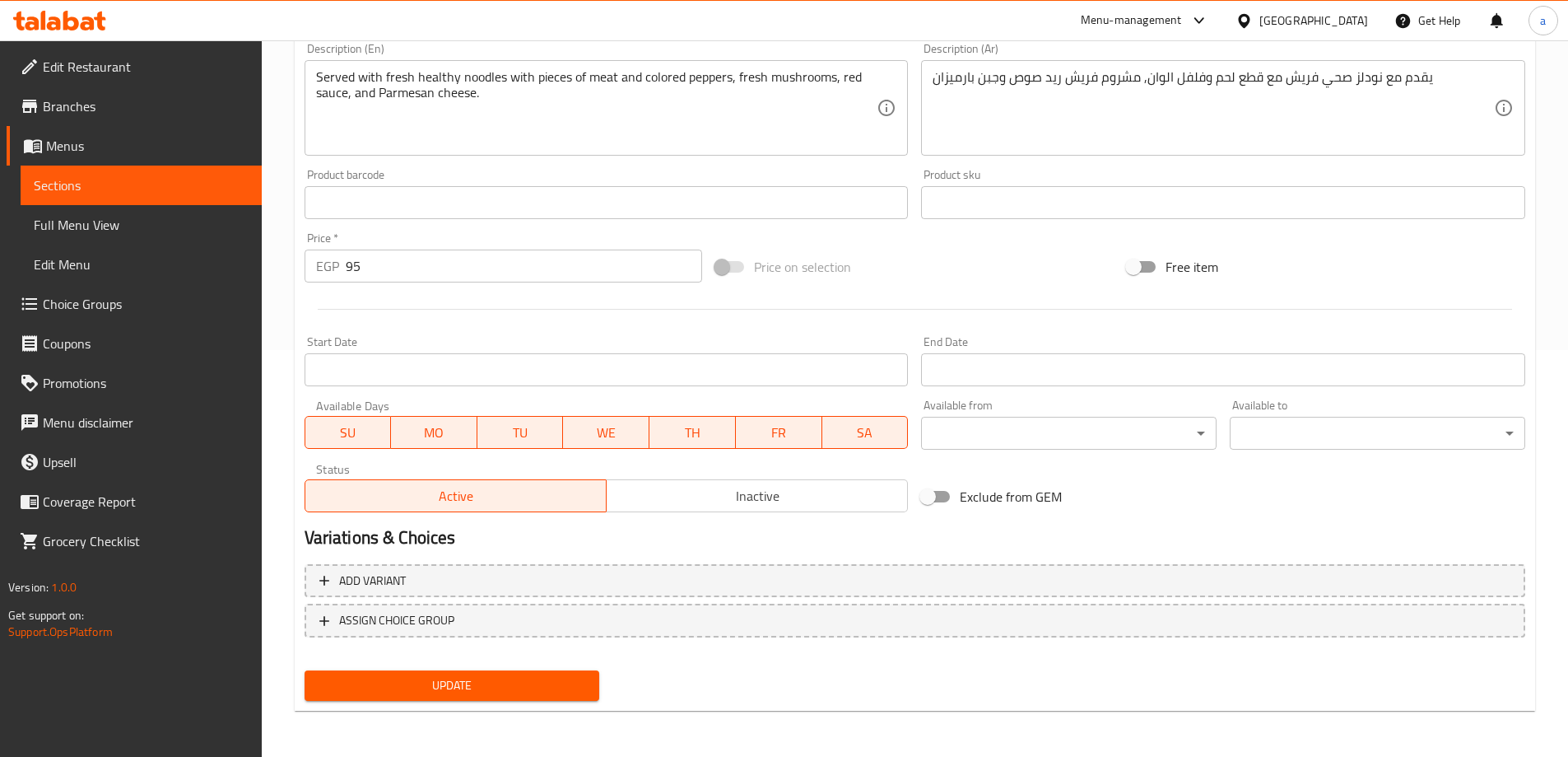
type input "Beef Fajita Noodles cup"
click at [437, 694] on span "Update" at bounding box center [452, 685] width 269 height 20
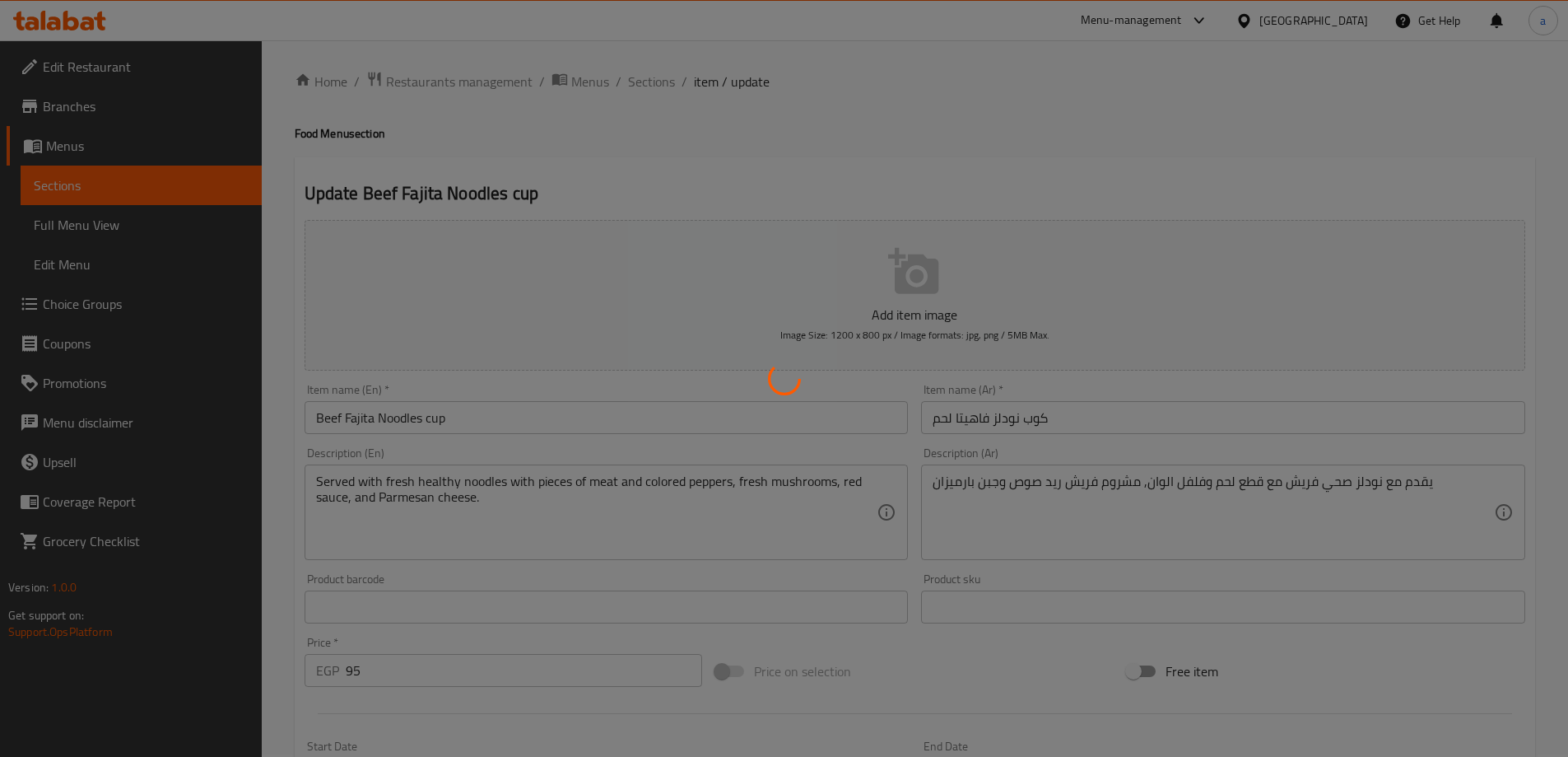
scroll to position [0, 0]
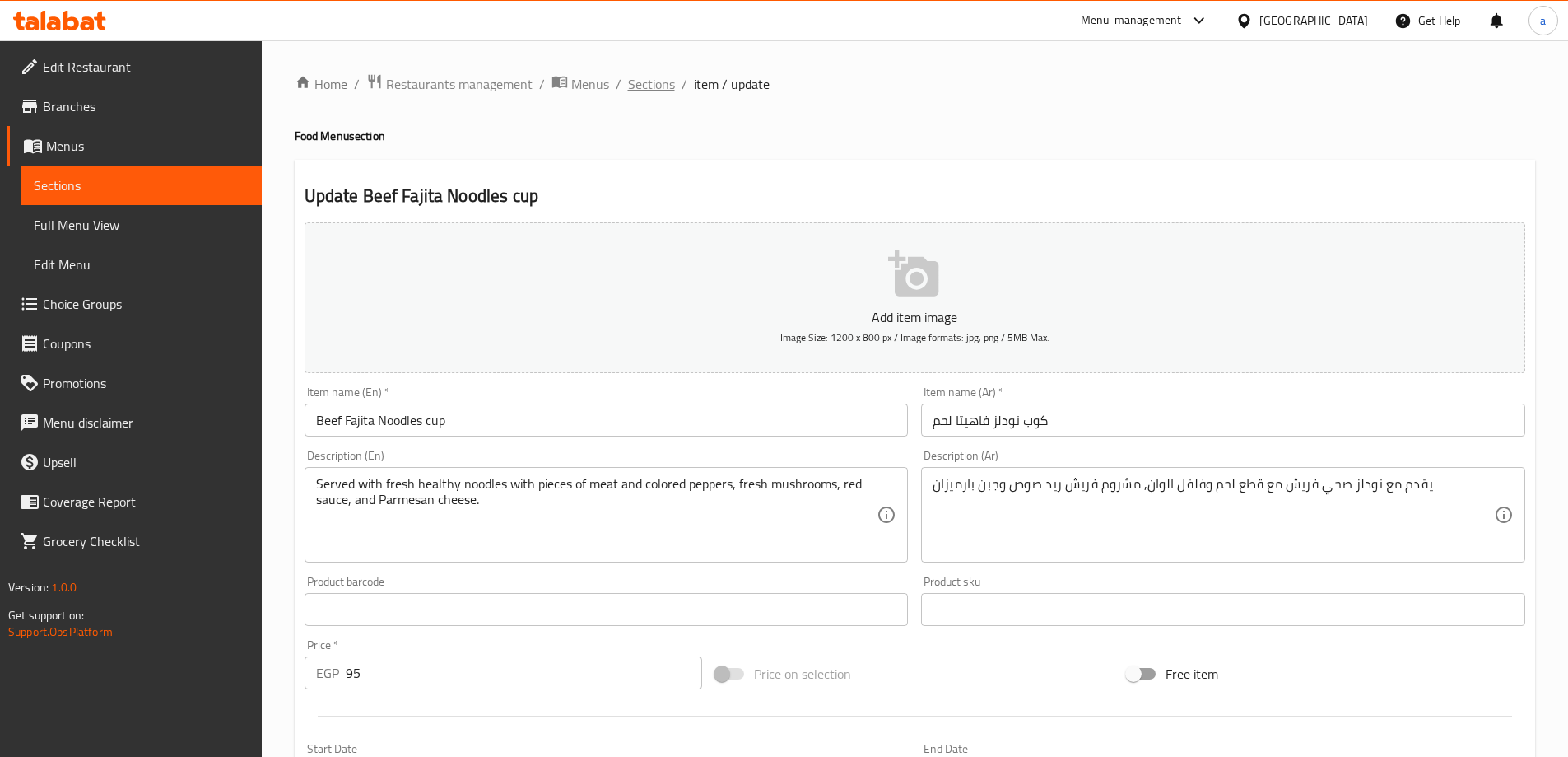
click at [634, 85] on span "Sections" at bounding box center [651, 84] width 47 height 20
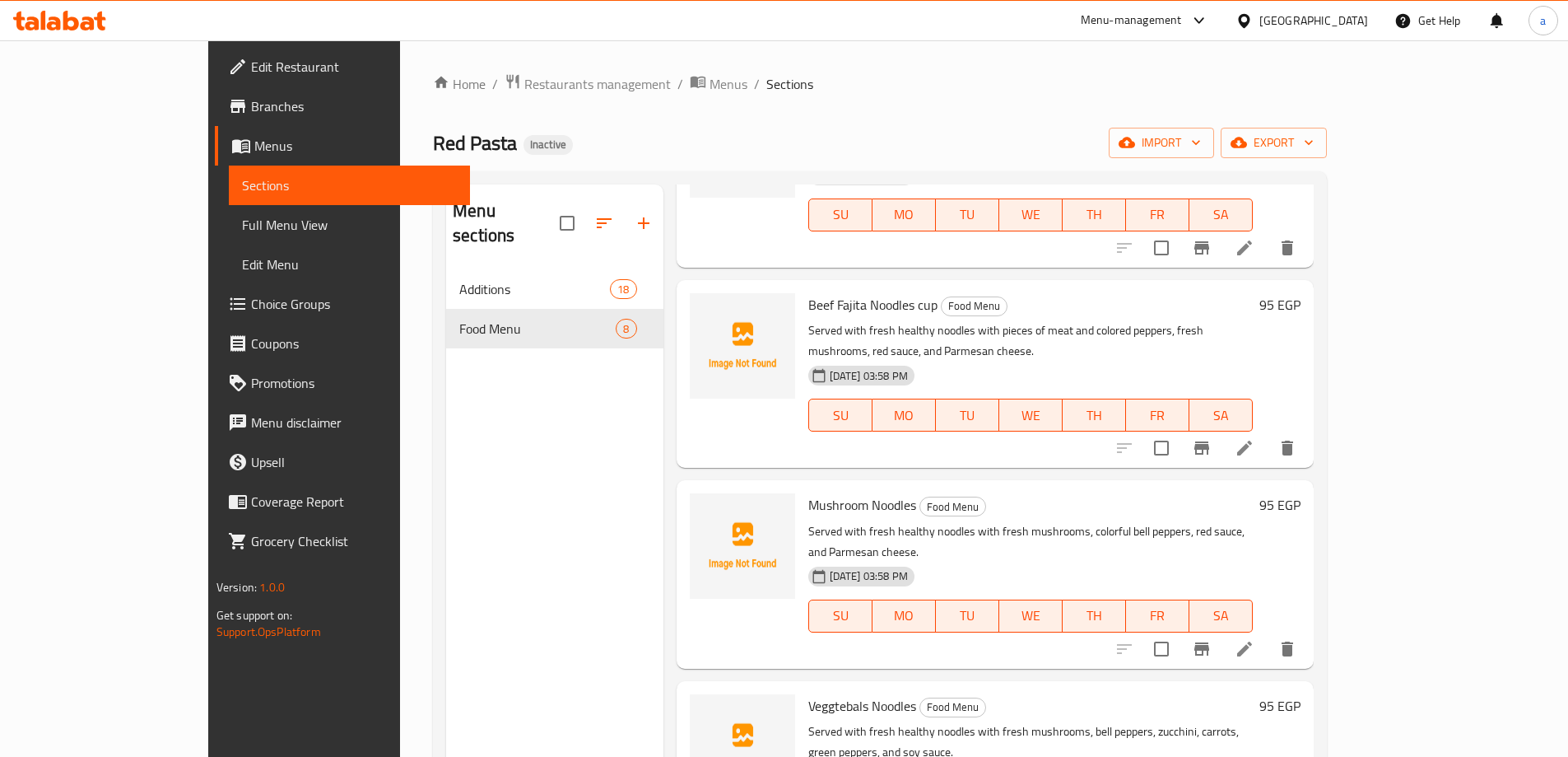
scroll to position [724, 0]
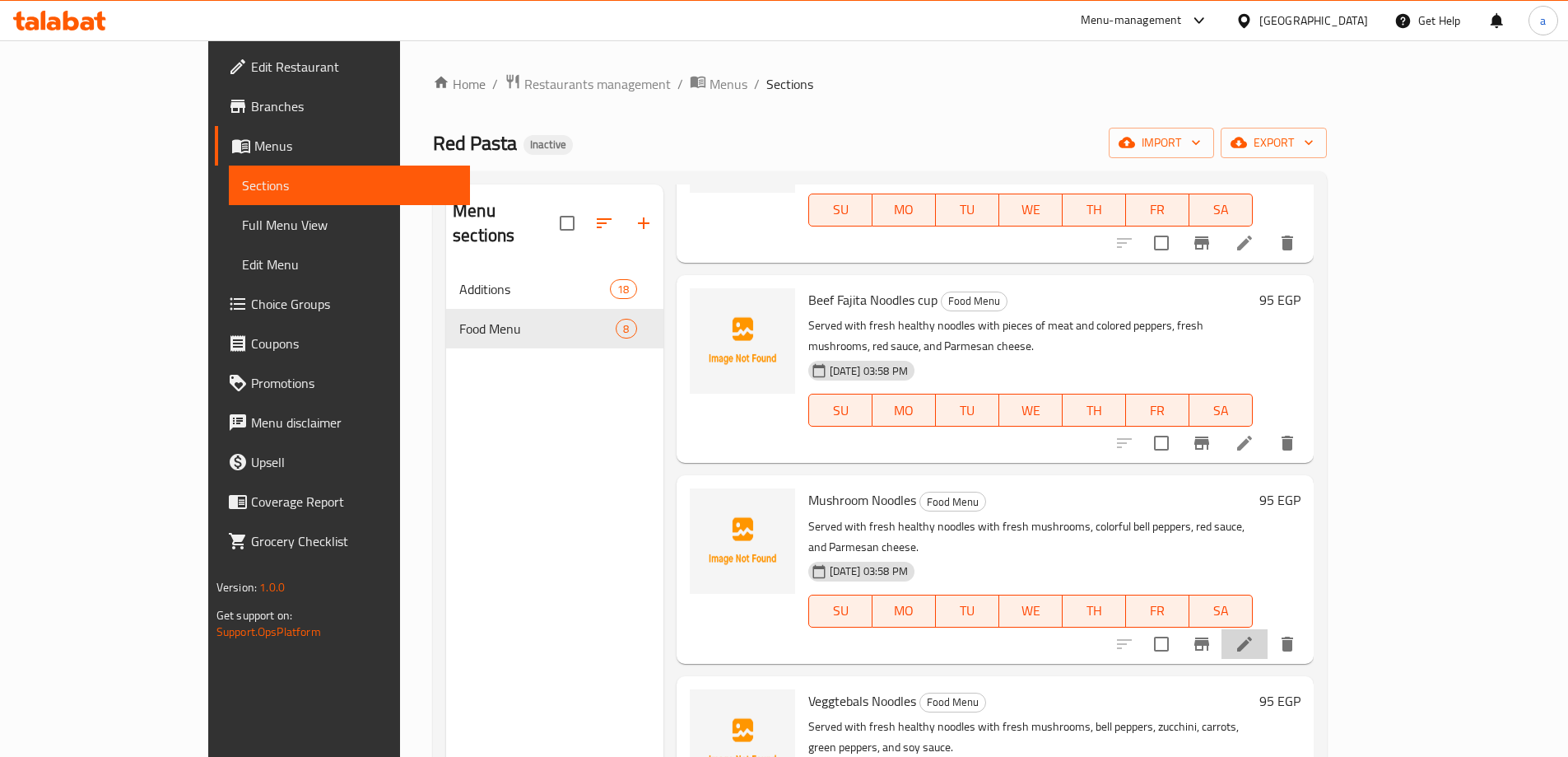
click at [1267, 629] on li at bounding box center [1244, 643] width 46 height 29
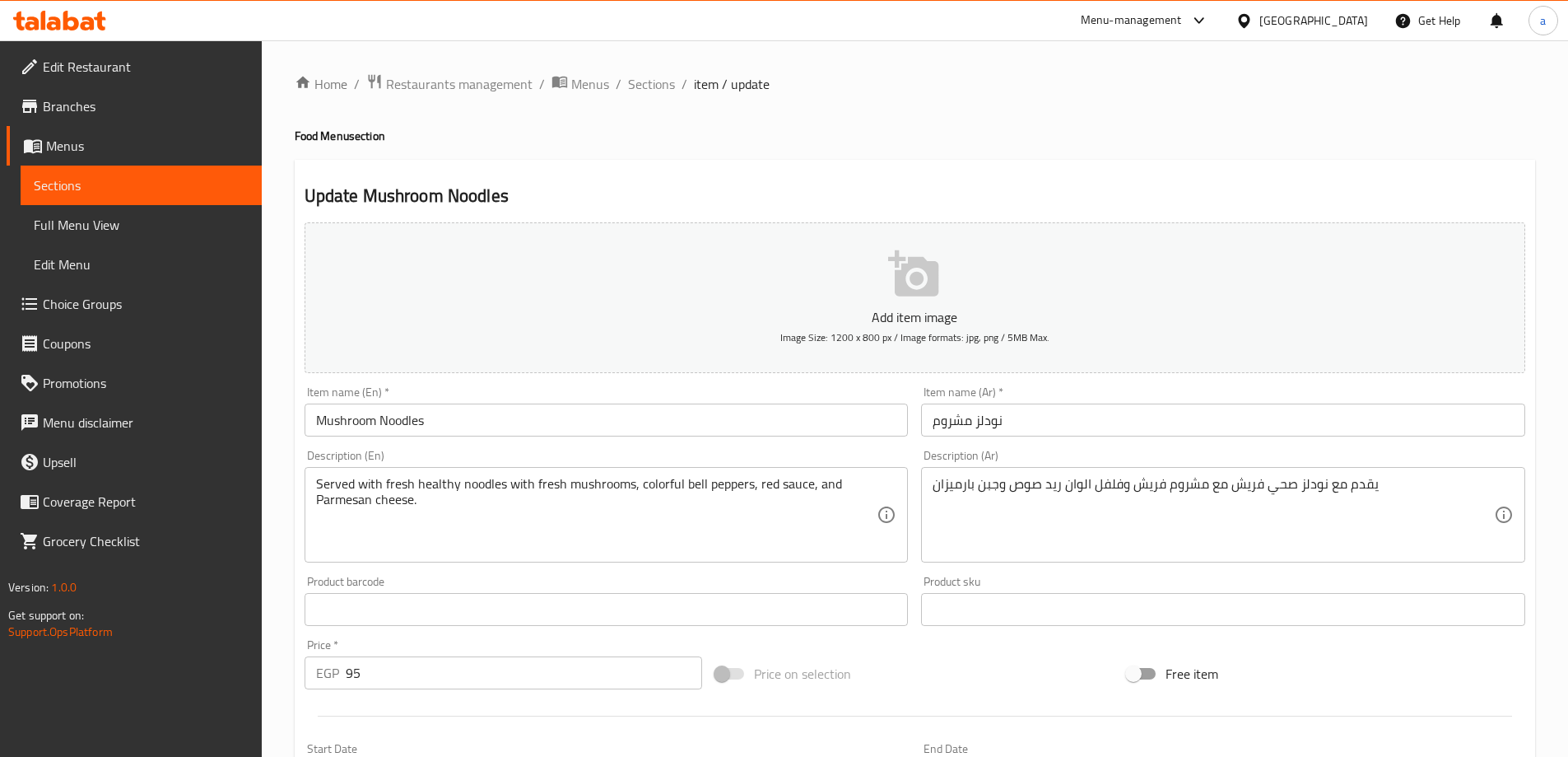
click at [514, 431] on input "Mushroom Noodles" at bounding box center [606, 420] width 604 height 33
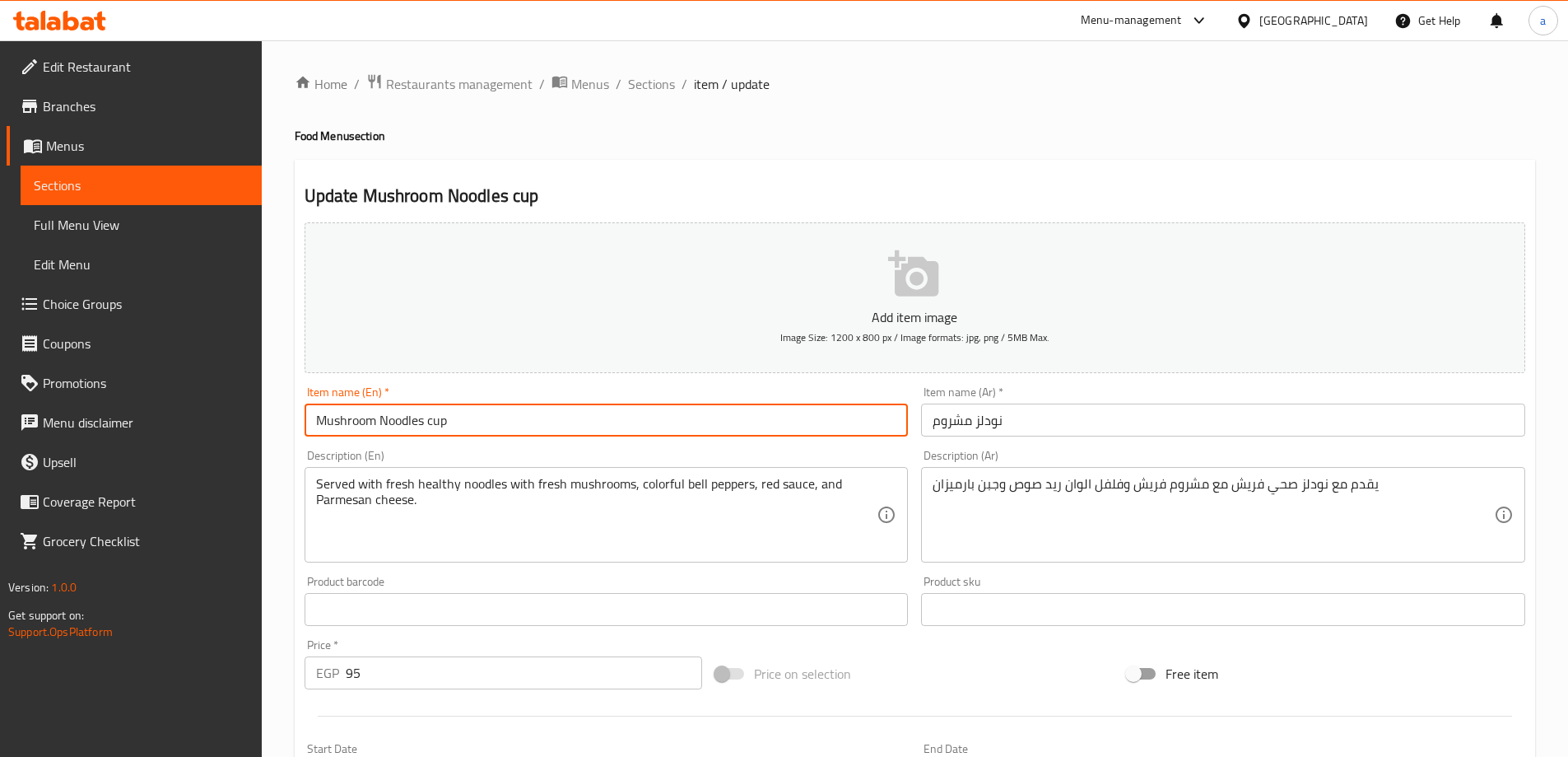
type input "Mushroom Noodles cup"
click at [1069, 404] on input "نودلز مشروم" at bounding box center [1223, 420] width 604 height 33
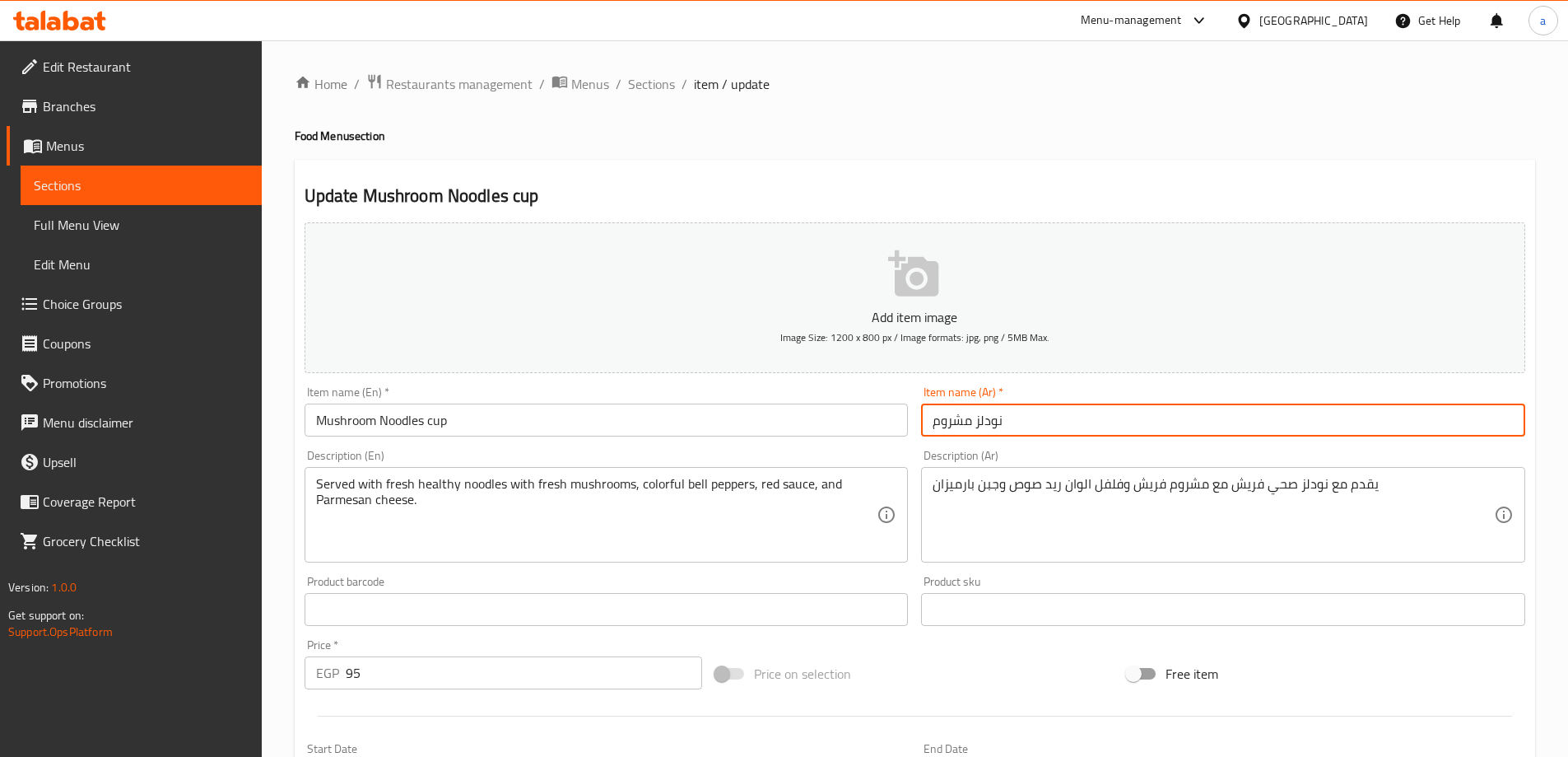
click at [931, 420] on input "نودلز مشروم" at bounding box center [1223, 420] width 604 height 33
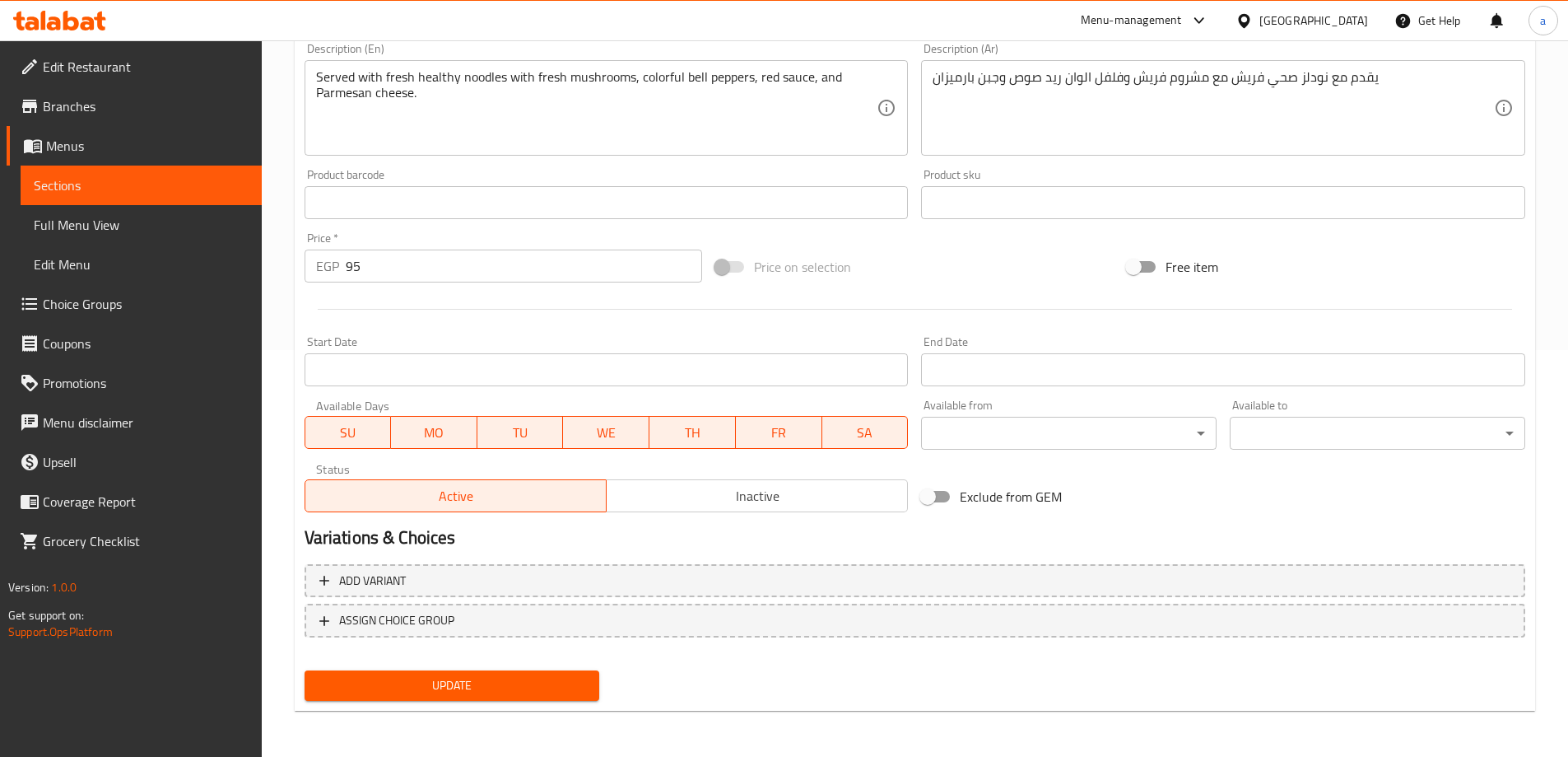
type input "كوب نودلز مشروم"
click at [425, 689] on span "Update" at bounding box center [452, 685] width 269 height 20
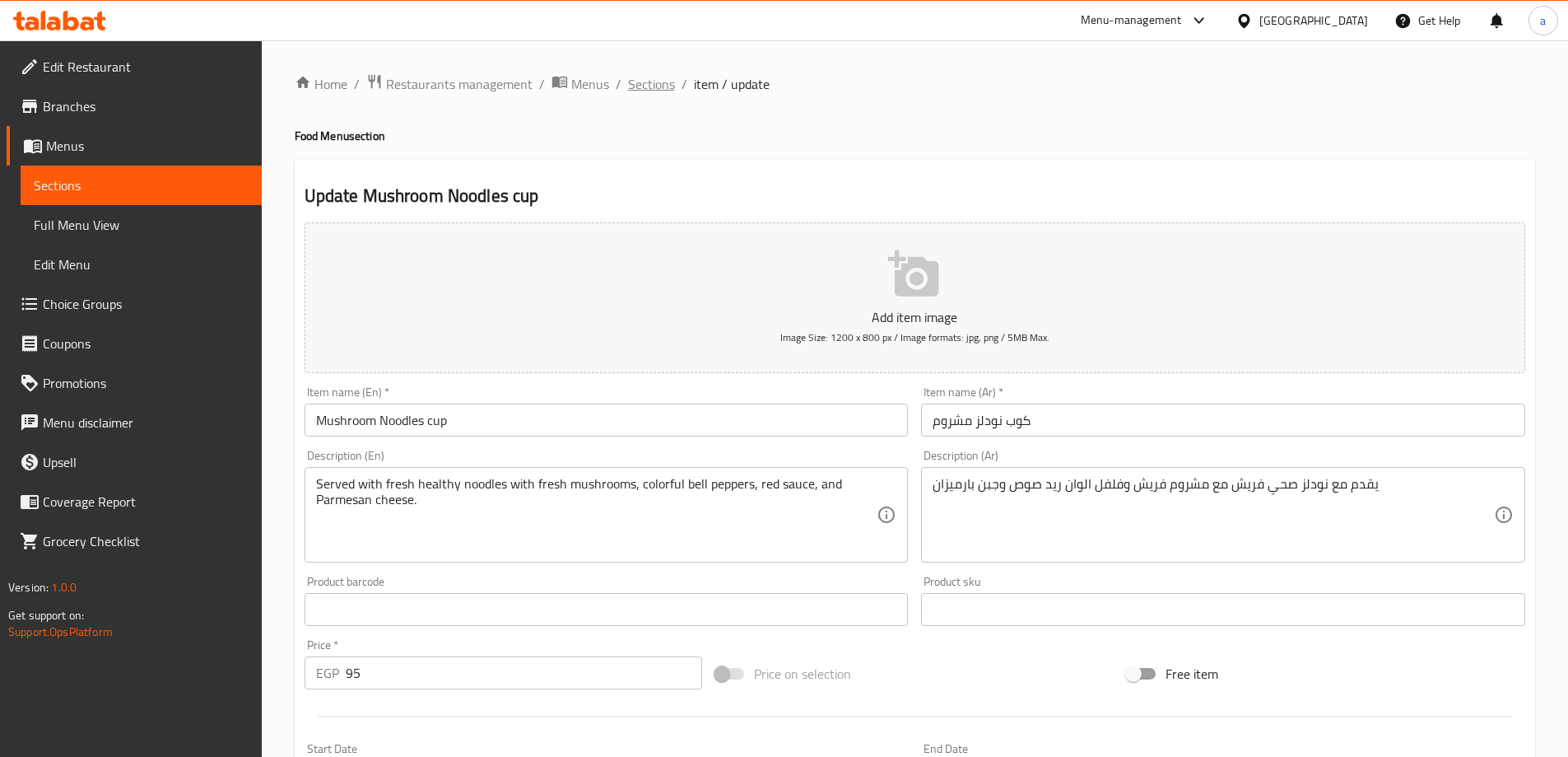
click at [643, 87] on span "Sections" at bounding box center [651, 84] width 47 height 20
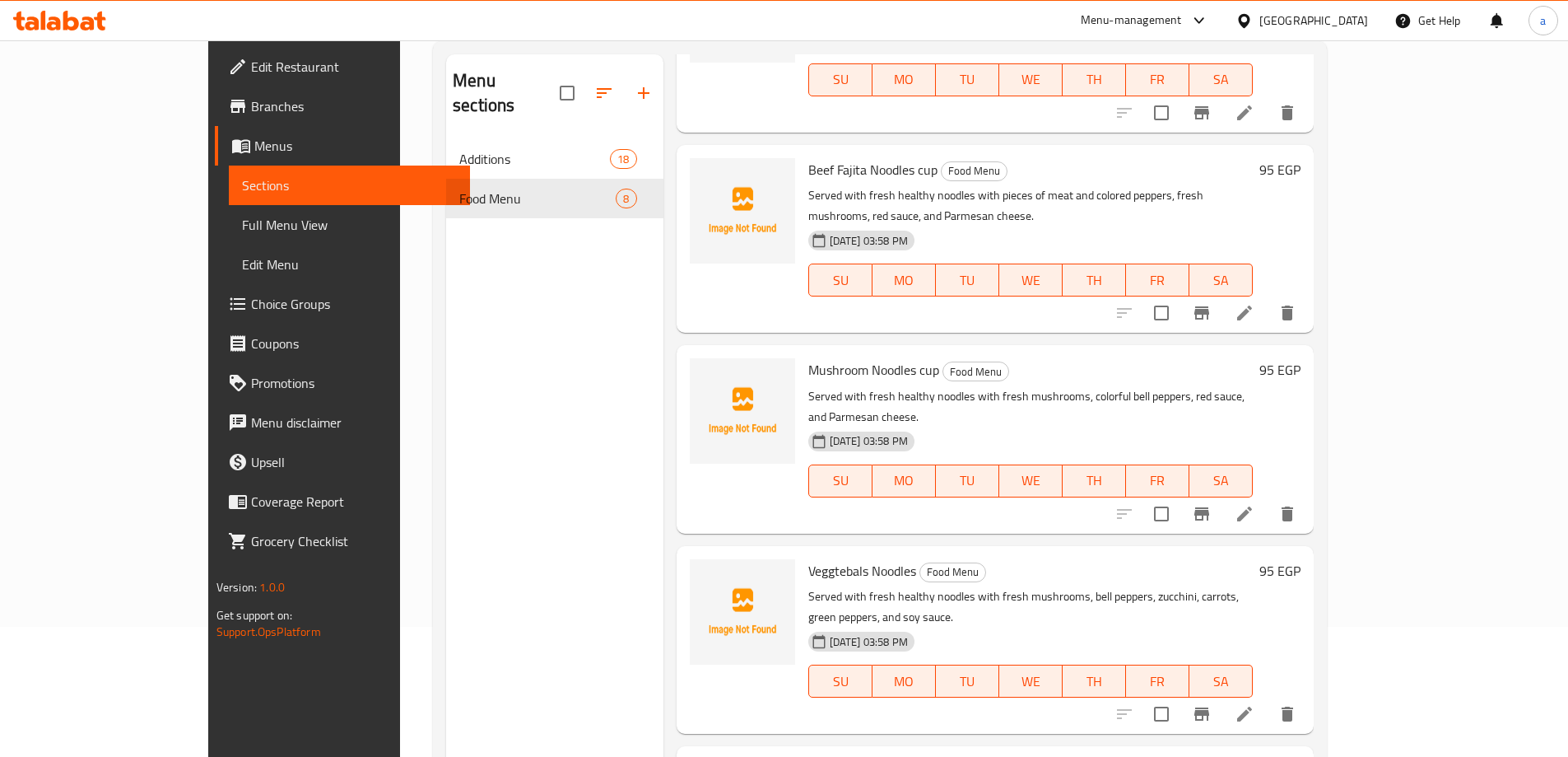
scroll to position [230, 0]
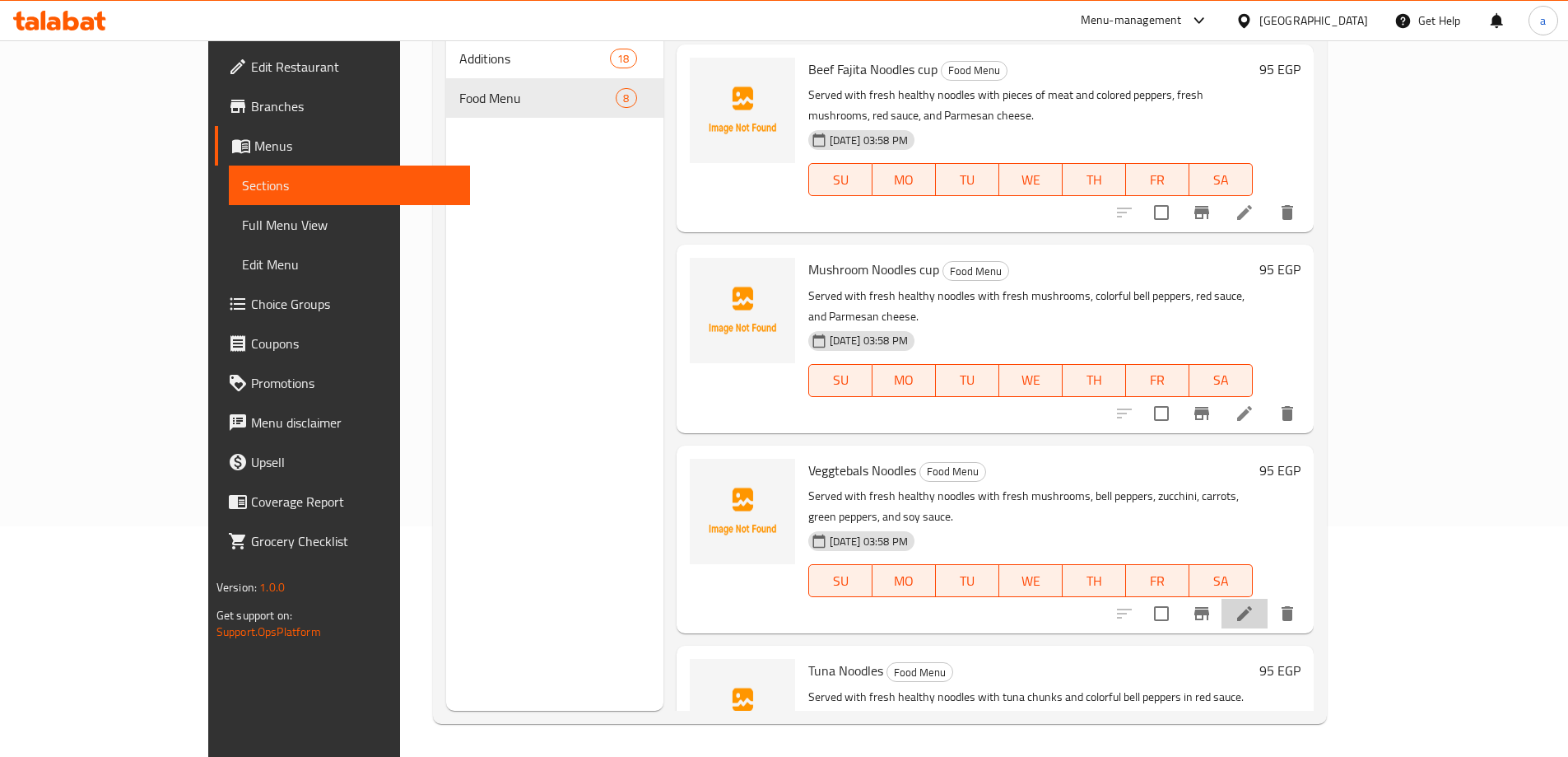
click at [1267, 599] on li at bounding box center [1244, 613] width 46 height 29
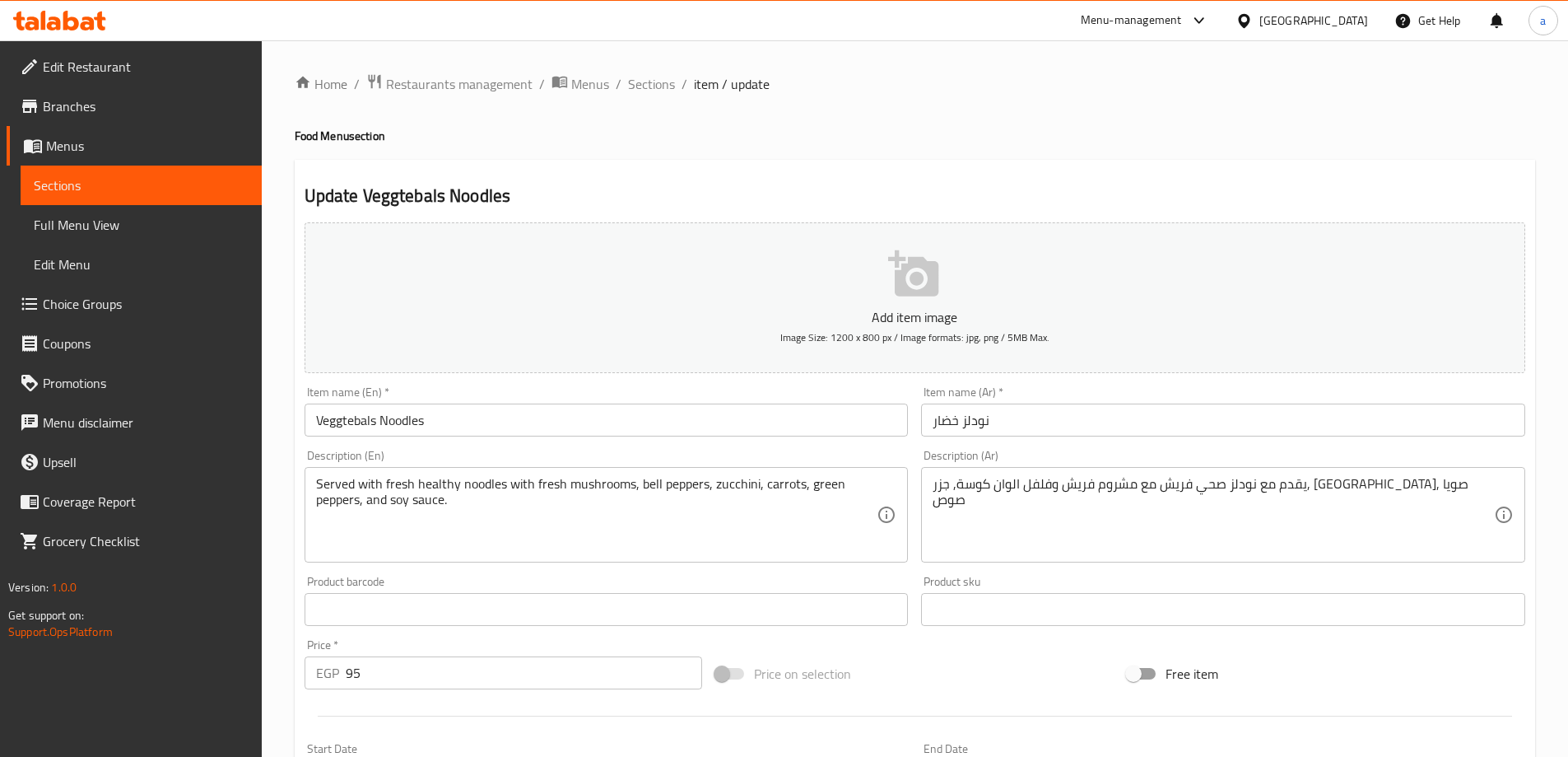
click at [765, 411] on input "Veggtebals Noodles" at bounding box center [606, 420] width 604 height 33
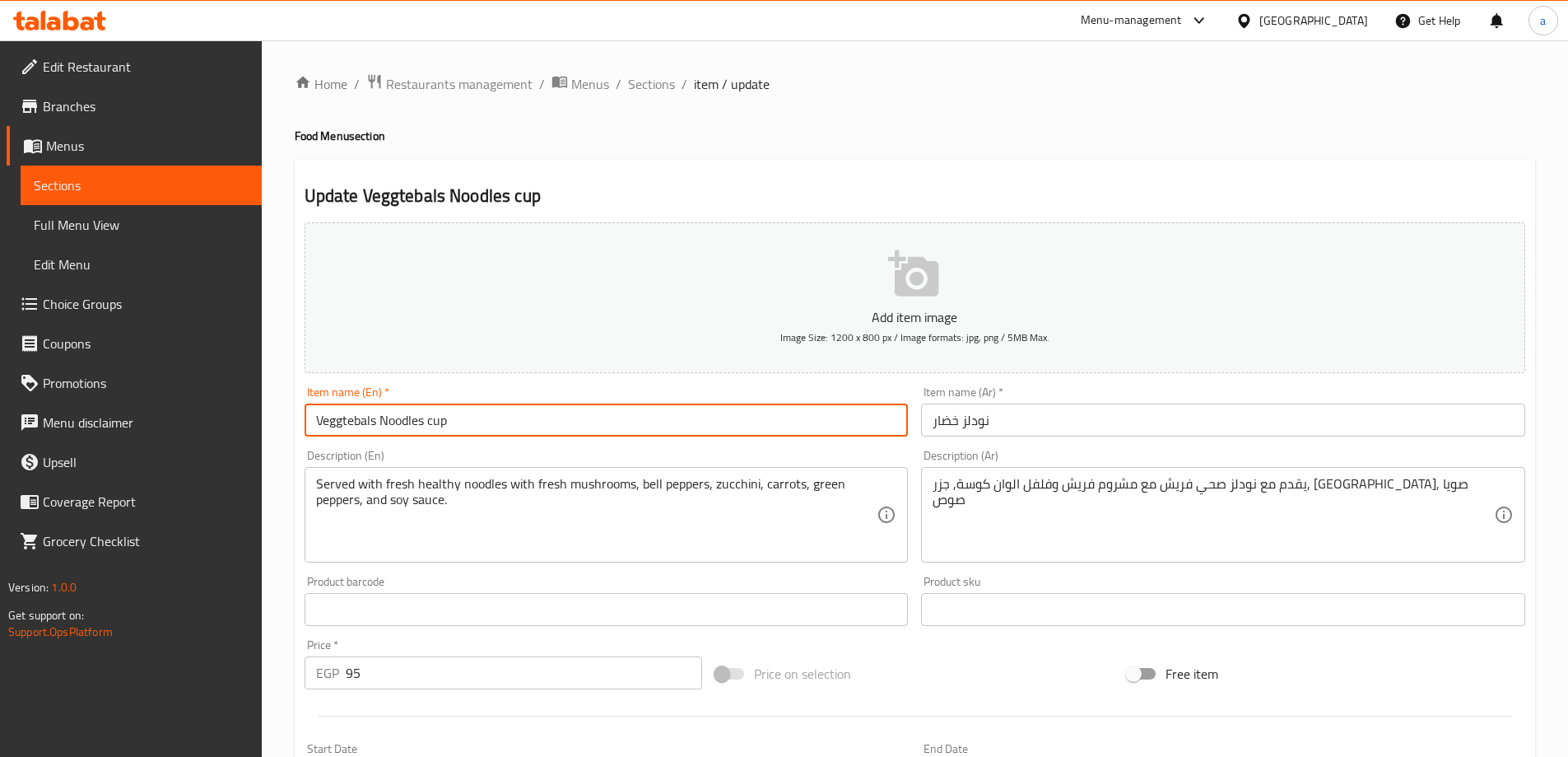
click at [369, 431] on input "Veggtebals Noodles cup" at bounding box center [606, 420] width 604 height 33
click at [366, 423] on input "Veggtebals Noodles cup" at bounding box center [606, 420] width 604 height 33
click at [366, 423] on input "Veggtebals Noodles cup" at bounding box center [606, 420] width 604 height 33
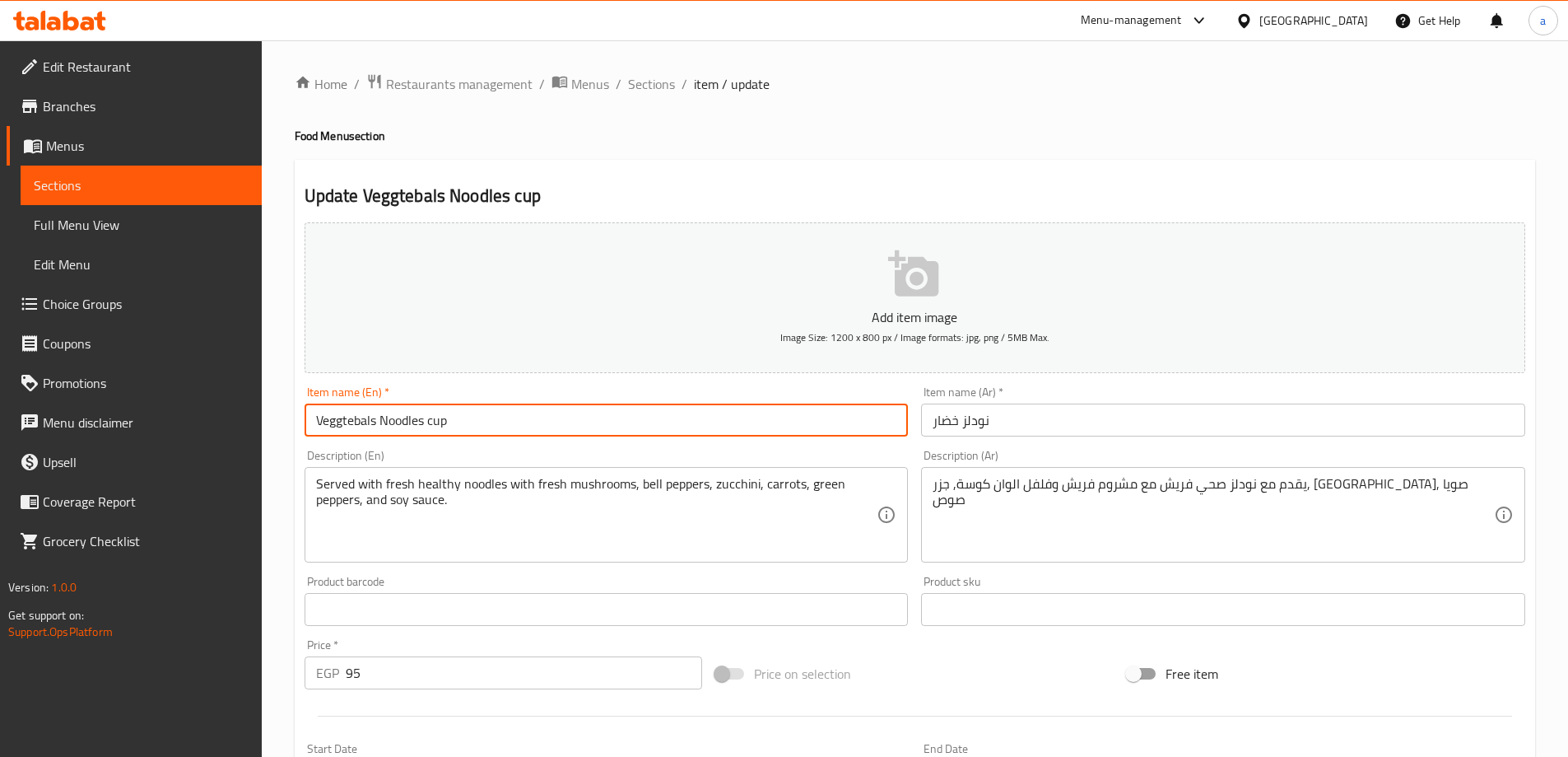
click at [354, 426] on input "Veggtebals Noodles cup" at bounding box center [606, 420] width 604 height 33
click at [353, 423] on input "Veggtebals Noodles cup" at bounding box center [606, 420] width 604 height 33
click at [351, 423] on input "Veggtebals Noodles cup" at bounding box center [606, 420] width 604 height 33
click at [354, 415] on input "Veggtebals Noodles cup" at bounding box center [606, 420] width 604 height 33
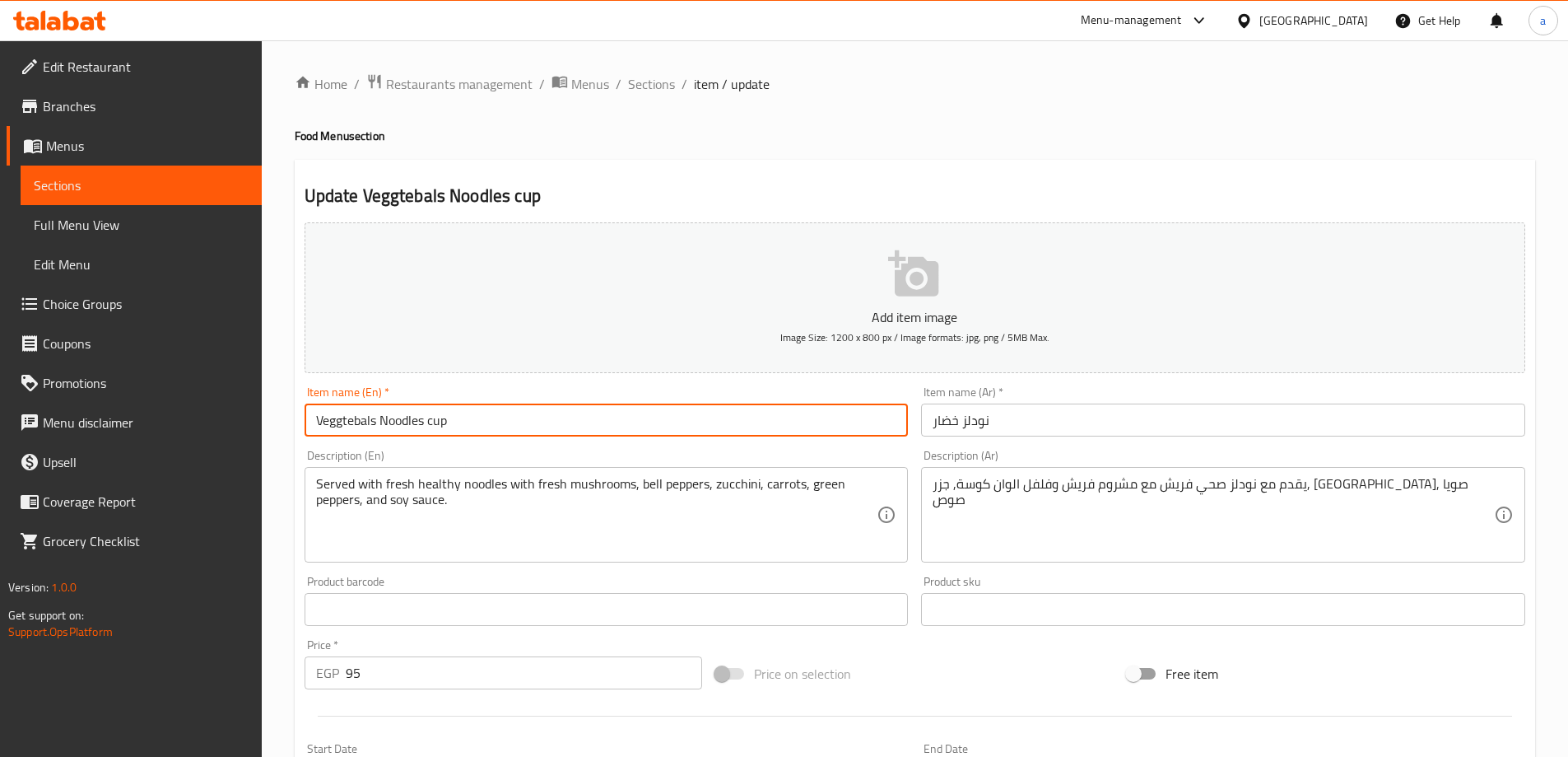
click at [354, 415] on input "Veggtebals Noodles cup" at bounding box center [606, 420] width 604 height 33
paste input "etable"
type input "Vegetables Noodles cup"
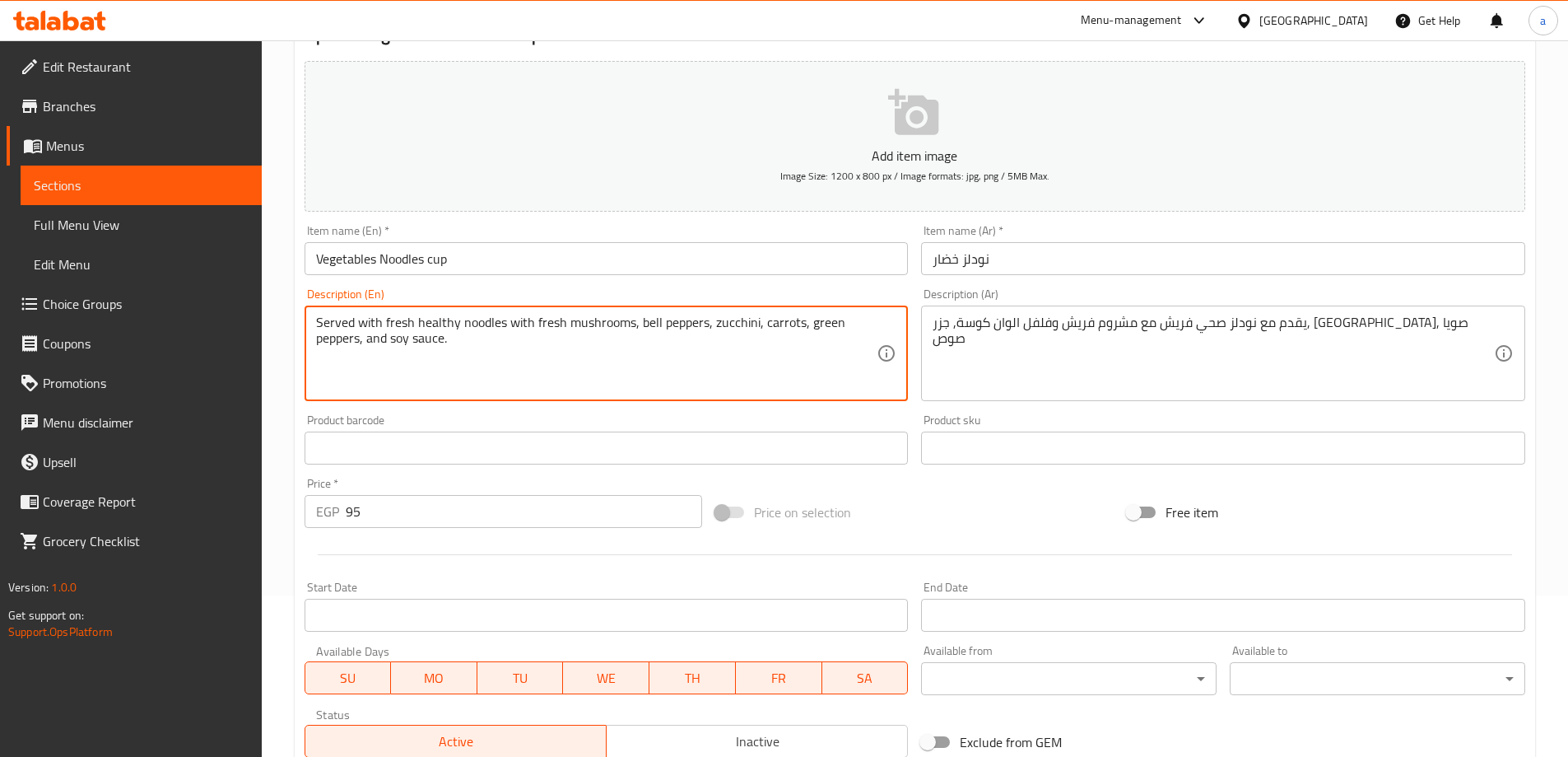
scroll to position [247, 0]
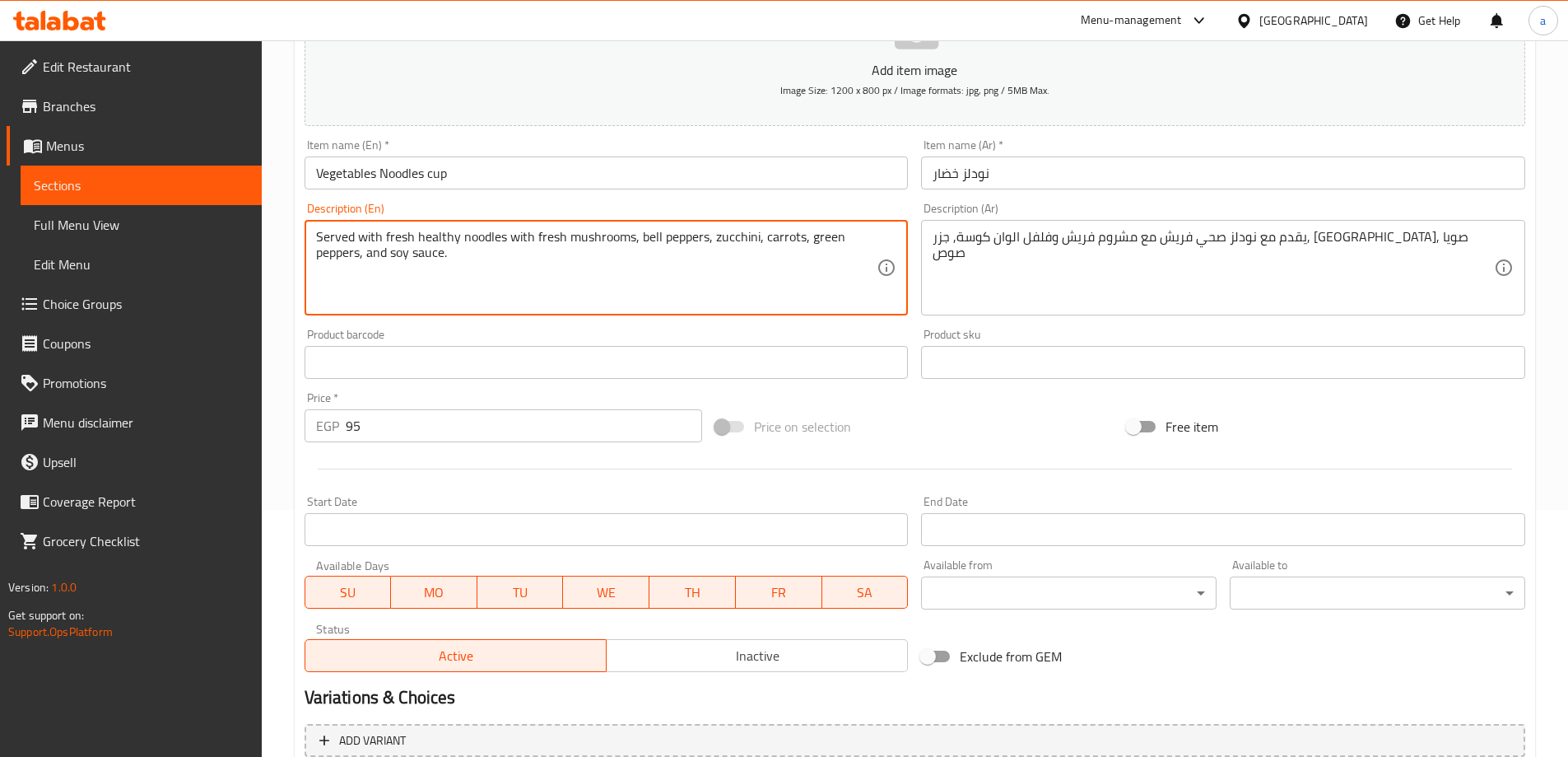
click at [1001, 159] on input "نودلز خضار" at bounding box center [1223, 173] width 604 height 33
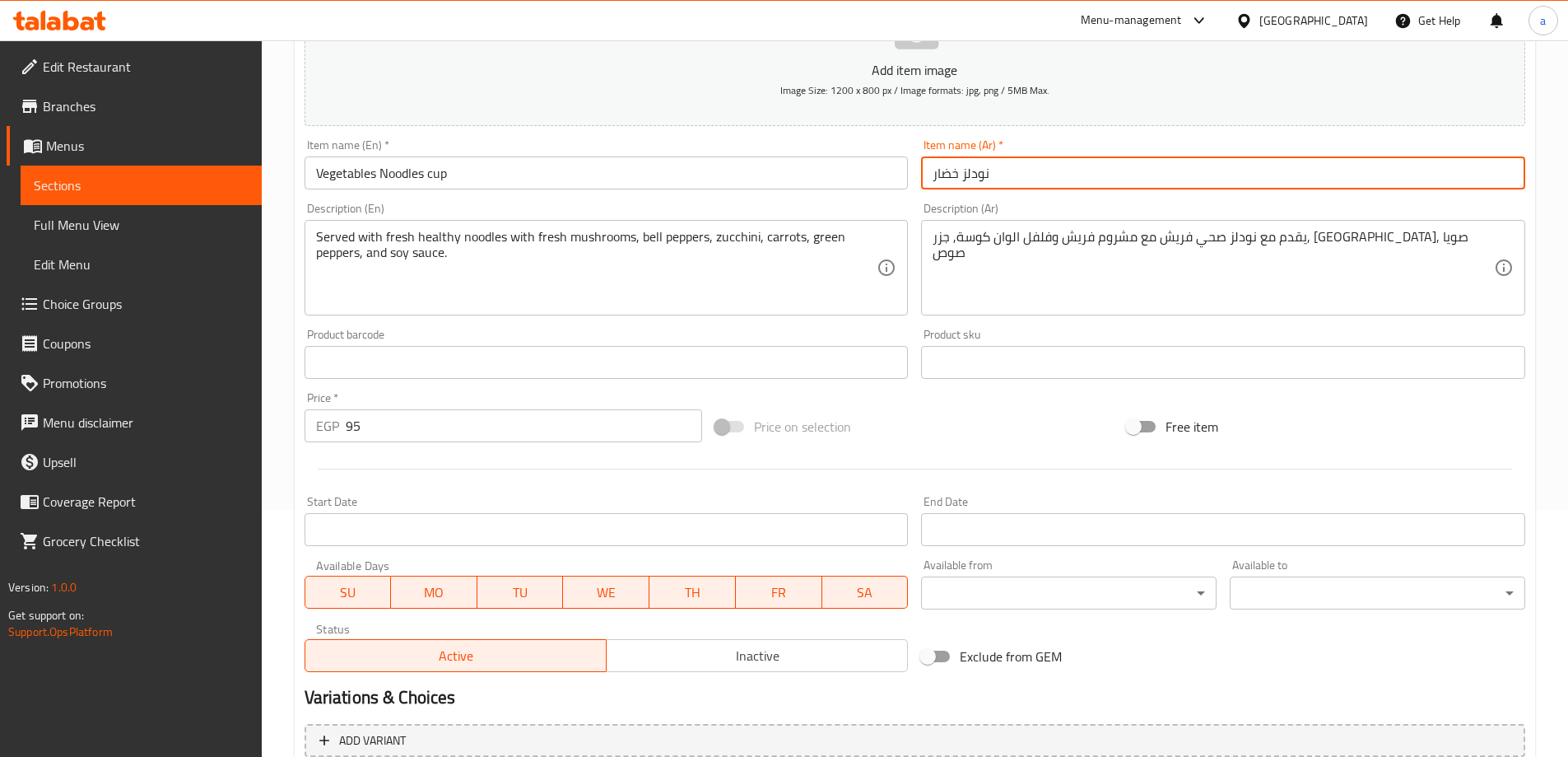
click at [934, 177] on input "نودلز خضار" at bounding box center [1223, 173] width 604 height 33
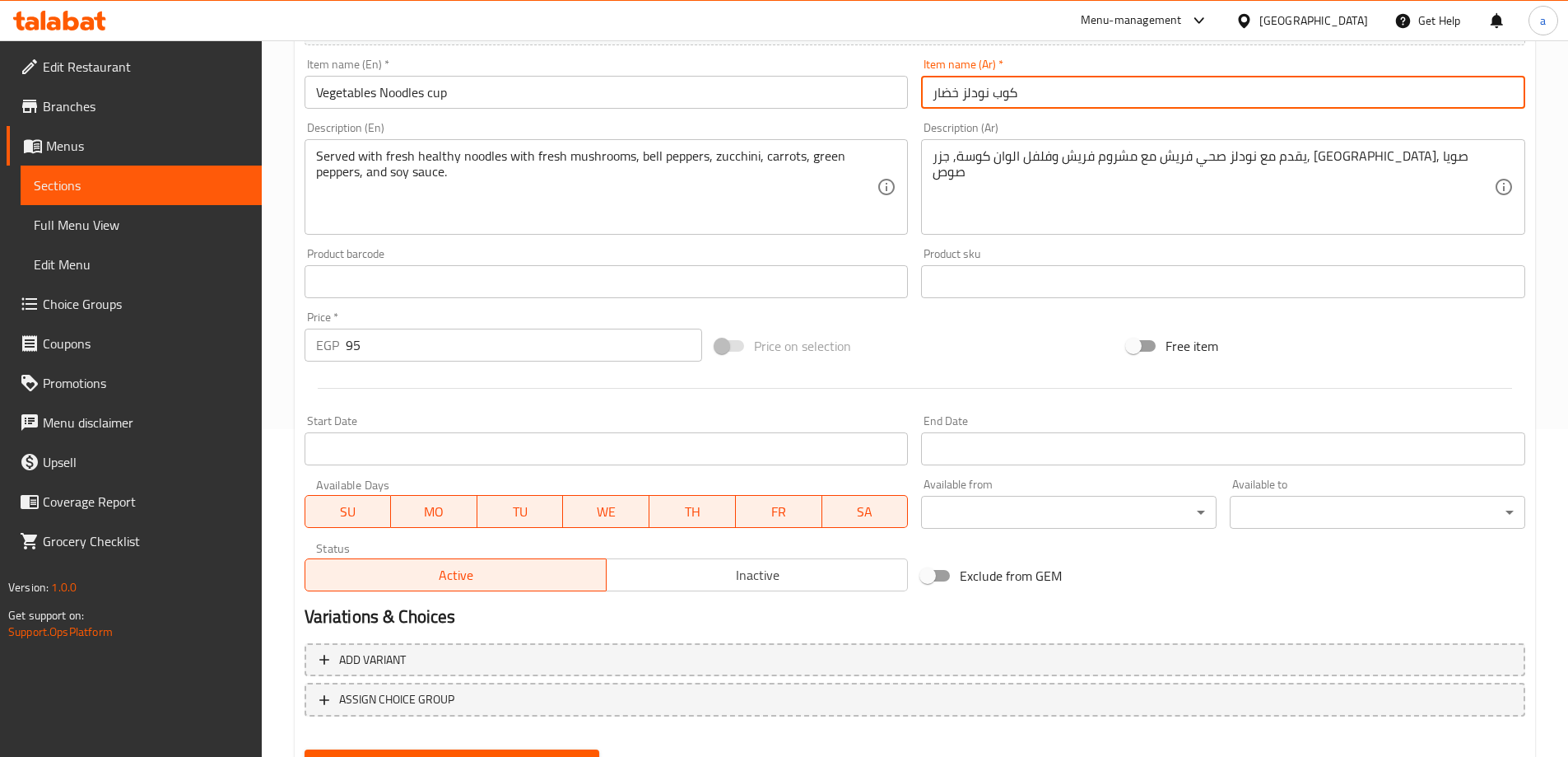
scroll to position [407, 0]
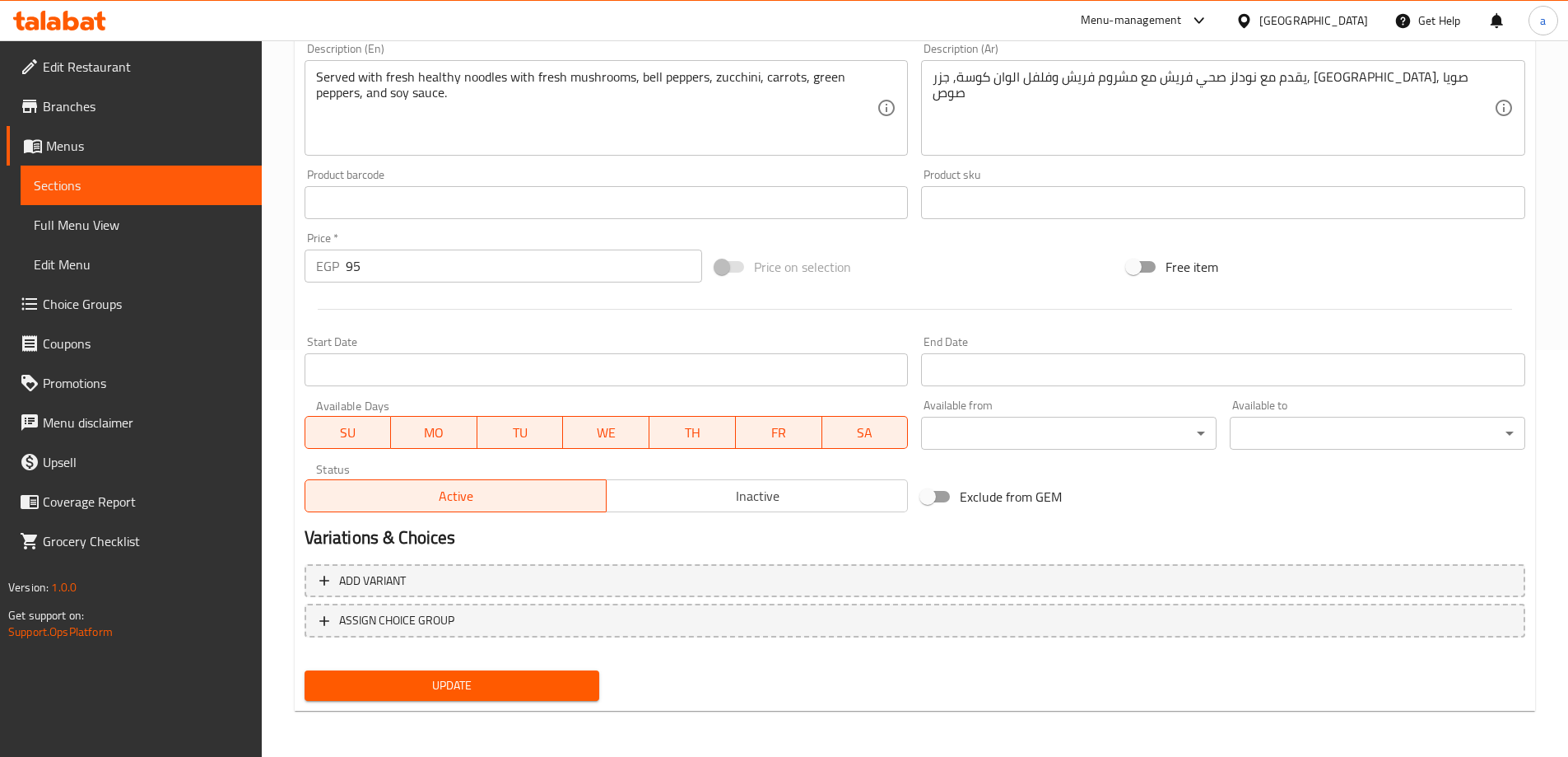
type input "كوب نودلز خضار"
click at [497, 681] on span "Update" at bounding box center [452, 685] width 269 height 20
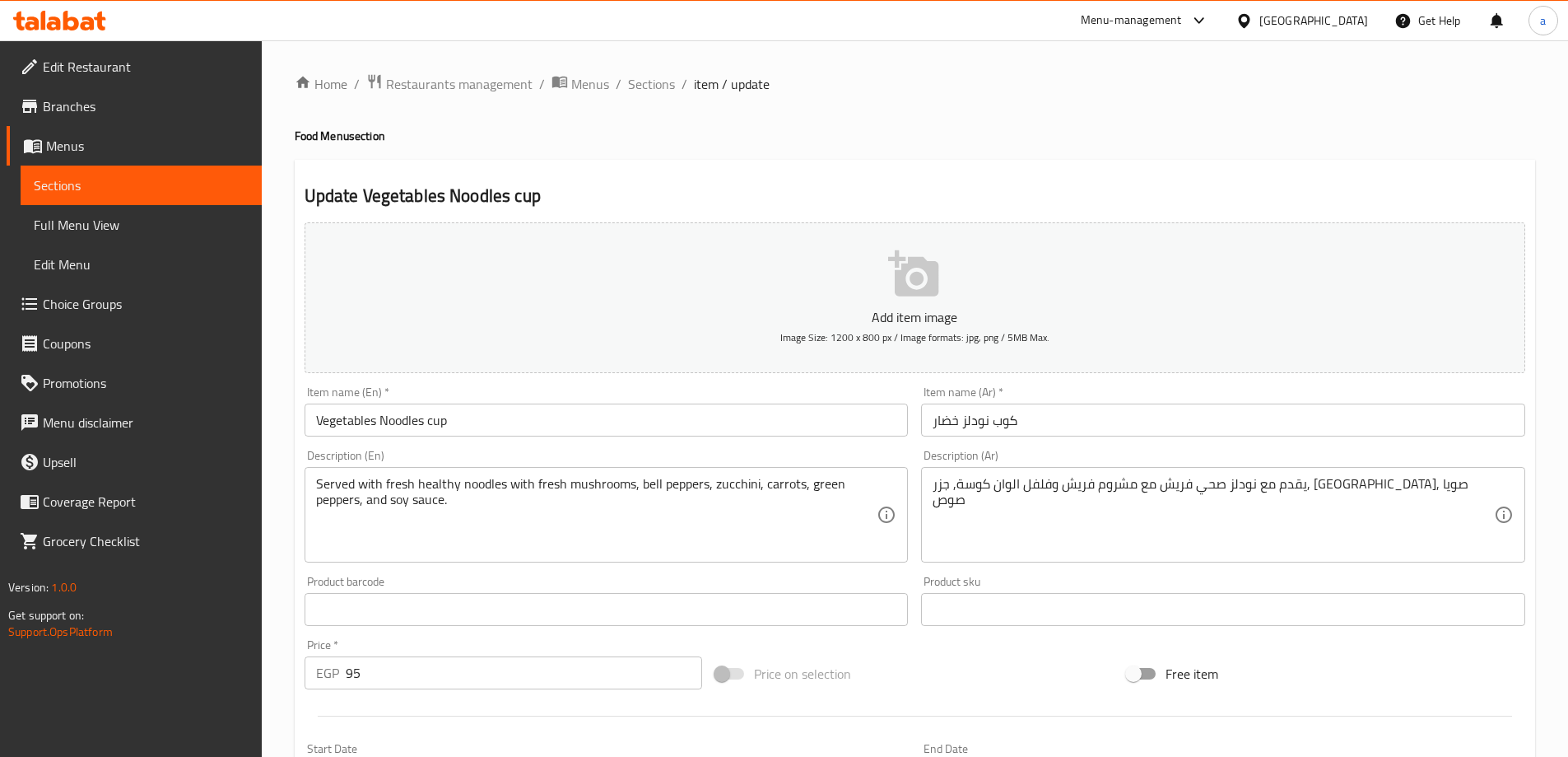
scroll to position [83, 0]
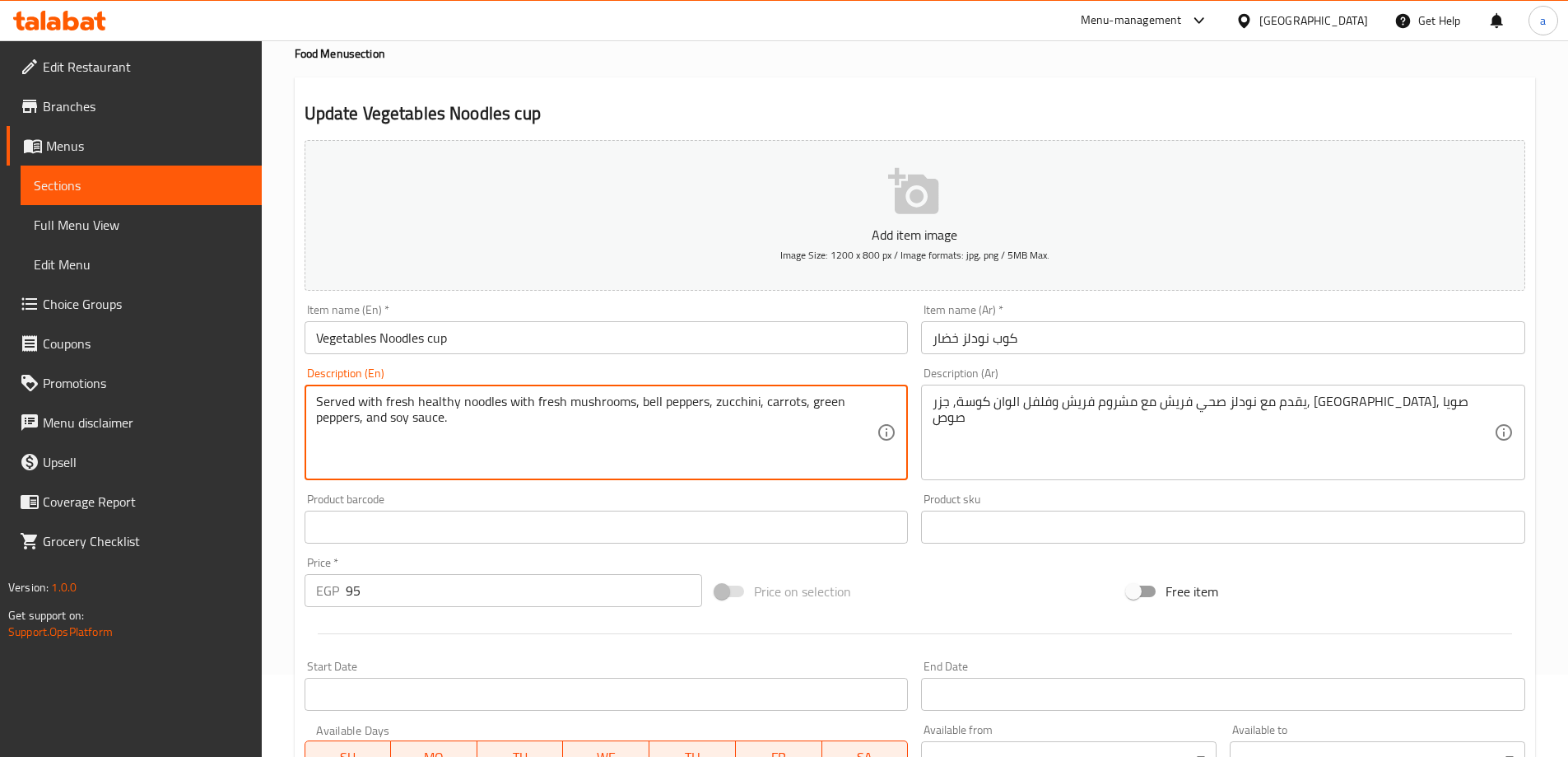
click at [646, 399] on textarea "Served with fresh healthy noodles with fresh mushrooms, bell peppers, zucchini,…" at bounding box center [596, 432] width 561 height 78
click at [648, 415] on textarea "Served with fresh healthy noodles with fresh mushrooms, bell peppers, zucchini,…" at bounding box center [596, 432] width 561 height 78
click at [645, 403] on textarea "Served with fresh healthy noodles with fresh mushrooms, bell peppers, zucchini,…" at bounding box center [596, 432] width 561 height 78
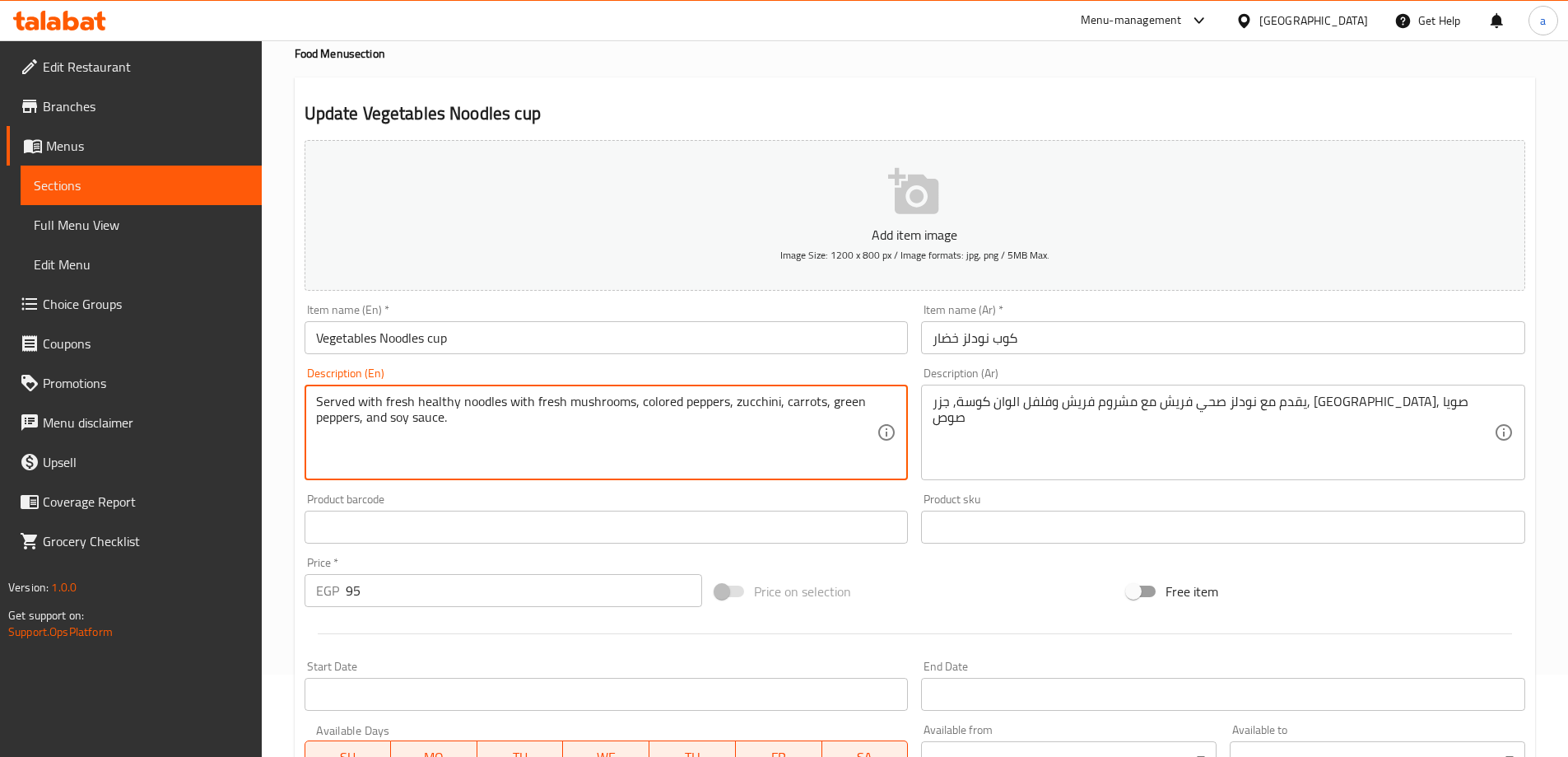
click at [731, 451] on textarea "Served with fresh healthy noodles with fresh mushrooms, colored peppers, zucchi…" at bounding box center [596, 432] width 561 height 78
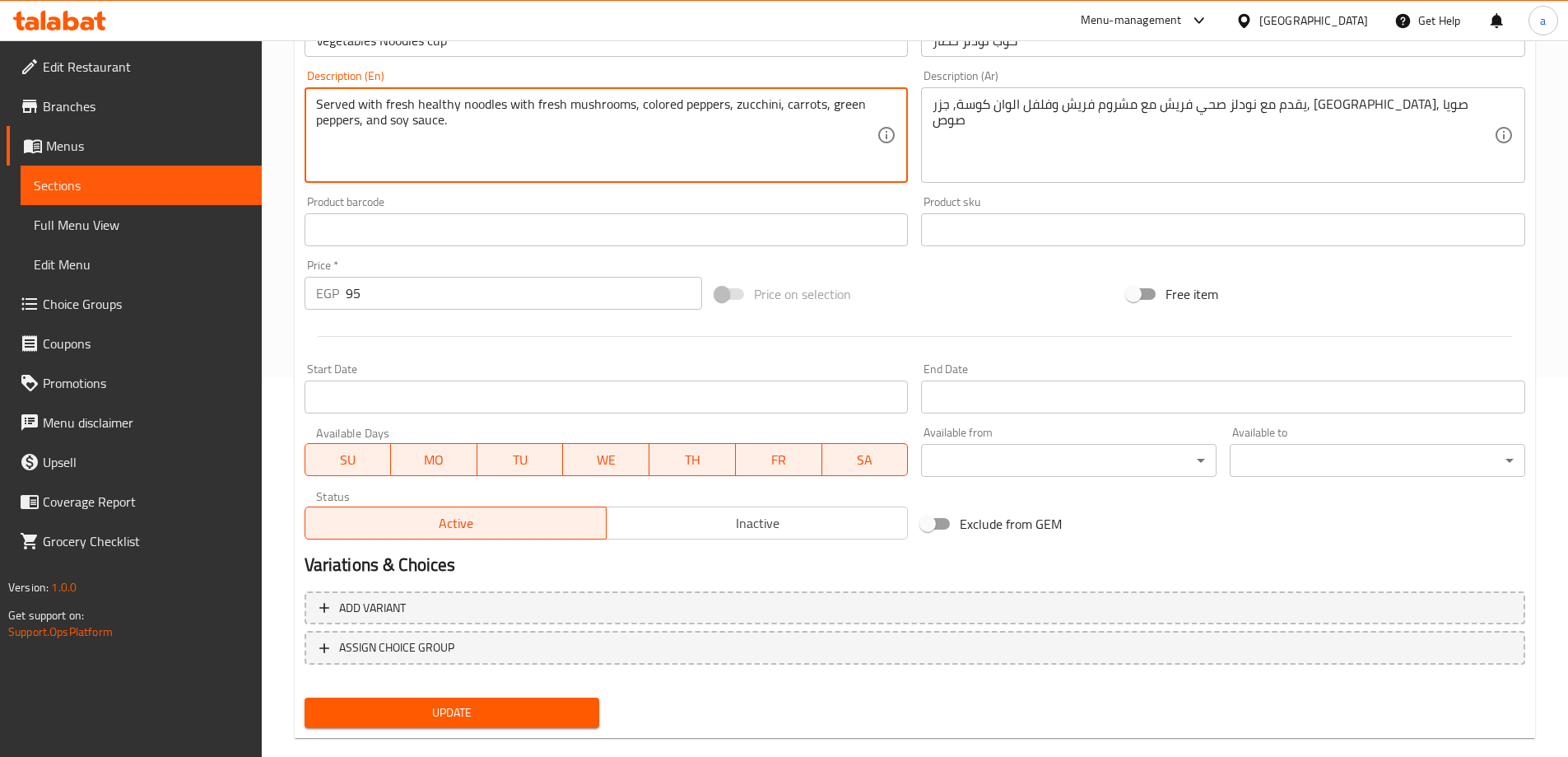
scroll to position [407, 0]
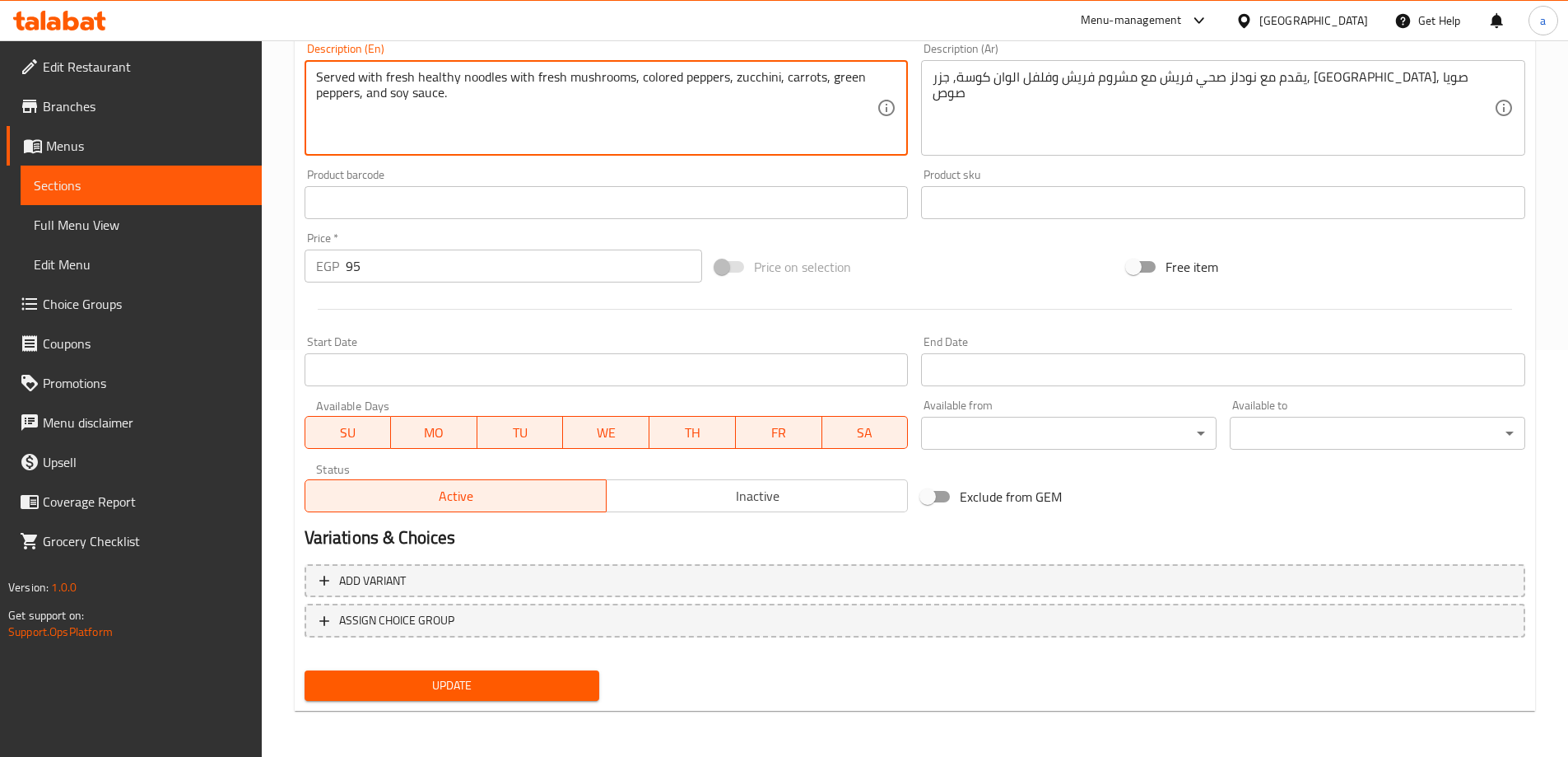
type textarea "Served with fresh healthy noodles with fresh mushrooms, colored peppers, zucchi…"
click at [527, 682] on span "Update" at bounding box center [452, 685] width 269 height 20
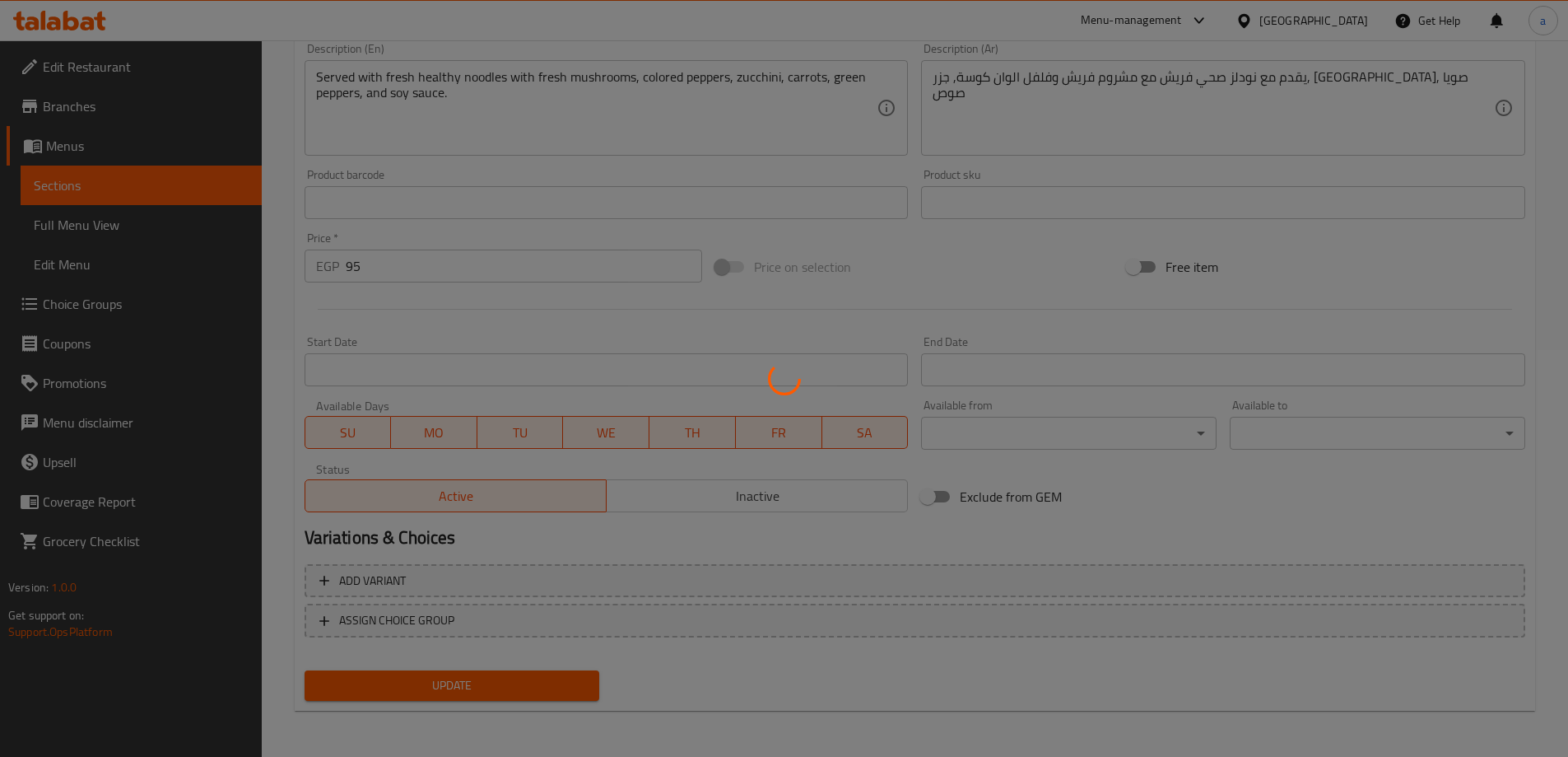
scroll to position [77, 0]
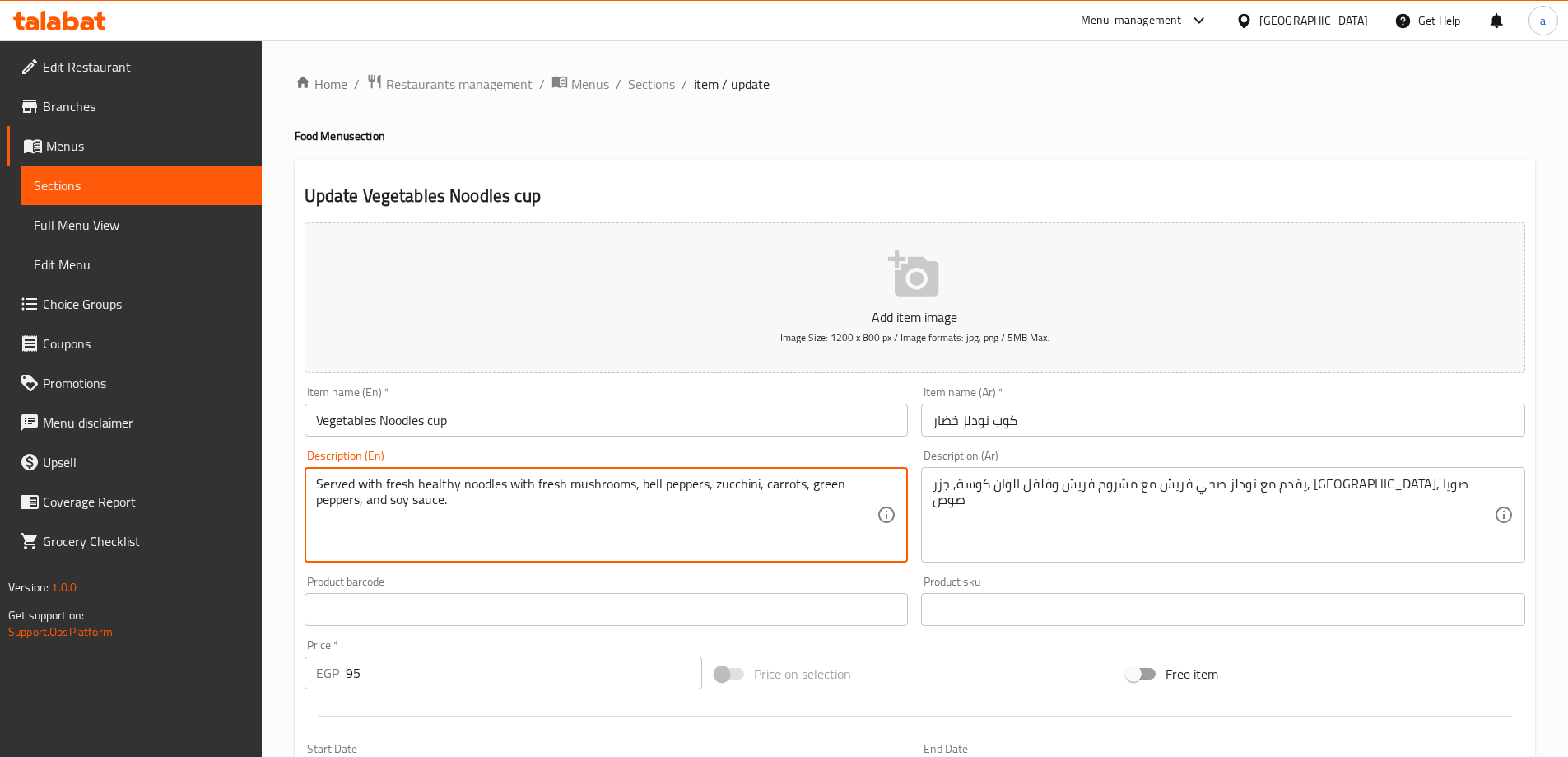
click at [648, 479] on textarea "Served with fresh healthy noodles with fresh mushrooms, bell peppers, zucchini,…" at bounding box center [596, 515] width 561 height 78
click at [657, 521] on textarea "Served with fresh healthy noodles with fresh mushrooms, colored peppers, zucchi…" at bounding box center [596, 515] width 561 height 78
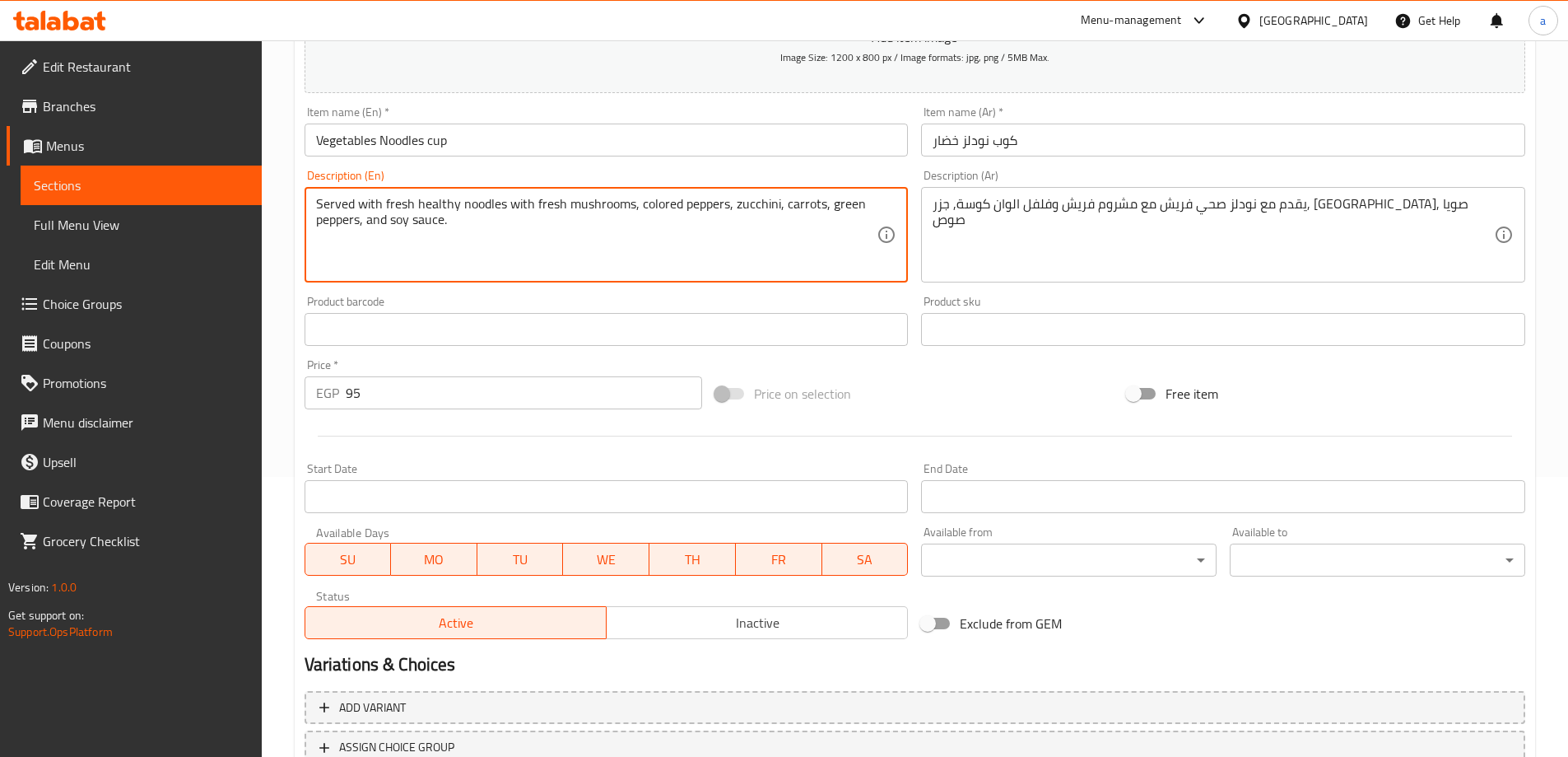
scroll to position [407, 0]
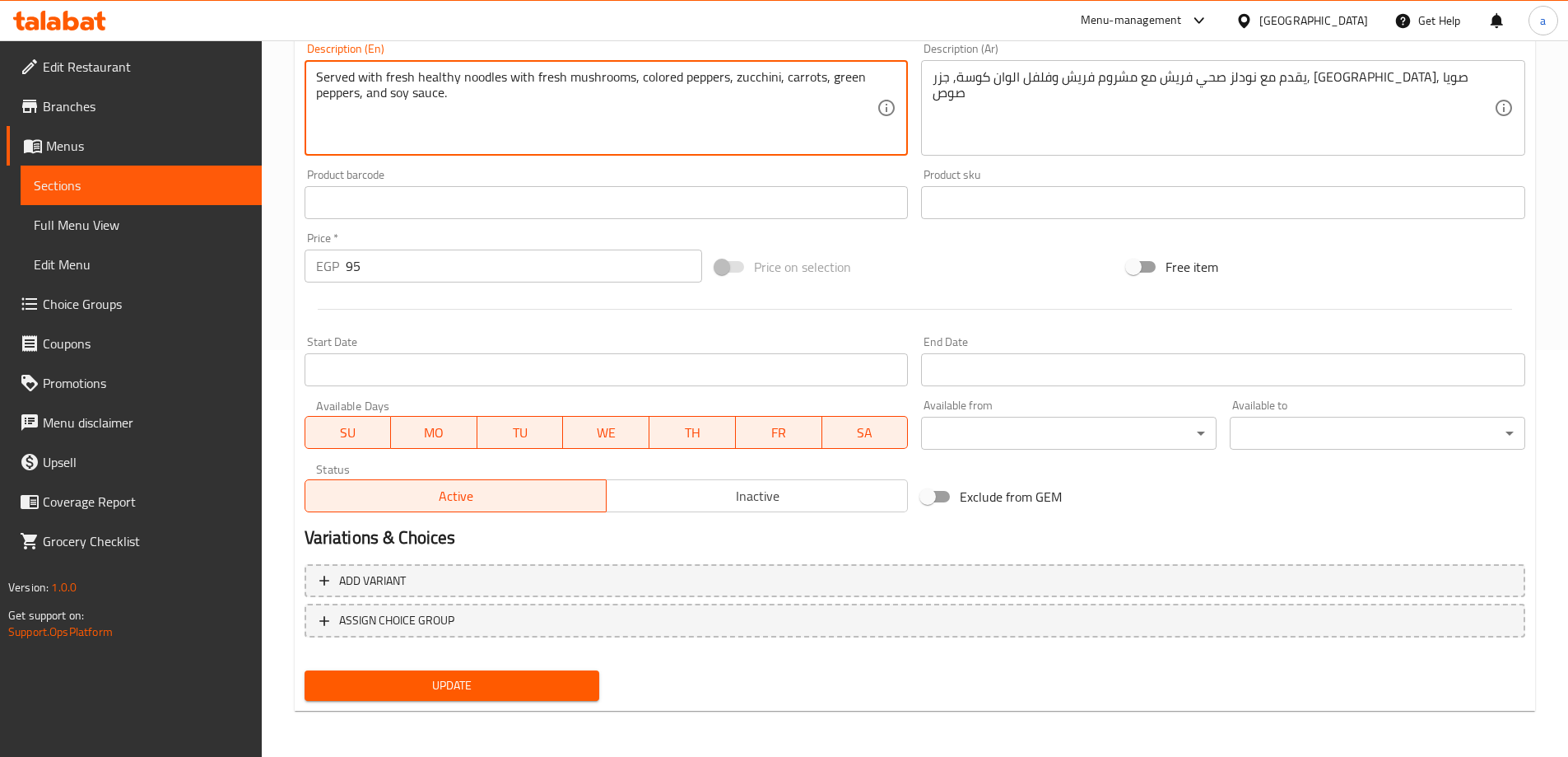
type textarea "Served with fresh healthy noodles with fresh mushrooms, colored peppers, zucchi…"
click at [554, 687] on span "Update" at bounding box center [452, 685] width 269 height 20
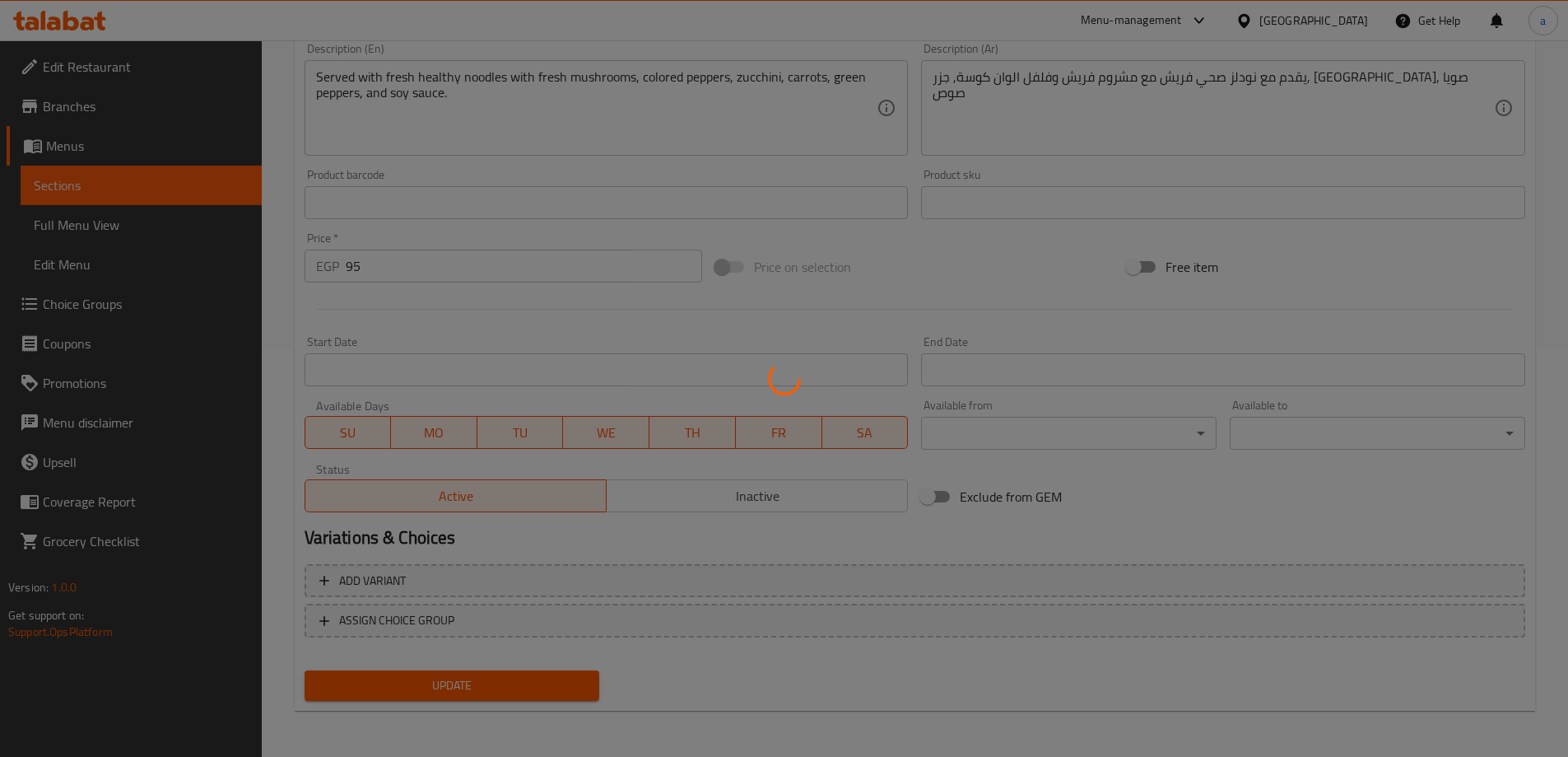
click at [508, 671] on div at bounding box center [784, 378] width 1568 height 757
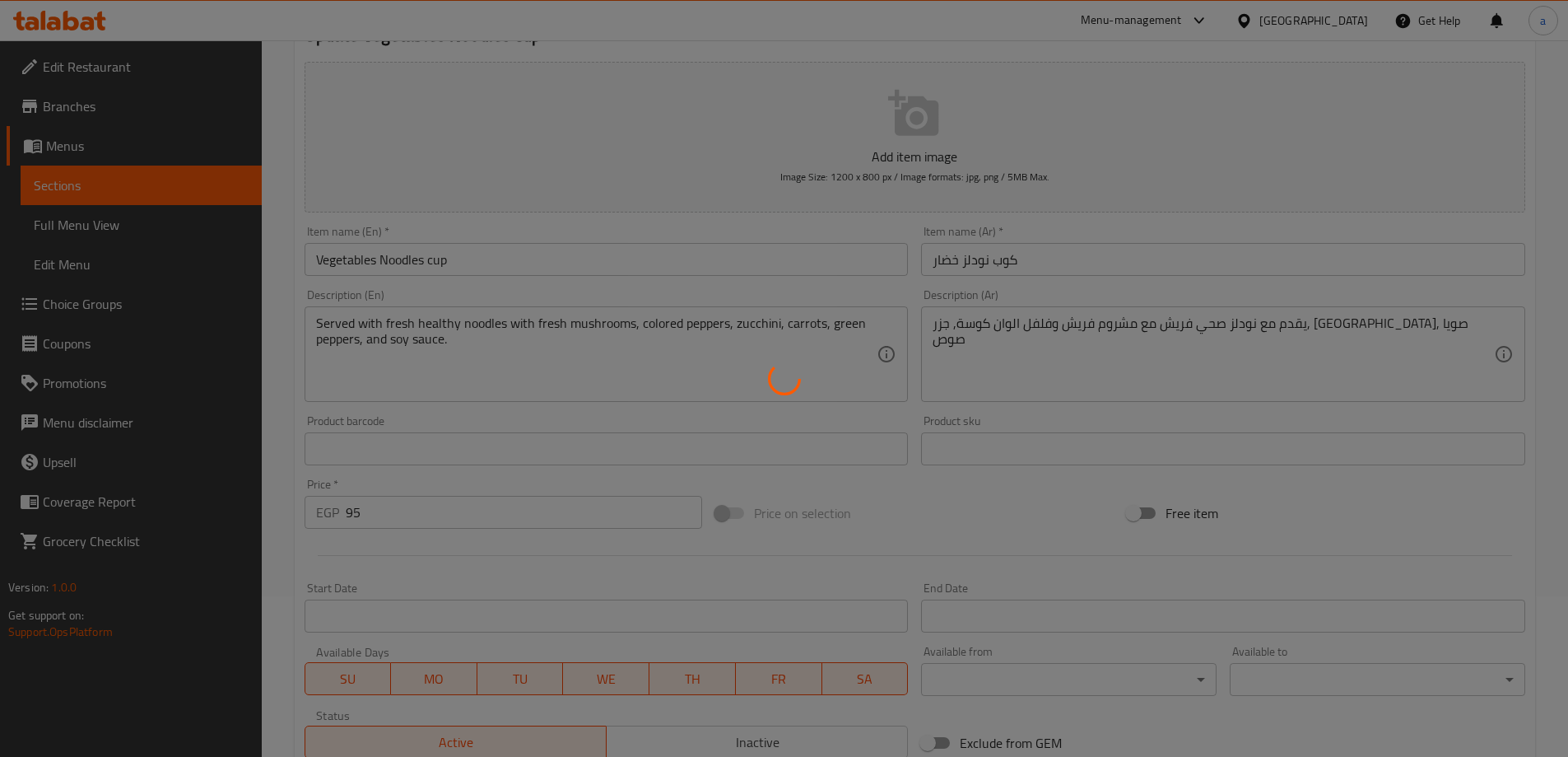
scroll to position [160, 0]
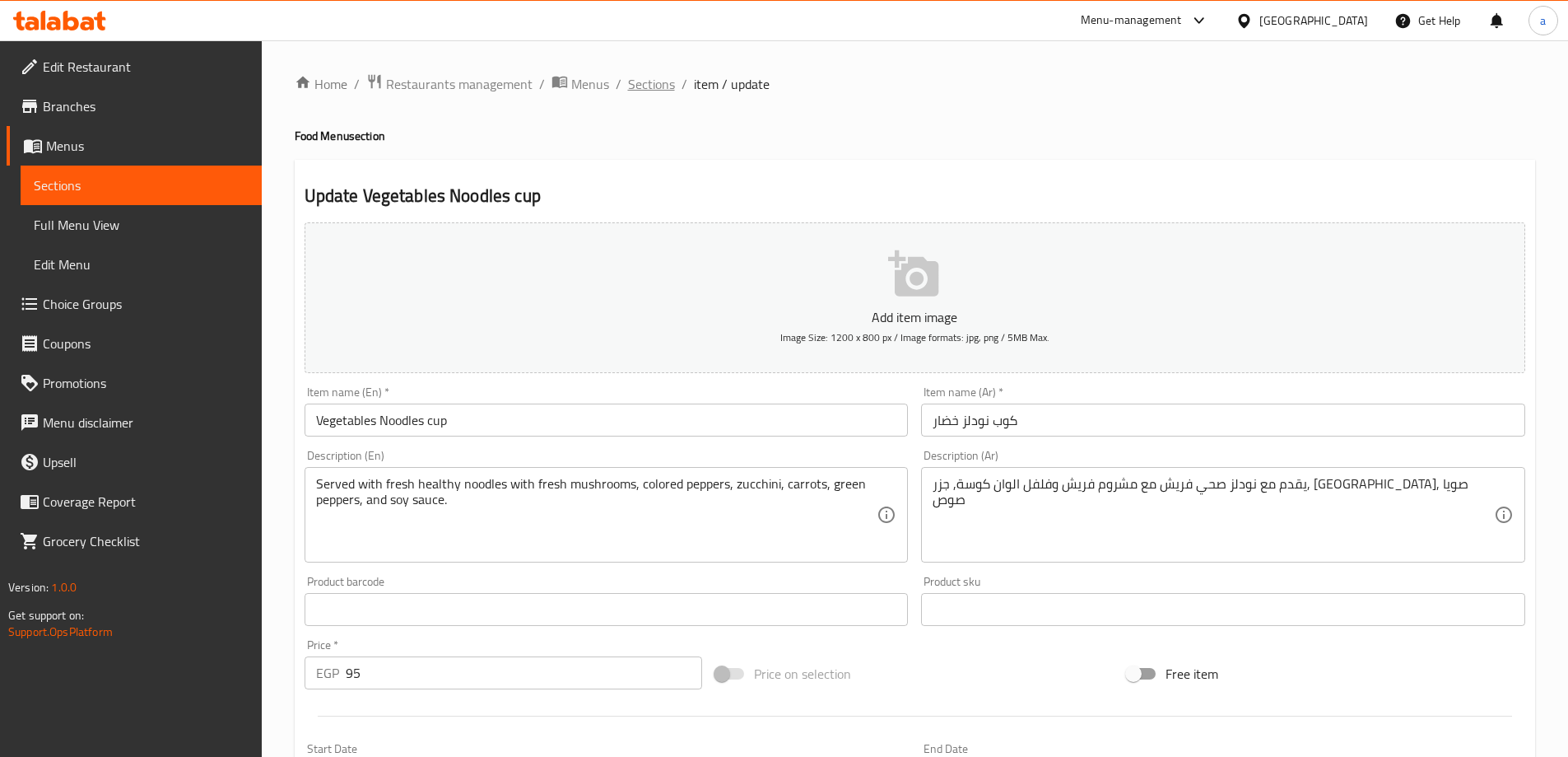
click at [653, 84] on span "Sections" at bounding box center [651, 84] width 47 height 20
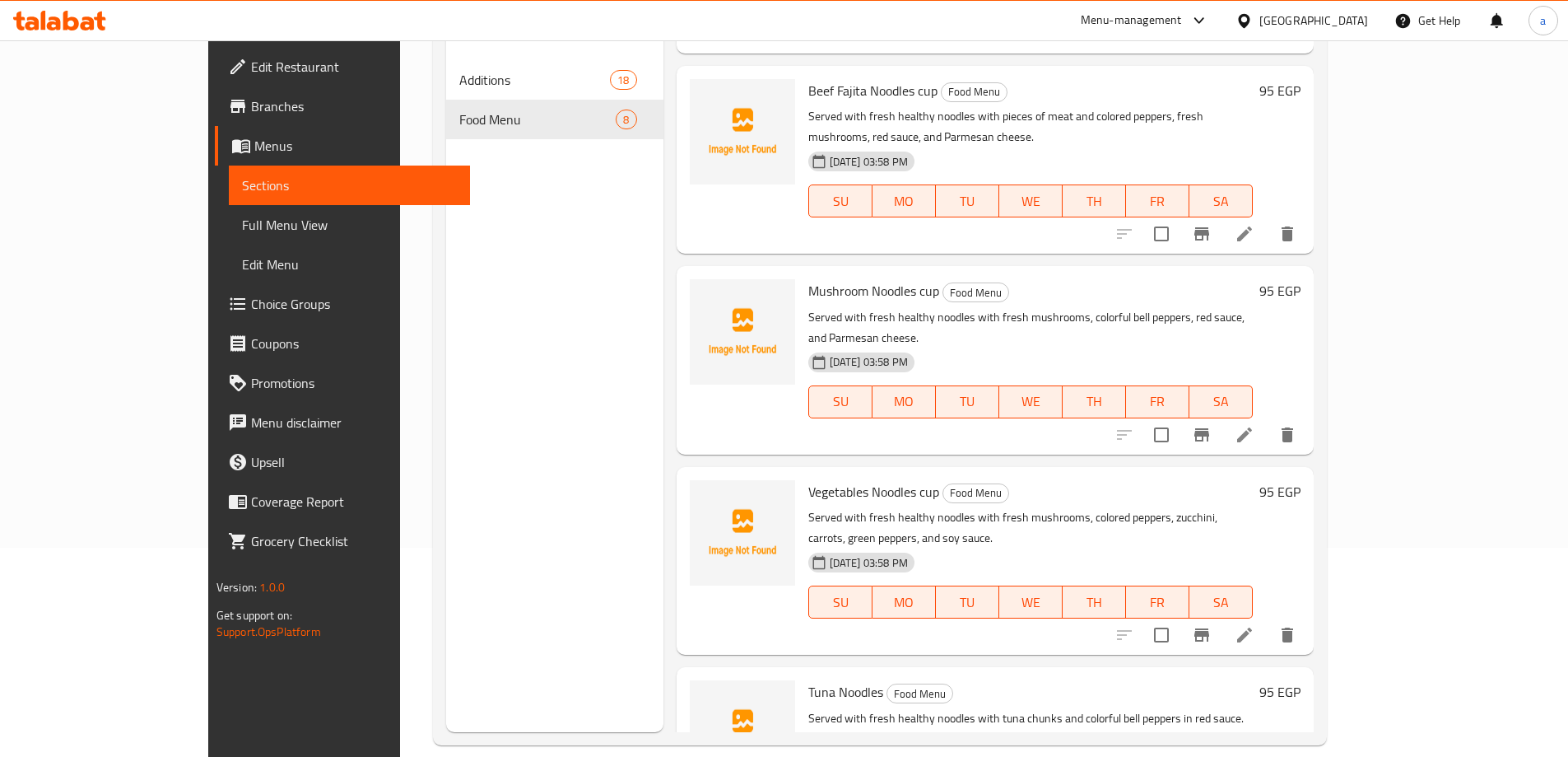
scroll to position [230, 0]
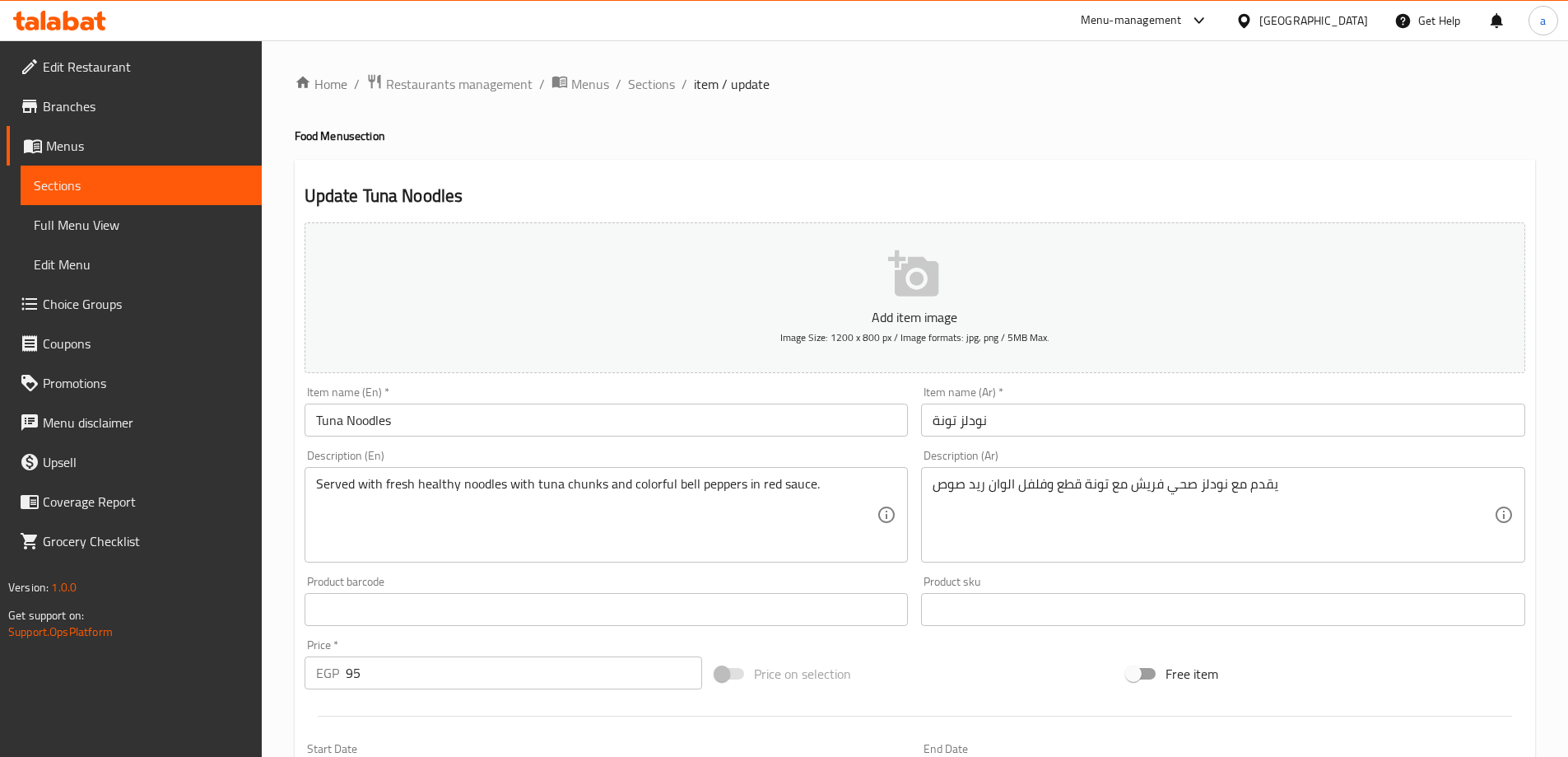
click at [574, 433] on input "Tuna Noodles" at bounding box center [606, 420] width 604 height 33
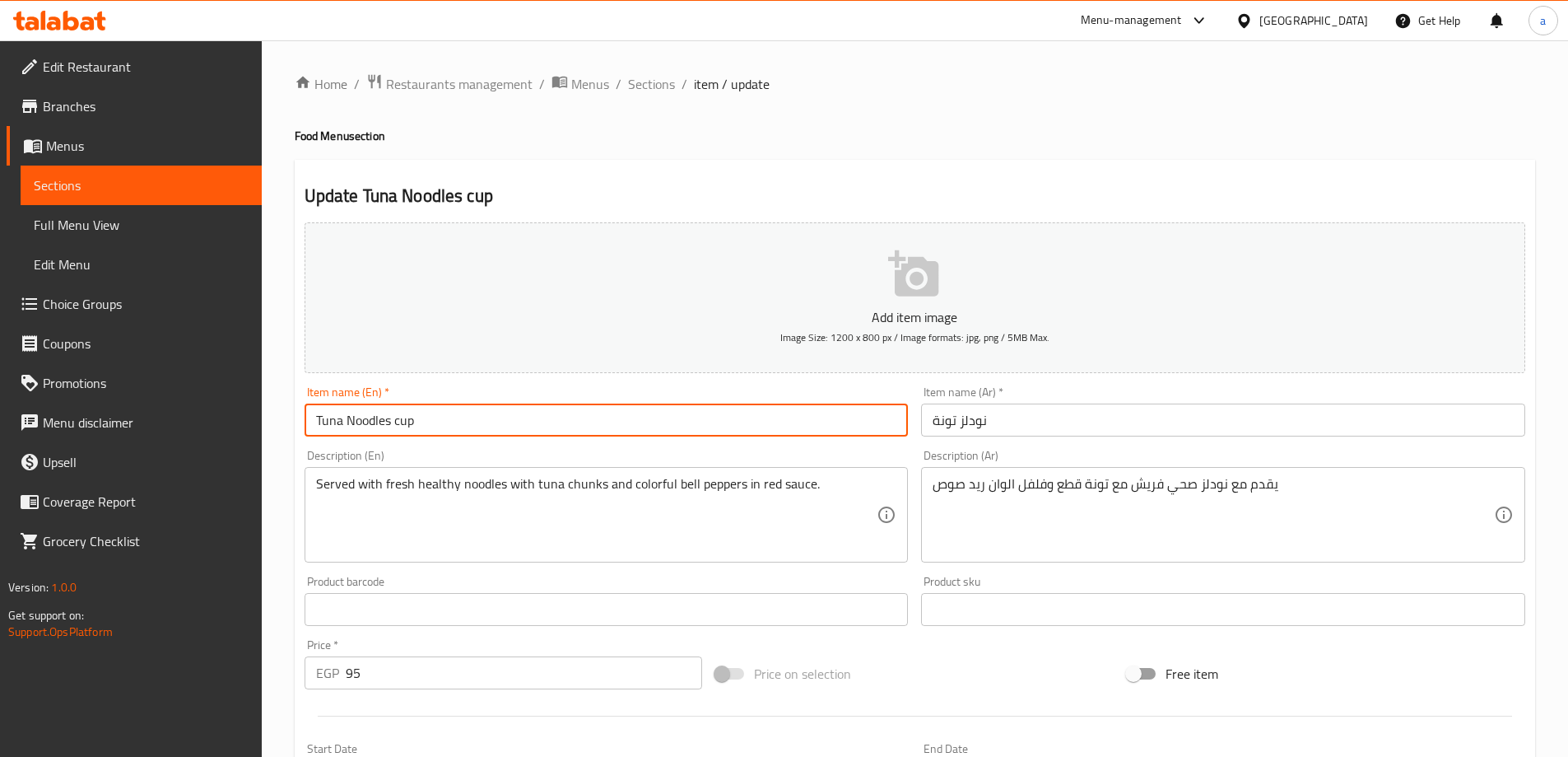
type input "Tuna Noodles cup"
click at [1001, 423] on input "نودلز تونة" at bounding box center [1223, 420] width 604 height 33
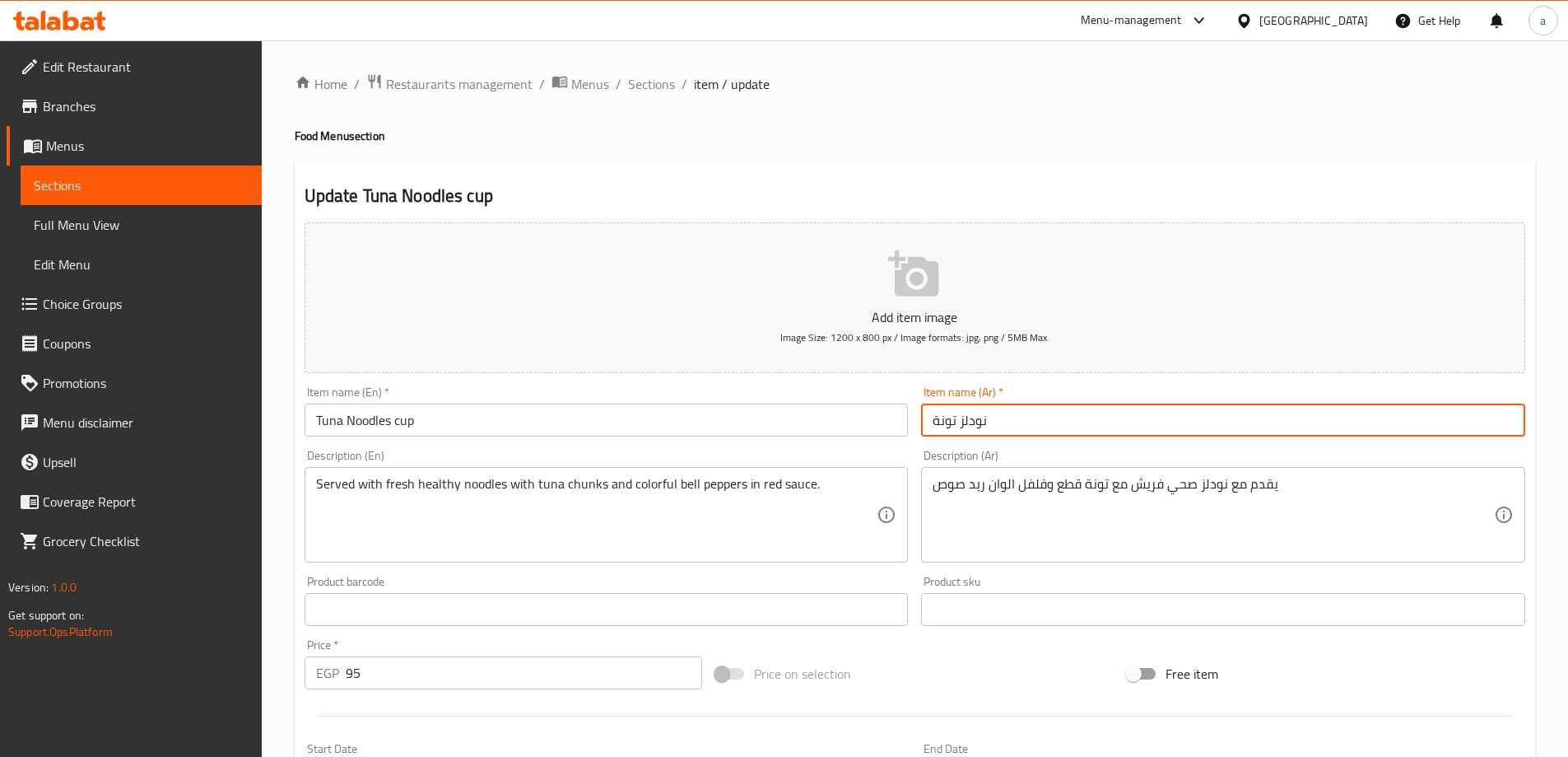
click at [934, 424] on input "نودلز تونة" at bounding box center [1223, 420] width 604 height 33
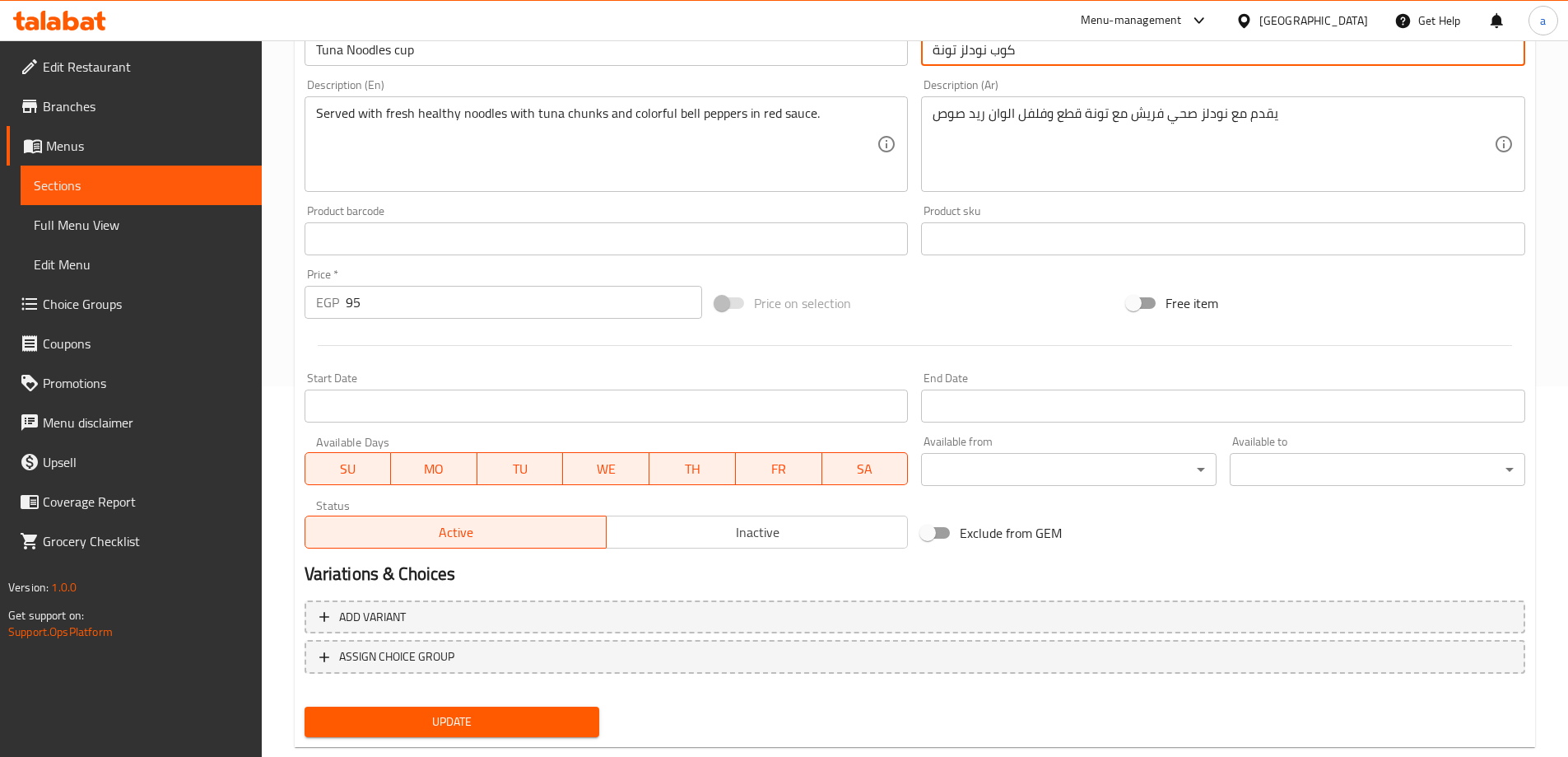
scroll to position [407, 0]
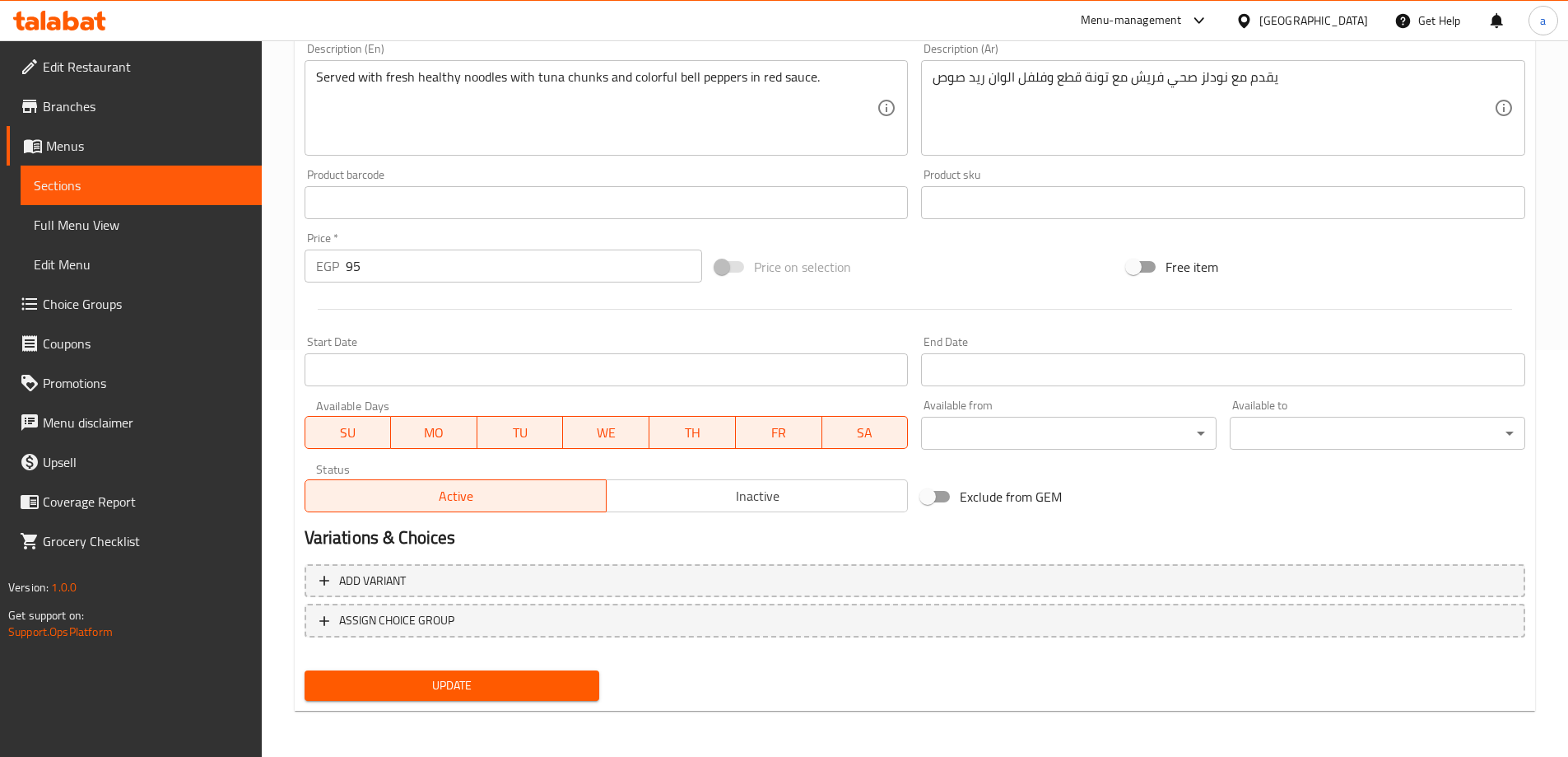
type input "كوب نودلز تونة"
click at [521, 676] on span "Update" at bounding box center [452, 685] width 269 height 20
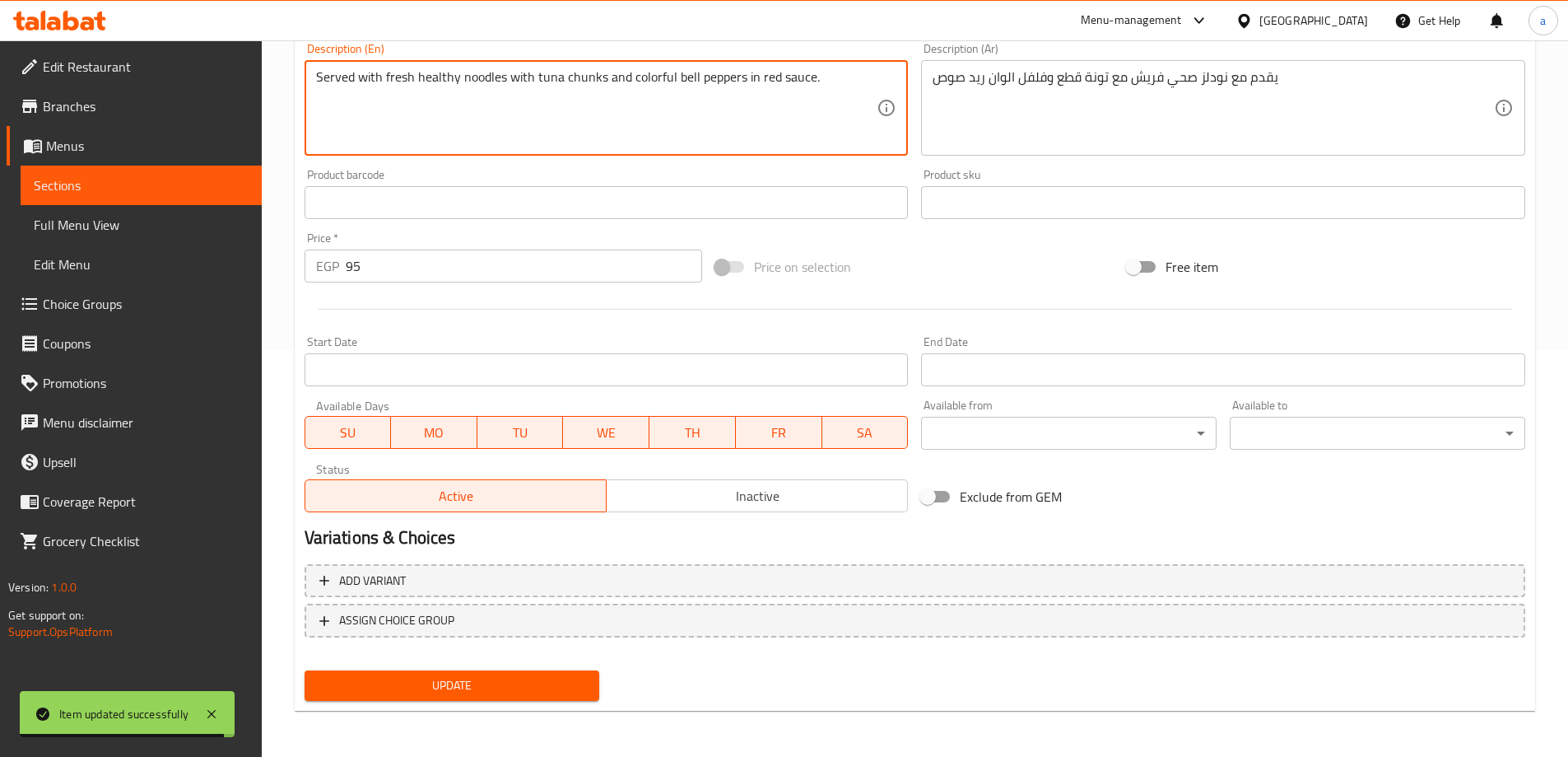
click at [712, 80] on textarea "Served with fresh healthy noodles with tuna chunks and colorful bell peppers in…" at bounding box center [596, 109] width 561 height 78
click at [679, 94] on textarea "Served with fresh healthy noodles with tuna chunks and colorful bell peppers in…" at bounding box center [596, 109] width 561 height 78
click at [662, 73] on textarea "Served with fresh healthy noodles with tuna chunks and colorful bell peppers in…" at bounding box center [596, 109] width 561 height 78
click at [669, 77] on textarea "Served with fresh healthy noodles with tuna chunks and colorful bell peppers in…" at bounding box center [596, 109] width 561 height 78
click at [682, 77] on textarea "Served with fresh healthy noodles with tuna chunks and colored bell peppers in …" at bounding box center [596, 109] width 561 height 78
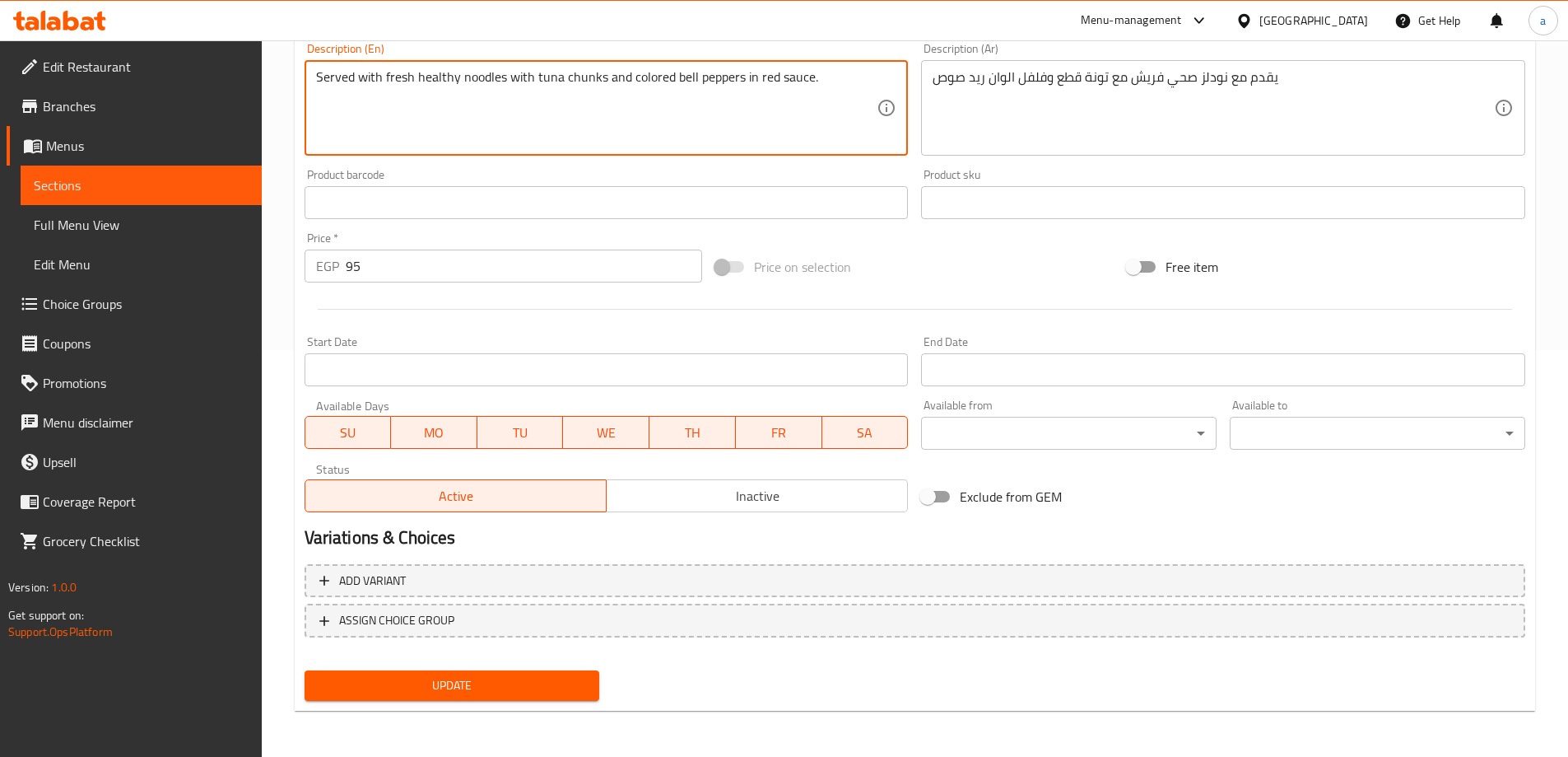
click at [682, 77] on textarea "Served with fresh healthy noodles with tuna chunks and colored bell peppers in …" at bounding box center [596, 109] width 561 height 78
type textarea "Served with fresh healthy noodles with tuna chunks and colored peppers in red s…"
click at [477, 688] on span "Update" at bounding box center [452, 685] width 269 height 20
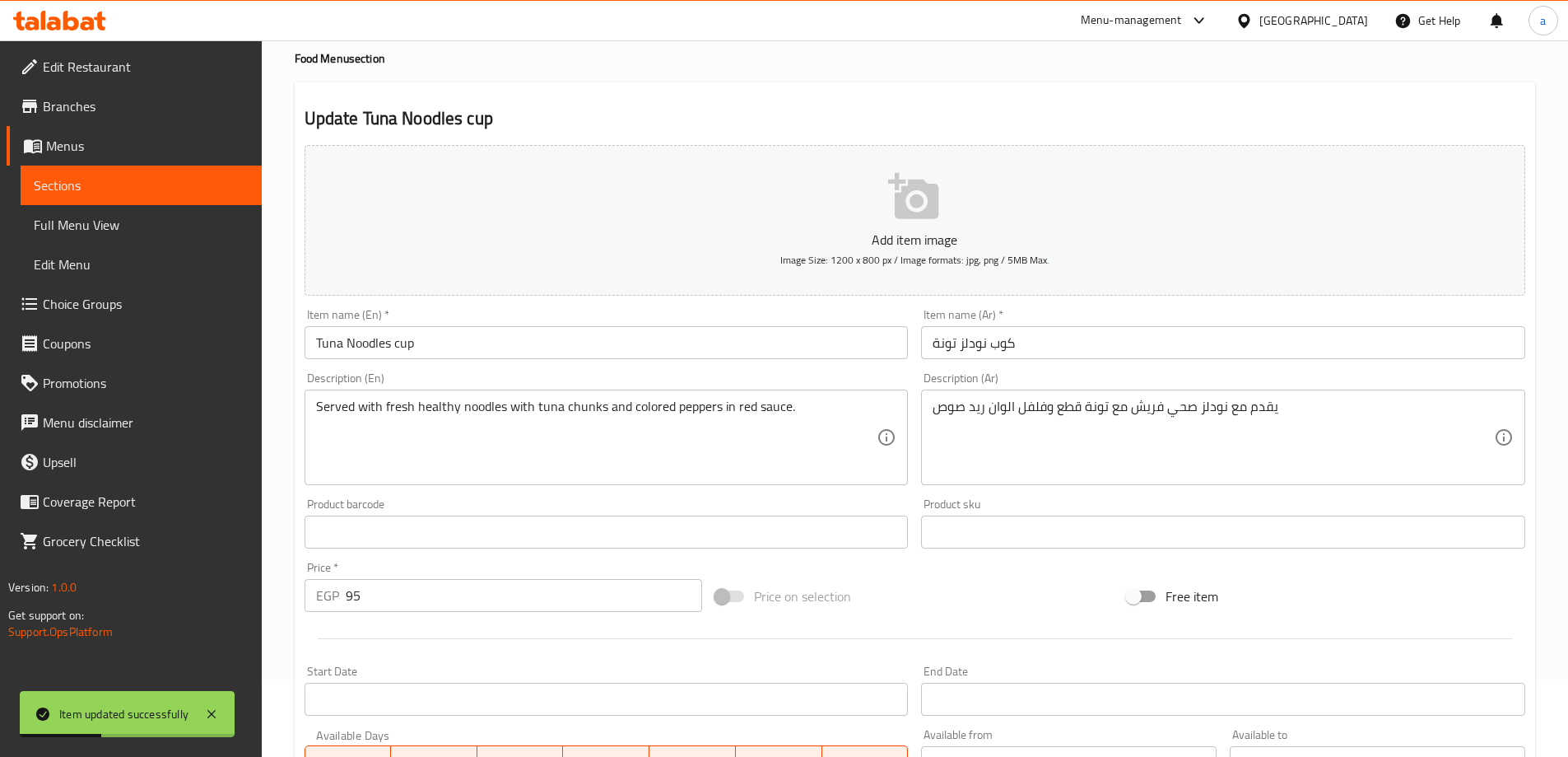
scroll to position [0, 0]
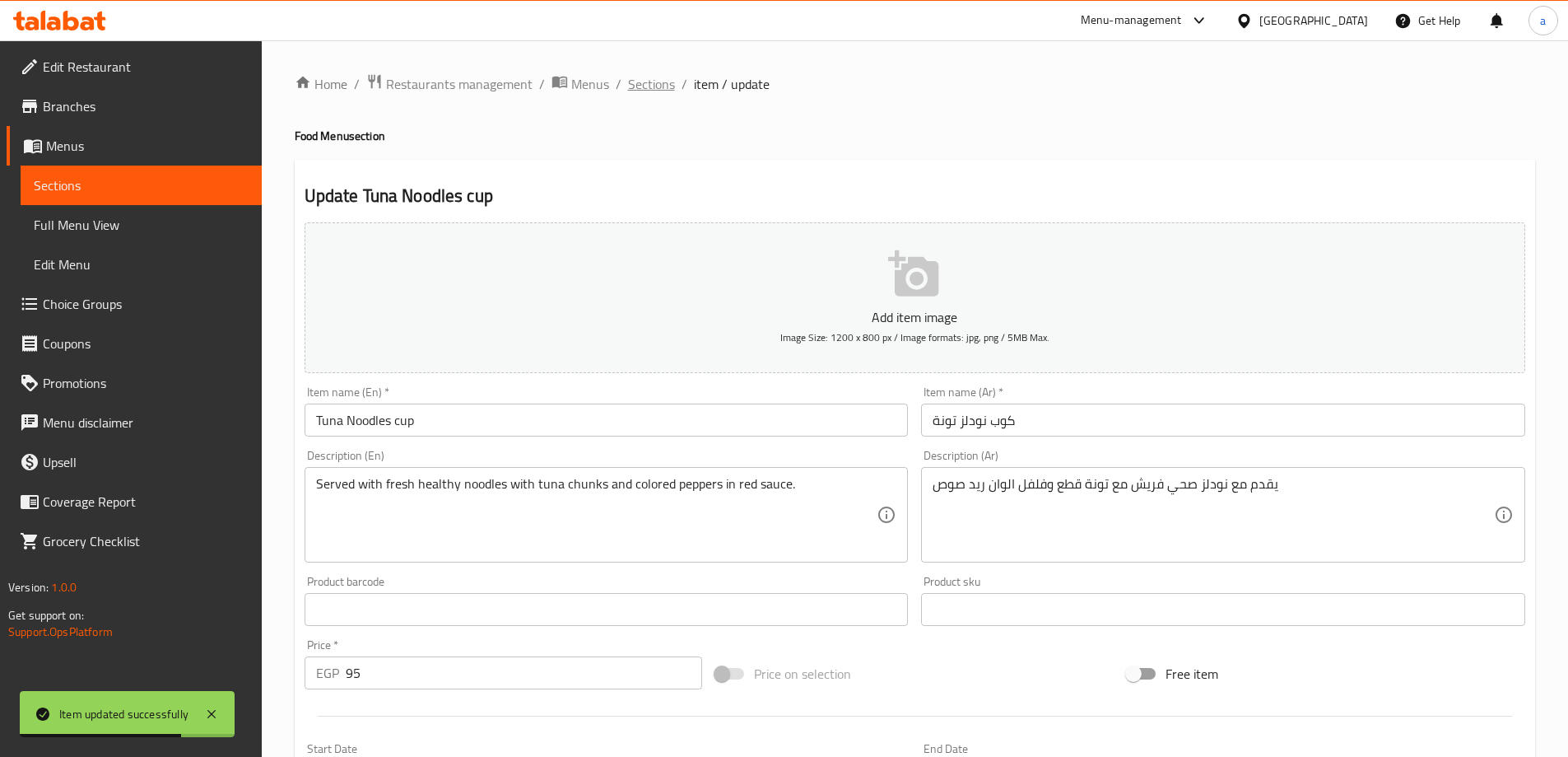
click at [658, 90] on span "Sections" at bounding box center [651, 84] width 47 height 20
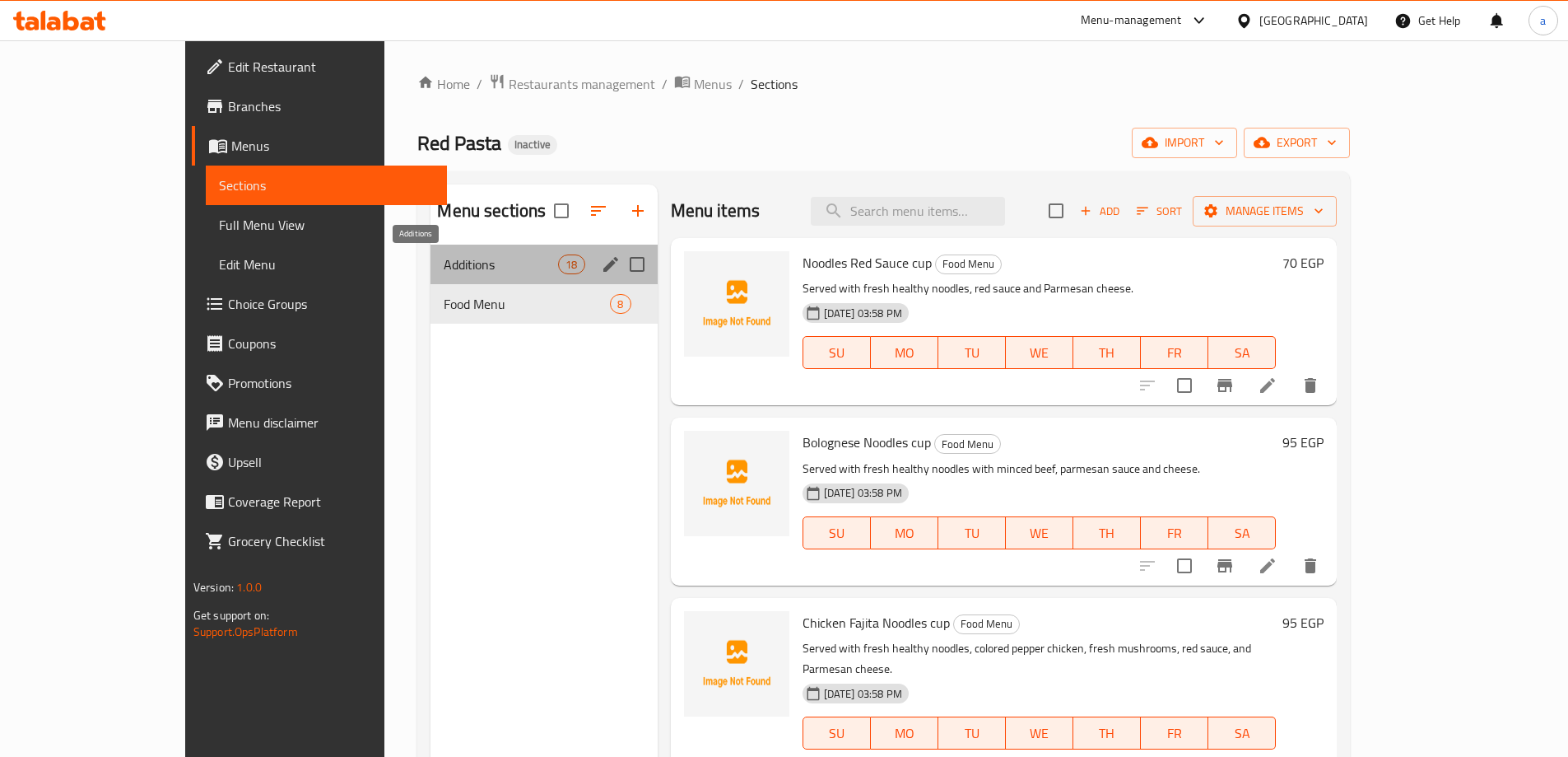
click at [444, 254] on span "Additions" at bounding box center [501, 264] width 115 height 20
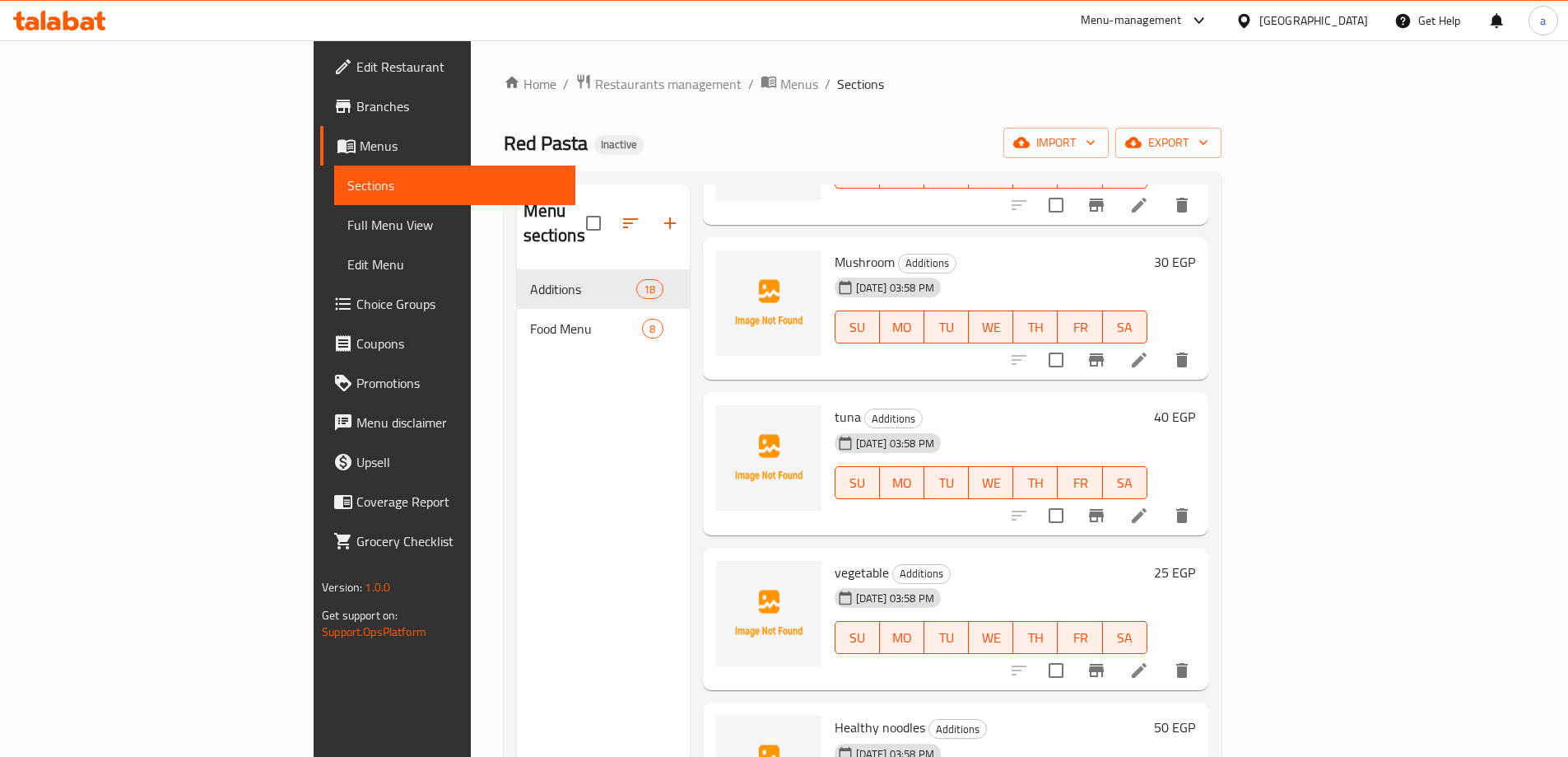
scroll to position [494, 0]
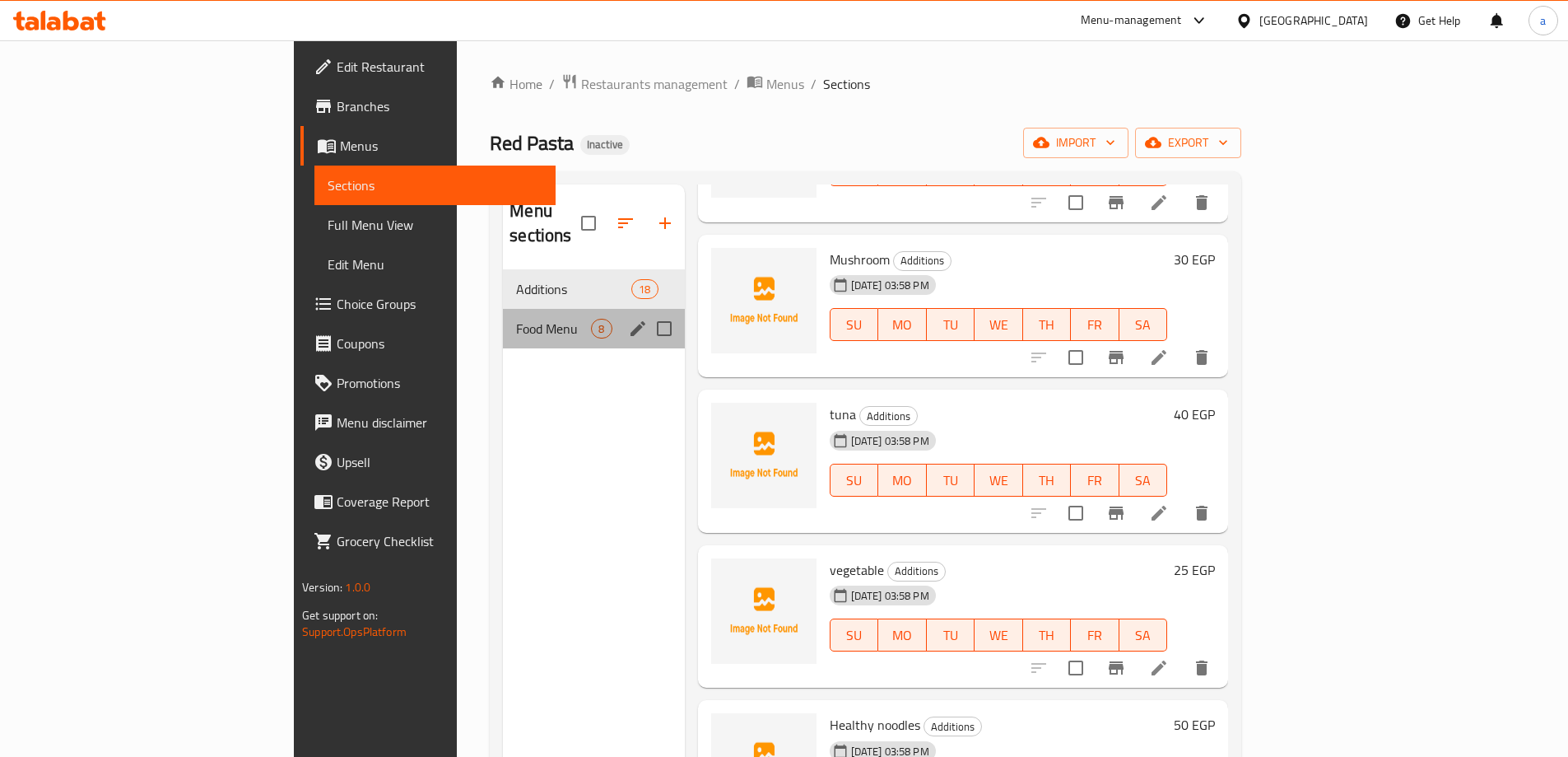
click at [503, 314] on div "Food Menu 8" at bounding box center [593, 328] width 181 height 39
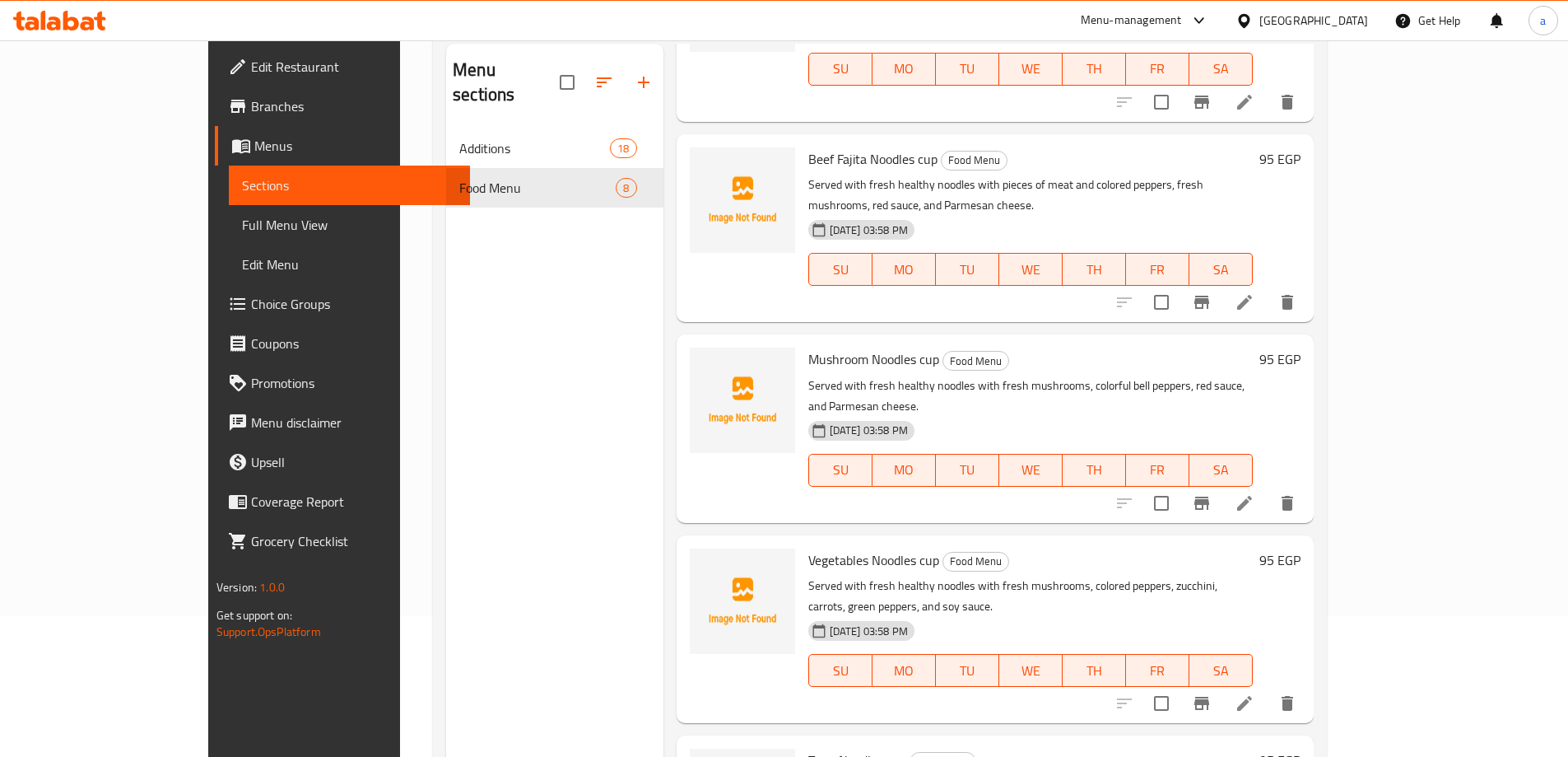
scroll to position [230, 0]
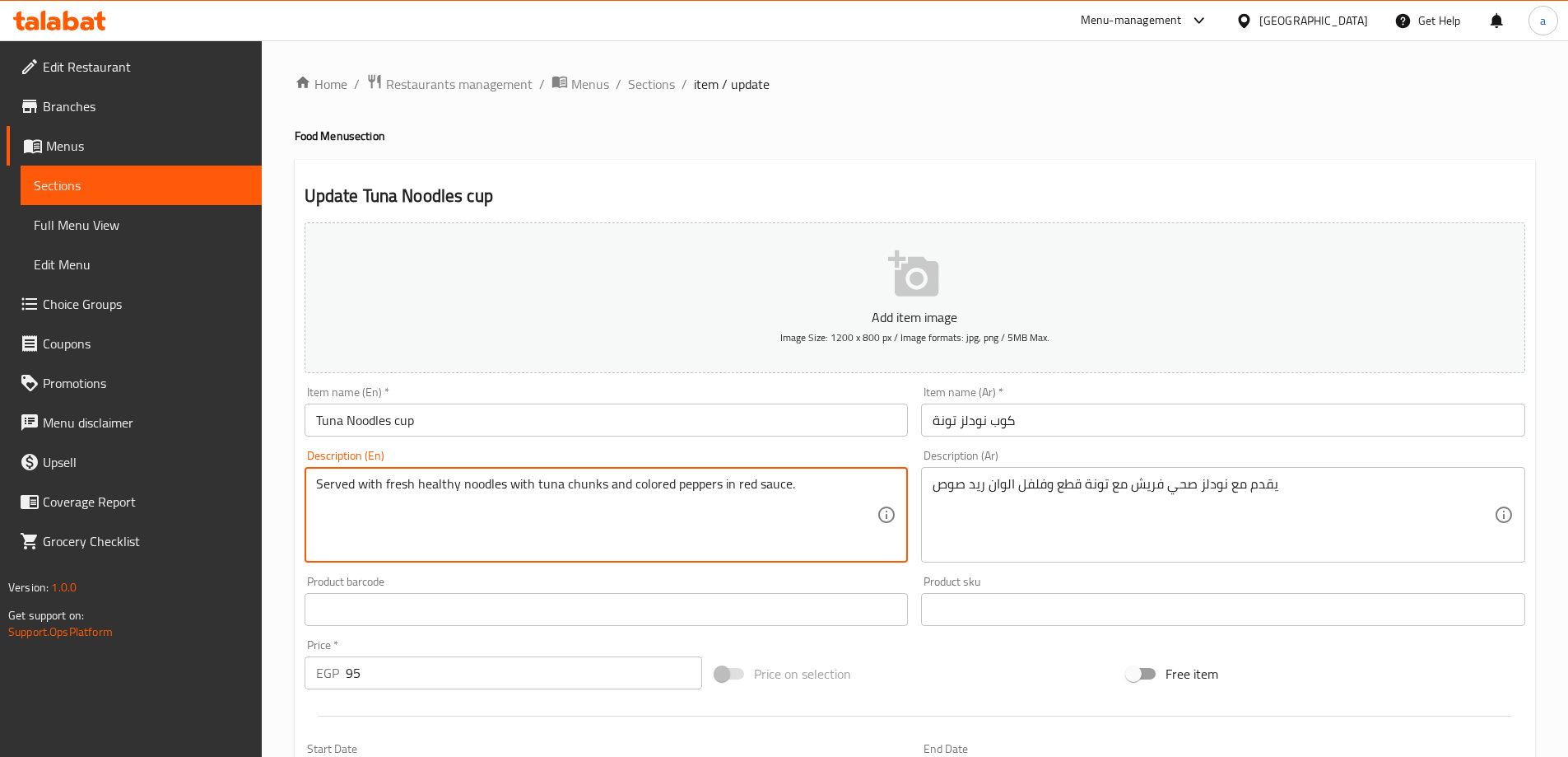
click at [587, 479] on textarea "Served with fresh healthy noodles with tuna chunks and colored peppers in red s…" at bounding box center [596, 515] width 561 height 78
paste textarea "Pieces"
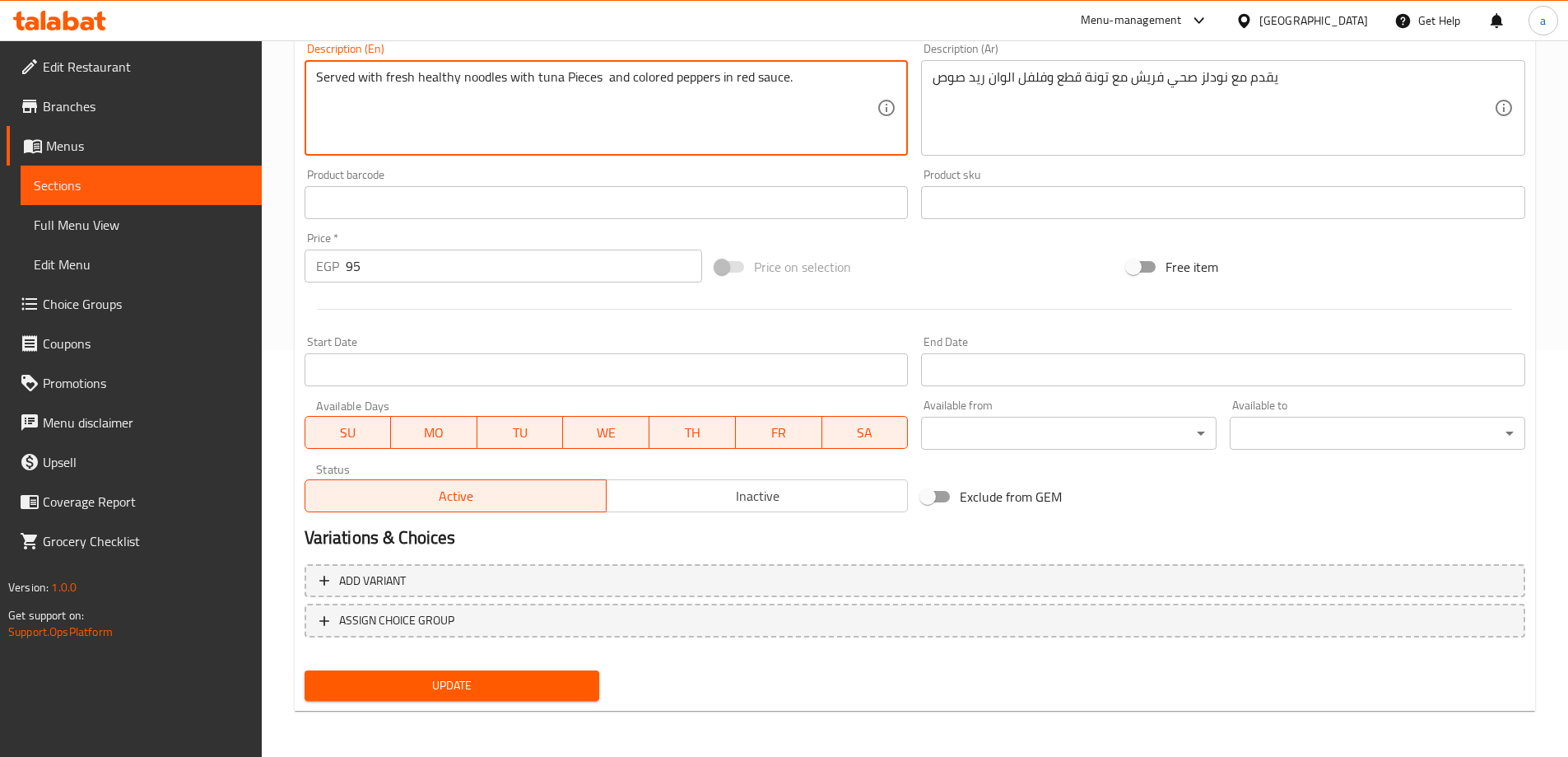
type textarea "Served with fresh healthy noodles with tuna Pieces and colored peppers in red s…"
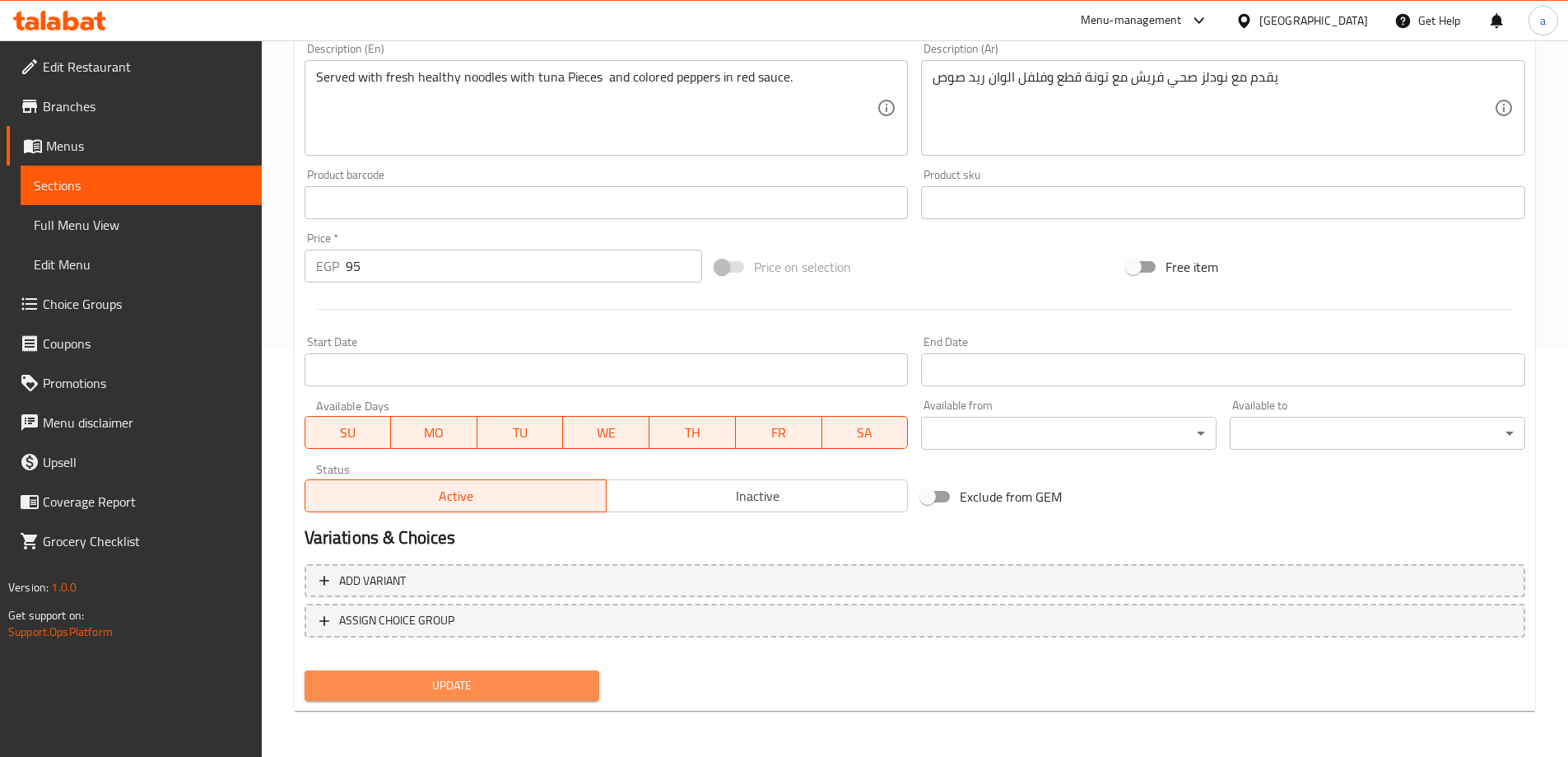
click at [417, 680] on span "Update" at bounding box center [452, 685] width 269 height 20
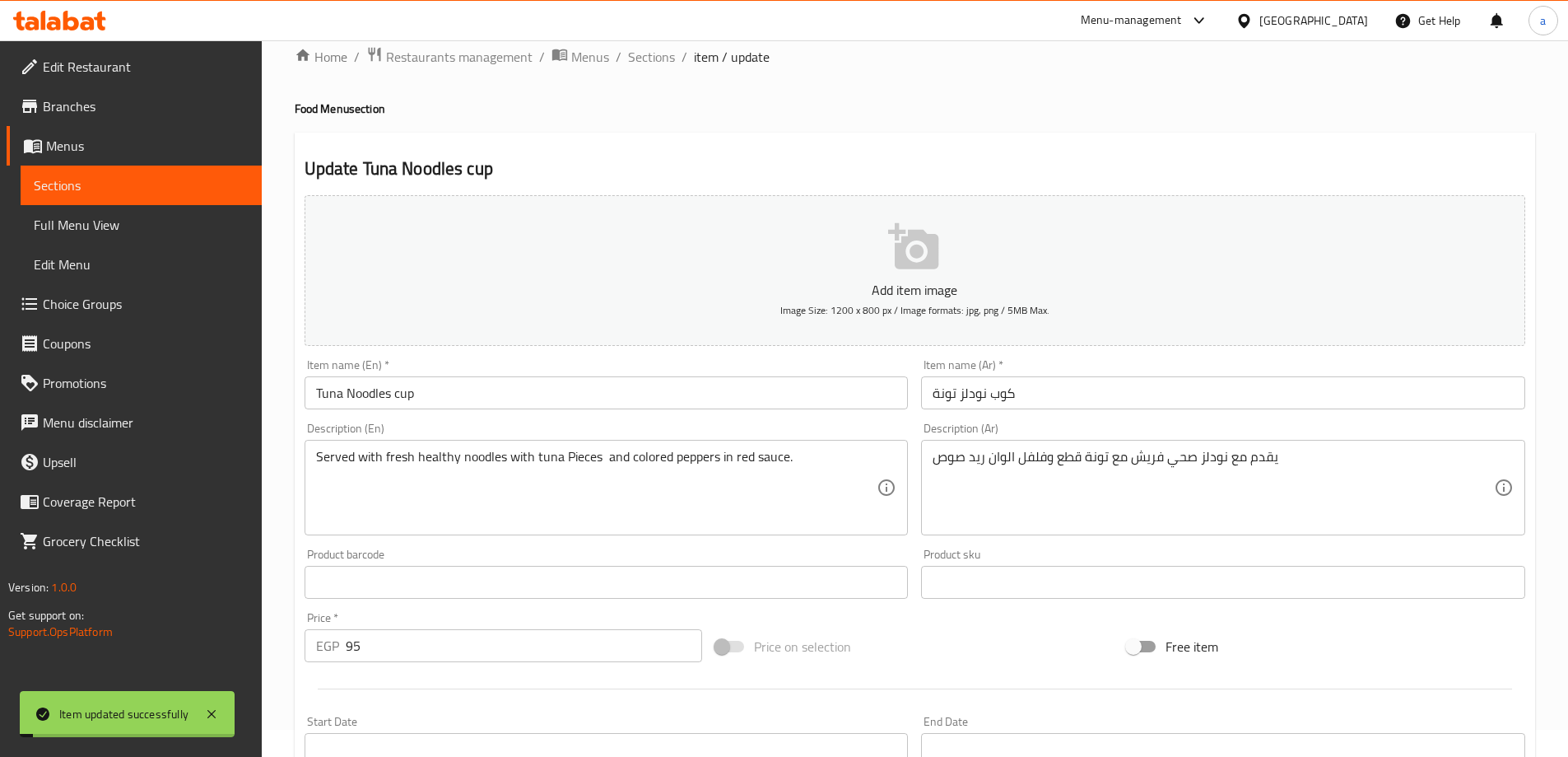
scroll to position [0, 0]
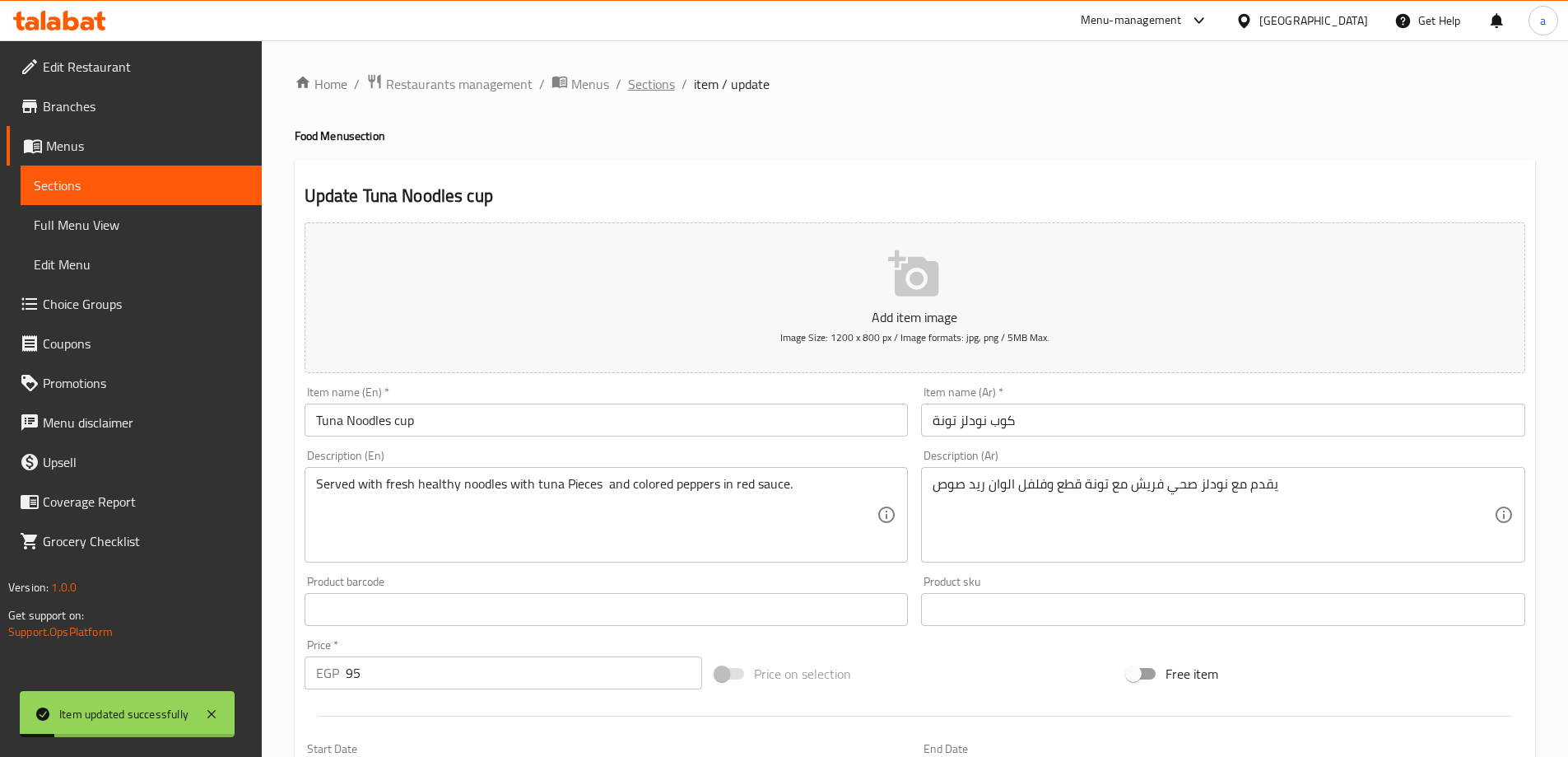
click at [641, 85] on span "Sections" at bounding box center [651, 84] width 47 height 20
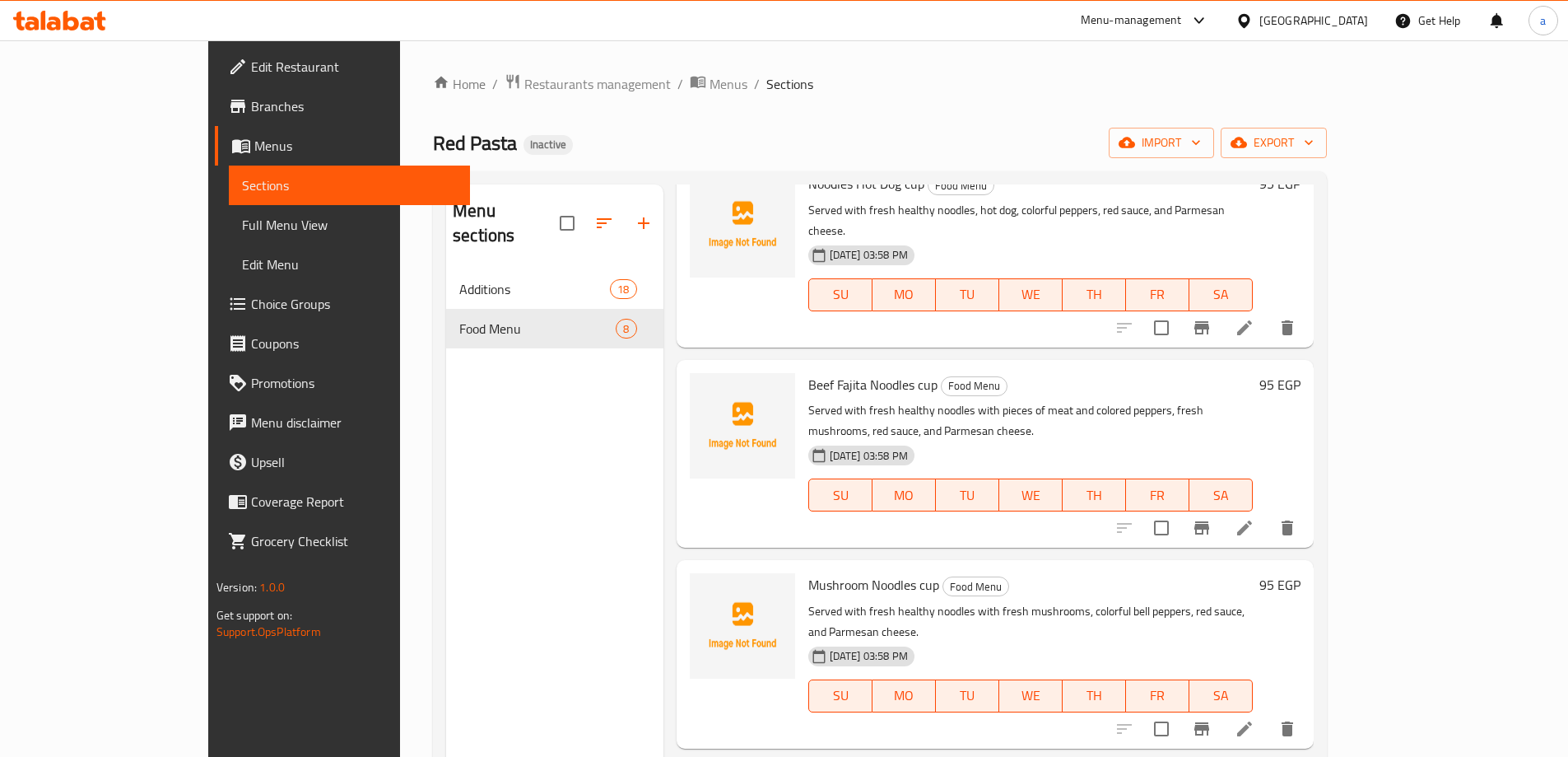
scroll to position [658, 0]
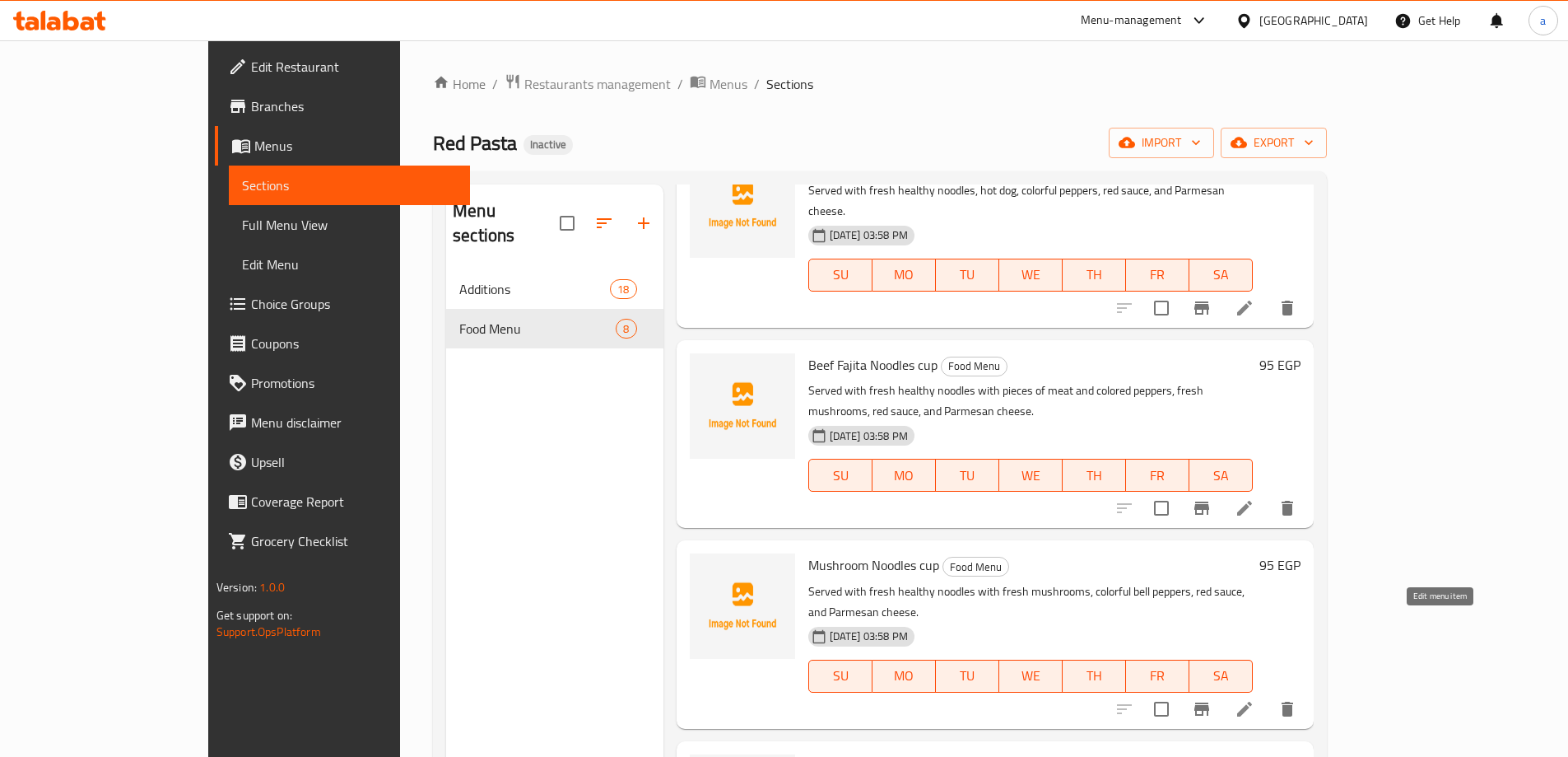
click at [1254, 699] on icon at bounding box center [1244, 709] width 20 height 20
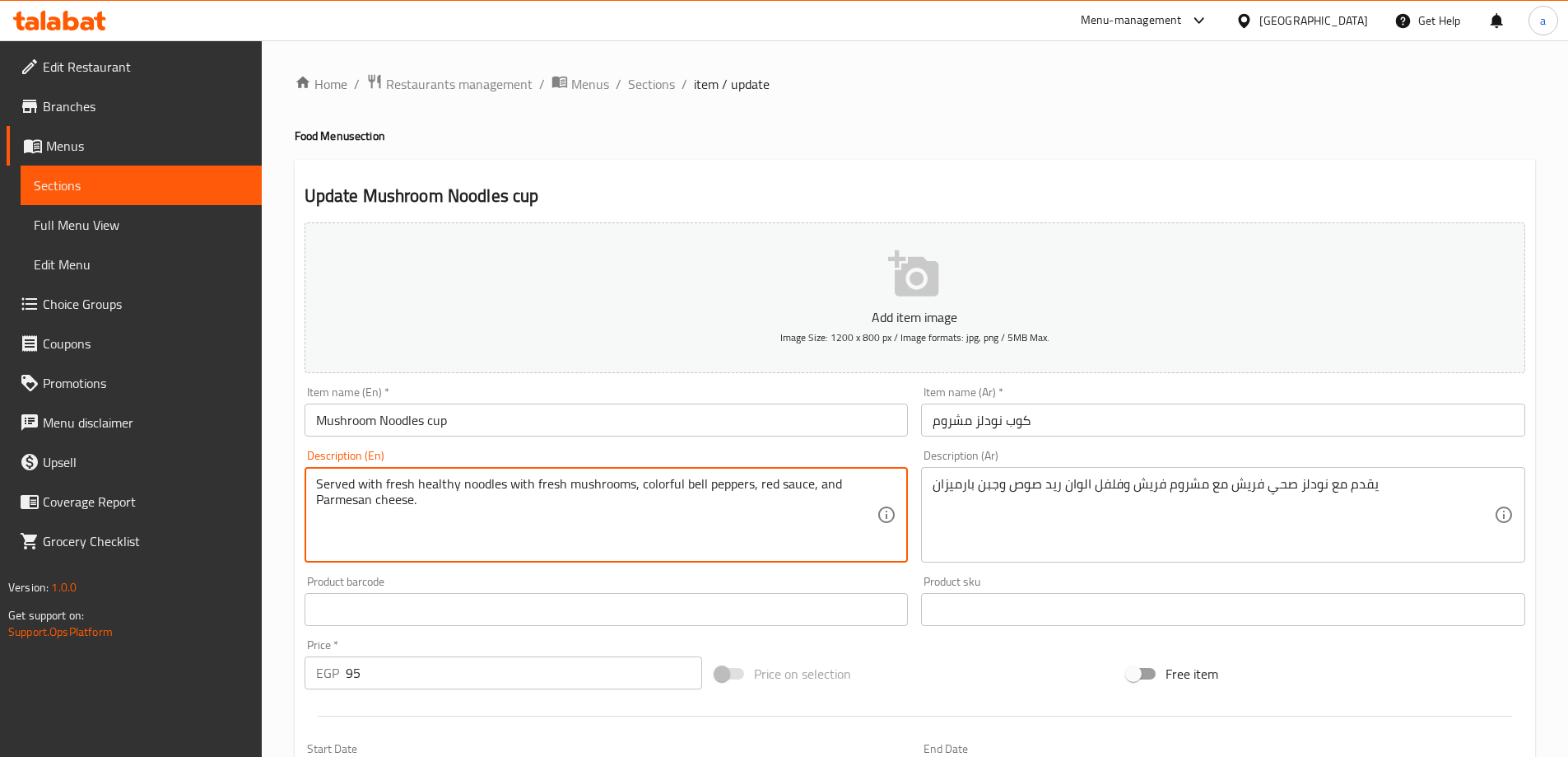
click at [684, 483] on textarea "Served with fresh healthy noodles with fresh mushrooms, colorful bell peppers, …" at bounding box center [596, 515] width 561 height 78
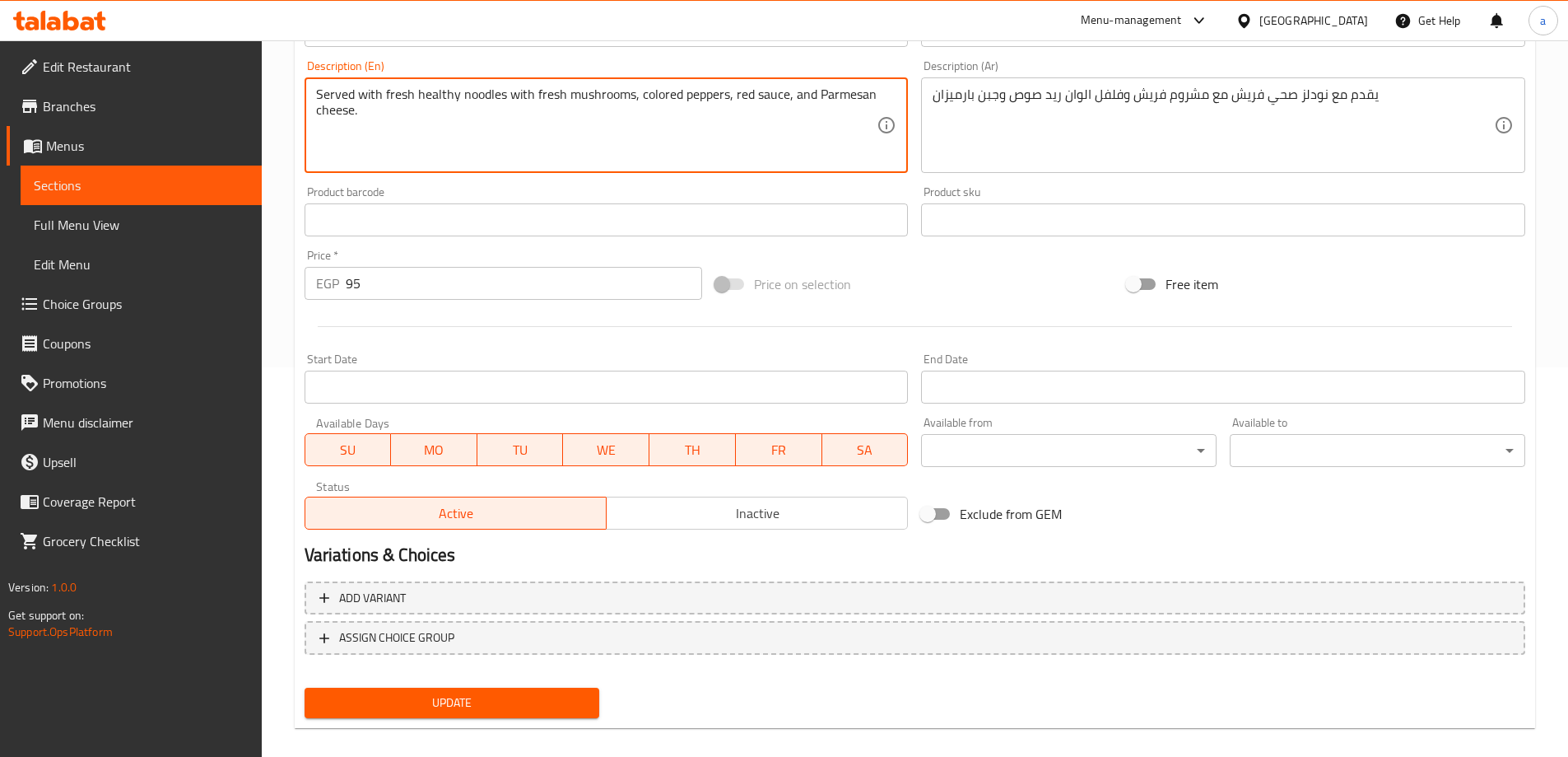
scroll to position [407, 0]
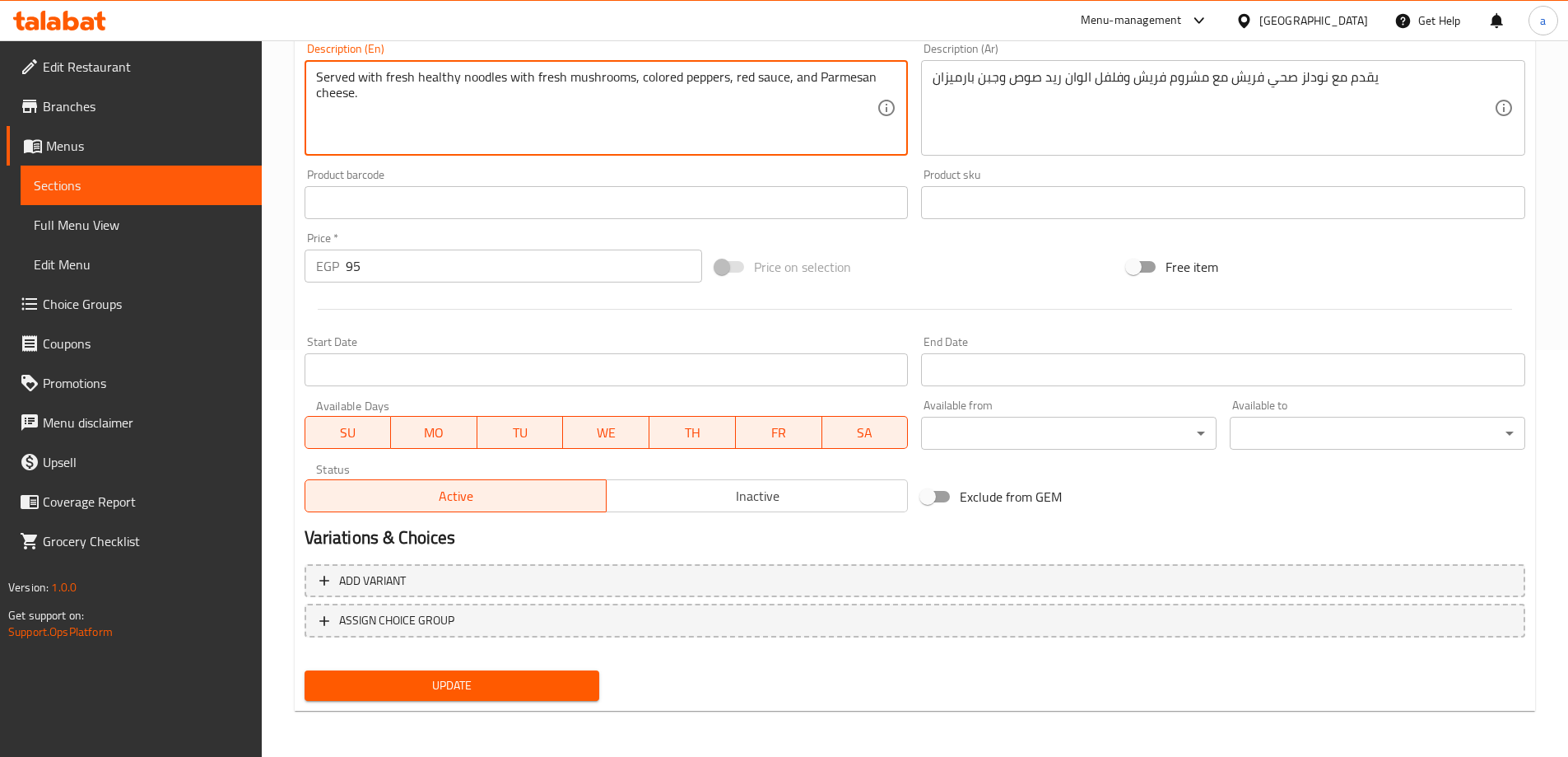
type textarea "Served with fresh healthy noodles with fresh mushrooms, colored peppers, red sa…"
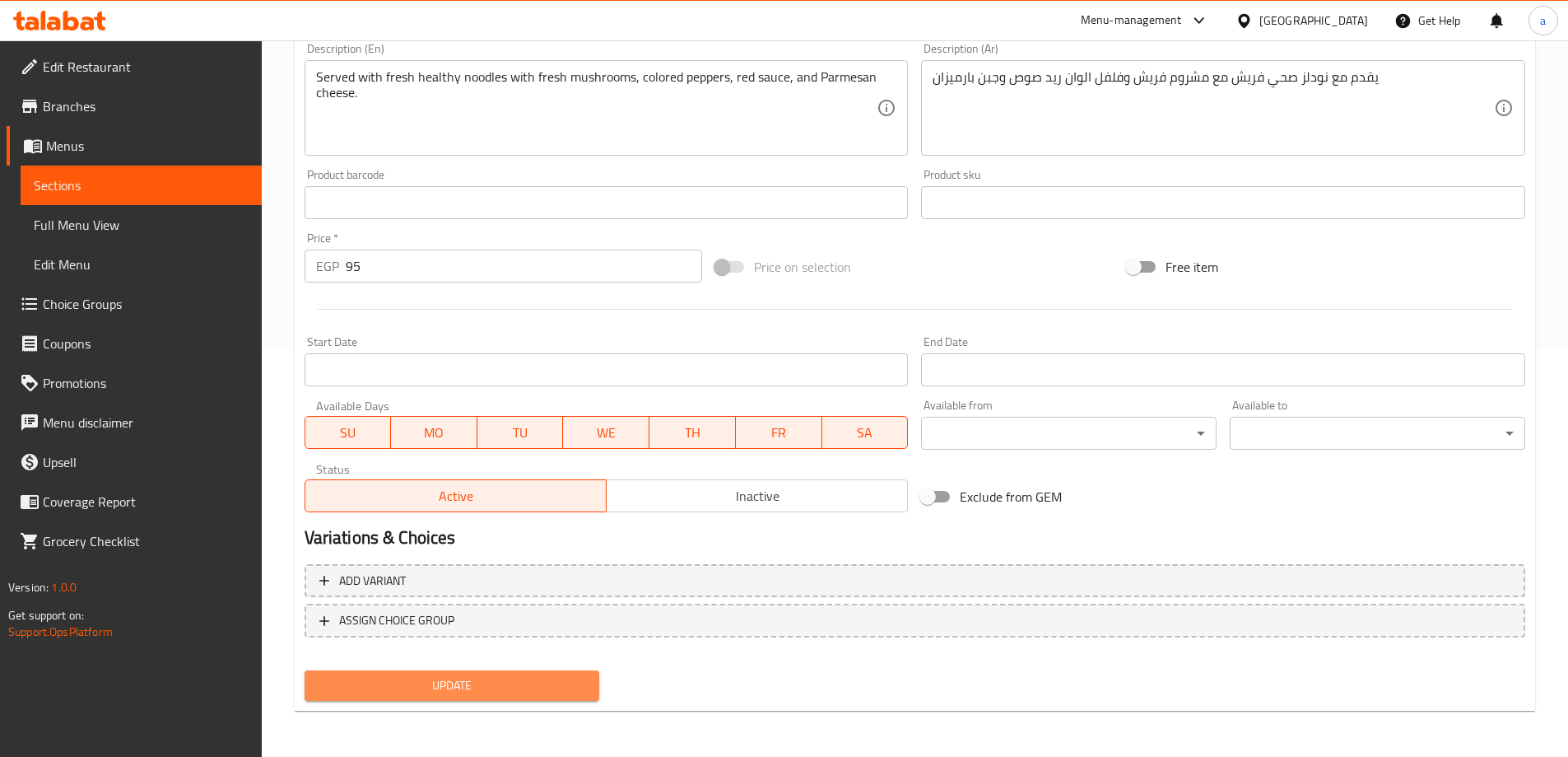
click at [442, 694] on span "Update" at bounding box center [452, 685] width 269 height 20
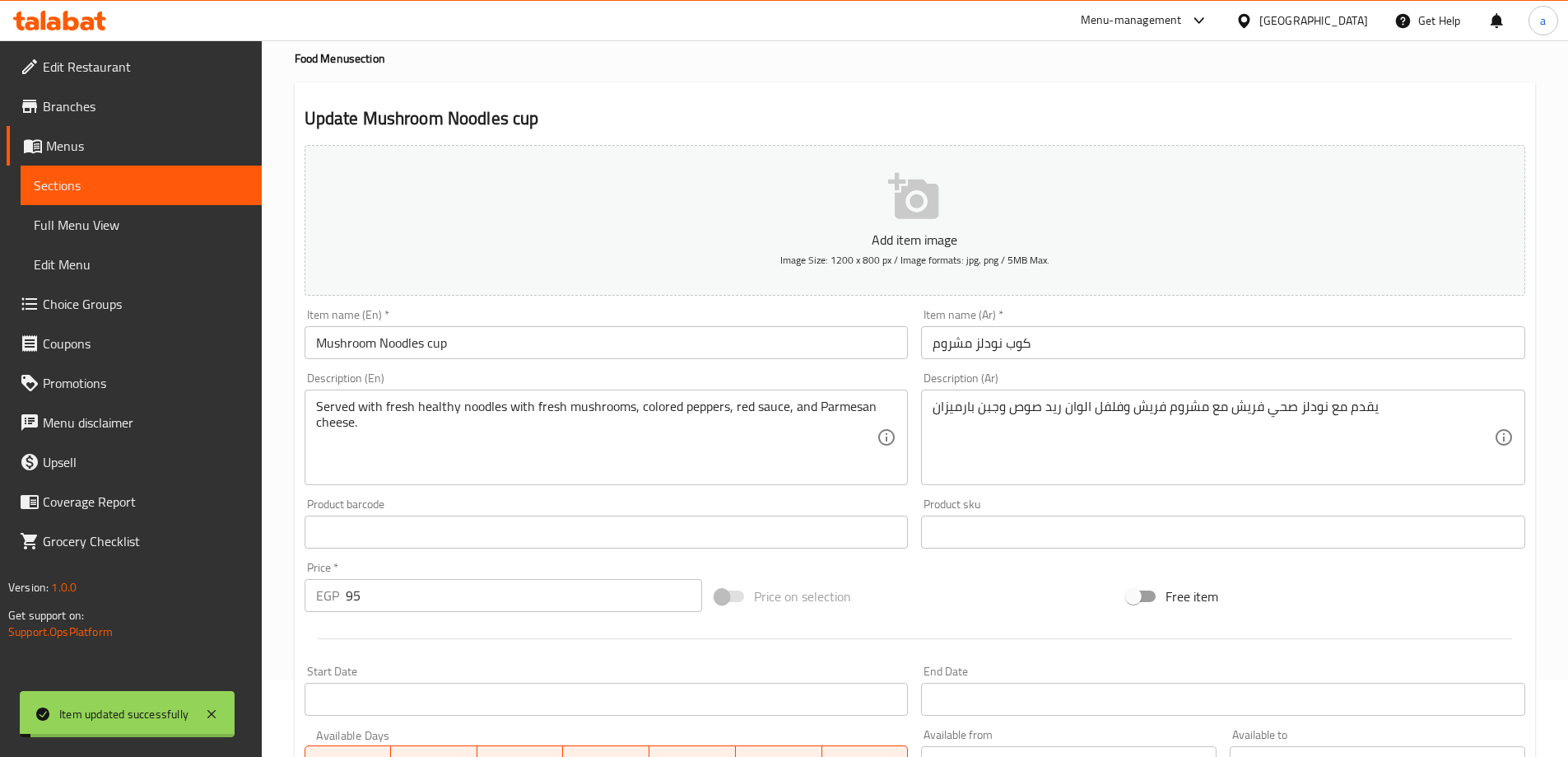
scroll to position [0, 0]
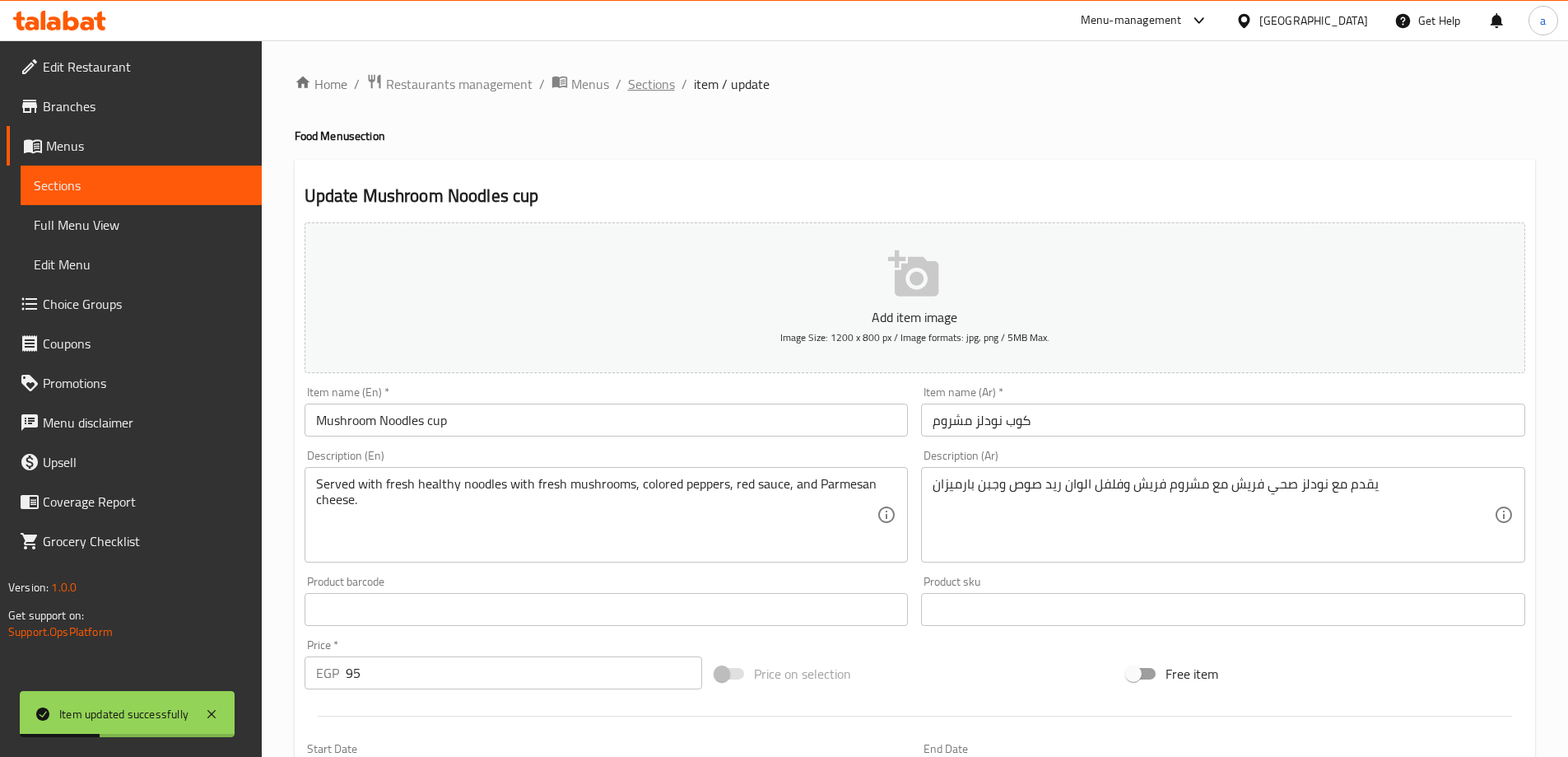
click at [651, 83] on span "Sections" at bounding box center [651, 84] width 47 height 20
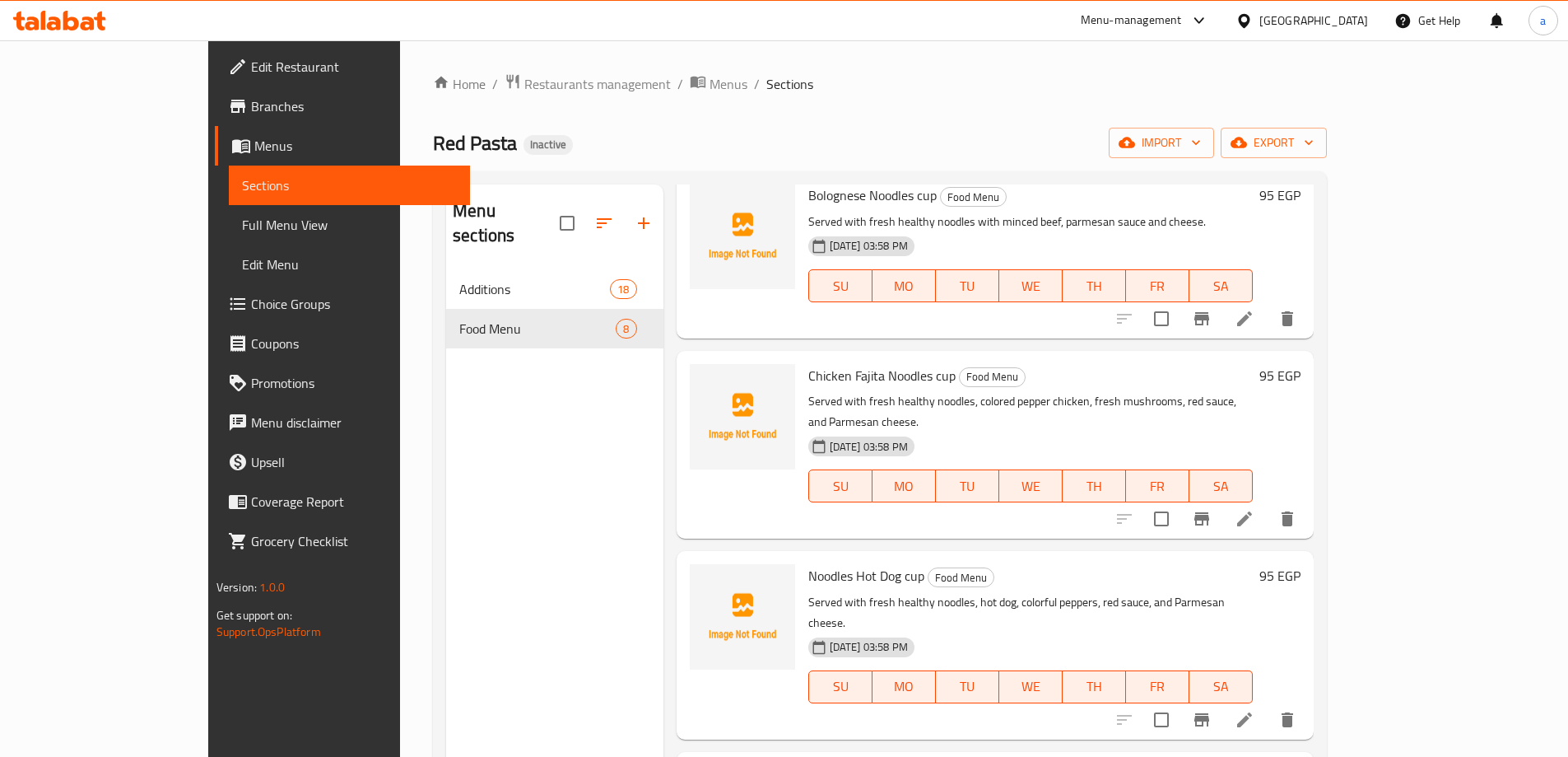
scroll to position [329, 0]
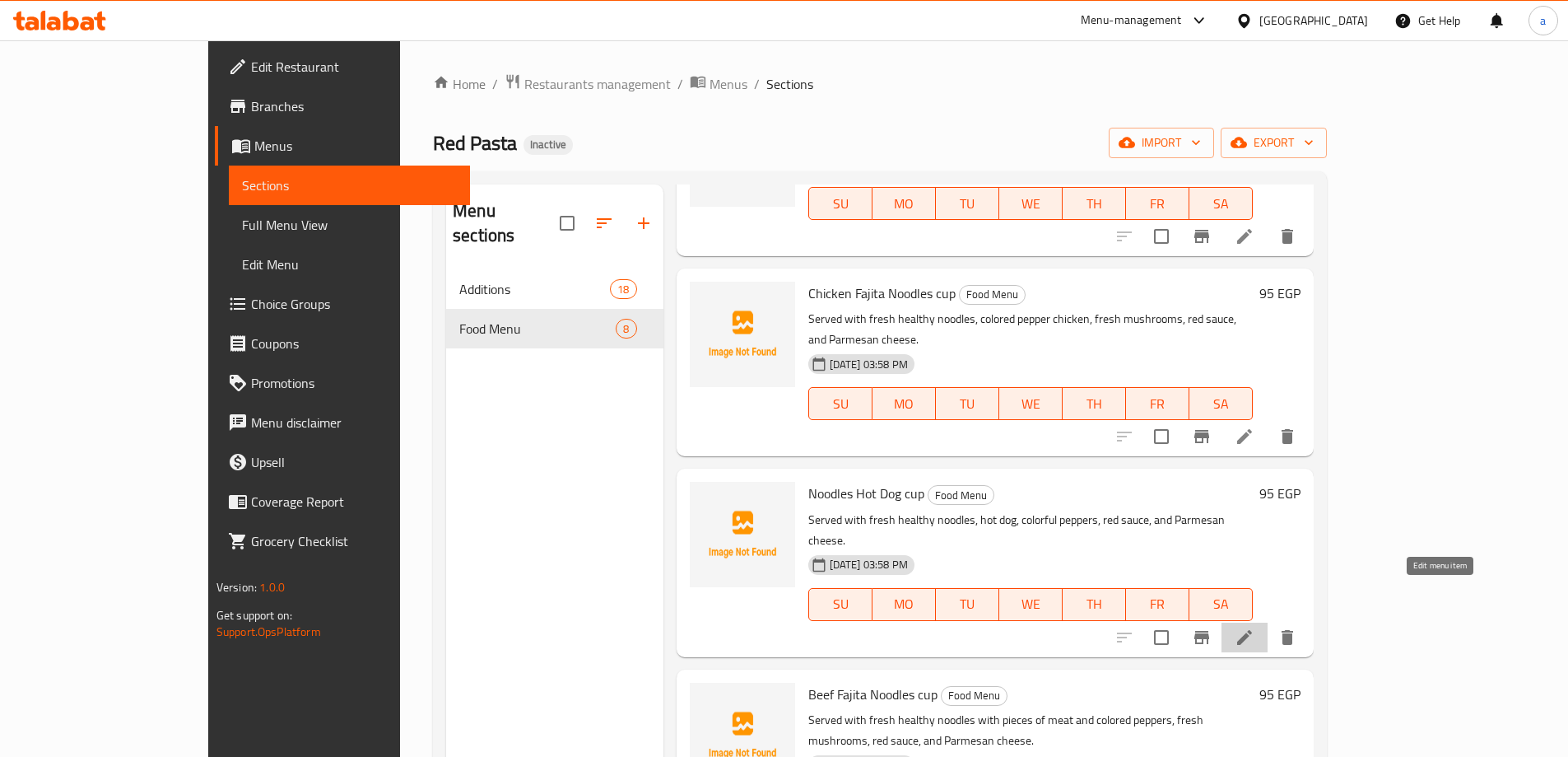
click at [1254, 627] on icon at bounding box center [1244, 637] width 20 height 20
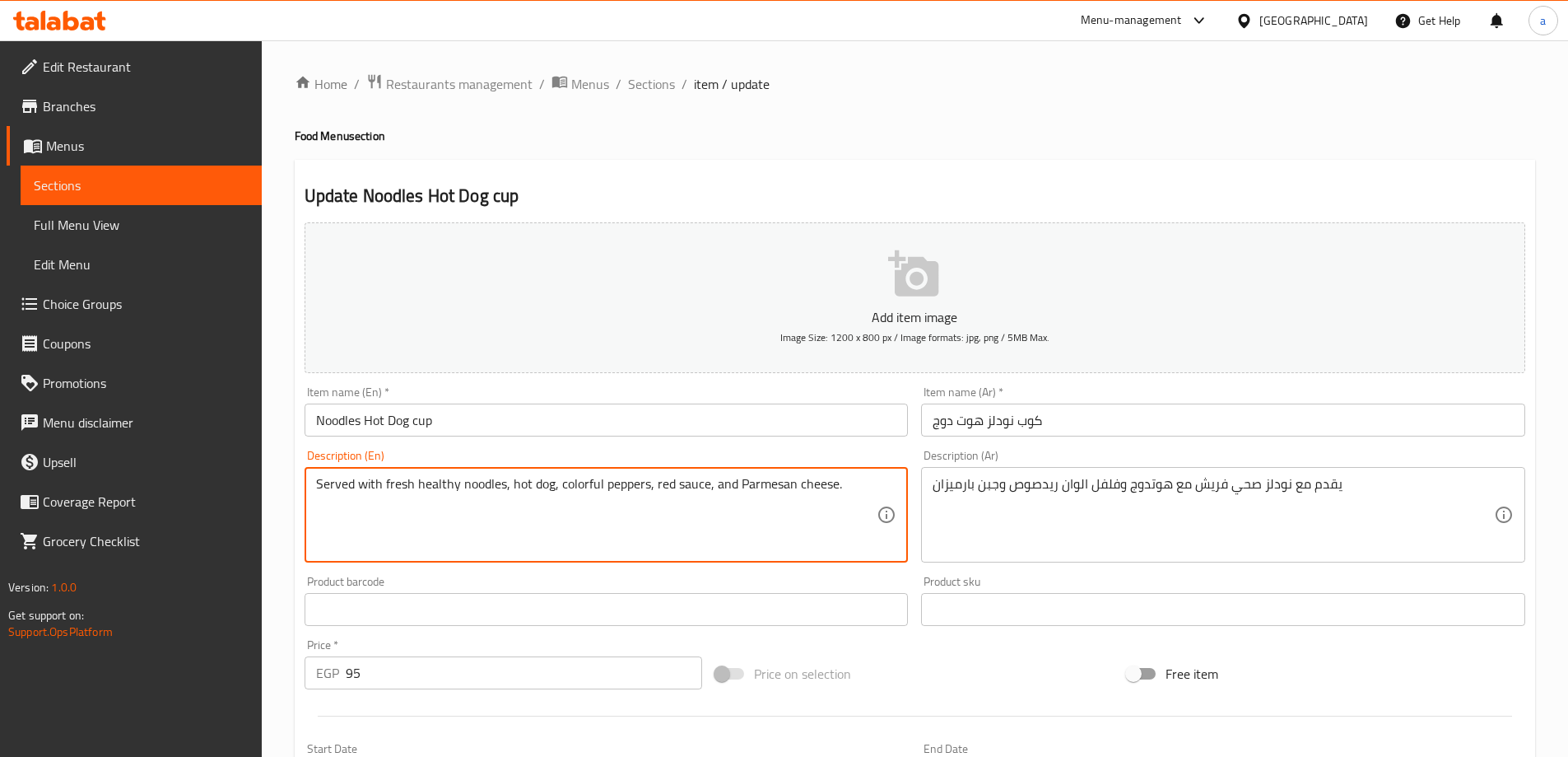
click at [589, 480] on textarea "Served with fresh healthy noodles, hot dog, colorful peppers, red sauce, and Pa…" at bounding box center [596, 515] width 561 height 78
click at [602, 489] on textarea "Served with fresh healthy noodles, hot dog, colorful peppers, red sauce, and Pa…" at bounding box center [596, 515] width 561 height 78
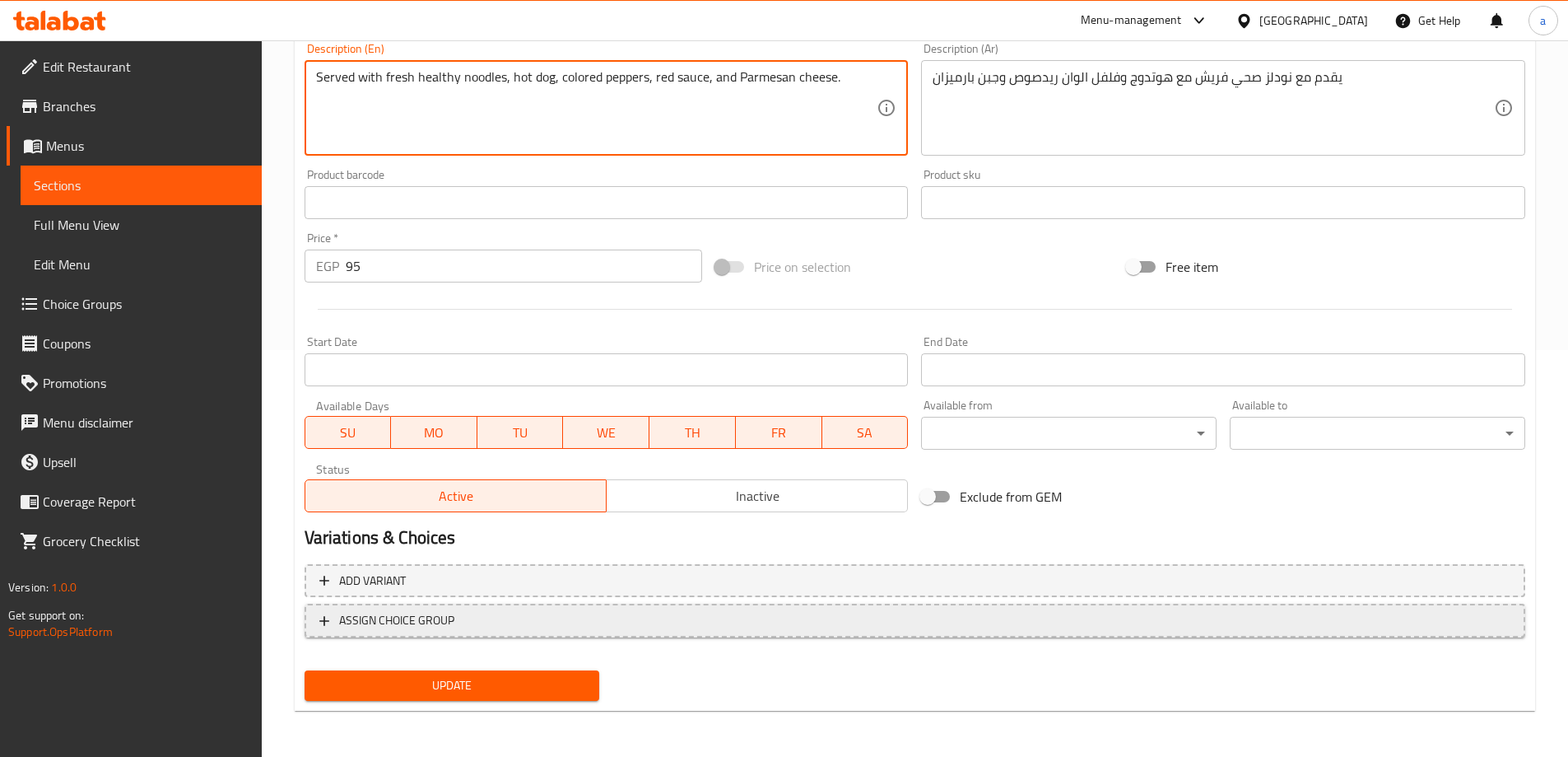
type textarea "Served with fresh healthy noodles, hot dog, colored peppers, red sauce, and Par…"
click at [524, 680] on span "Update" at bounding box center [452, 685] width 269 height 20
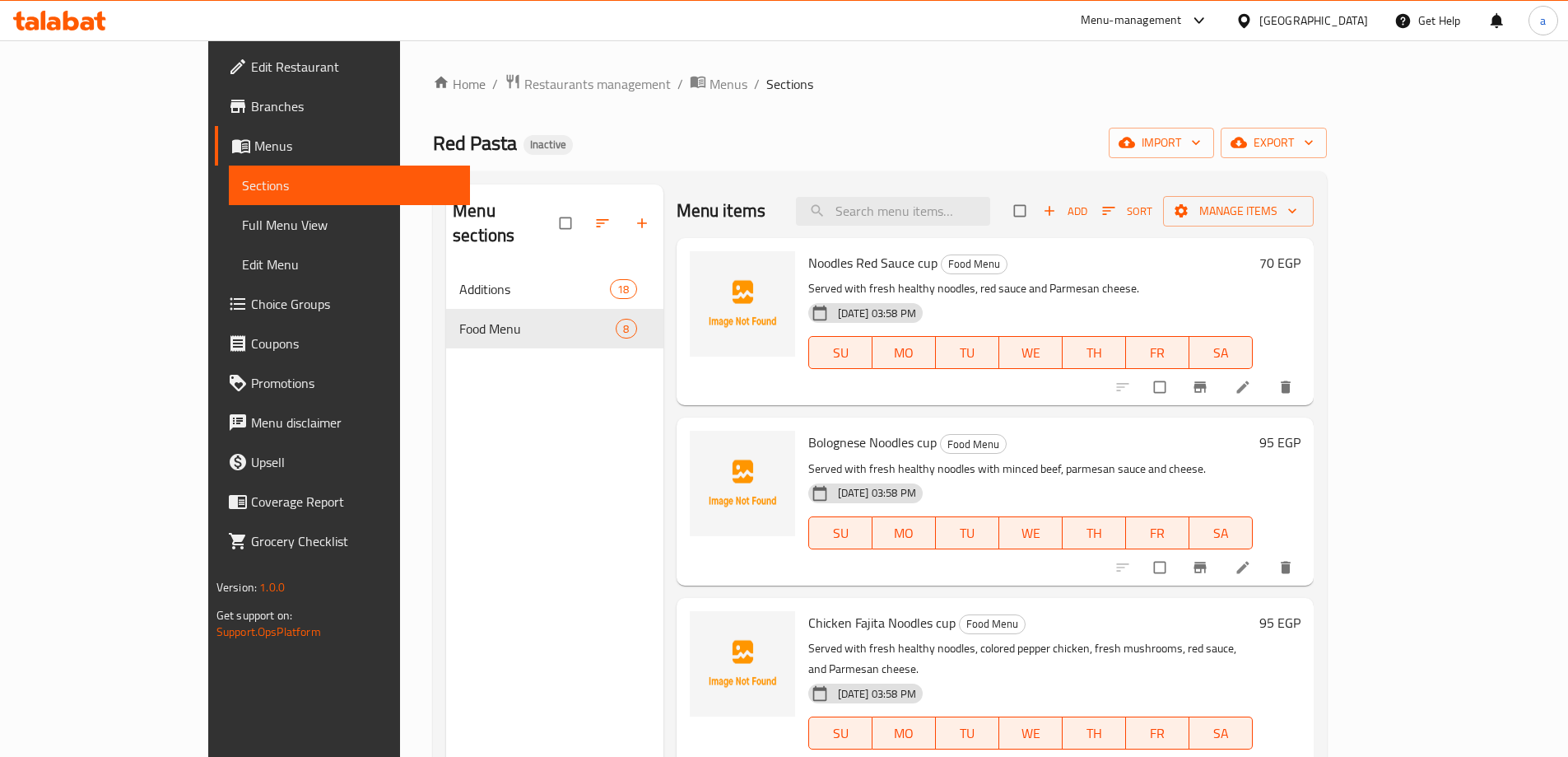
click at [229, 240] on link "Full Menu View" at bounding box center [349, 224] width 241 height 39
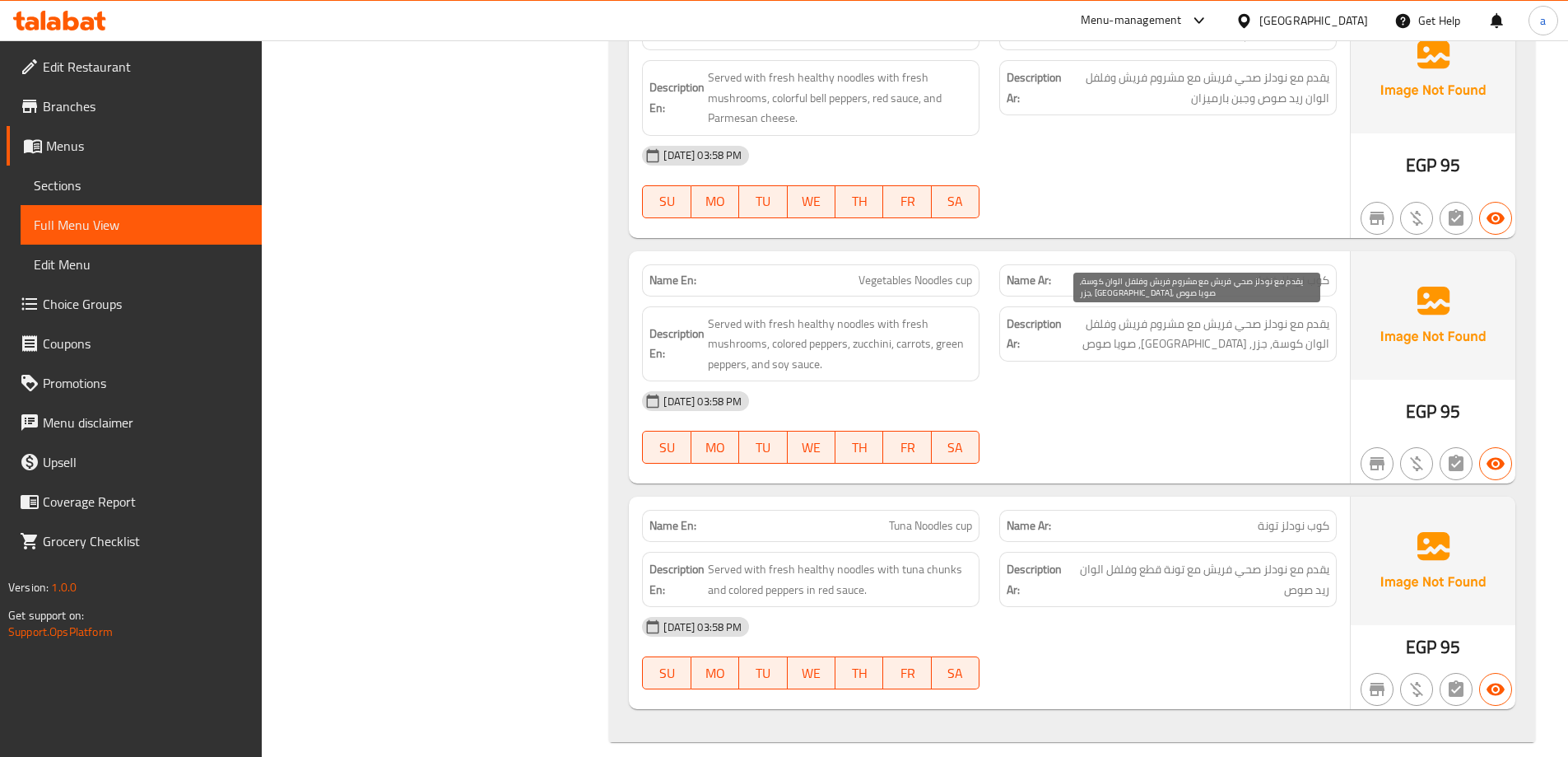
scroll to position [5264, 0]
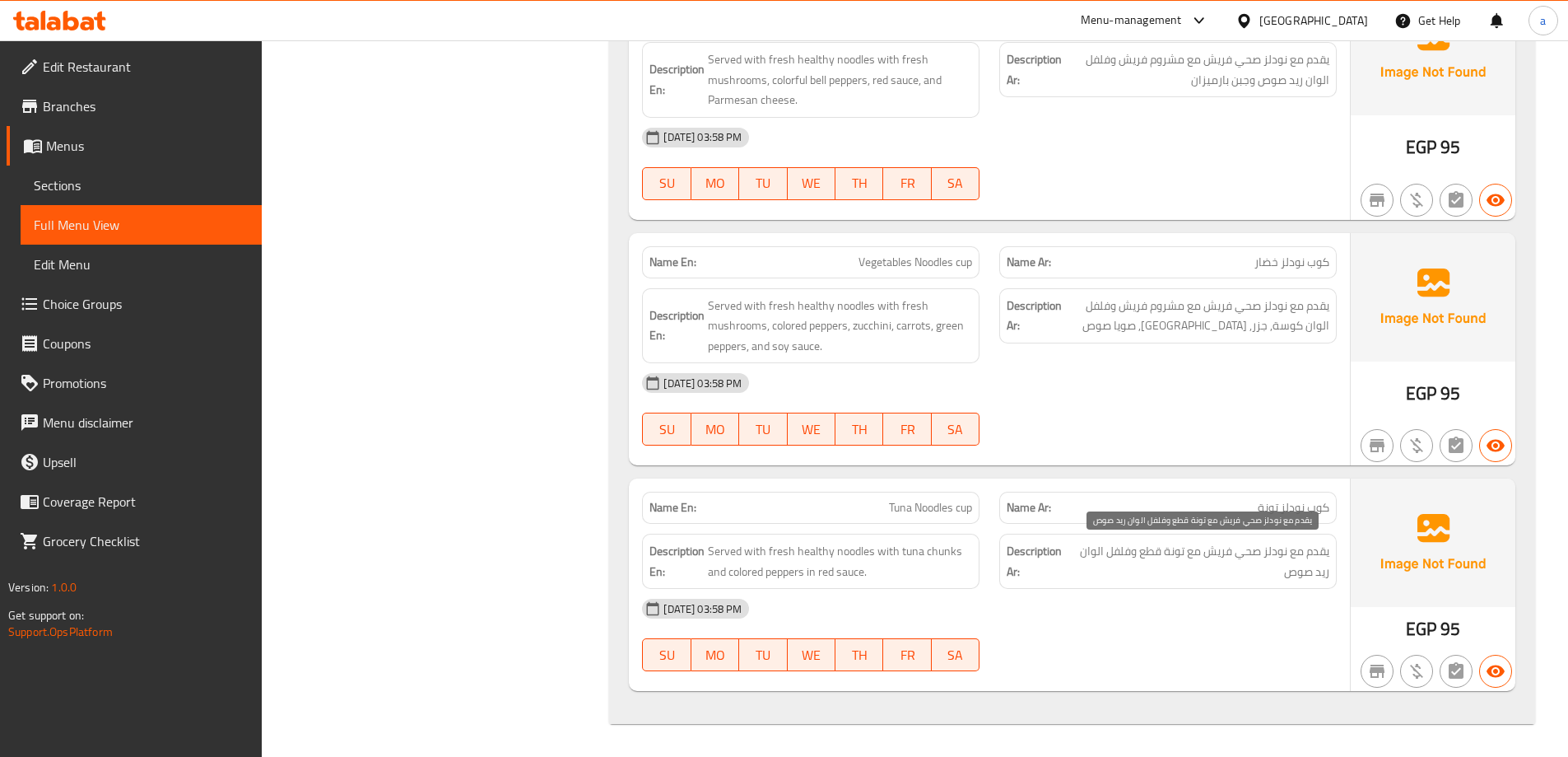
click at [1152, 549] on span "يقدم مع نودلز صحي فريش مع تونة قطع وفلفل الوان ريد صوص" at bounding box center [1201, 560] width 258 height 40
copy span "قطع"
click at [1162, 445] on div at bounding box center [1168, 446] width 358 height 20
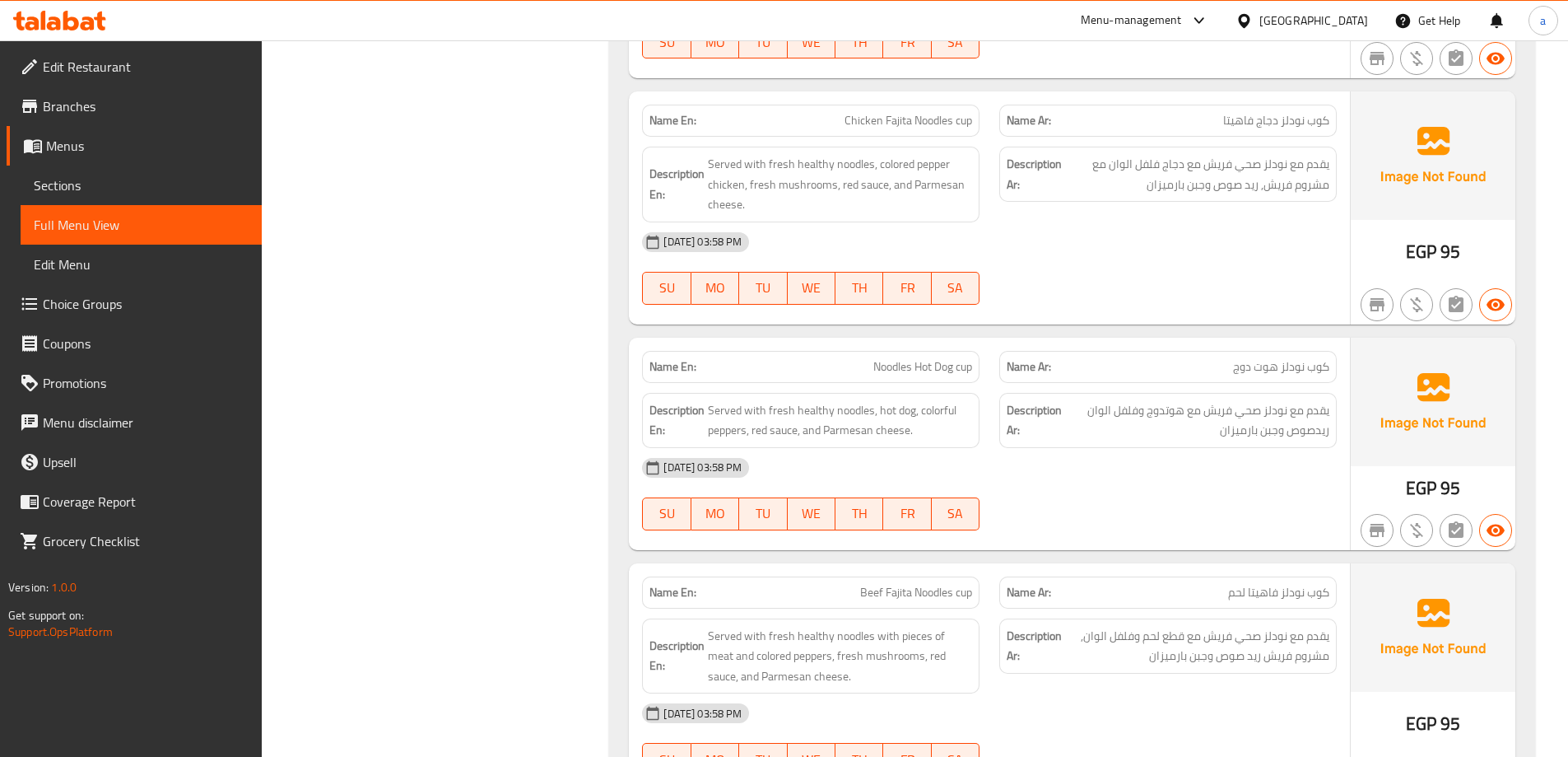
scroll to position [4441, 0]
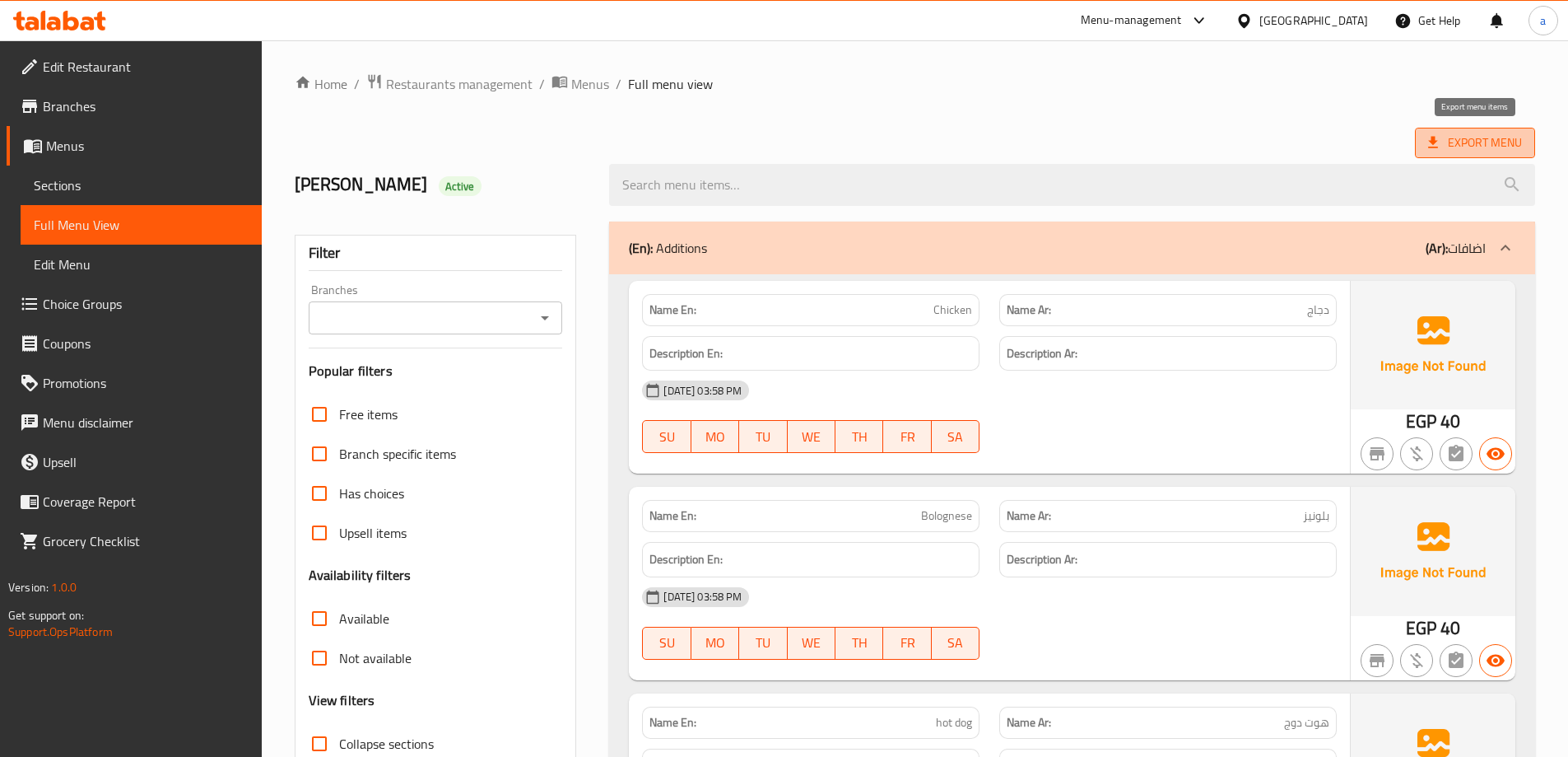
click at [1438, 149] on icon at bounding box center [1433, 142] width 17 height 17
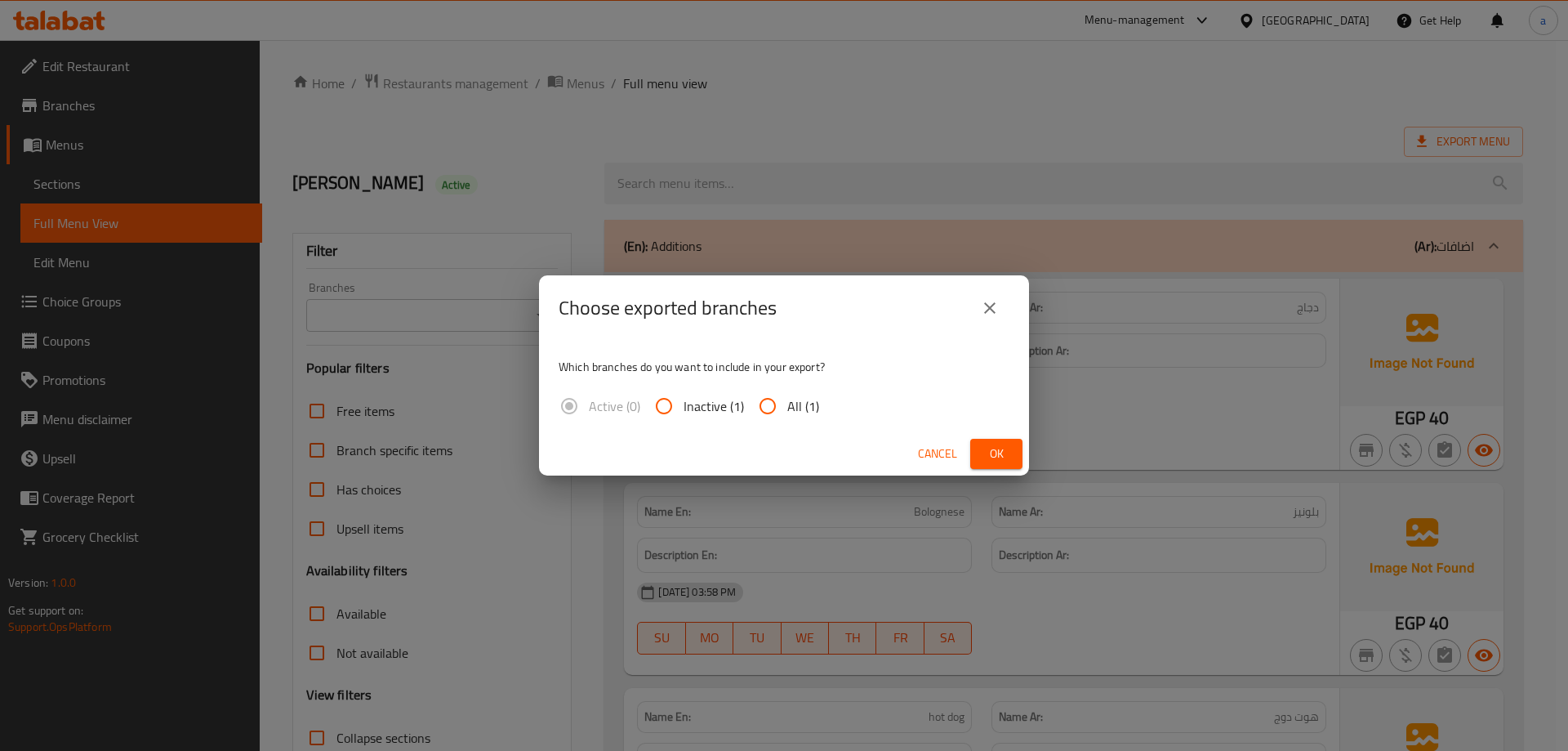
click at [779, 398] on input "All (1)" at bounding box center [768, 406] width 39 height 39
radio input "true"
click at [975, 441] on button "Ok" at bounding box center [996, 454] width 52 height 30
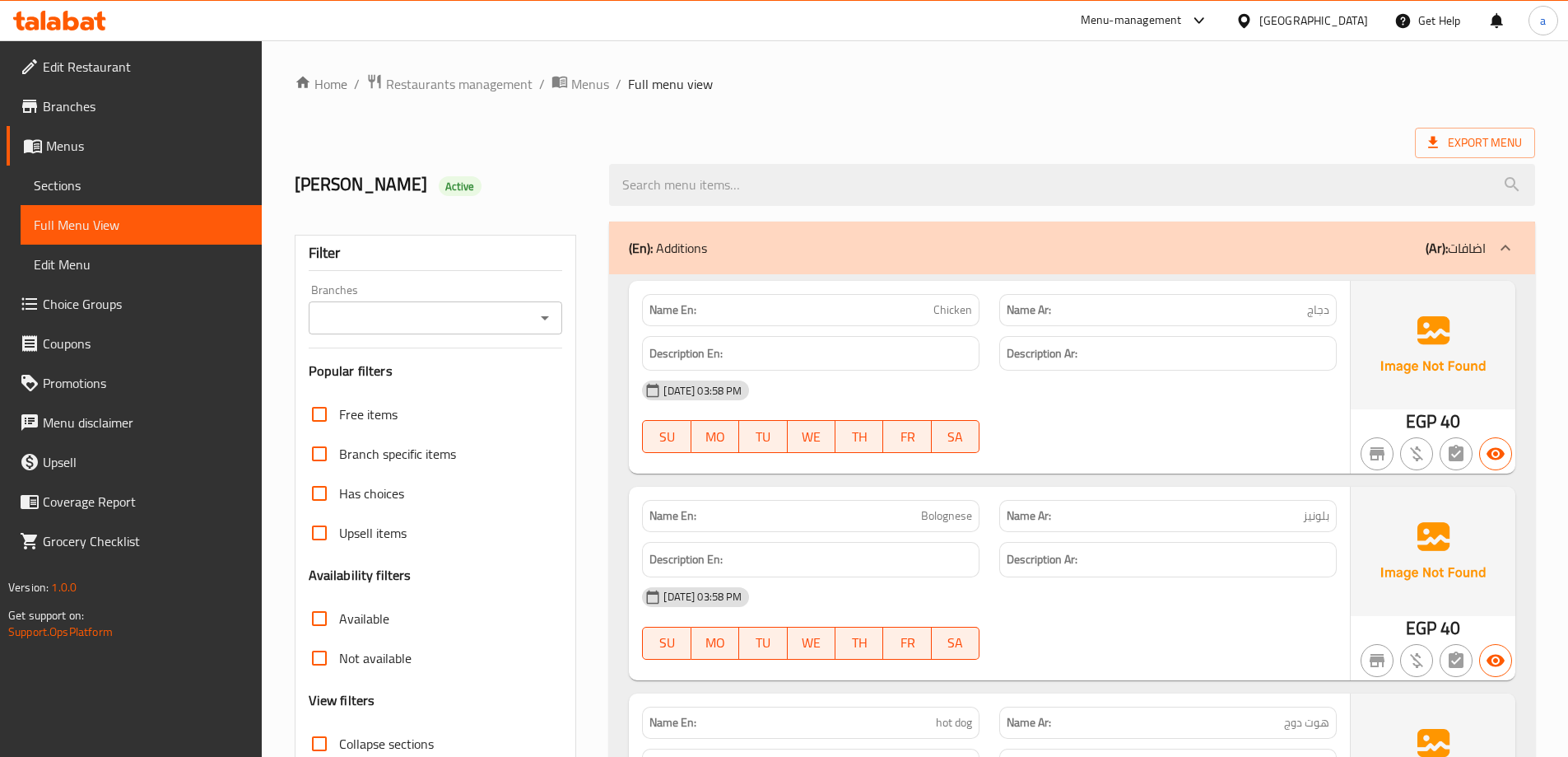
scroll to position [247, 0]
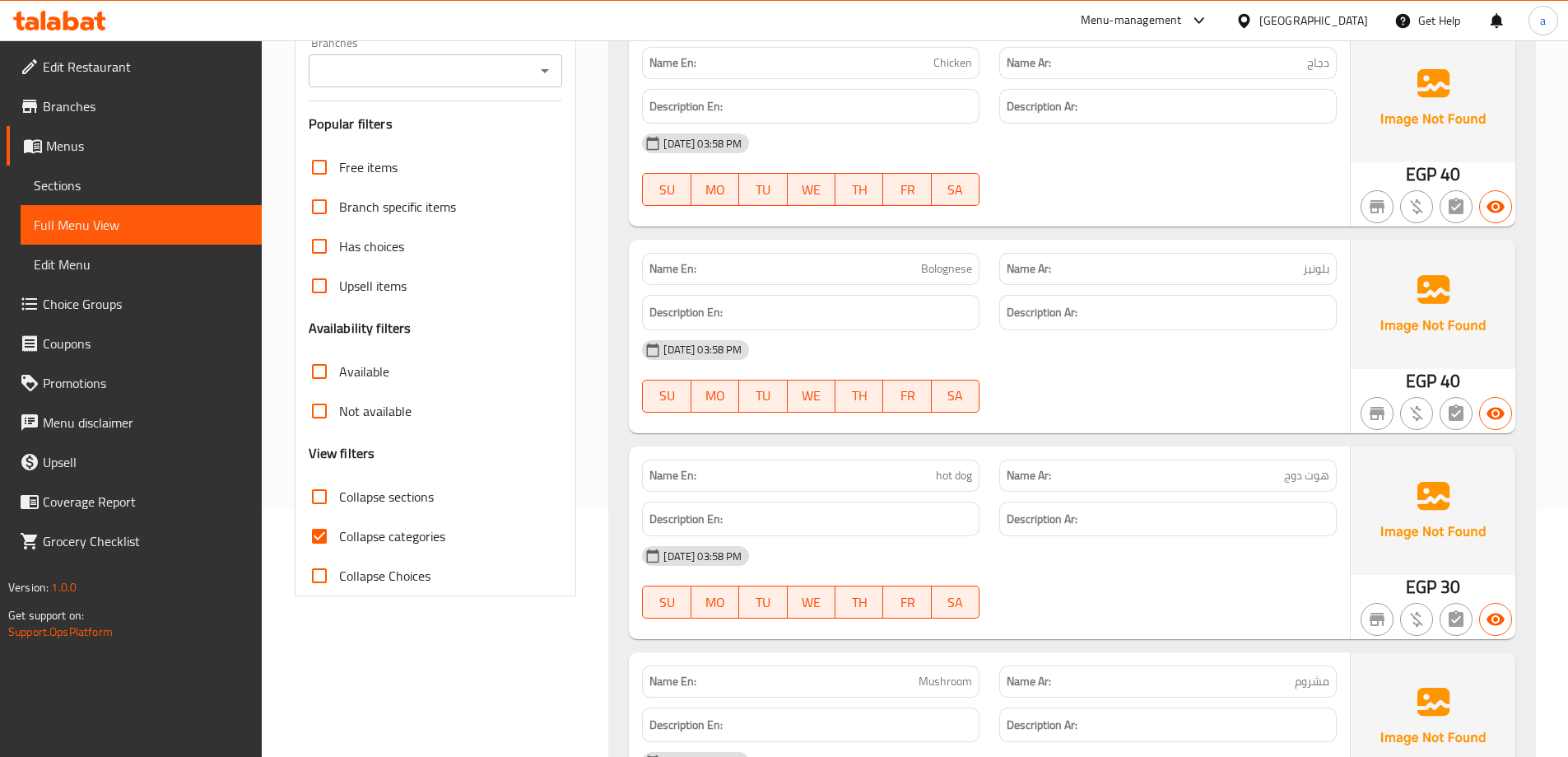
click at [398, 537] on span "Collapse categories" at bounding box center [391, 536] width 106 height 20
click at [339, 537] on input "Collapse categories" at bounding box center [319, 536] width 39 height 39
checkbox input "false"
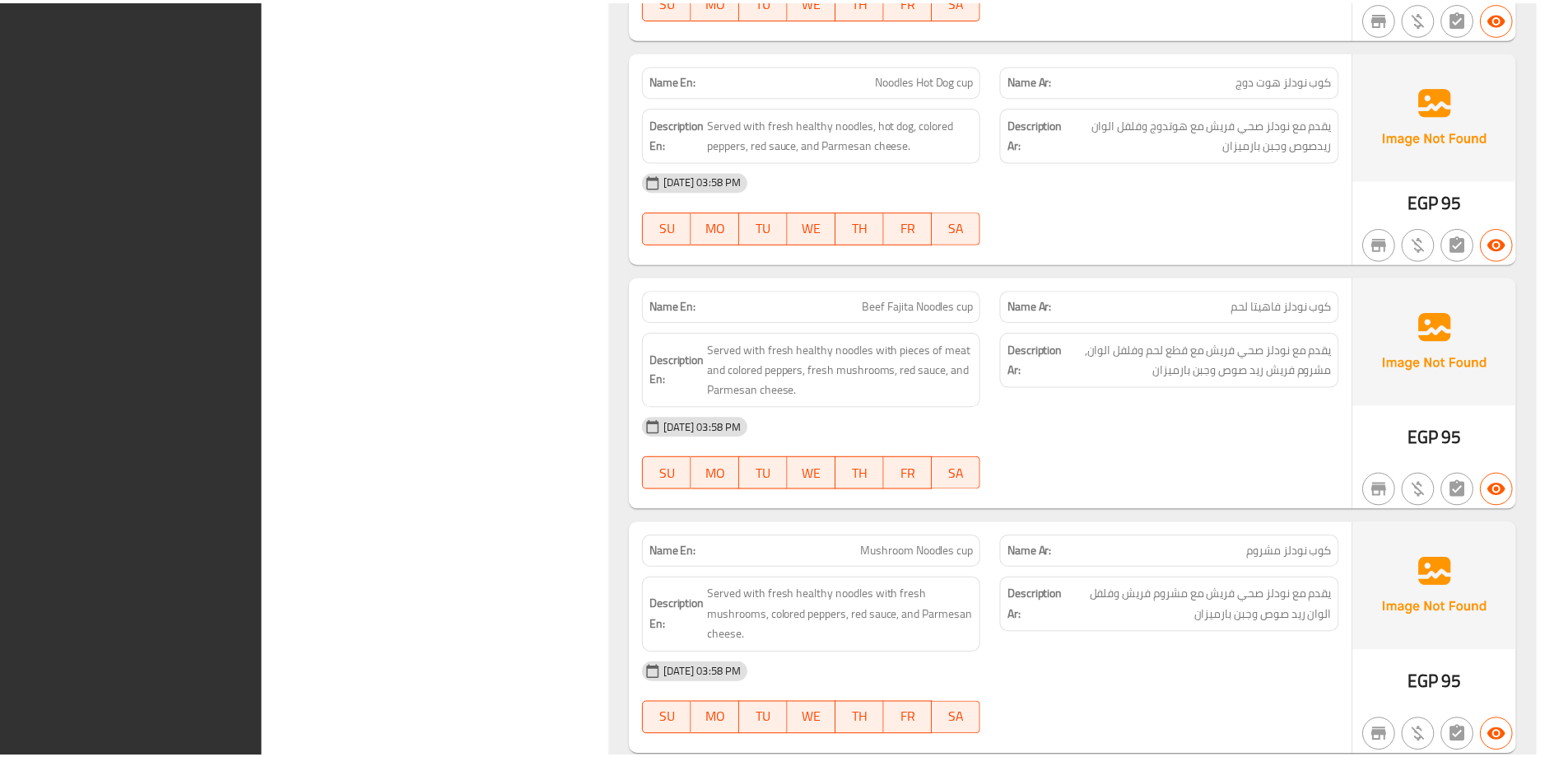
scroll to position [5264, 0]
